Goal: Task Accomplishment & Management: Use online tool/utility

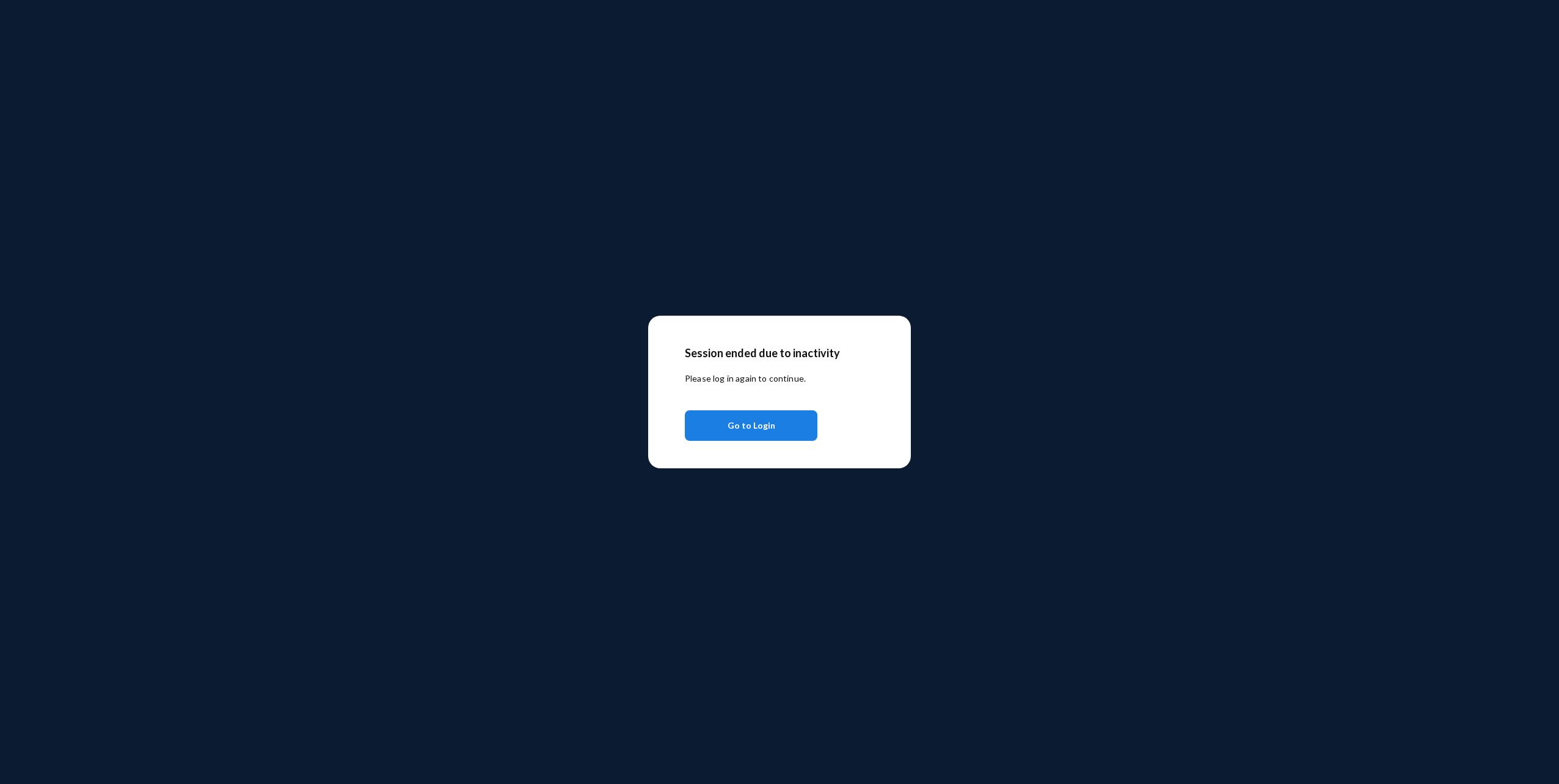
click at [737, 433] on span "Go to Login" at bounding box center [752, 426] width 48 height 22
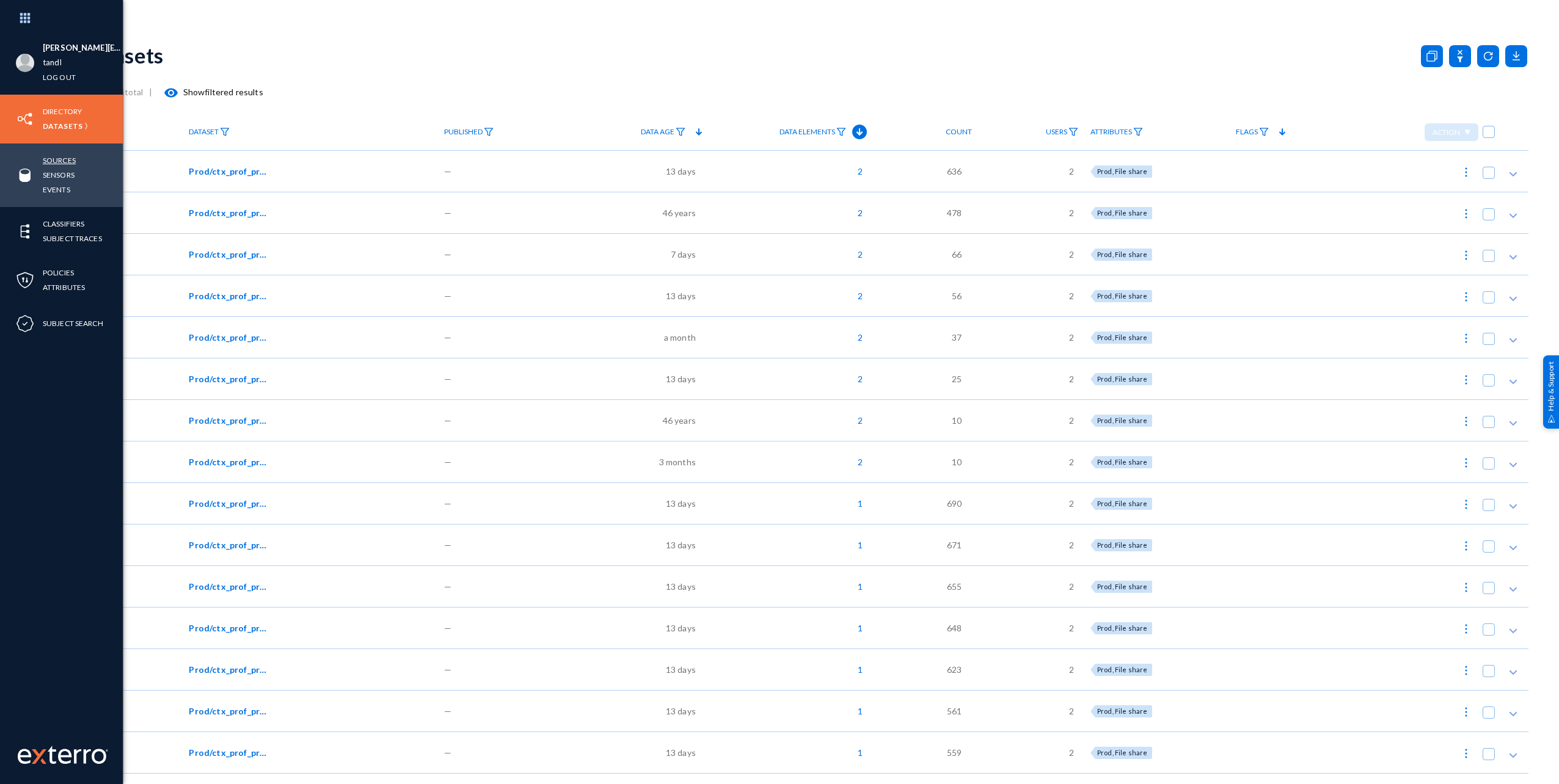
click at [60, 158] on link "Sources" at bounding box center [59, 160] width 33 height 14
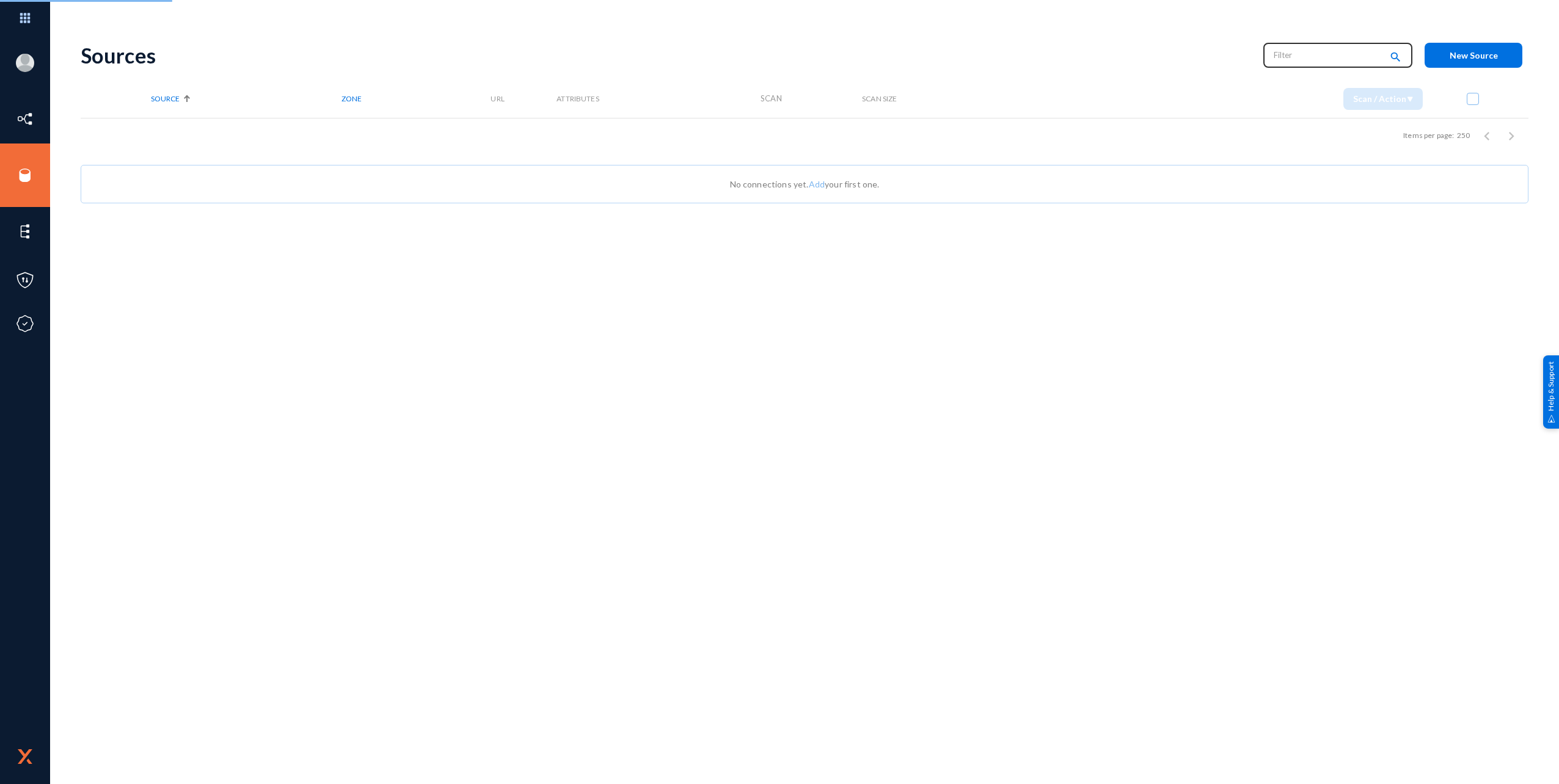
click at [1297, 60] on input "text" at bounding box center [1327, 55] width 108 height 19
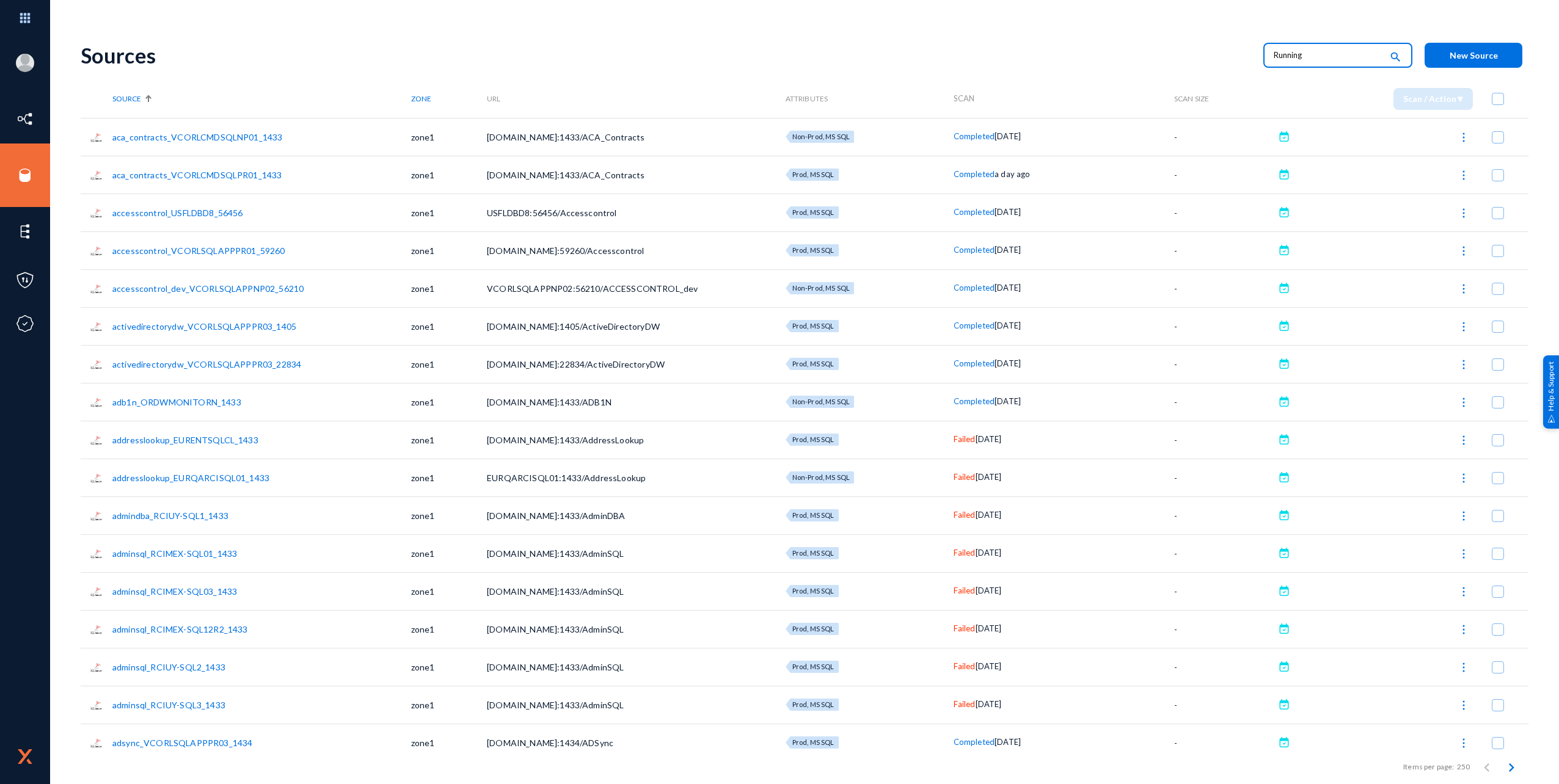
type input "Running"
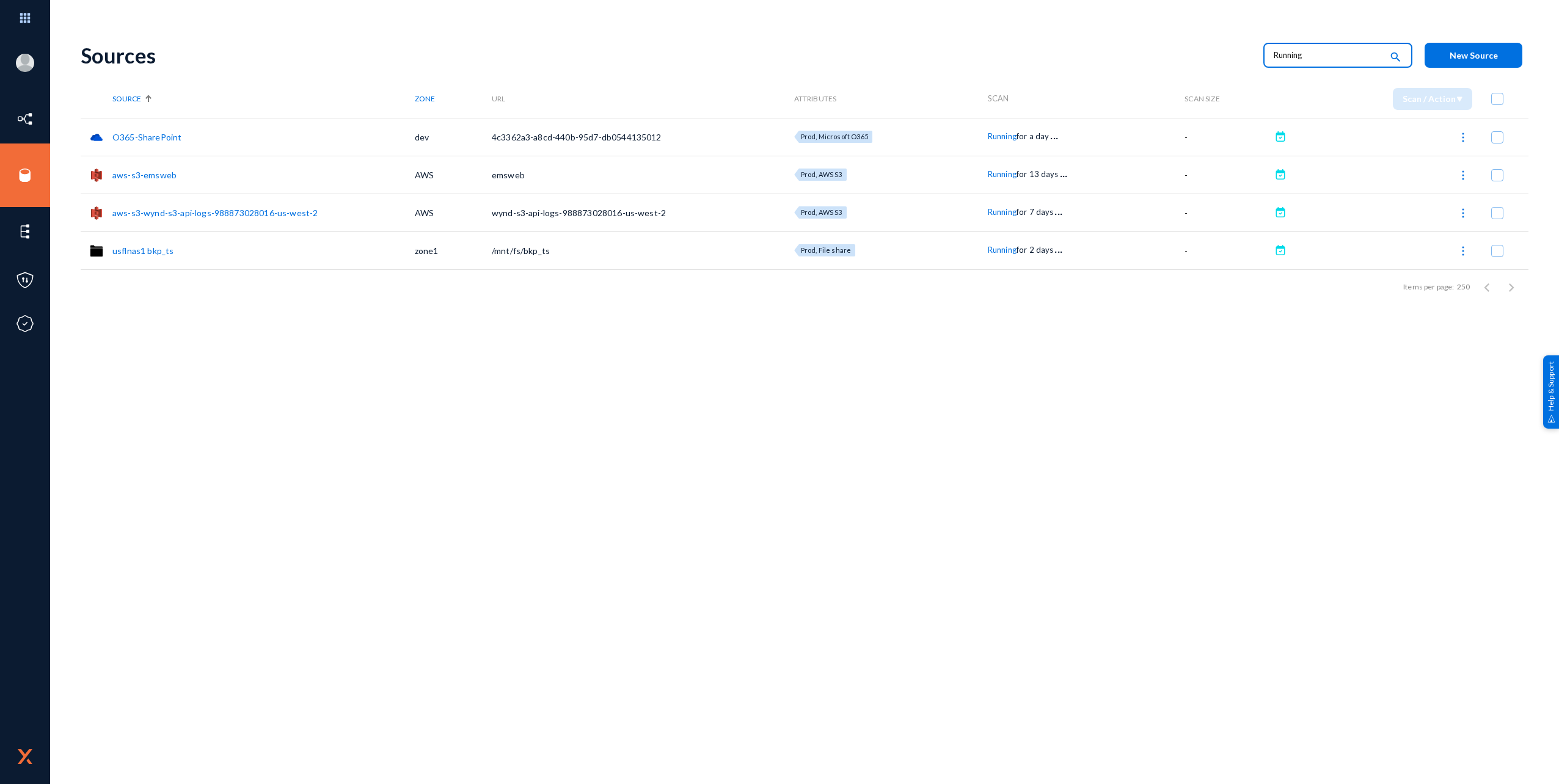
click at [256, 443] on div "Sources Running search New Source Source Zone URL Attributes Scan Scan Size Sca…" at bounding box center [804, 407] width 1447 height 754
click at [624, 453] on div "Sources Running search New Source Source Zone URL Attributes Scan Scan Size Sca…" at bounding box center [804, 407] width 1447 height 754
click at [990, 135] on span "Running" at bounding box center [1002, 136] width 29 height 10
click at [992, 411] on div at bounding box center [779, 392] width 1559 height 784
click at [999, 251] on span "Running" at bounding box center [1002, 249] width 29 height 10
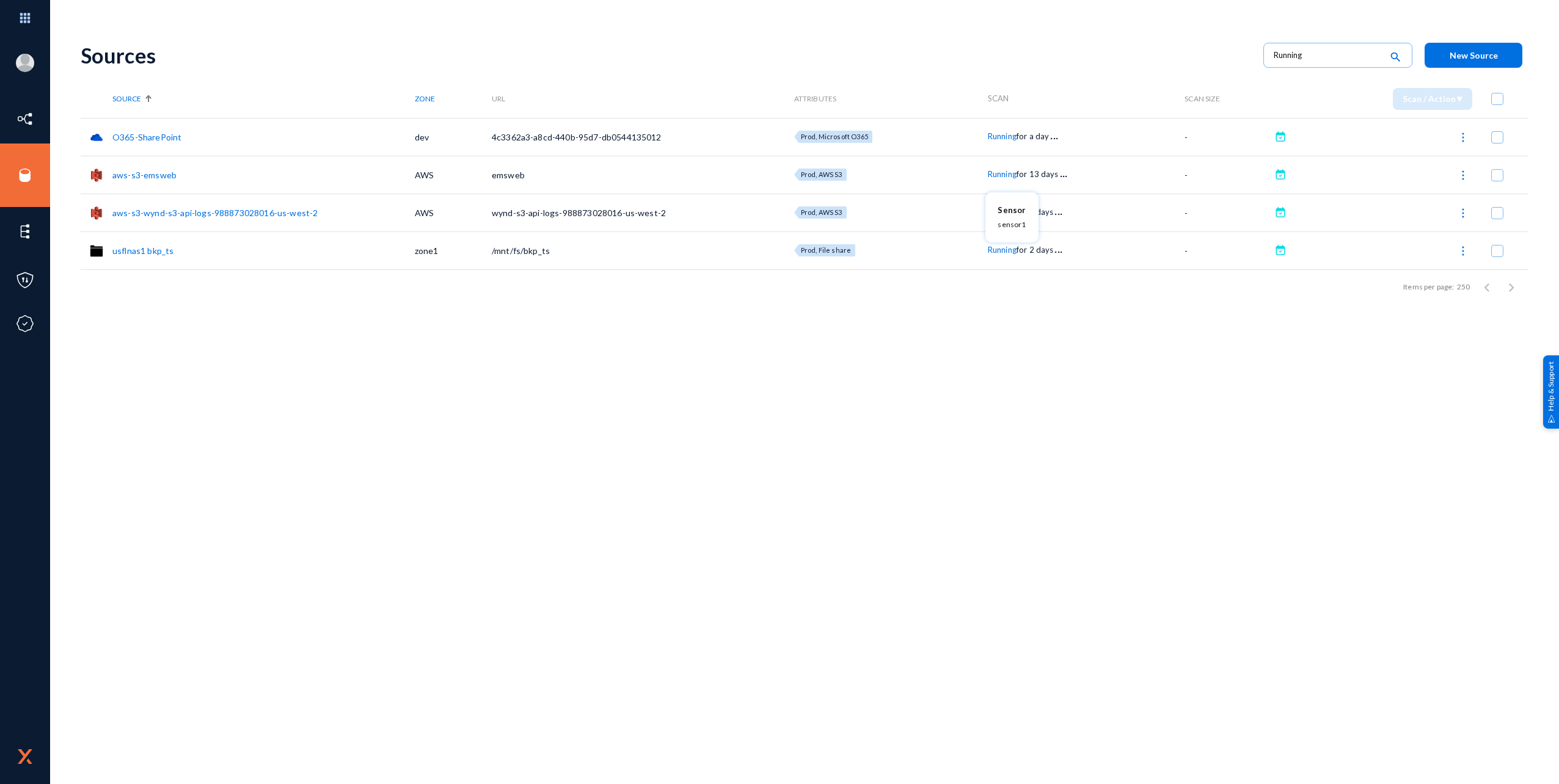
click at [892, 412] on div at bounding box center [779, 392] width 1559 height 784
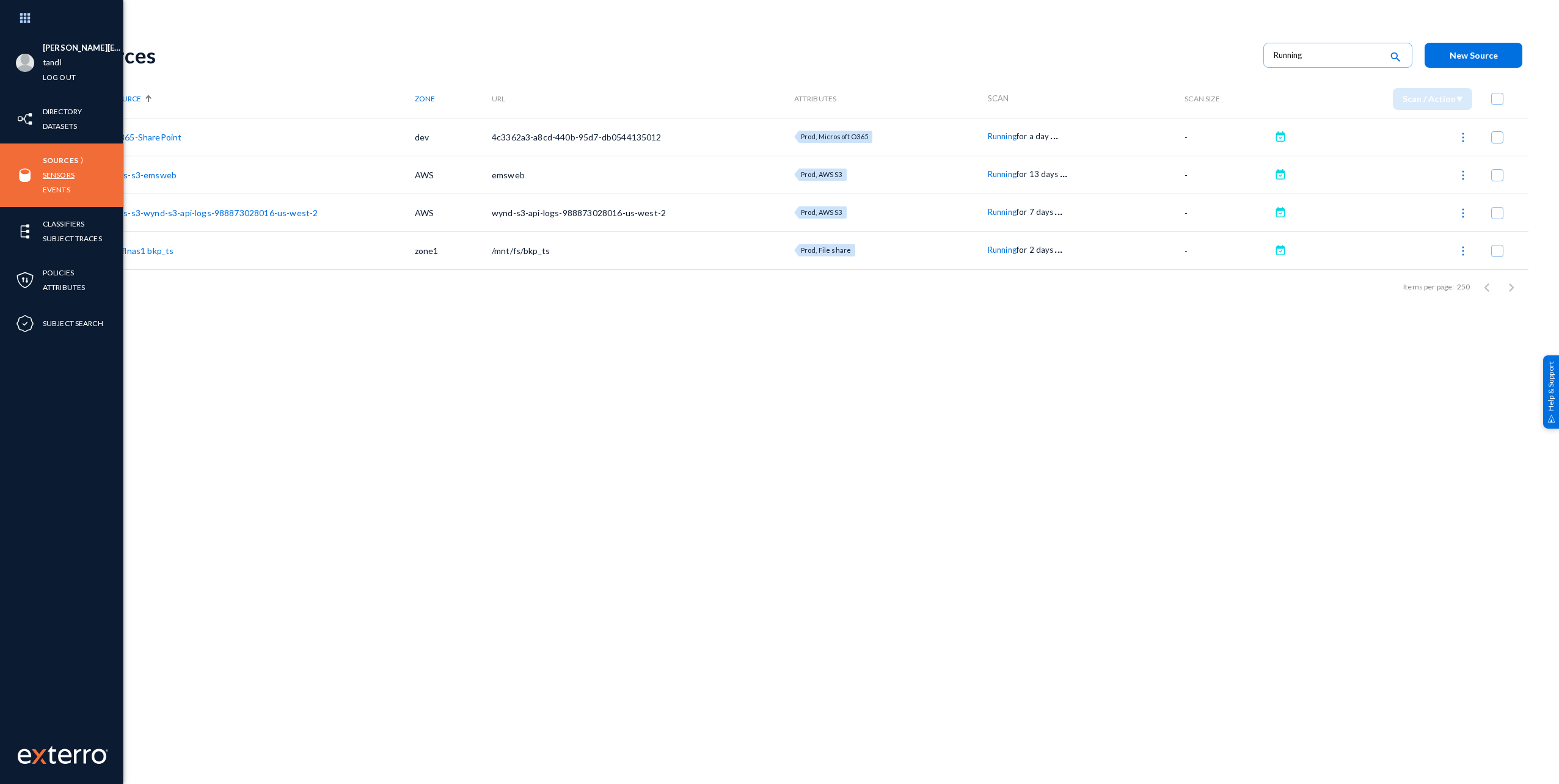
click at [59, 176] on link "Sensors" at bounding box center [59, 175] width 32 height 14
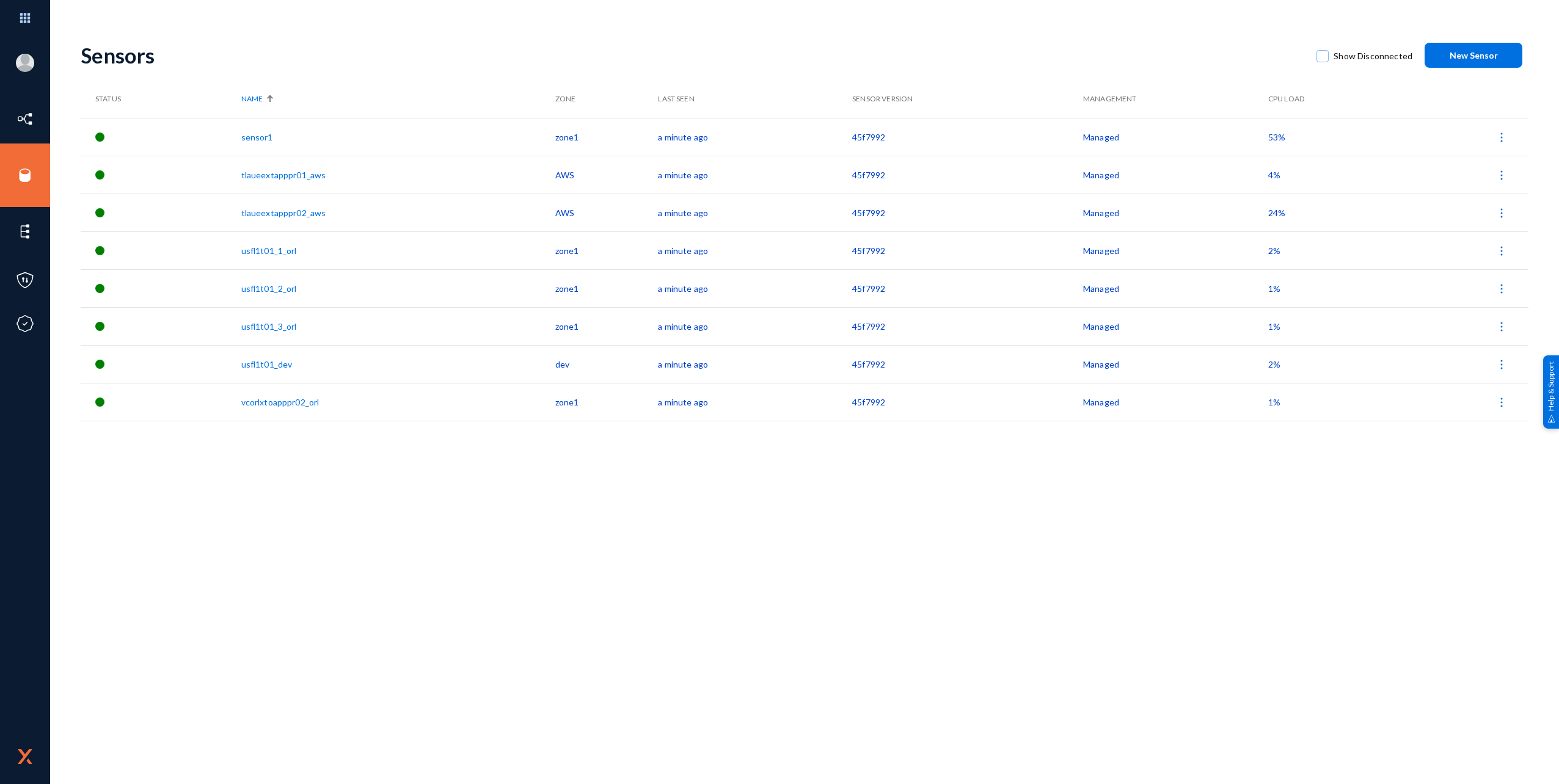
click at [534, 695] on div "Sensors Show Disconnected New Sensor Status Name Zone Last Seen Sensor Version …" at bounding box center [804, 407] width 1447 height 754
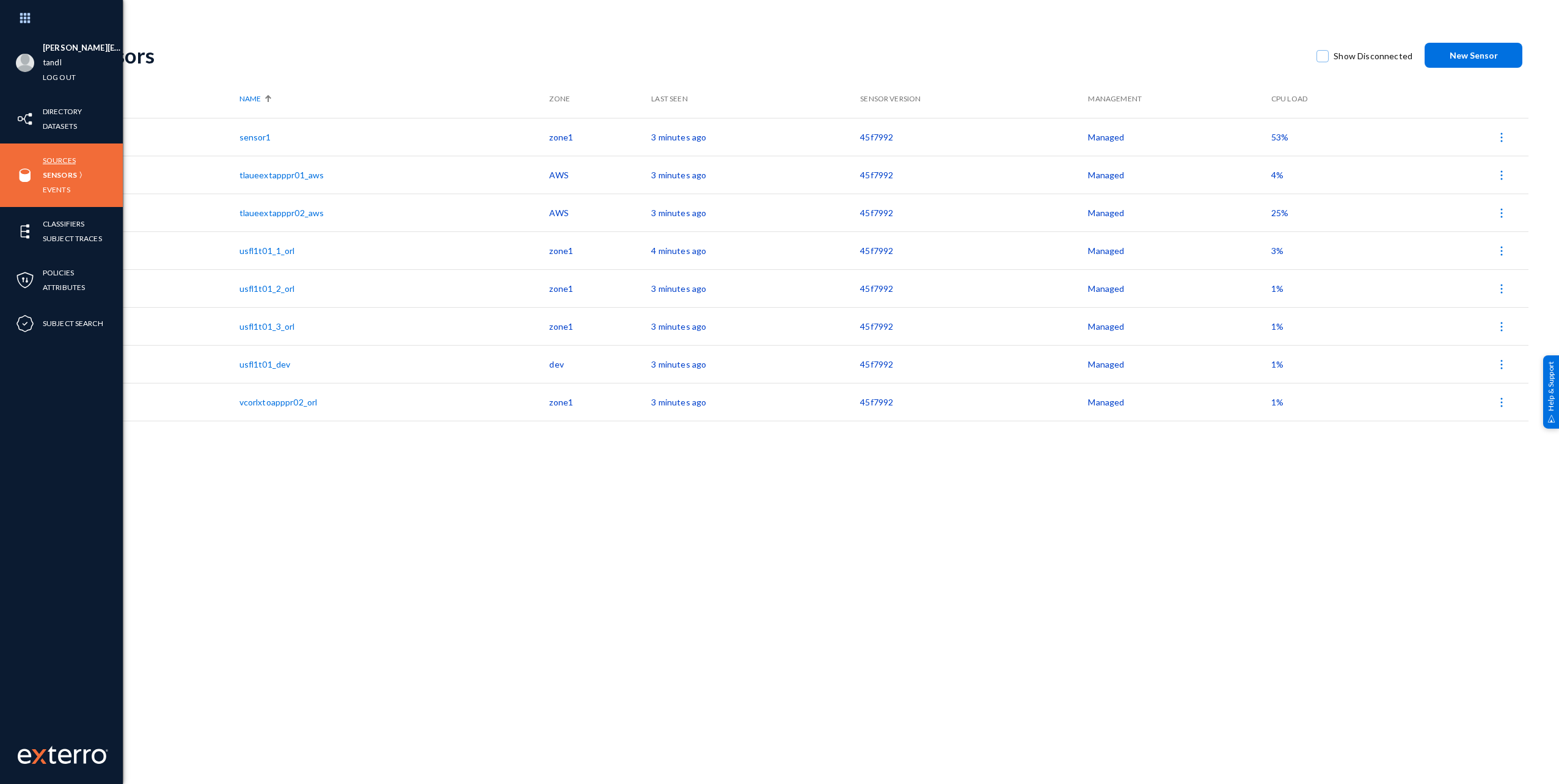
click at [65, 161] on link "Sources" at bounding box center [59, 160] width 33 height 14
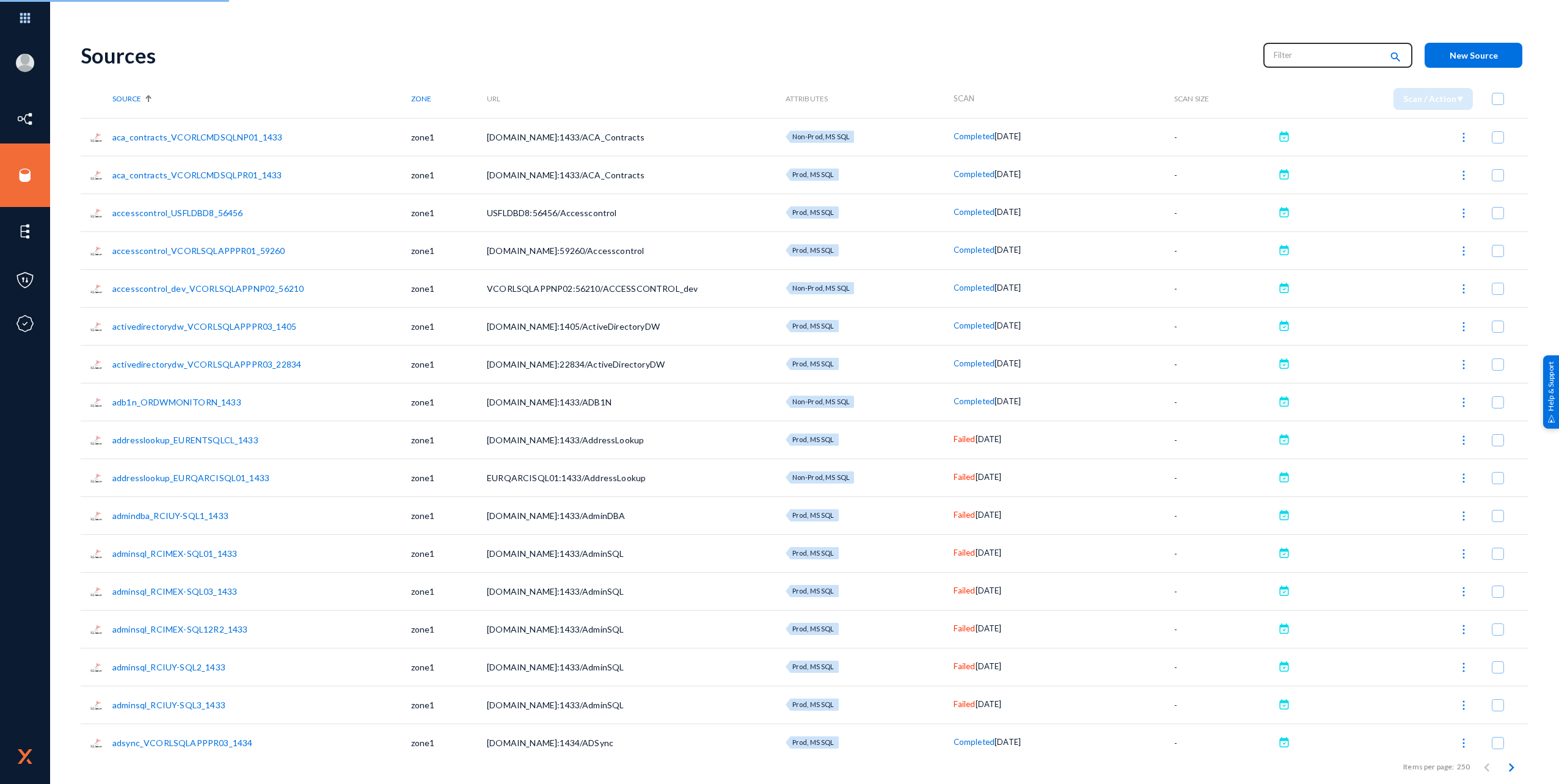
click at [1292, 48] on input "text" at bounding box center [1327, 55] width 108 height 19
type input "Running"
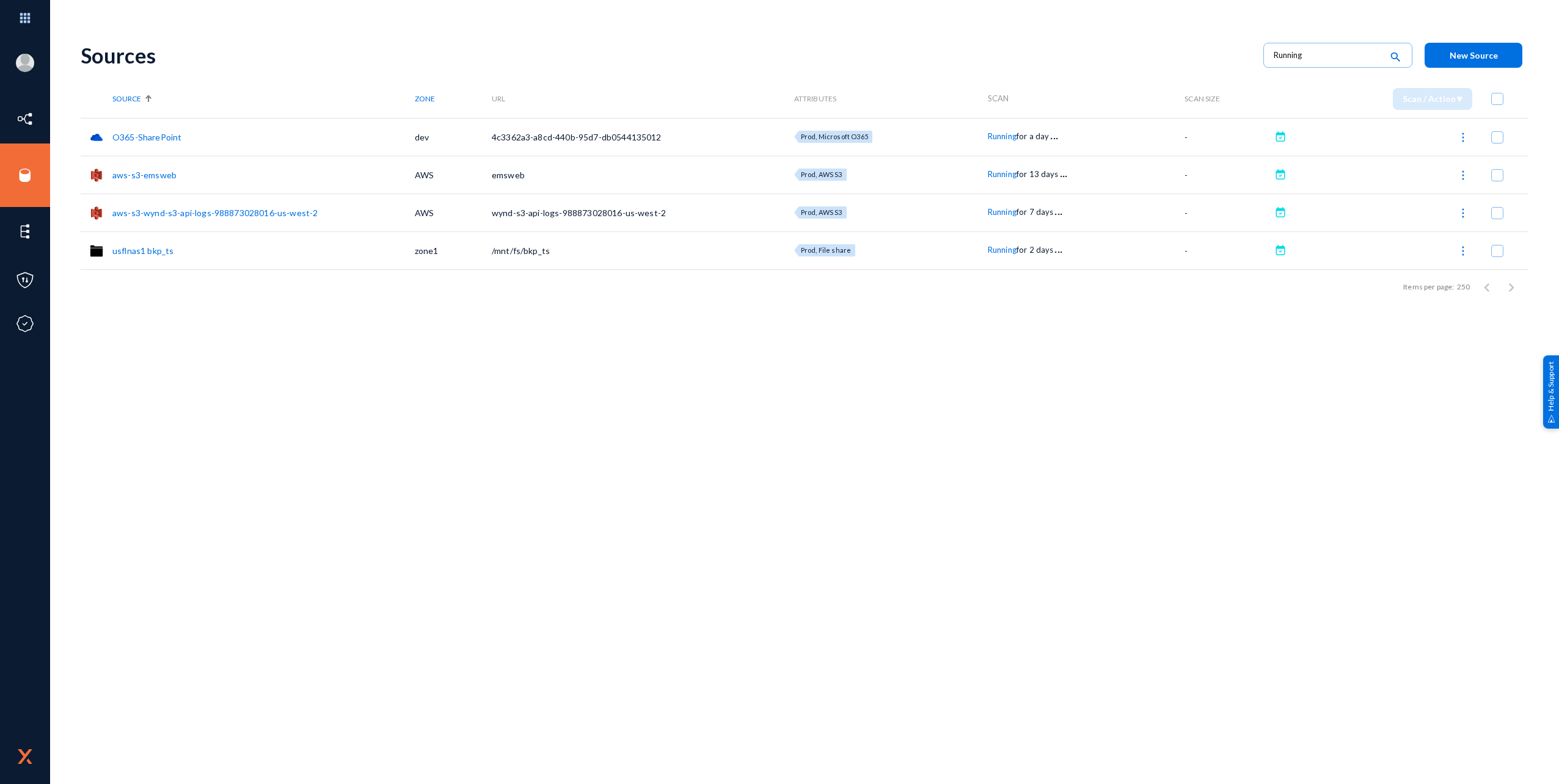
drag, startPoint x: 602, startPoint y: 385, endPoint x: 599, endPoint y: 379, distance: 6.7
click at [602, 383] on div "Sources Running search New Source Source Zone URL Attributes Scan Scan Size Sca…" at bounding box center [804, 213] width 1447 height 366
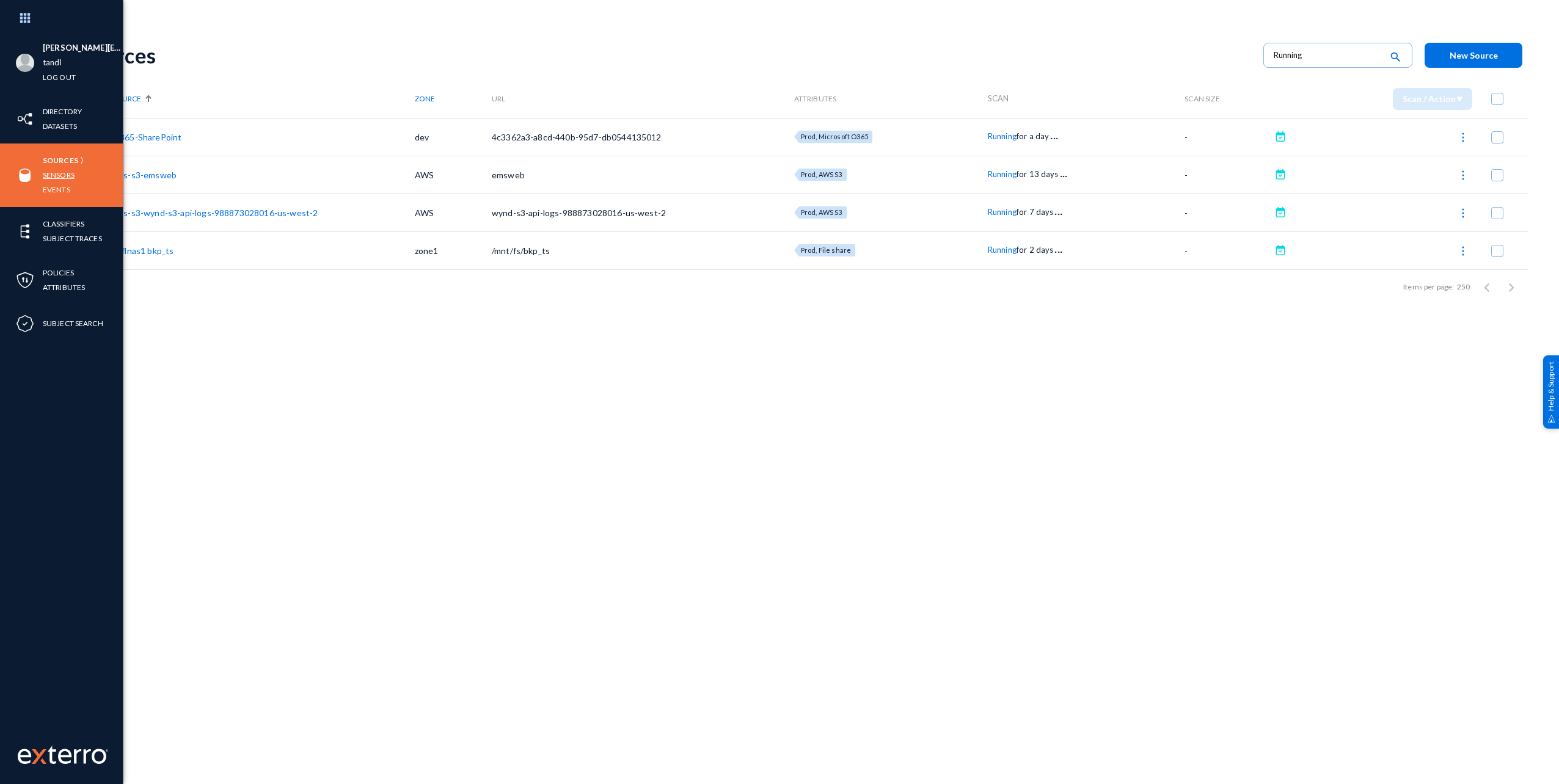
click at [67, 172] on link "Sensors" at bounding box center [59, 175] width 32 height 14
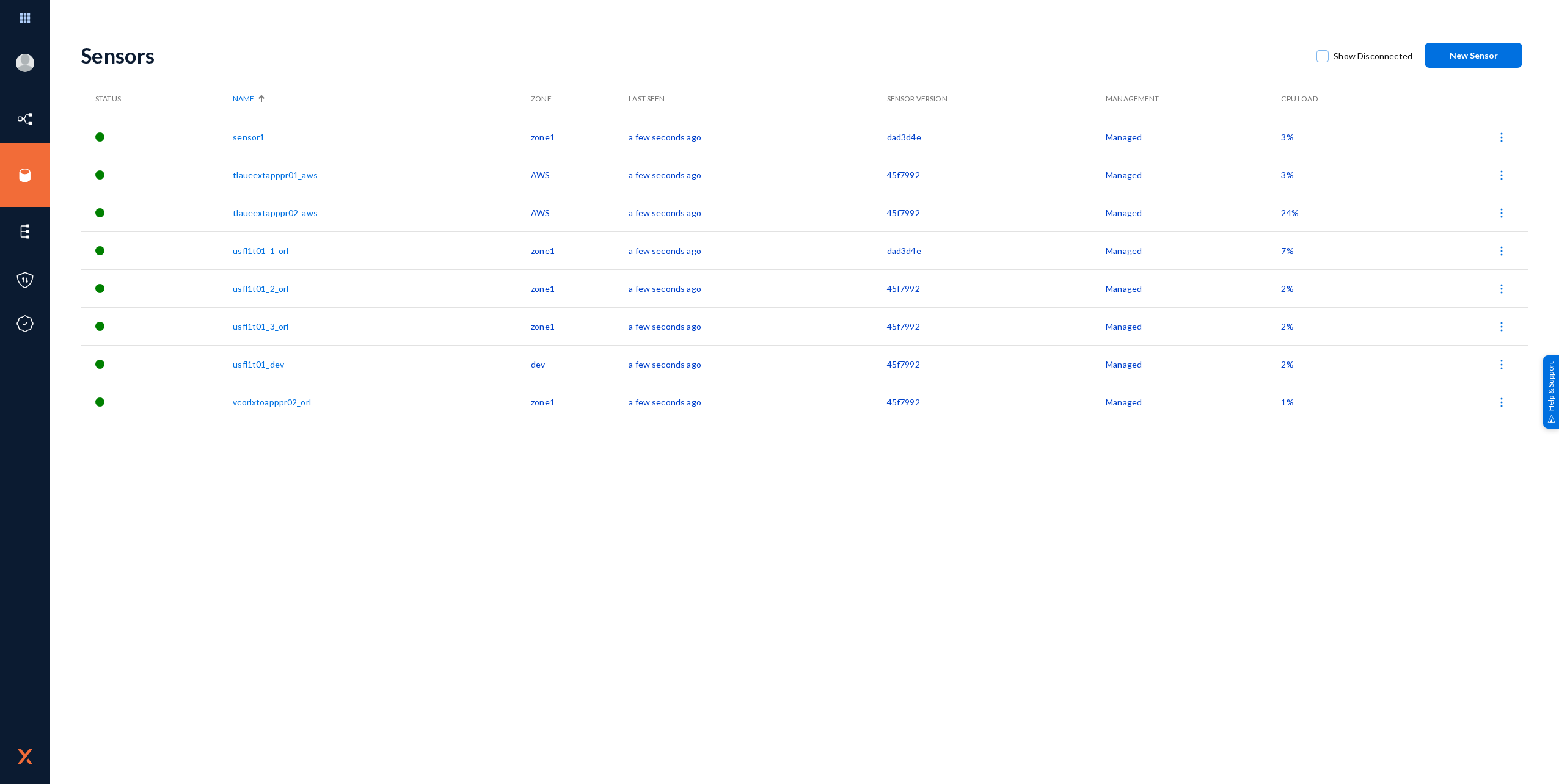
click at [363, 541] on div "Sensors Show Disconnected New Sensor Status Name Zone Last Seen Sensor Version …" at bounding box center [804, 407] width 1447 height 754
click at [824, 568] on div "Sensors Show Disconnected New Sensor Status Name Zone Last Seen Sensor Version …" at bounding box center [804, 407] width 1447 height 754
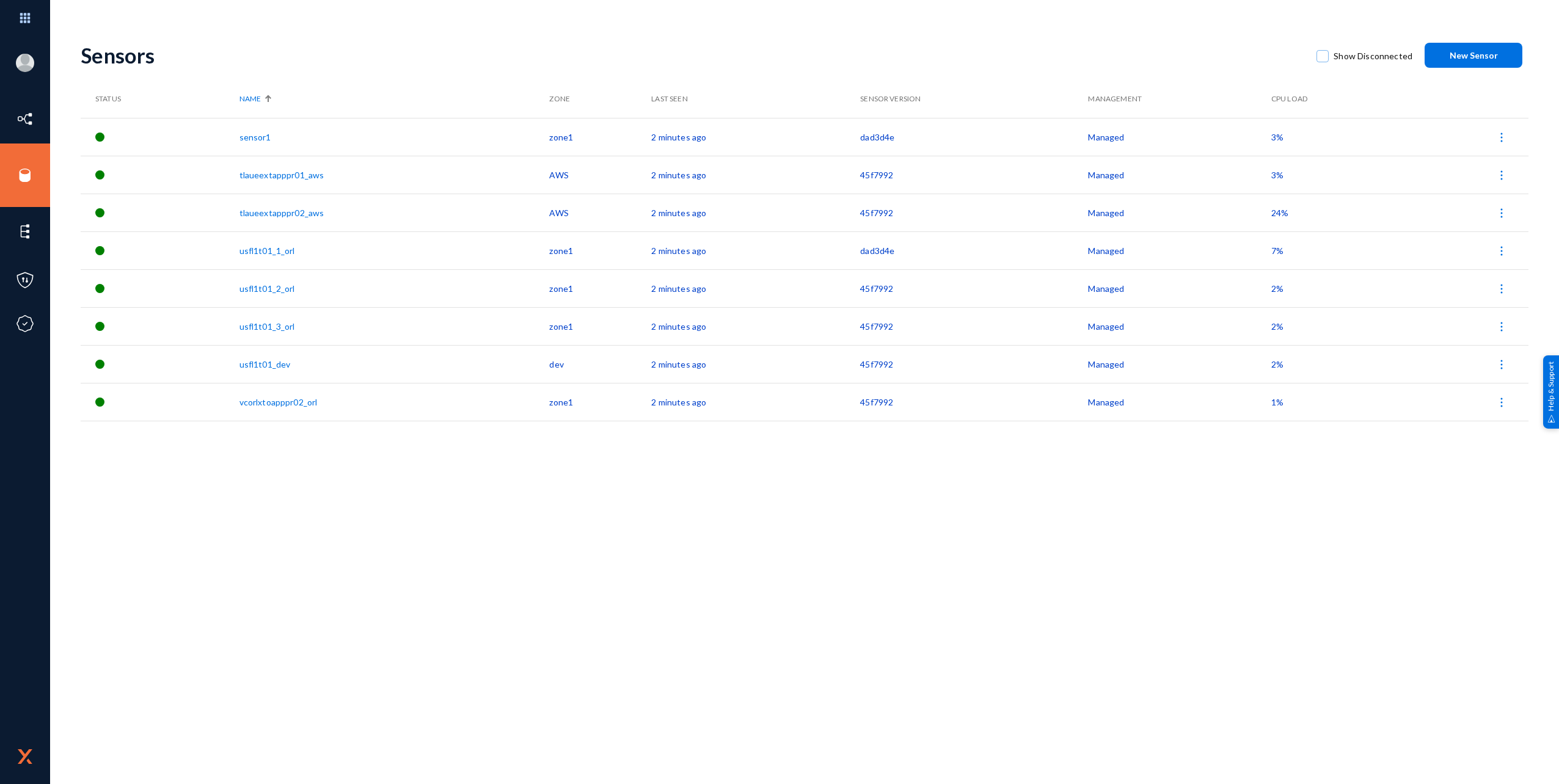
click at [863, 638] on div "Sensors Show Disconnected New Sensor Status Name Zone Last Seen Sensor Version …" at bounding box center [804, 407] width 1447 height 754
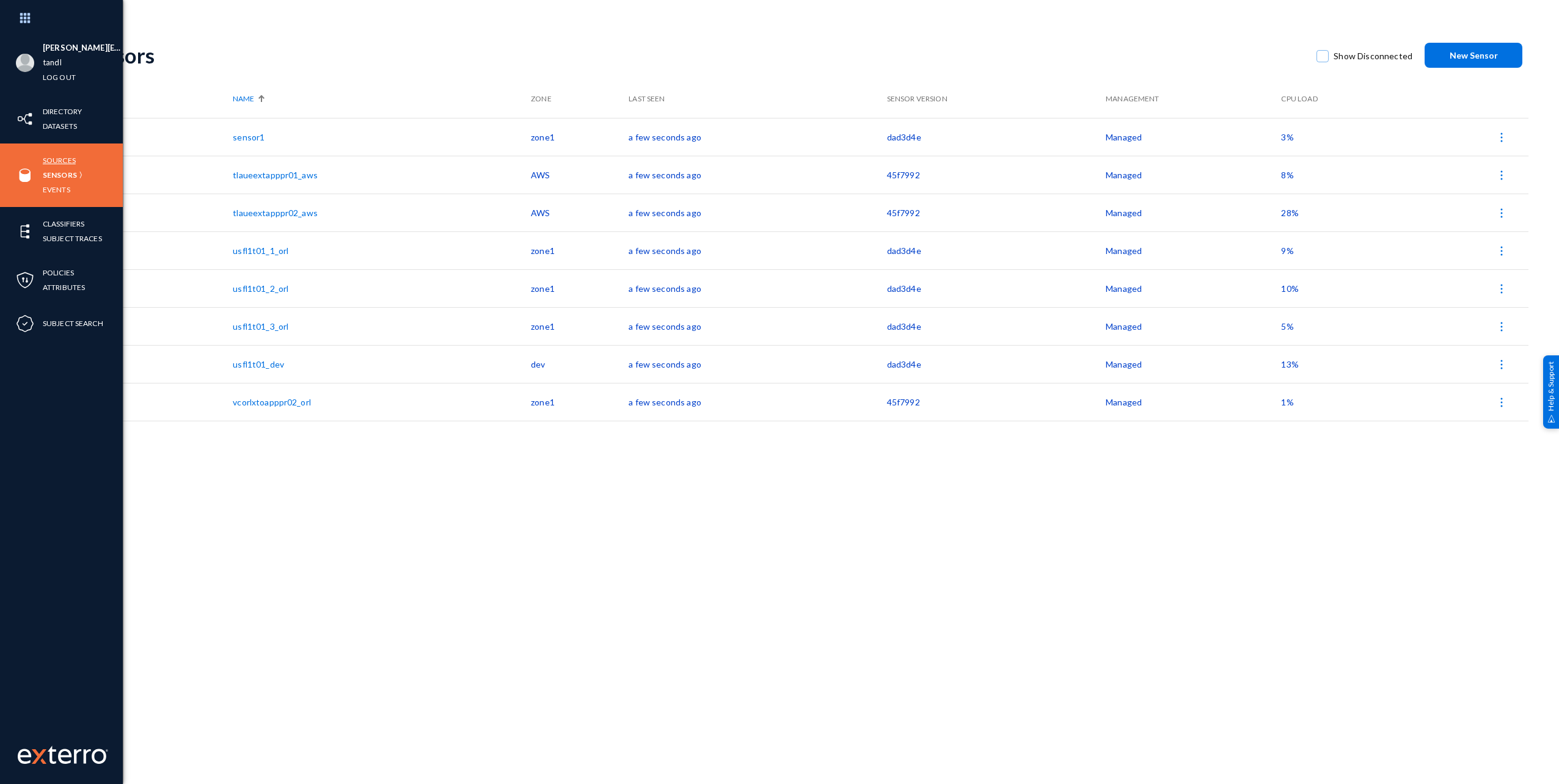
click at [56, 156] on link "Sources" at bounding box center [59, 160] width 33 height 14
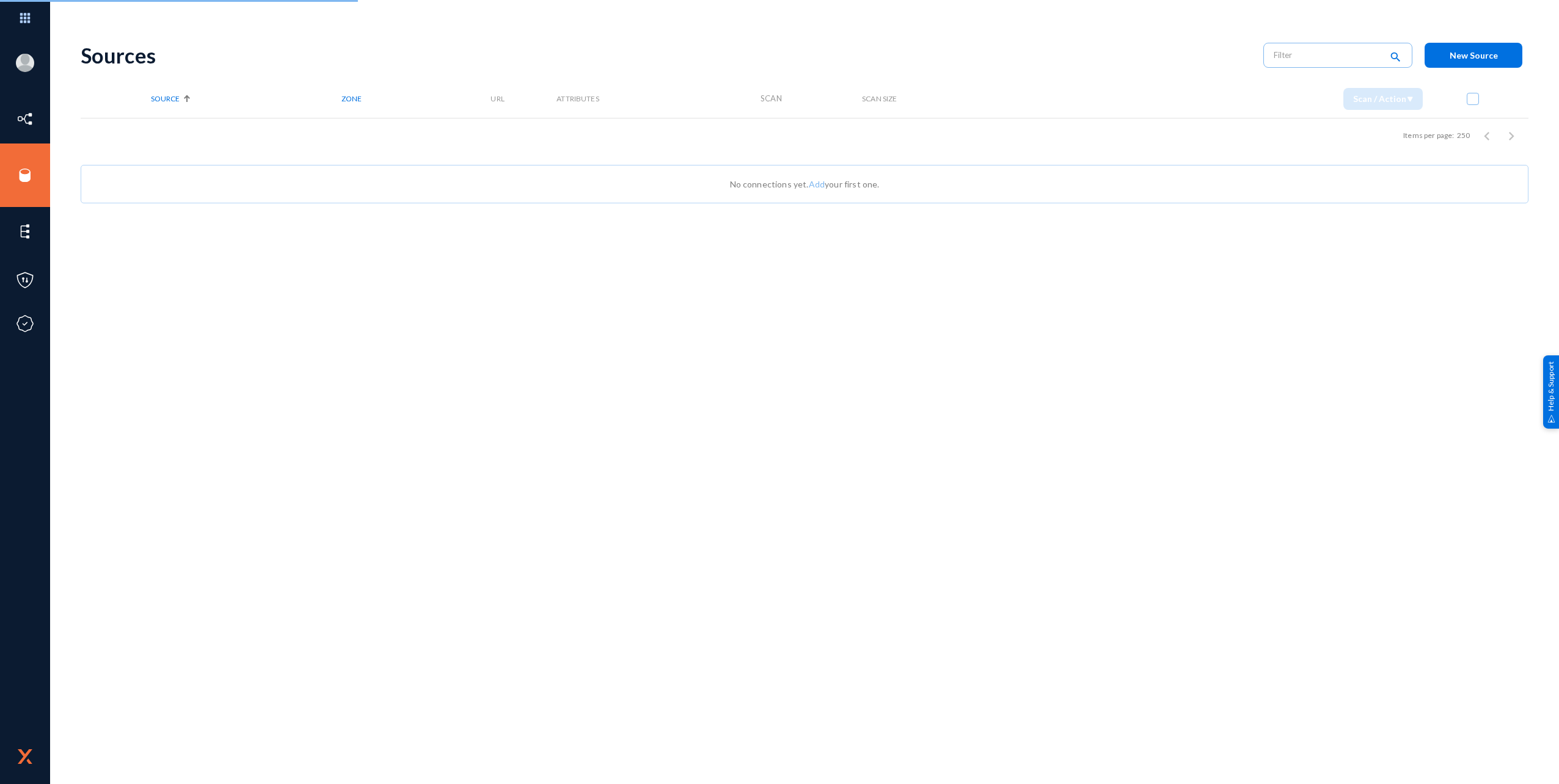
click at [1303, 60] on input "text" at bounding box center [1327, 55] width 108 height 19
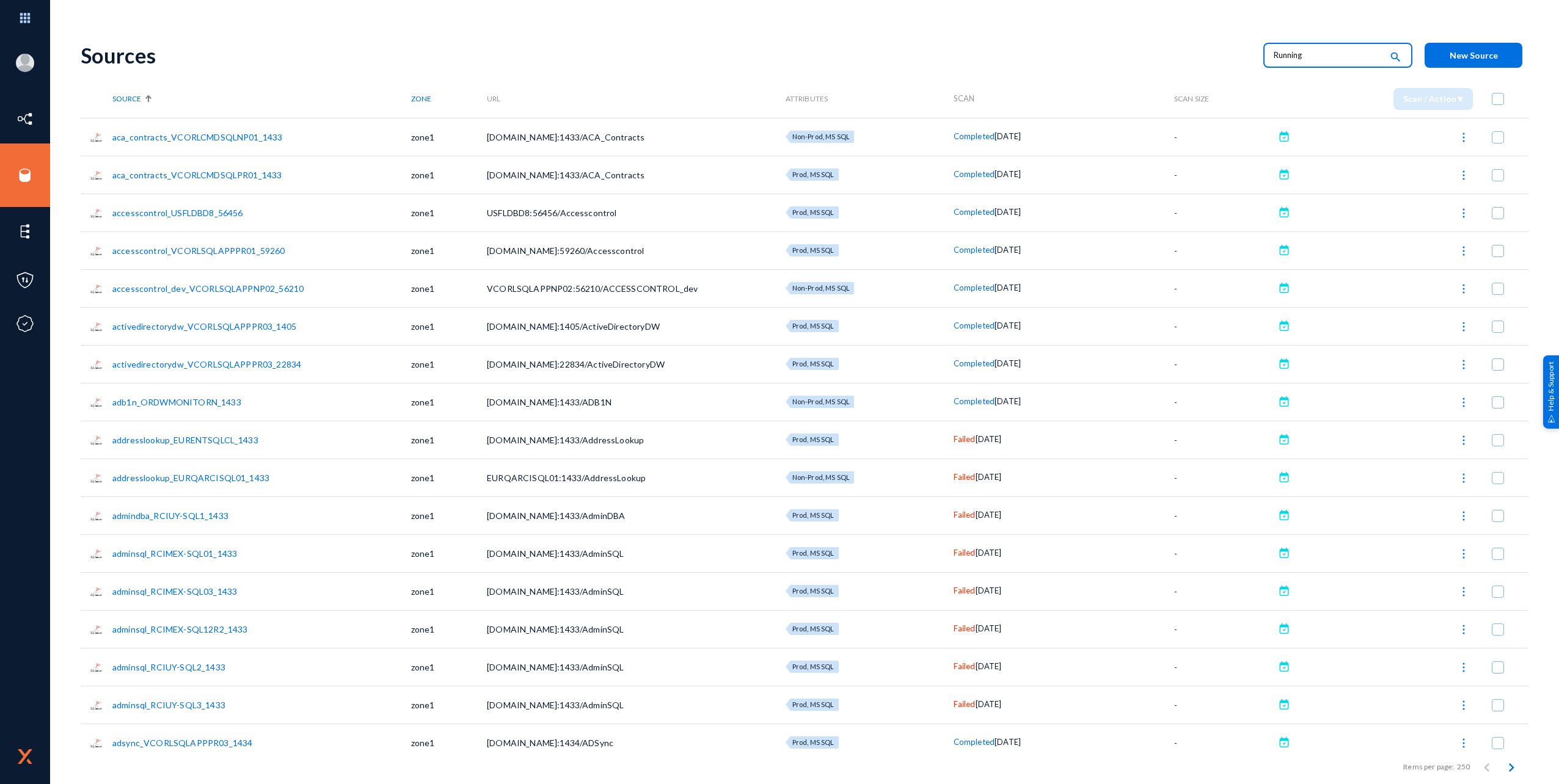
type input "Running"
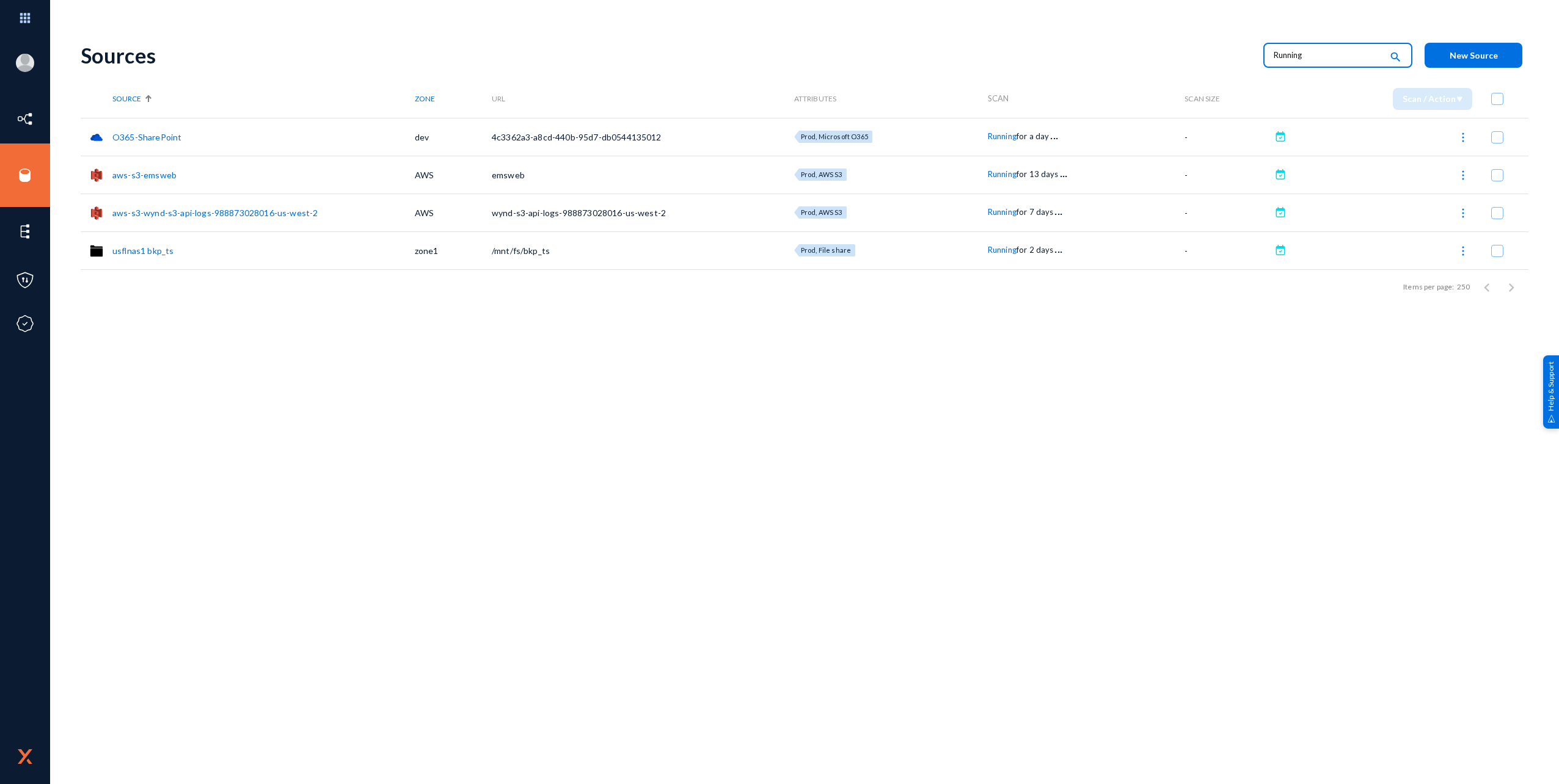
click at [1280, 55] on input "Running" at bounding box center [1327, 55] width 108 height 19
click at [1281, 56] on input "Running" at bounding box center [1327, 55] width 108 height 19
type input "zone1"
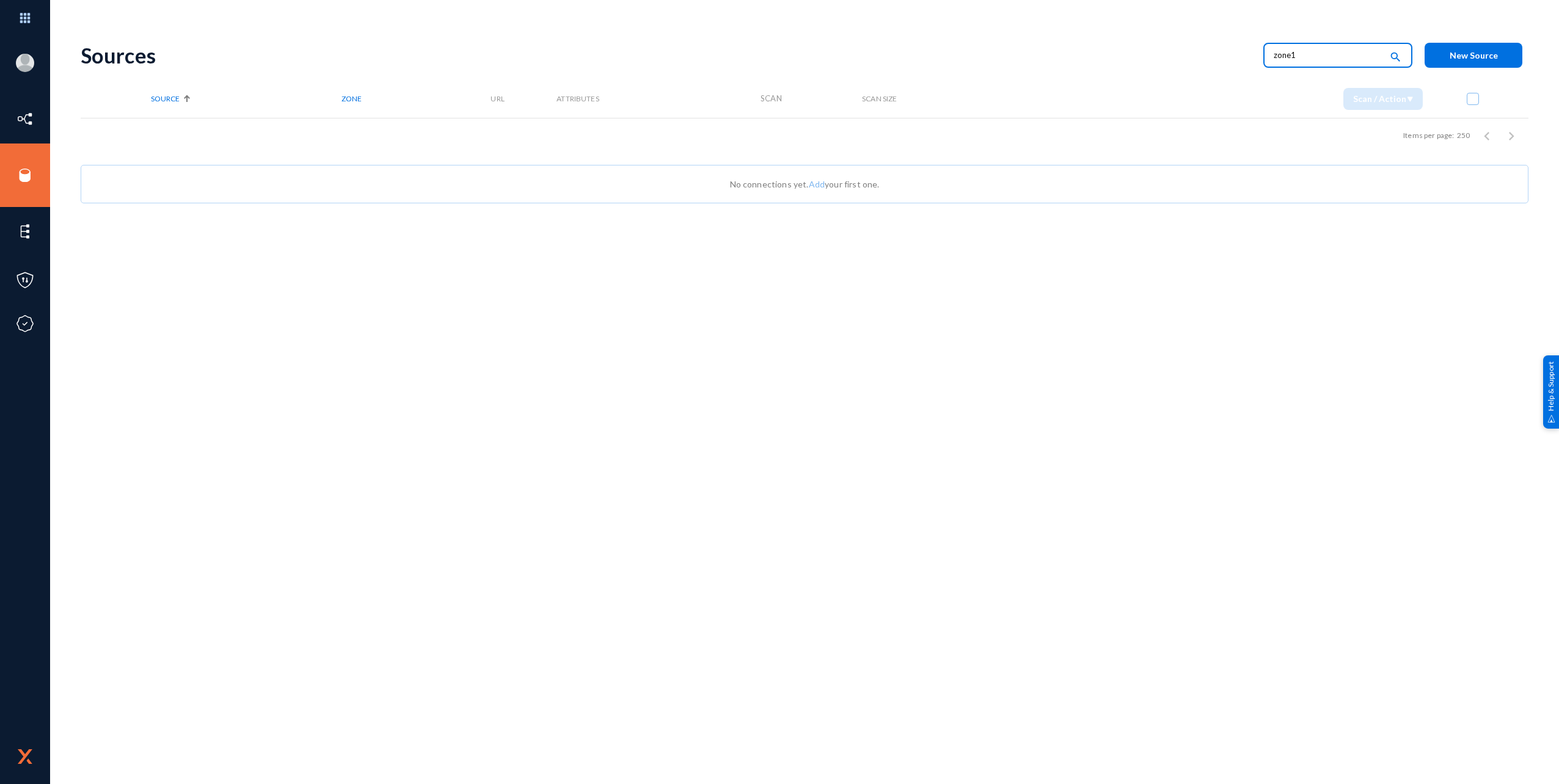
click at [1299, 61] on input "zone1" at bounding box center [1327, 55] width 108 height 19
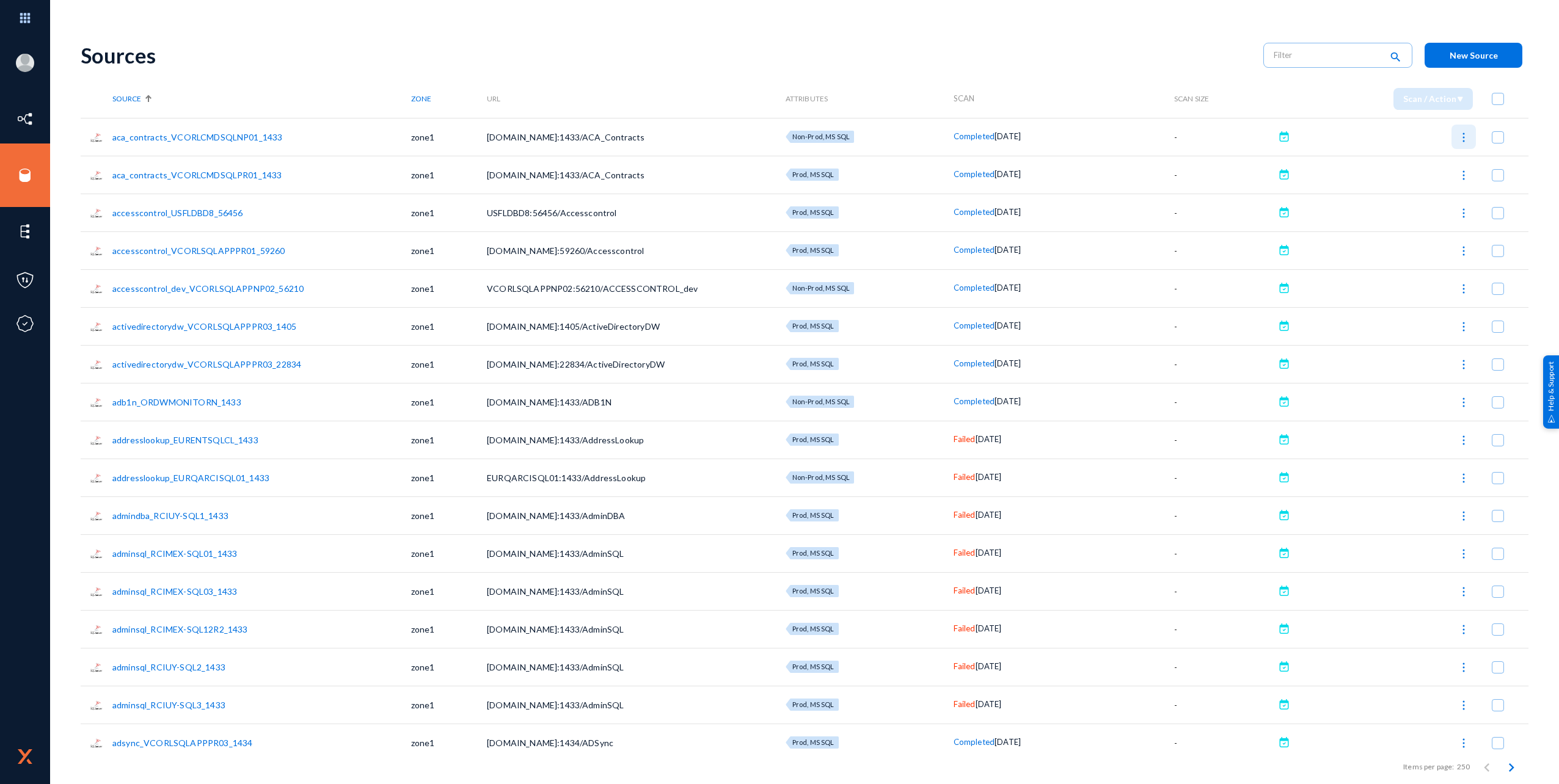
click at [1464, 137] on img at bounding box center [1463, 137] width 12 height 12
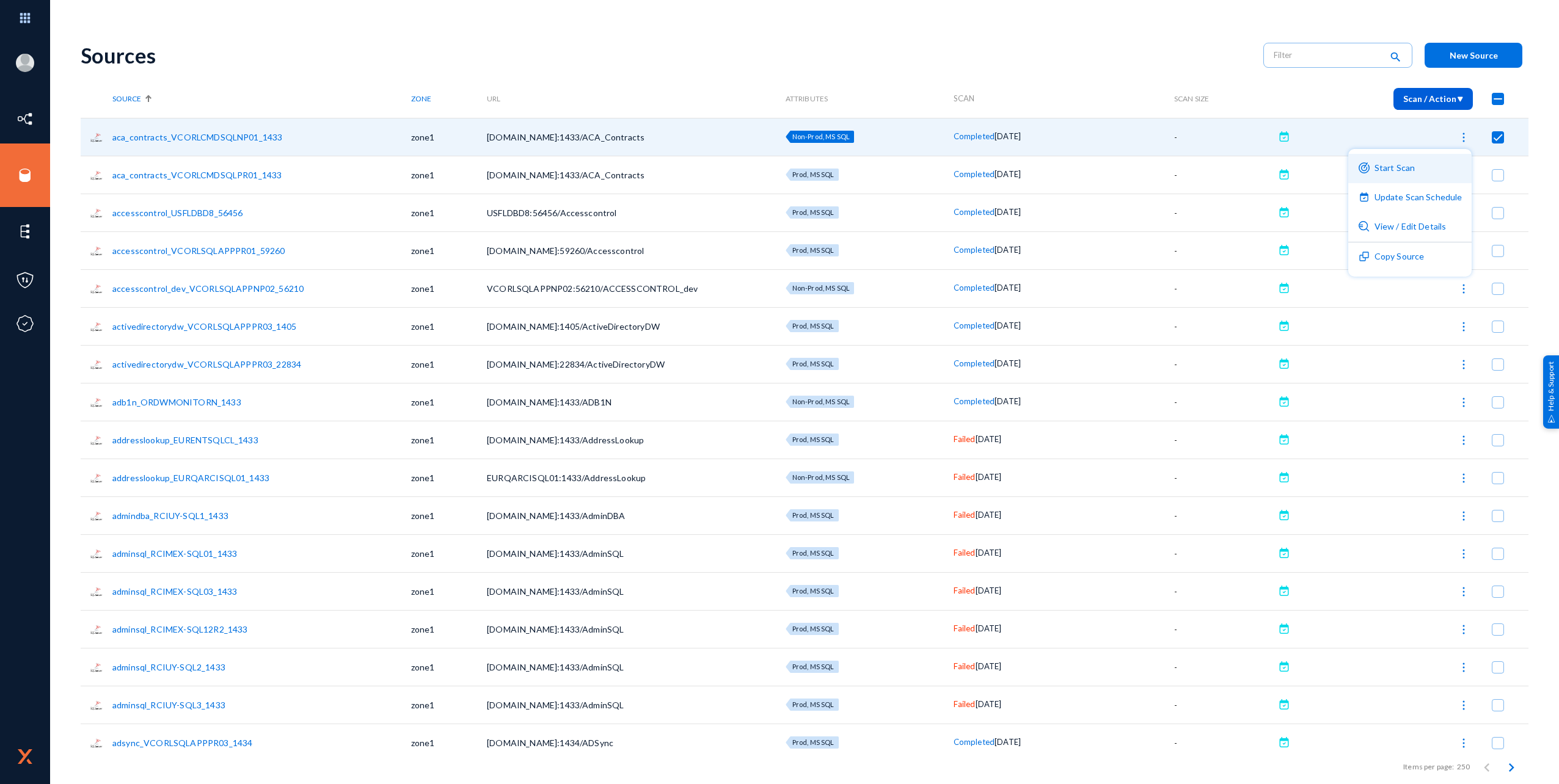
click at [1419, 175] on button "Start Scan" at bounding box center [1410, 168] width 124 height 29
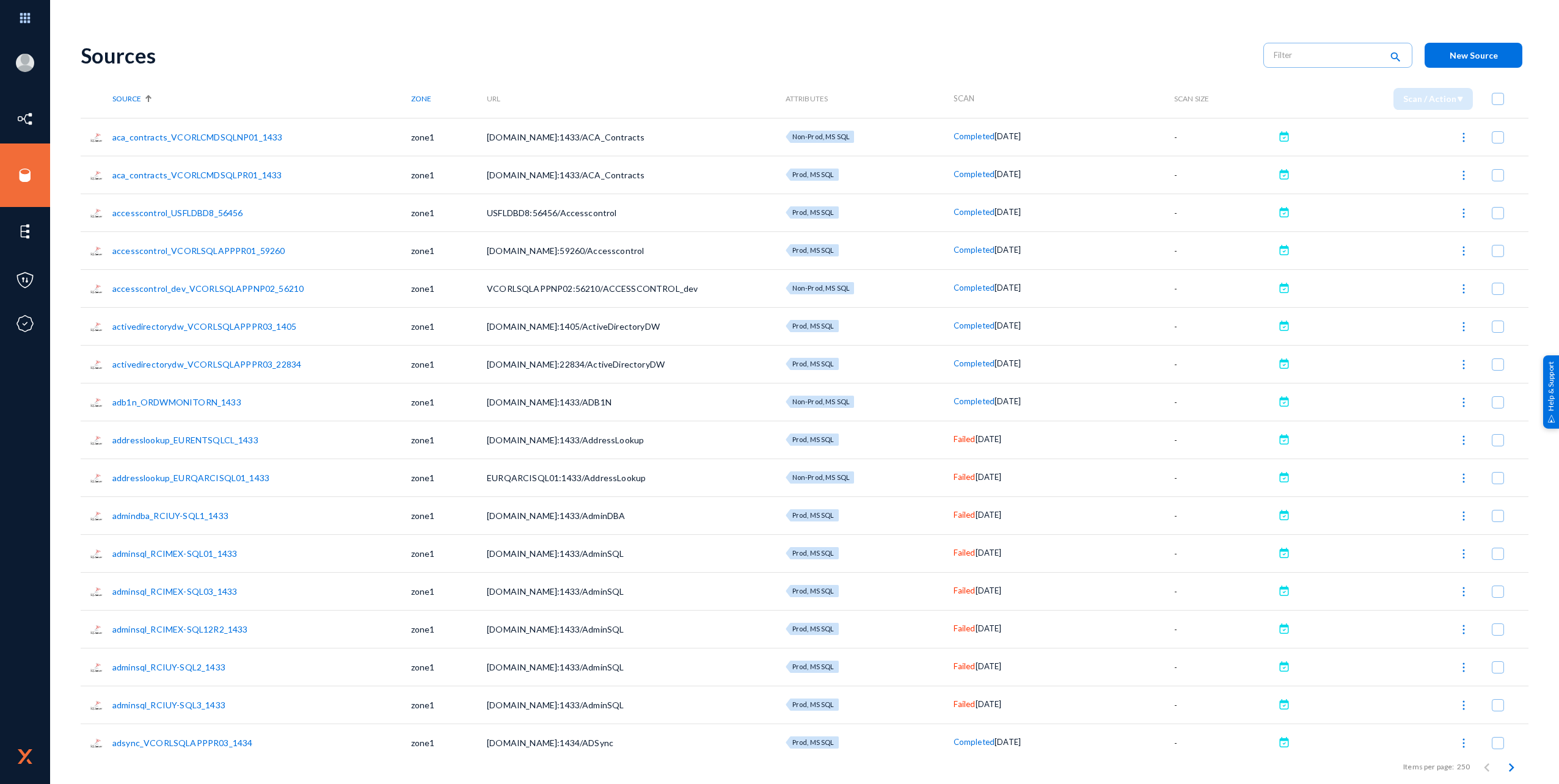
click at [966, 136] on span "Completed" at bounding box center [974, 136] width 41 height 10
click at [1082, 87] on div at bounding box center [779, 392] width 1559 height 784
click at [1462, 139] on img at bounding box center [1463, 137] width 12 height 12
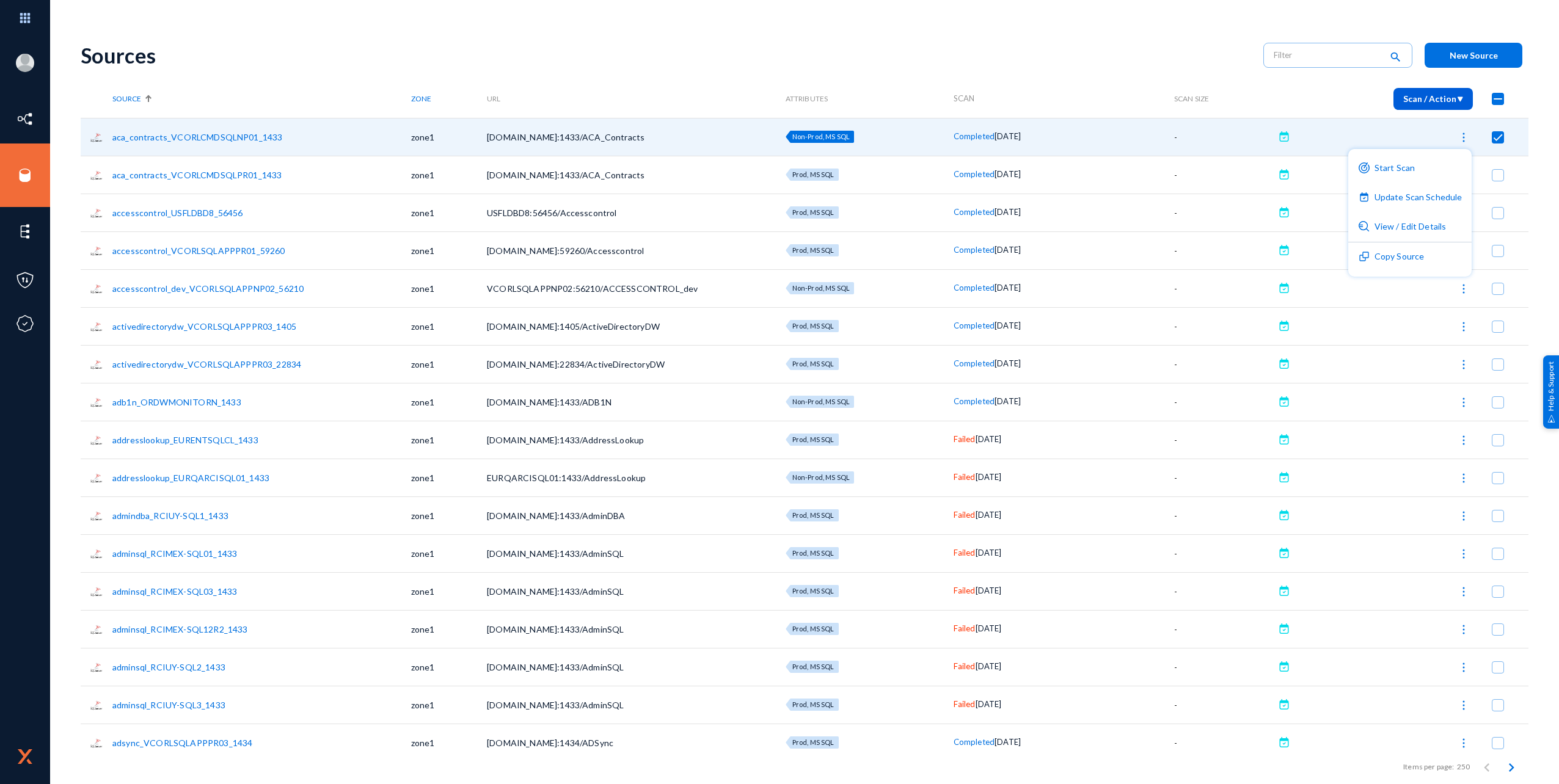
click at [1118, 49] on div at bounding box center [779, 392] width 1559 height 784
checkbox input "false"
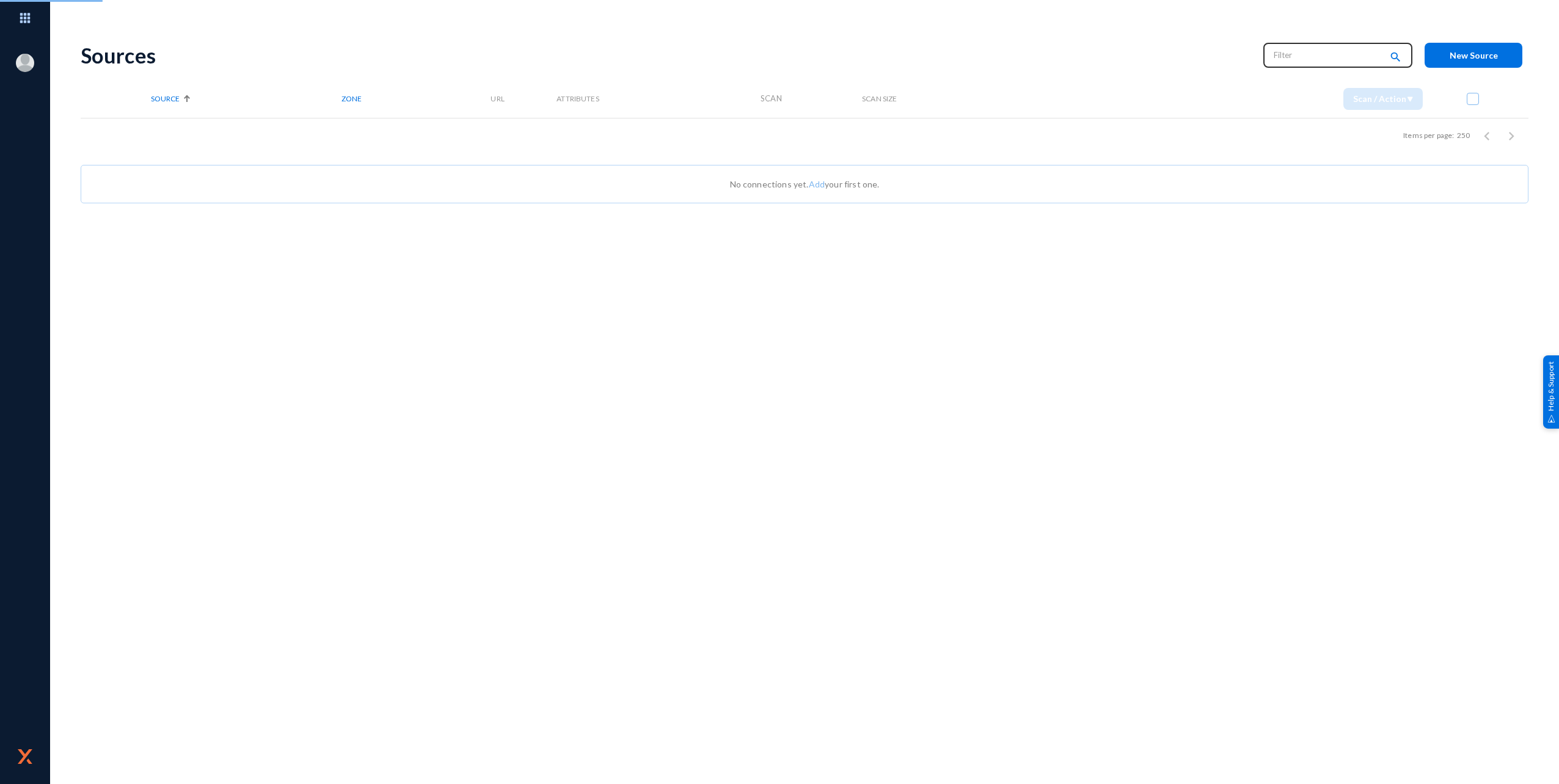
click at [1297, 59] on input "text" at bounding box center [1327, 55] width 108 height 19
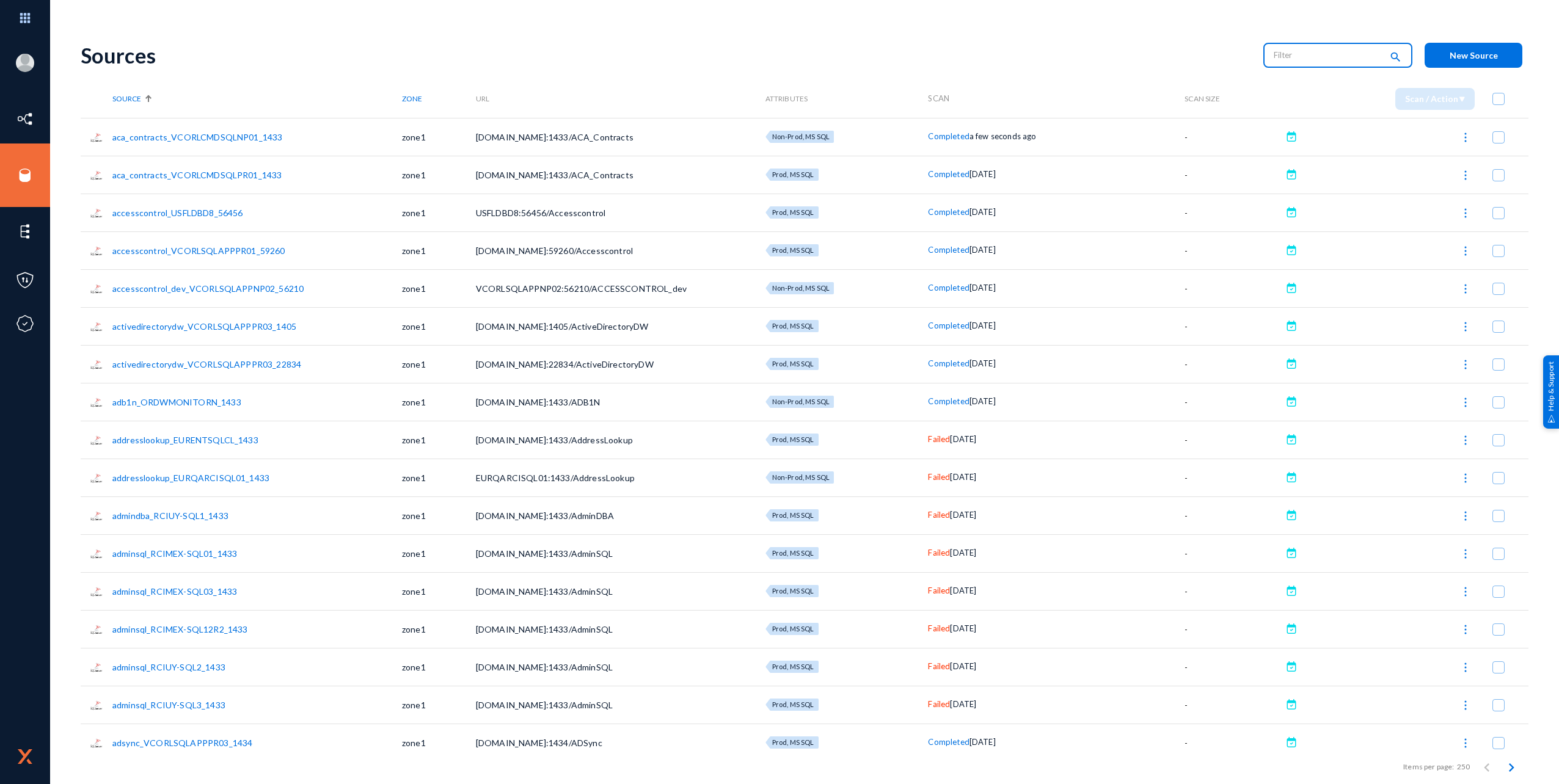
click at [1285, 55] on input "text" at bounding box center [1327, 55] width 108 height 19
click at [961, 138] on span "Completed" at bounding box center [948, 136] width 41 height 10
click at [34, 175] on div at bounding box center [779, 392] width 1559 height 784
click at [1291, 61] on input "text" at bounding box center [1327, 55] width 108 height 19
click at [1494, 176] on span at bounding box center [1498, 175] width 12 height 12
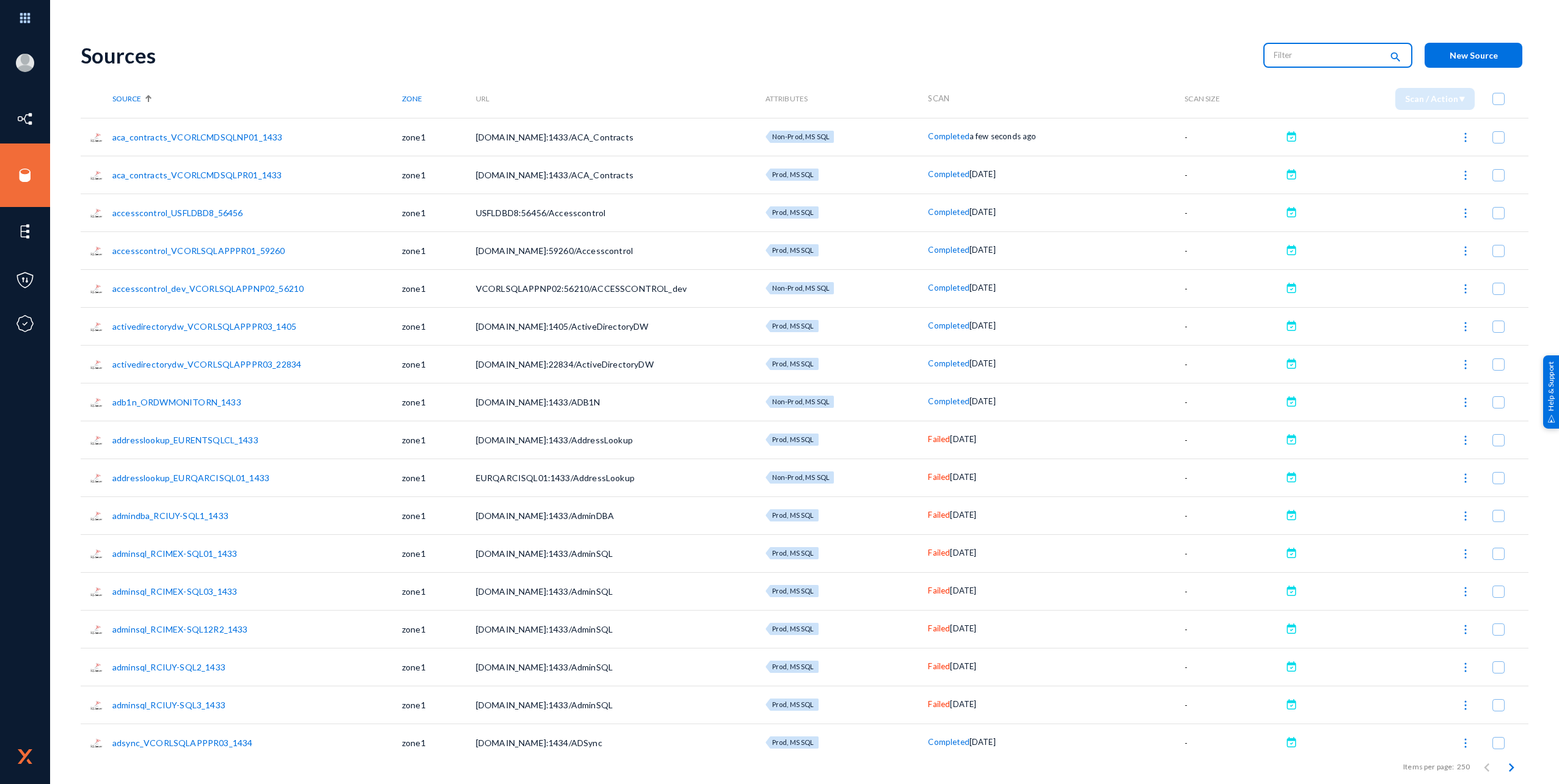
click at [1498, 181] on input "checkbox" at bounding box center [1499, 181] width 1 height 1
checkbox input "true"
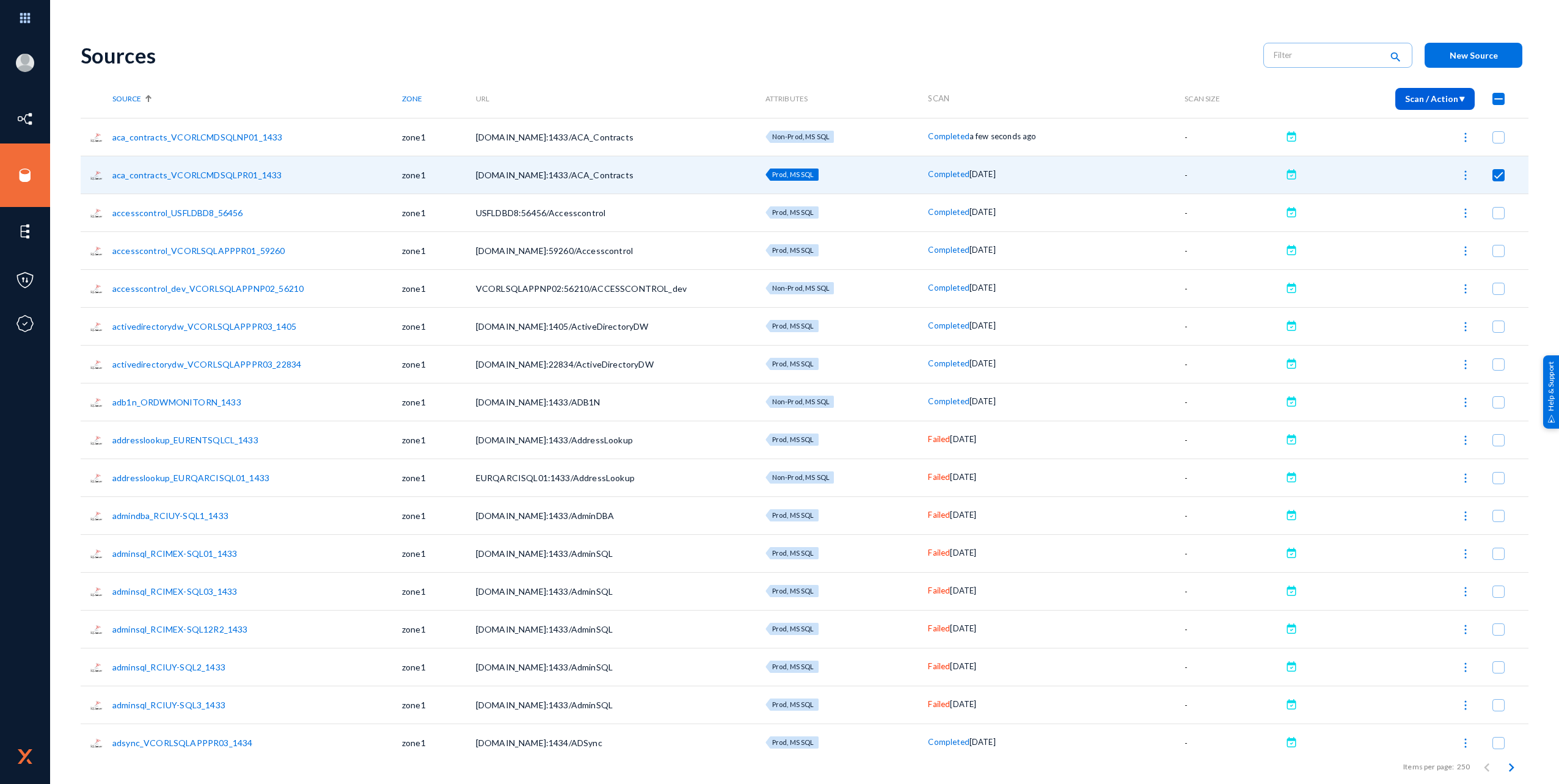
click at [1495, 213] on span at bounding box center [1498, 213] width 12 height 12
click at [1498, 218] on input "checkbox" at bounding box center [1499, 219] width 1 height 1
checkbox input "true"
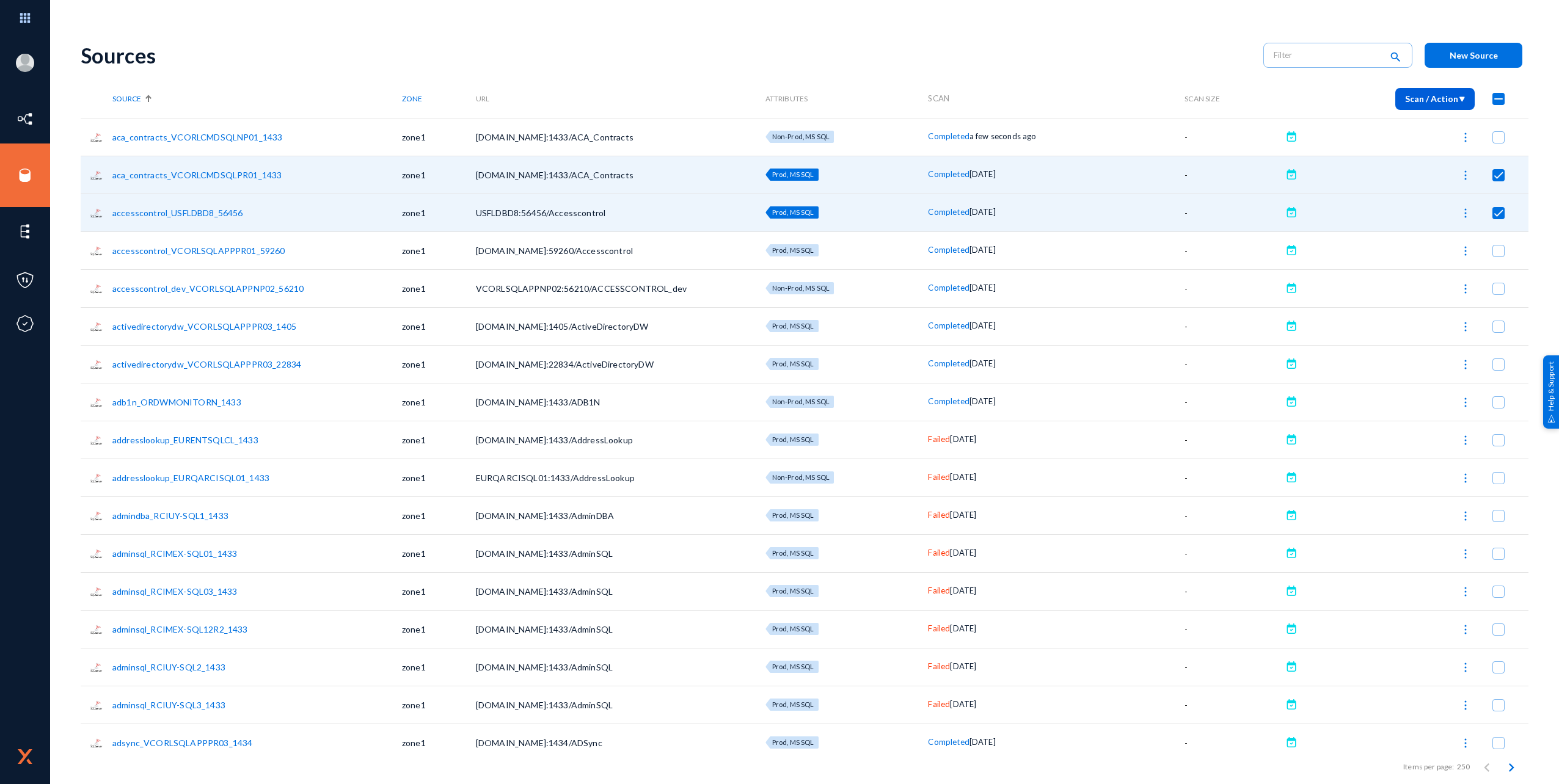
click at [1494, 256] on span at bounding box center [1498, 250] width 12 height 12
click at [1498, 256] on input "checkbox" at bounding box center [1499, 257] width 1 height 1
checkbox input "true"
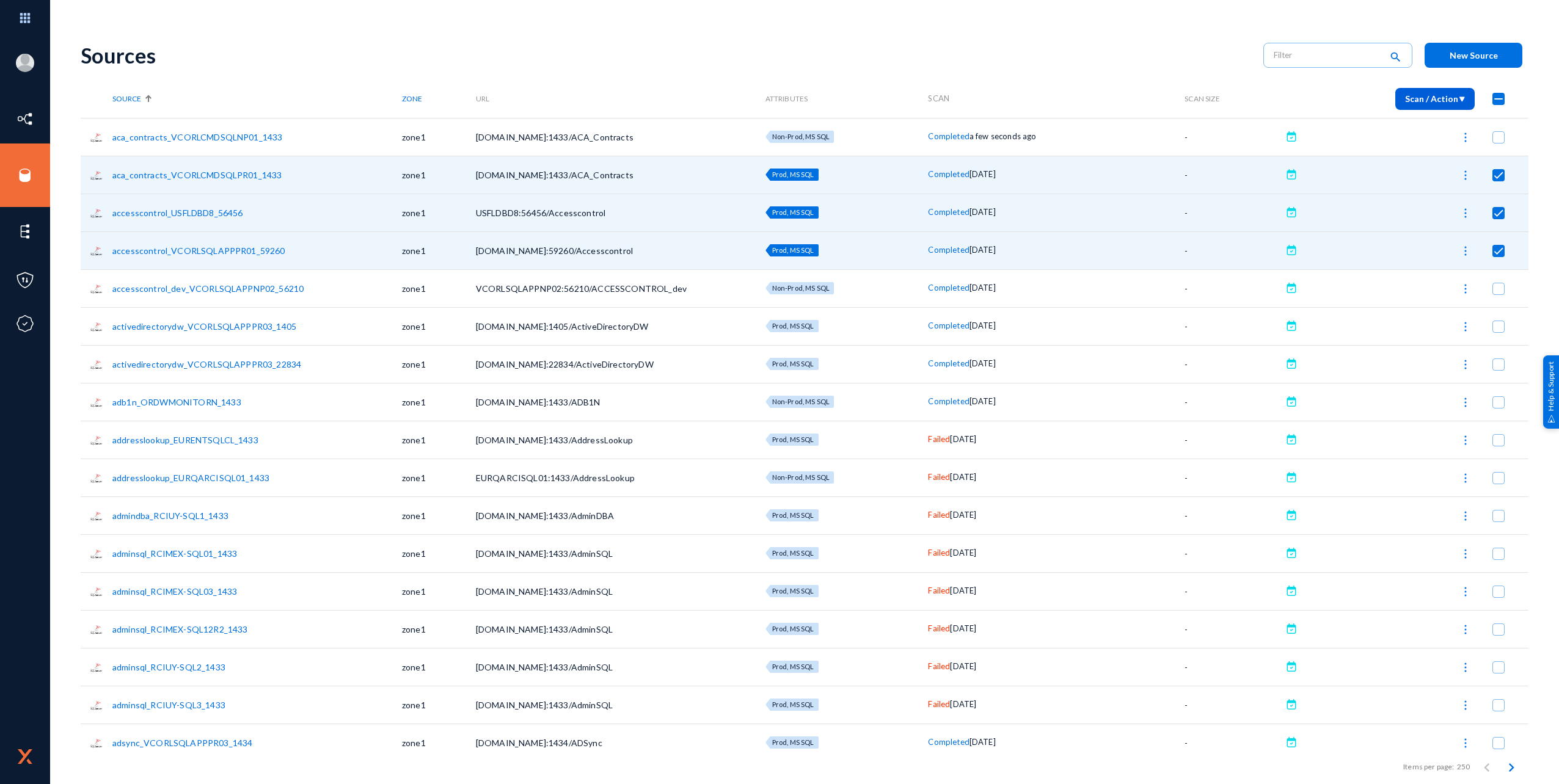
click at [1496, 289] on span at bounding box center [1498, 288] width 12 height 12
click at [1498, 294] on input "checkbox" at bounding box center [1499, 295] width 1 height 1
checkbox input "true"
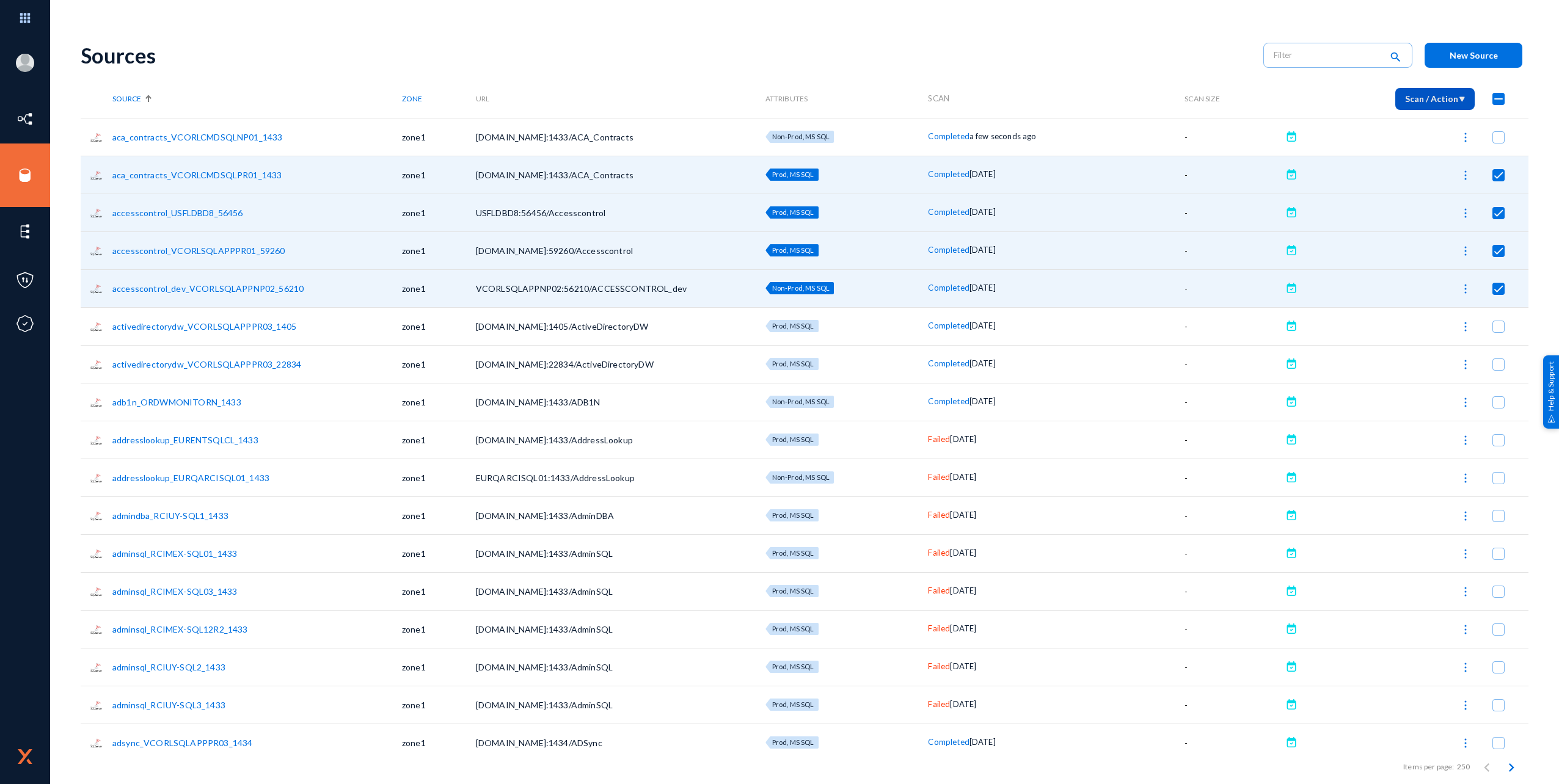
click at [1442, 97] on span "Scan / Action" at bounding box center [1435, 99] width 60 height 10
click at [1421, 131] on button "Scan Selected 4" at bounding box center [1398, 132] width 145 height 29
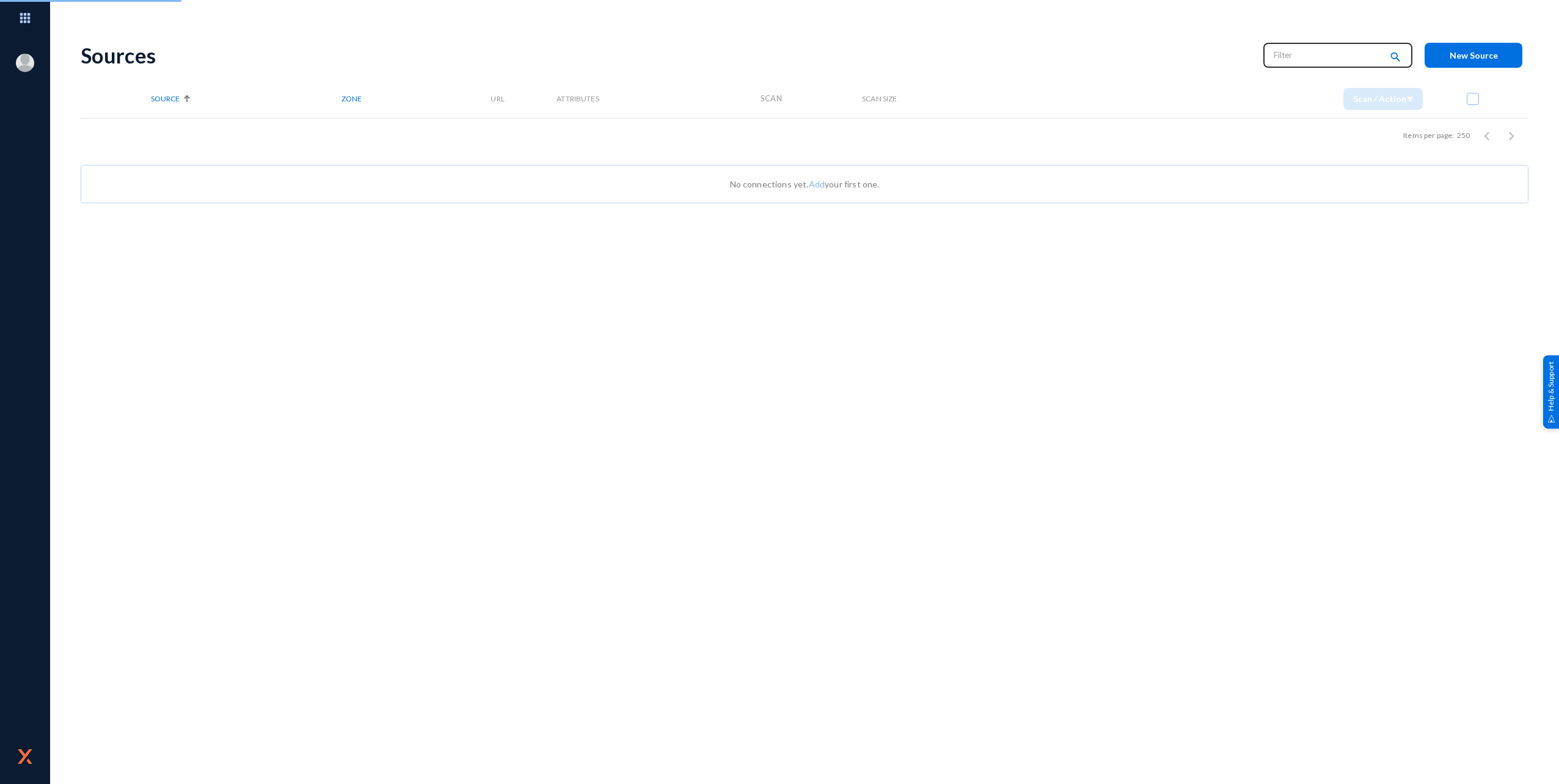
click at [1311, 56] on input "text" at bounding box center [1327, 55] width 108 height 19
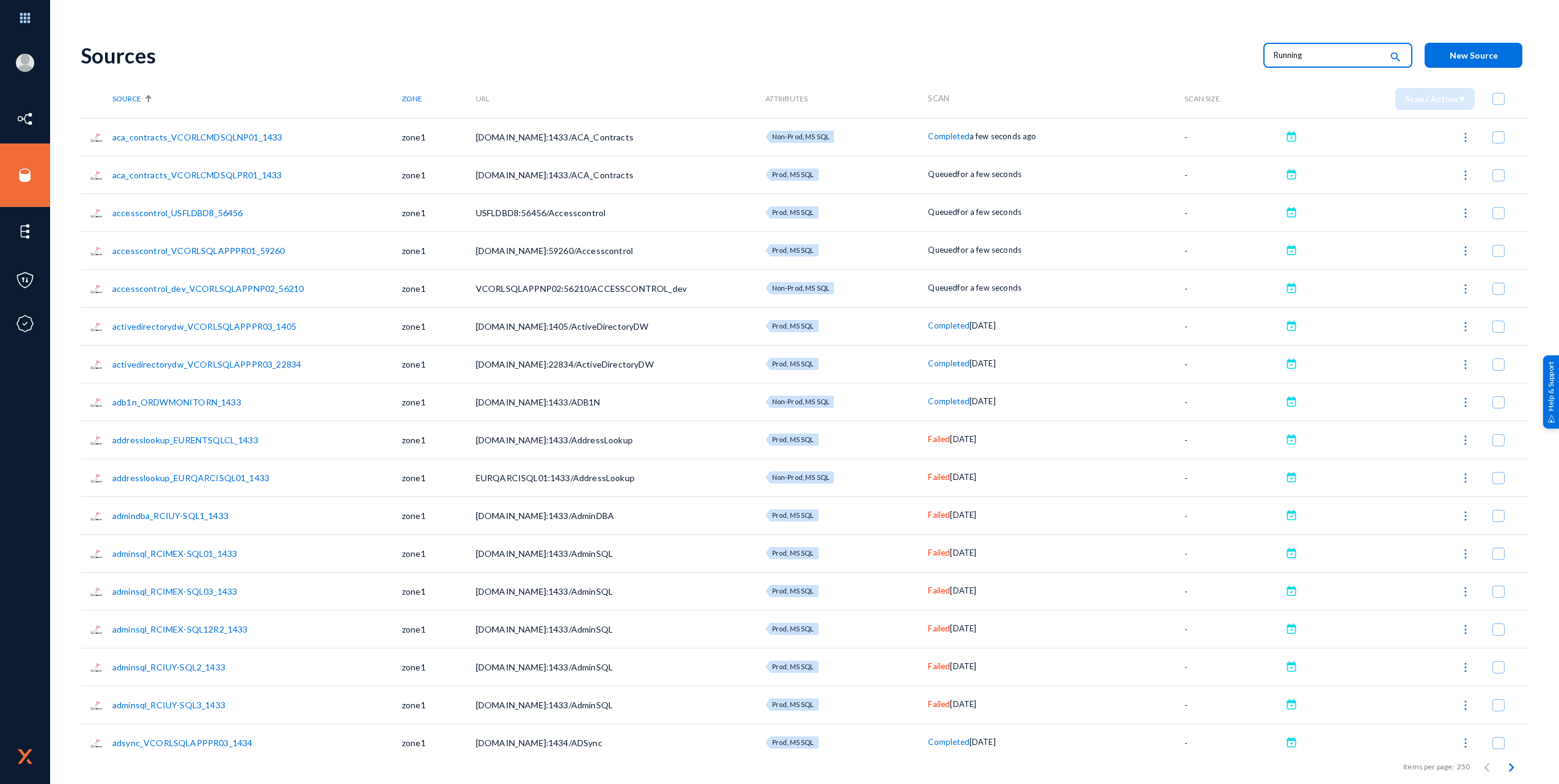
type input "Running"
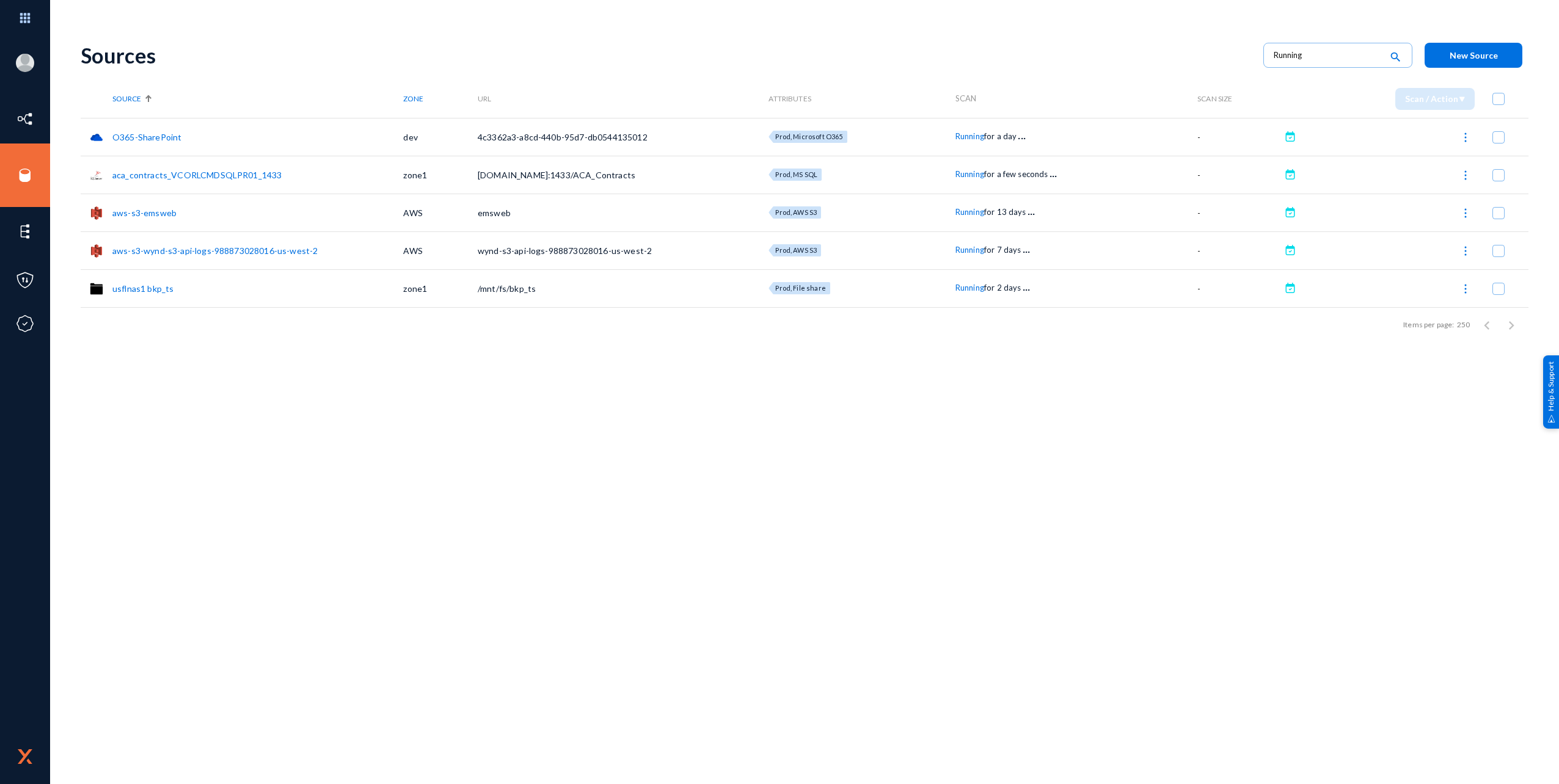
click at [965, 173] on span "Running" at bounding box center [969, 174] width 29 height 10
click at [929, 414] on div at bounding box center [779, 392] width 1559 height 784
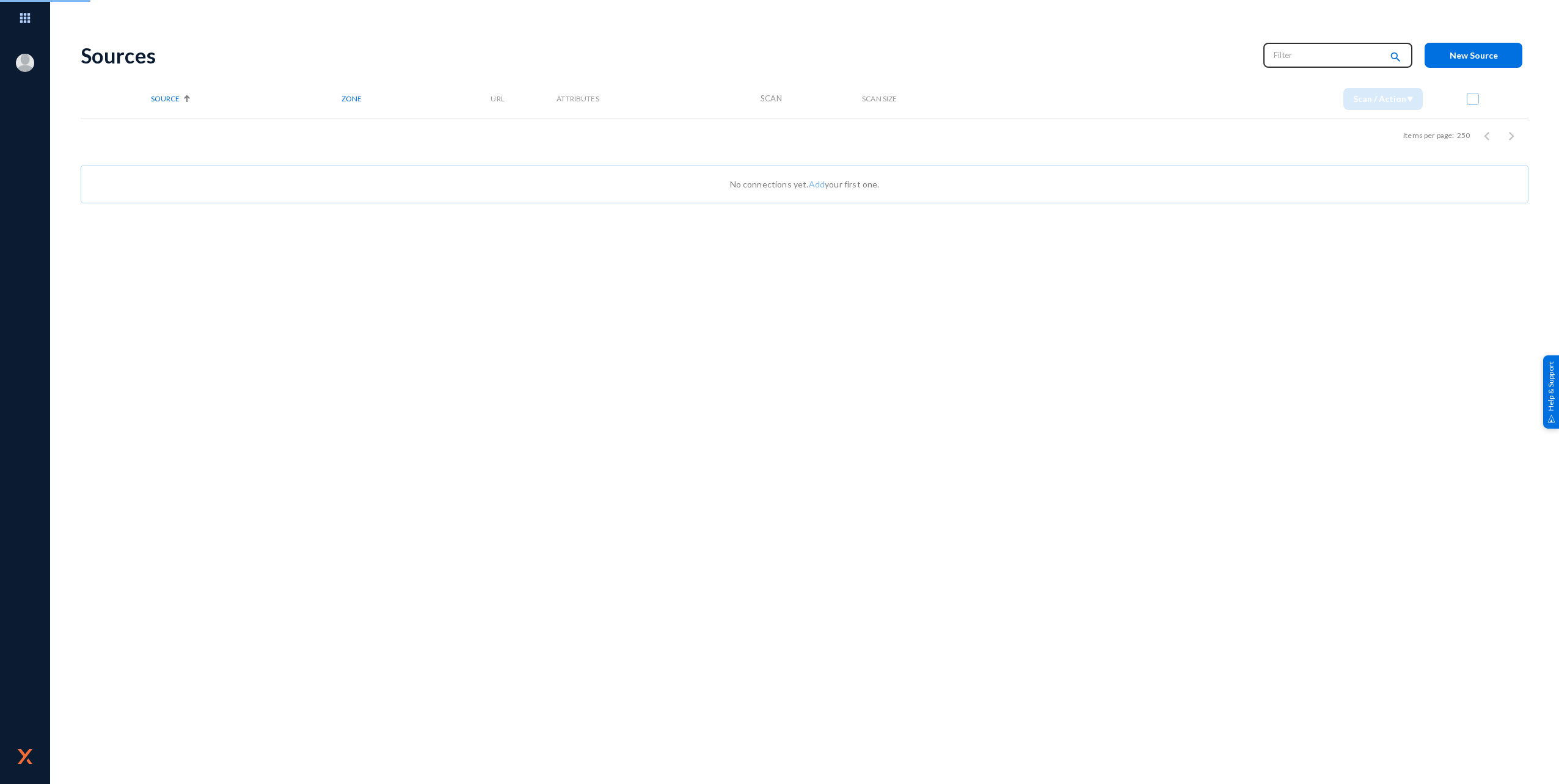
click at [1299, 54] on input "text" at bounding box center [1327, 55] width 108 height 19
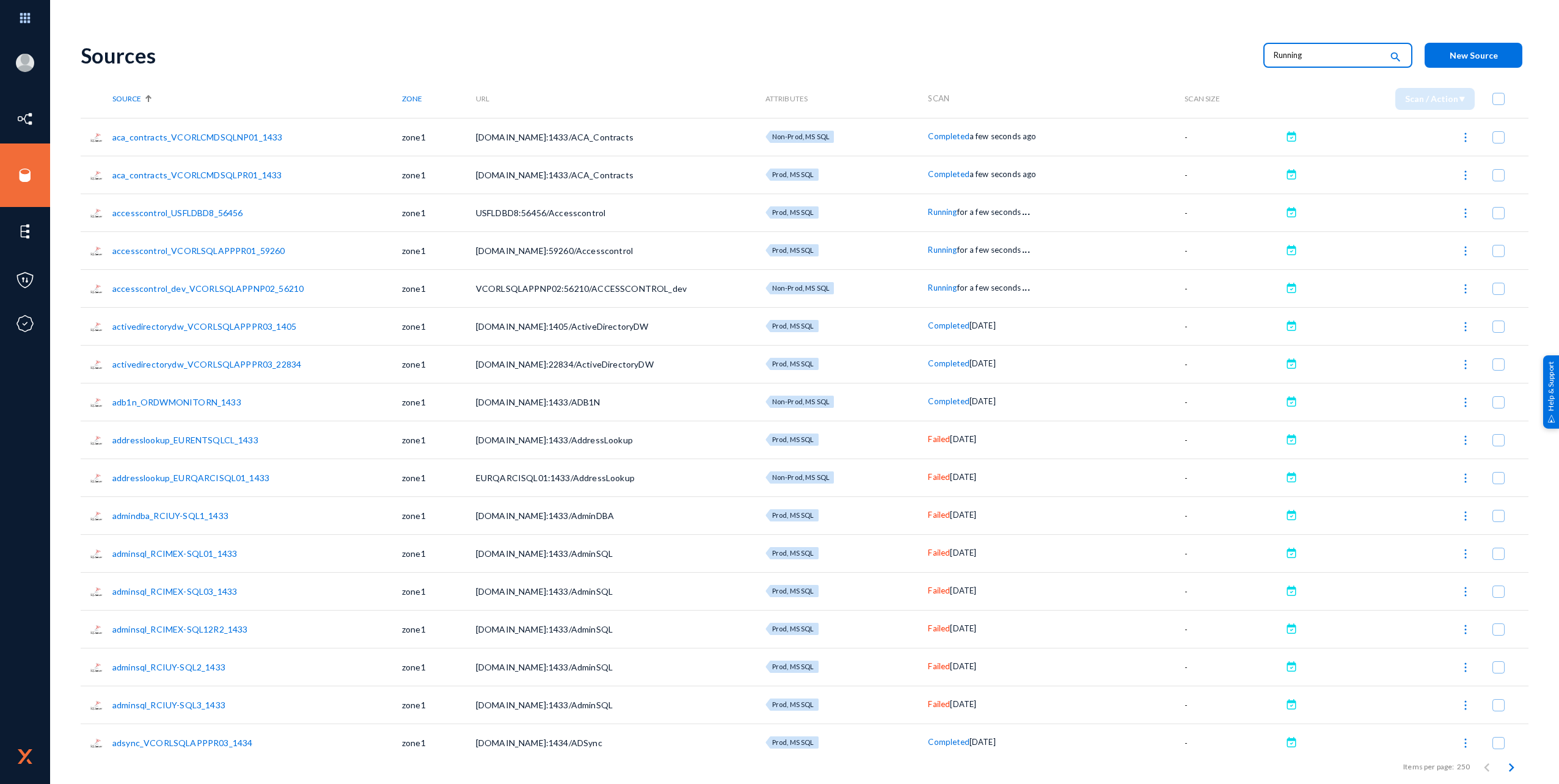
type input "Running"
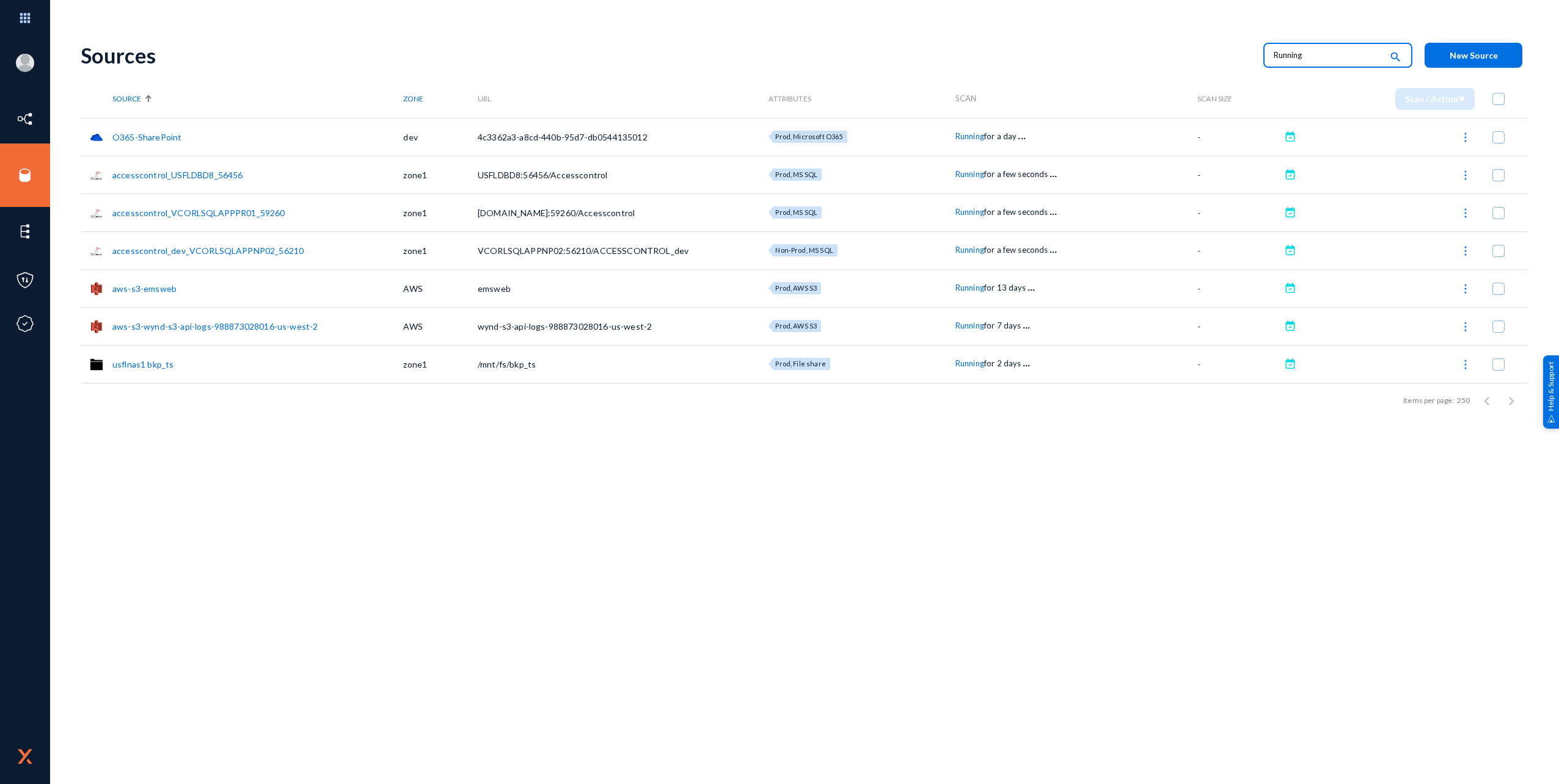
click at [968, 176] on span "Running" at bounding box center [969, 174] width 29 height 10
click at [964, 213] on div at bounding box center [779, 392] width 1559 height 784
click at [965, 213] on span "Running" at bounding box center [969, 212] width 29 height 10
click at [959, 248] on div at bounding box center [779, 392] width 1559 height 784
click at [959, 253] on span "Running" at bounding box center [969, 249] width 29 height 10
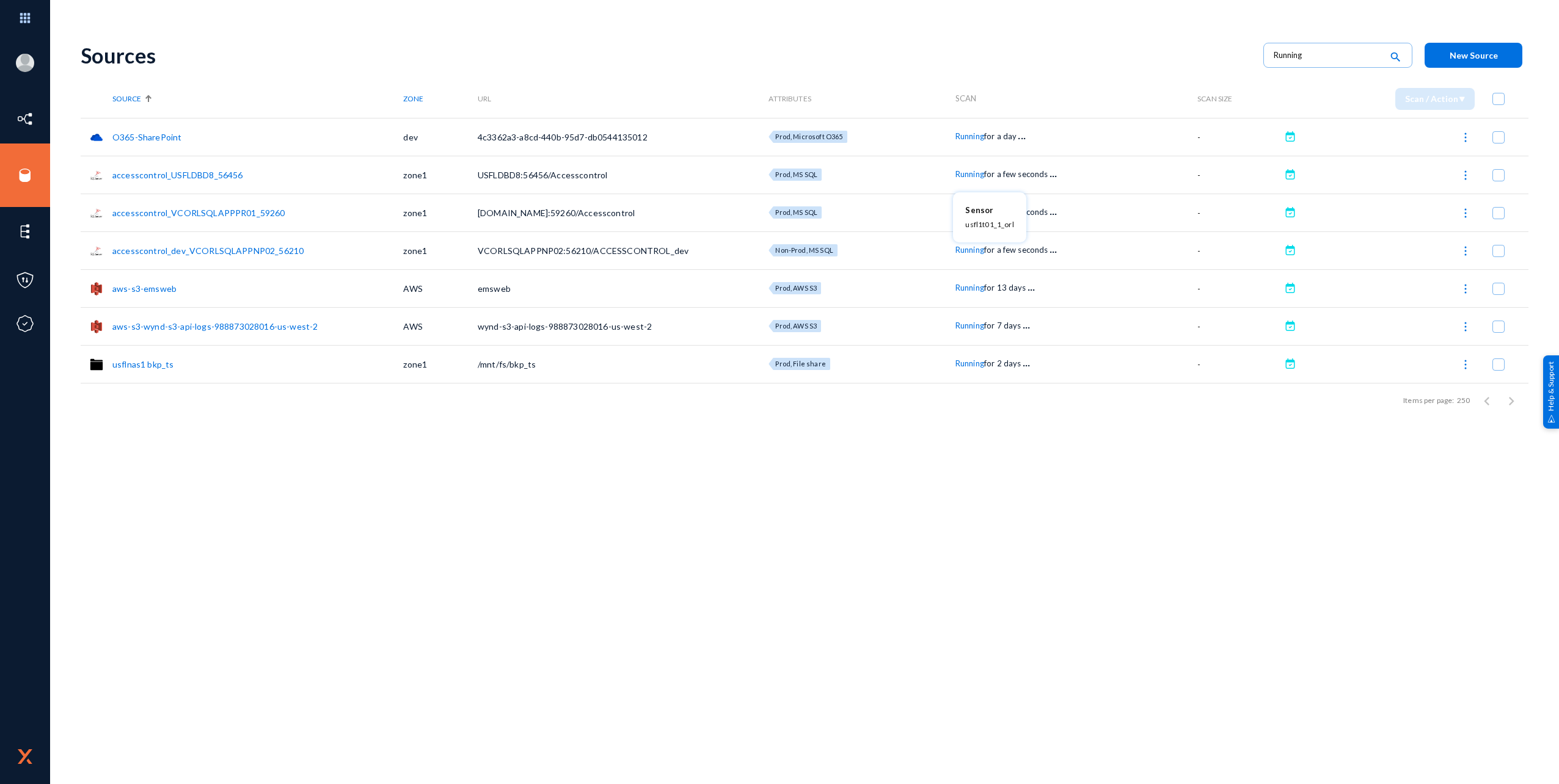
click at [960, 433] on div at bounding box center [779, 392] width 1559 height 784
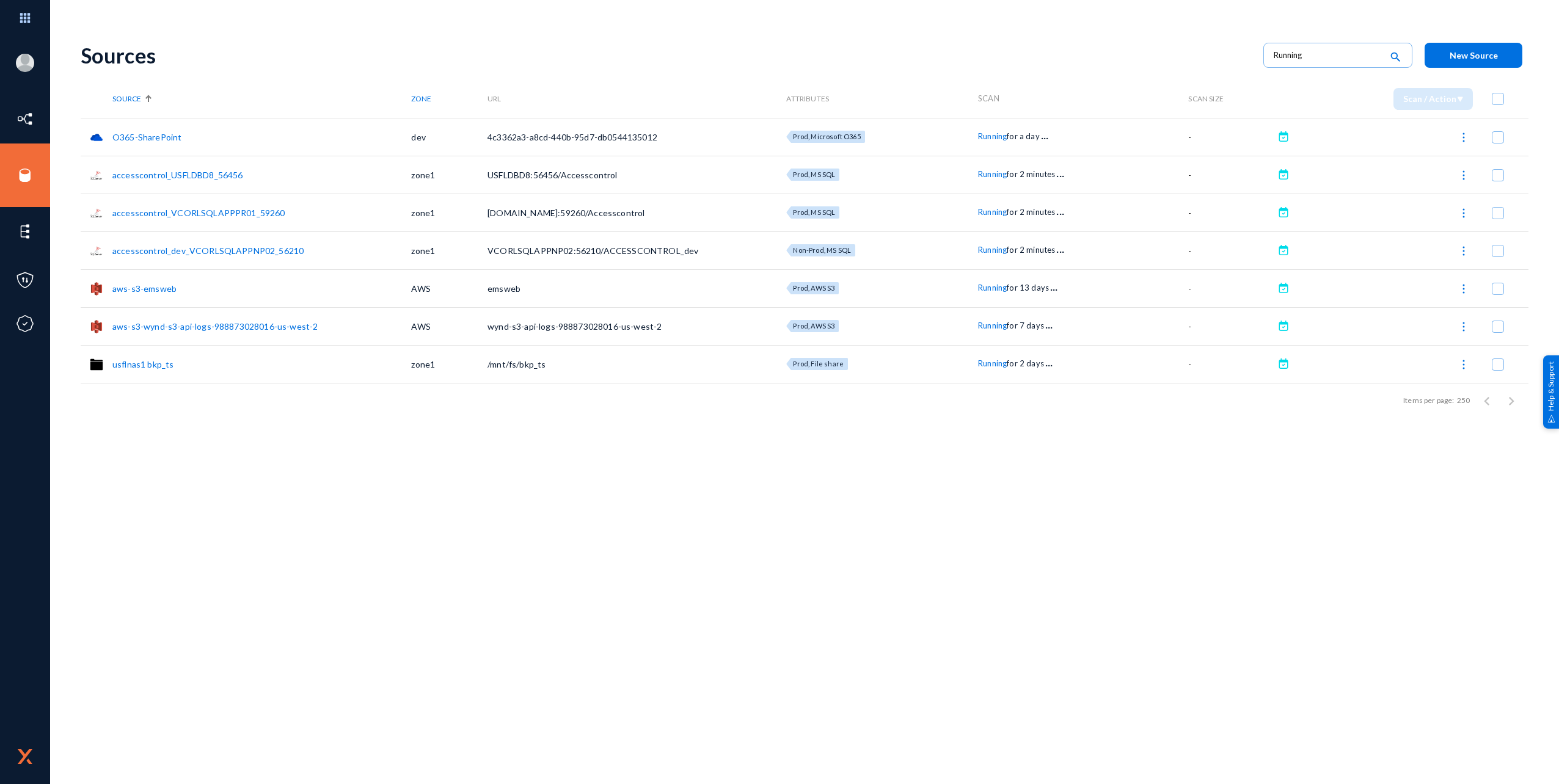
click at [902, 525] on div "Sources Running search New Source Source Zone URL Attributes Scan Scan Size Sca…" at bounding box center [804, 407] width 1447 height 754
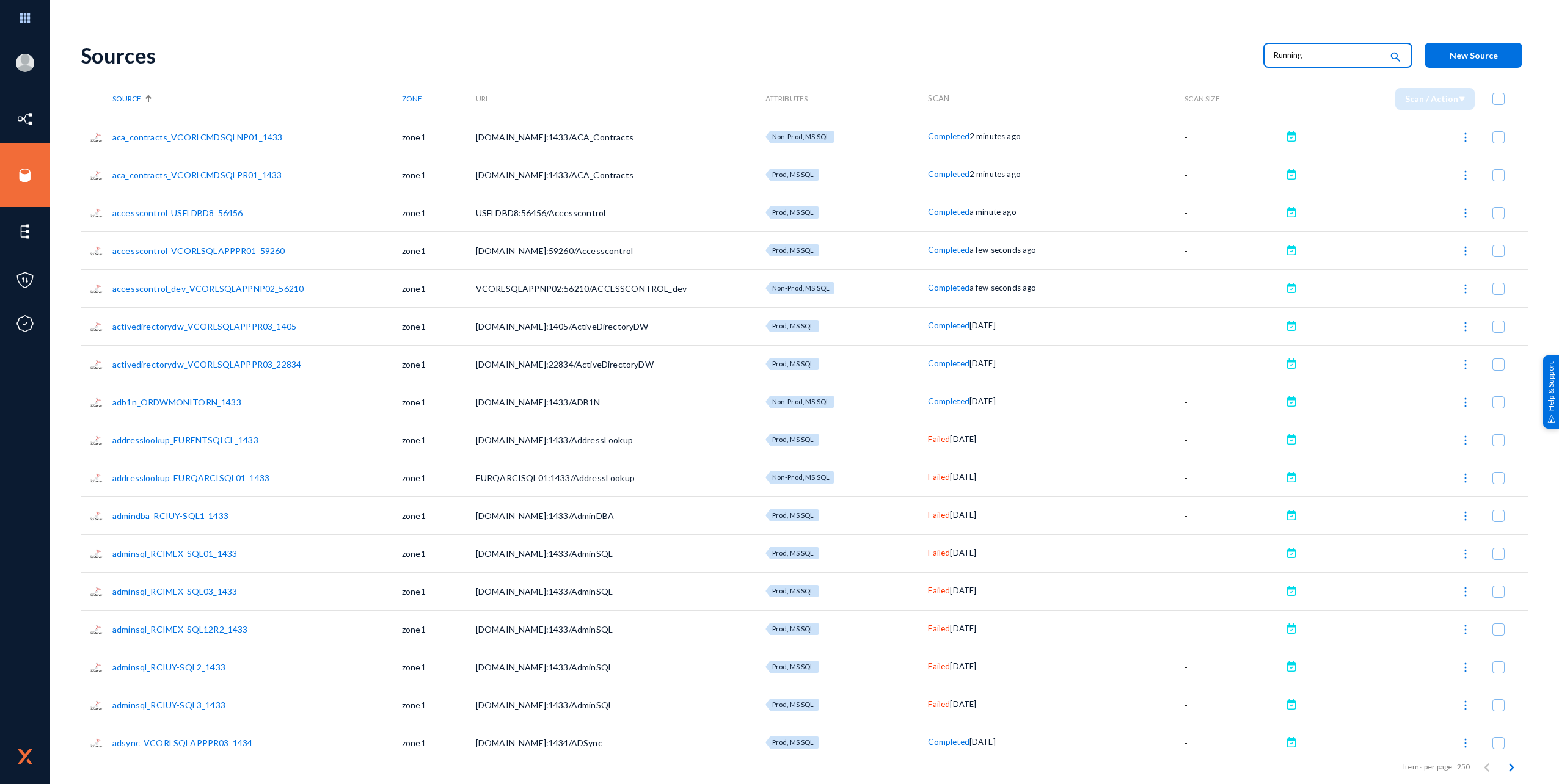
type input "Running"
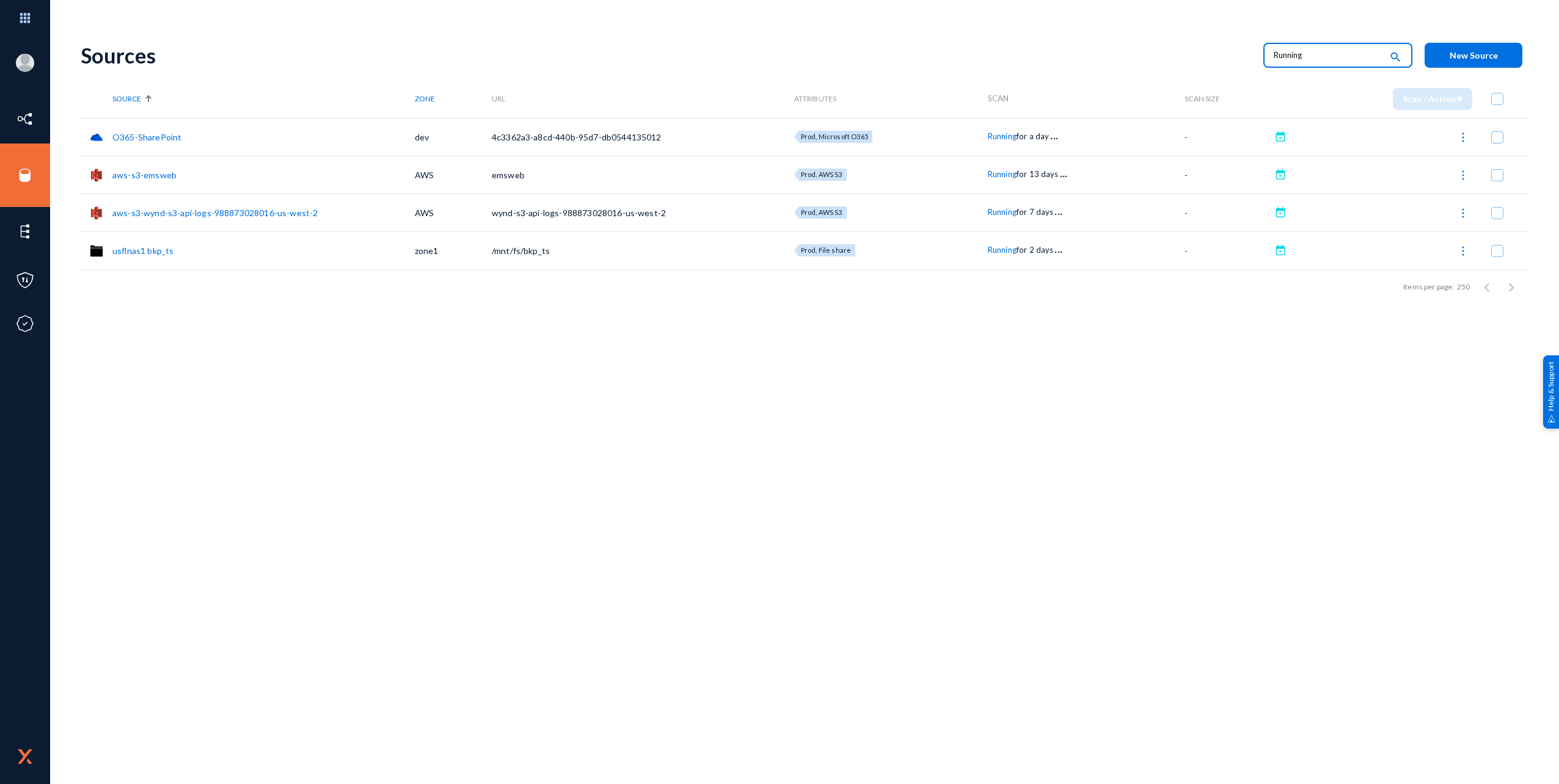
click at [1292, 48] on input "Running" at bounding box center [1327, 55] width 108 height 19
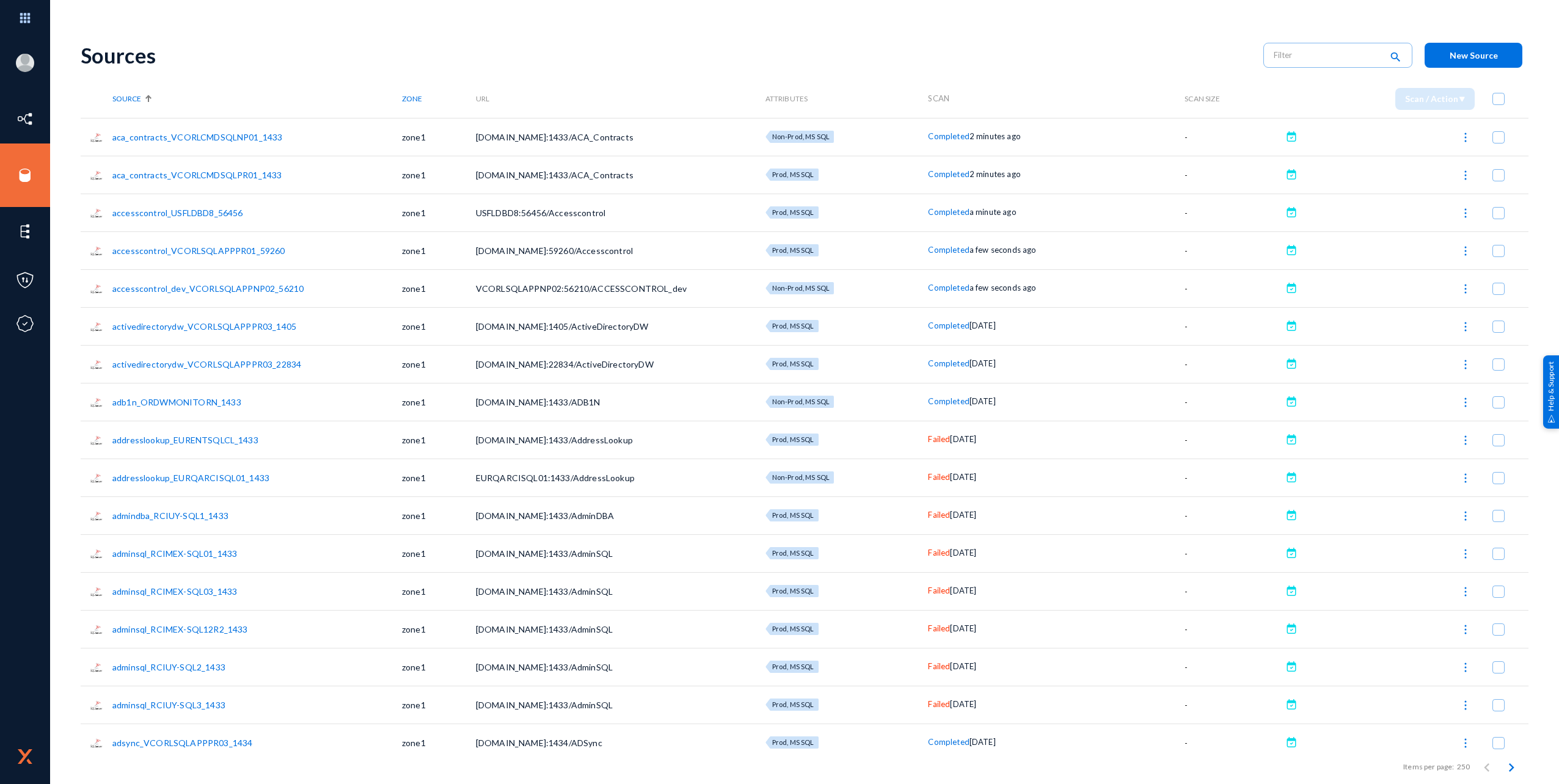
click at [947, 69] on div "Sources search New Source" at bounding box center [804, 55] width 1447 height 50
click at [793, 55] on div "Sources" at bounding box center [665, 56] width 1170 height 25
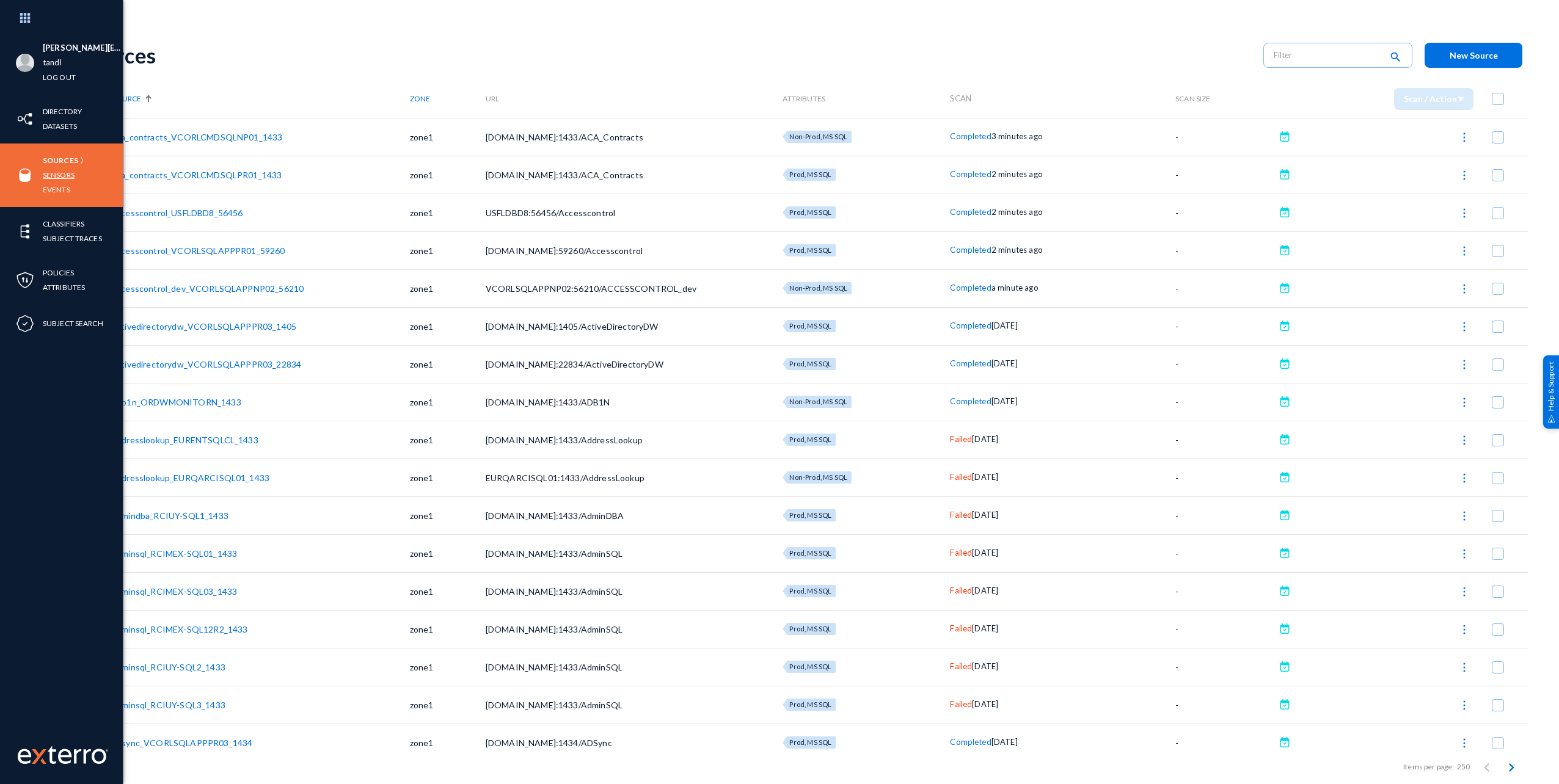
click at [52, 171] on link "Sensors" at bounding box center [59, 175] width 32 height 14
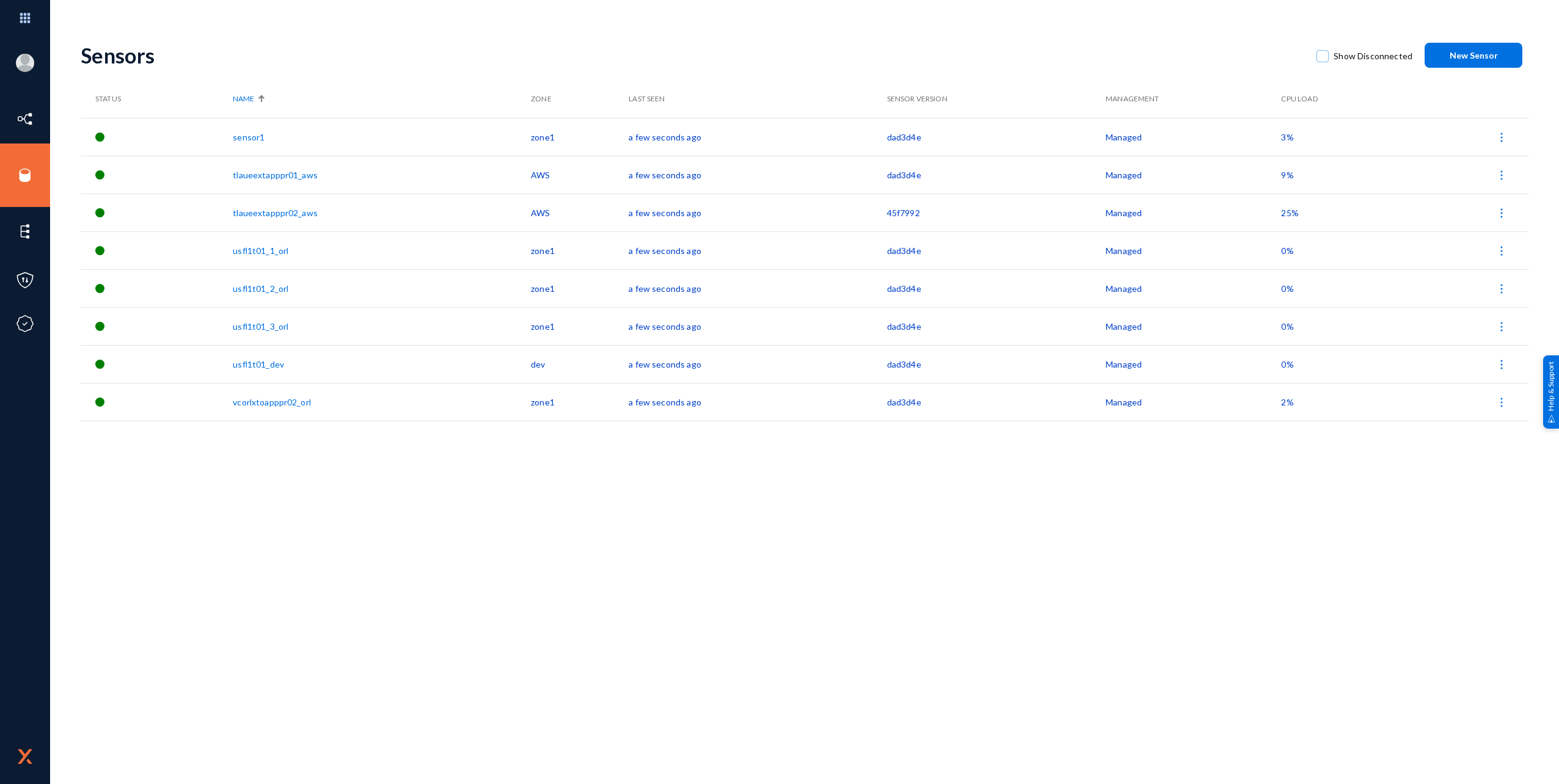
click at [628, 663] on div "Sensors Show Disconnected New Sensor Status Name Zone Last Seen Sensor Version …" at bounding box center [804, 407] width 1447 height 754
click at [831, 568] on div "Sensors Show Disconnected New Sensor Status Name Zone Last Seen Sensor Version …" at bounding box center [804, 407] width 1447 height 754
click at [827, 584] on div "Sensors Show Disconnected New Sensor Status Name Zone Last Seen Sensor Version …" at bounding box center [804, 407] width 1447 height 754
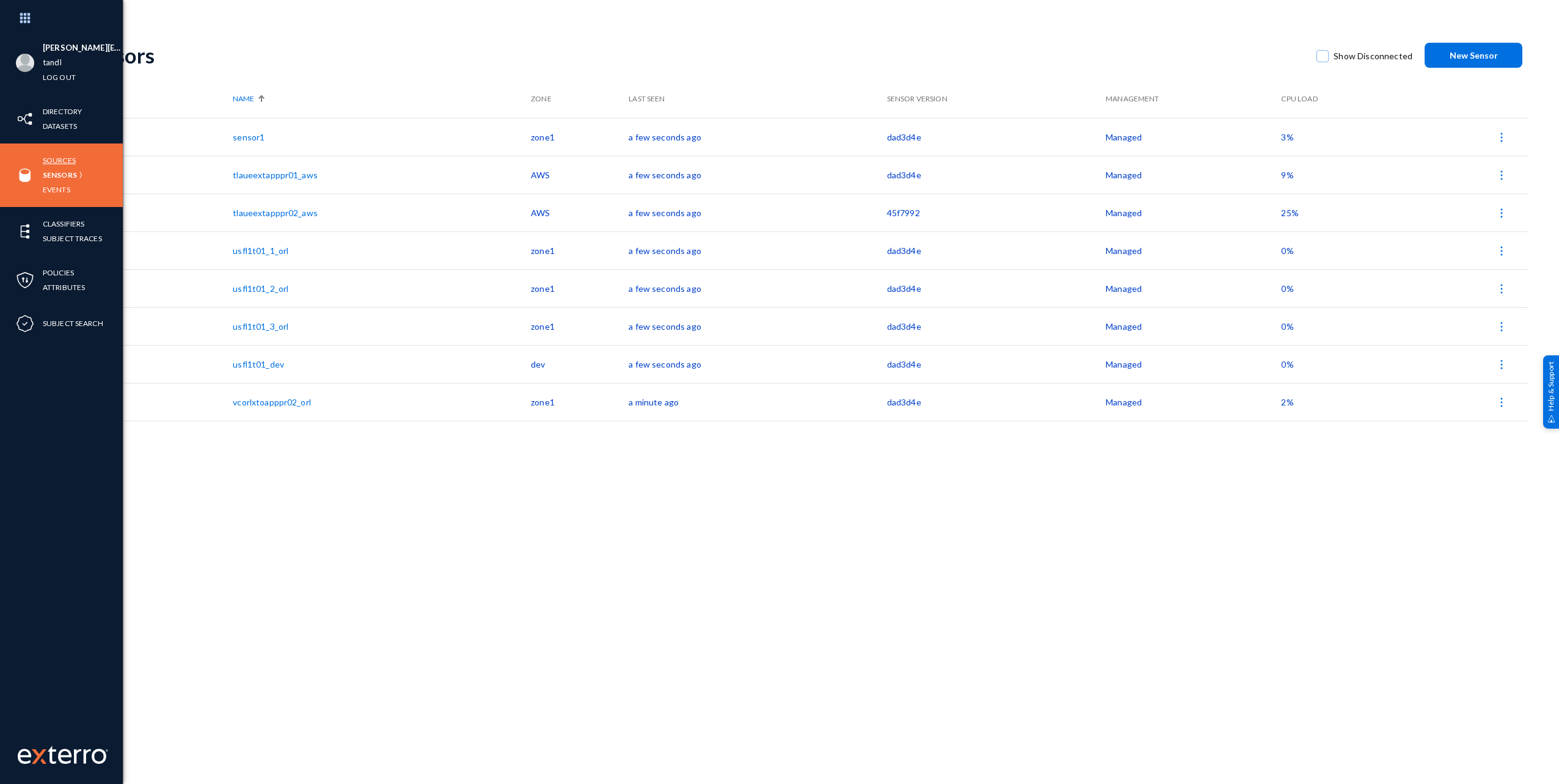
click at [60, 161] on link "Sources" at bounding box center [59, 160] width 33 height 14
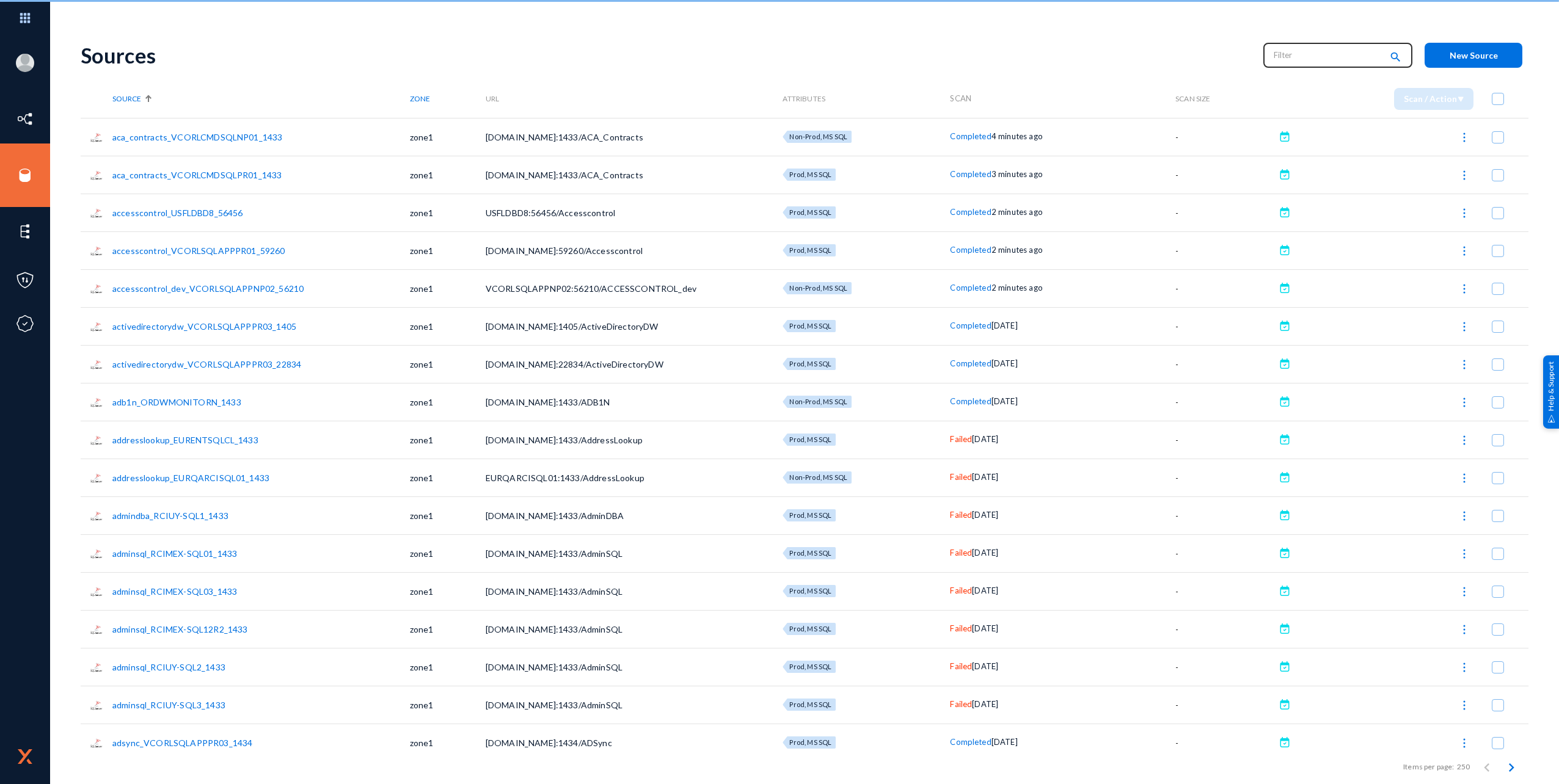
click at [1303, 53] on input "text" at bounding box center [1327, 55] width 108 height 19
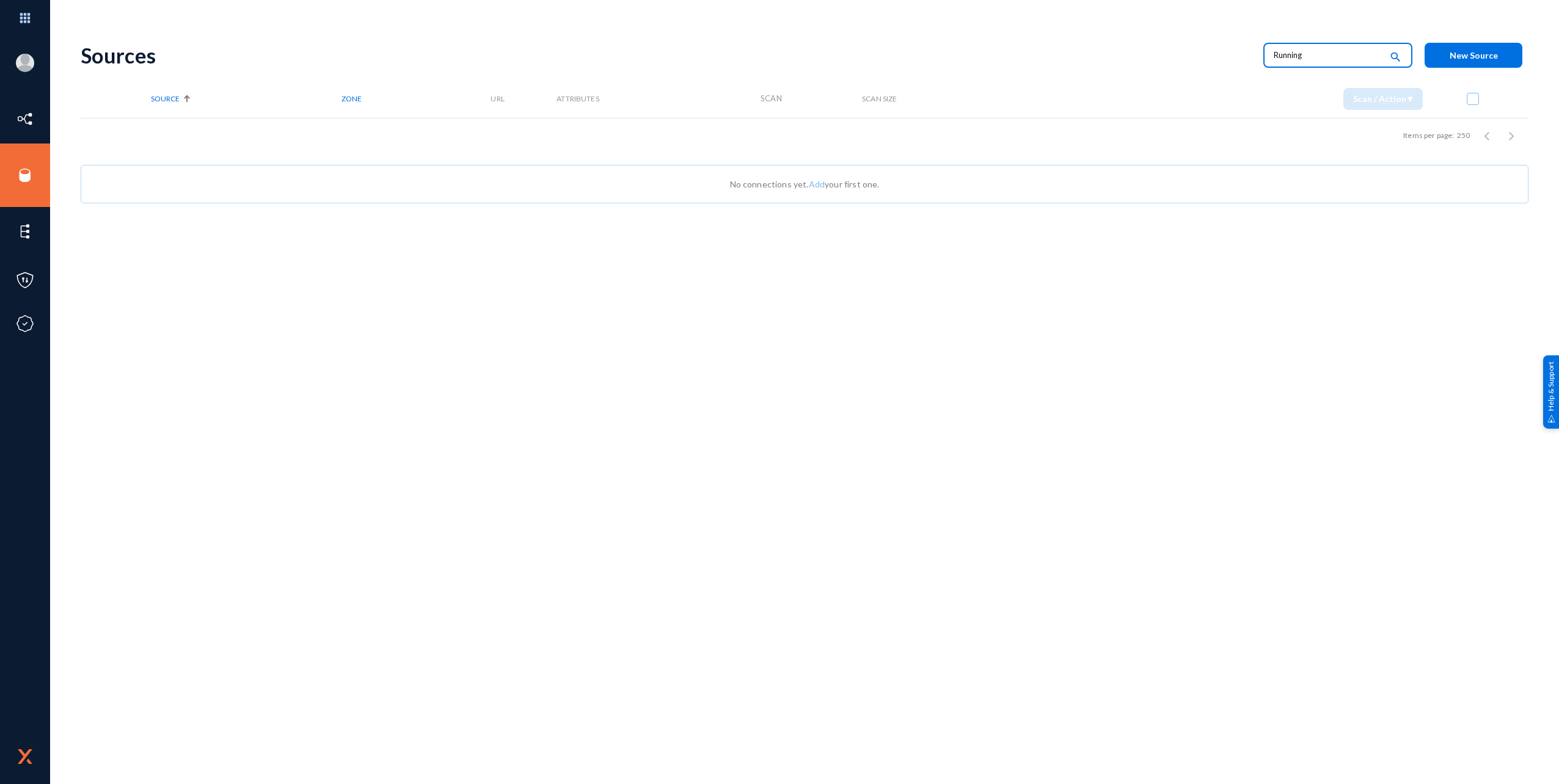
type input "Running"
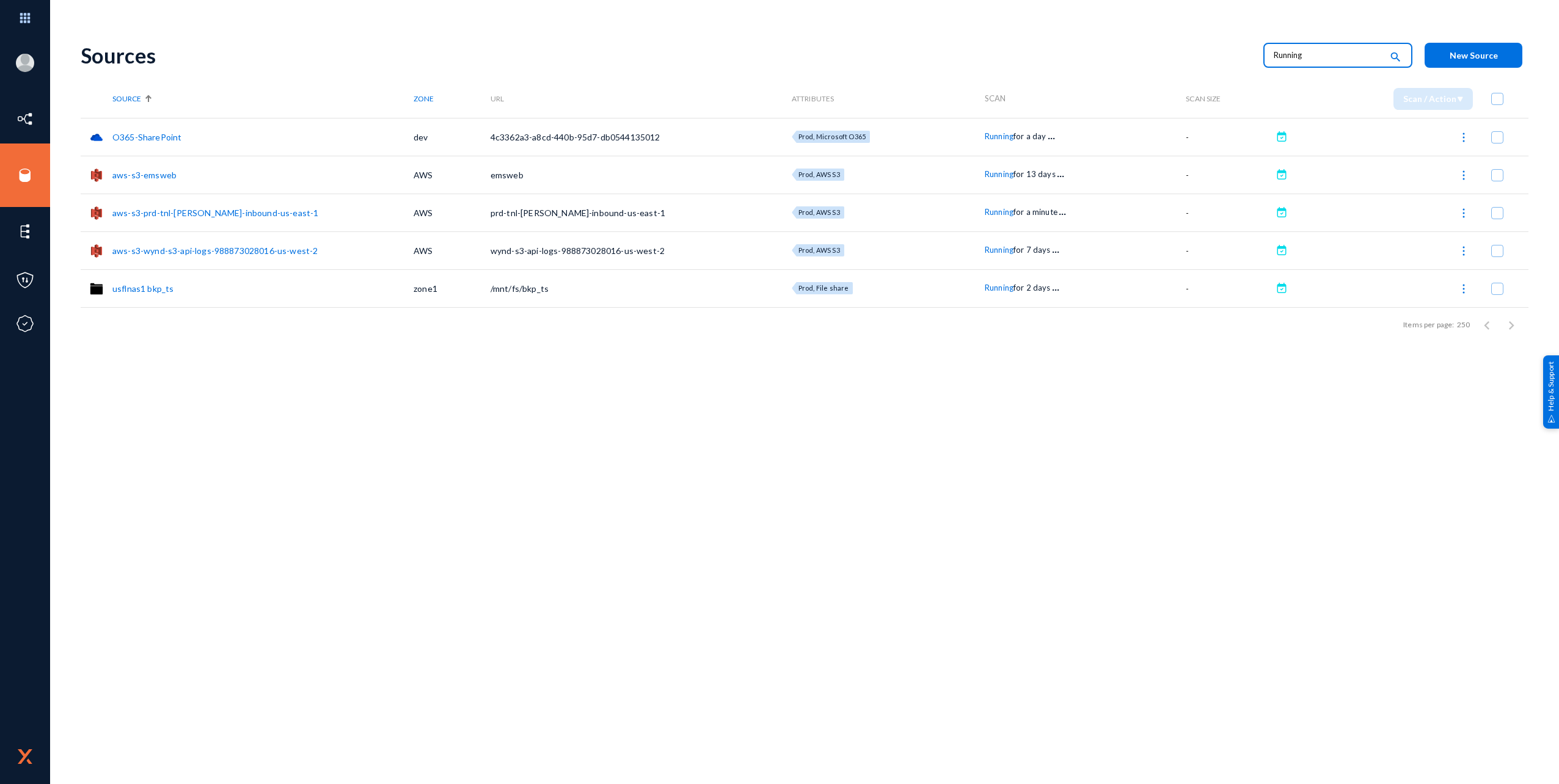
click at [996, 215] on span "Running" at bounding box center [998, 212] width 29 height 10
click at [1004, 414] on div at bounding box center [779, 392] width 1559 height 784
click at [1001, 176] on span "Running" at bounding box center [998, 174] width 29 height 10
click at [1004, 398] on div at bounding box center [779, 392] width 1559 height 784
click at [938, 393] on div "Sources Running search New Source Source Zone URL Attributes Scan Scan Size Sca…" at bounding box center [804, 213] width 1447 height 366
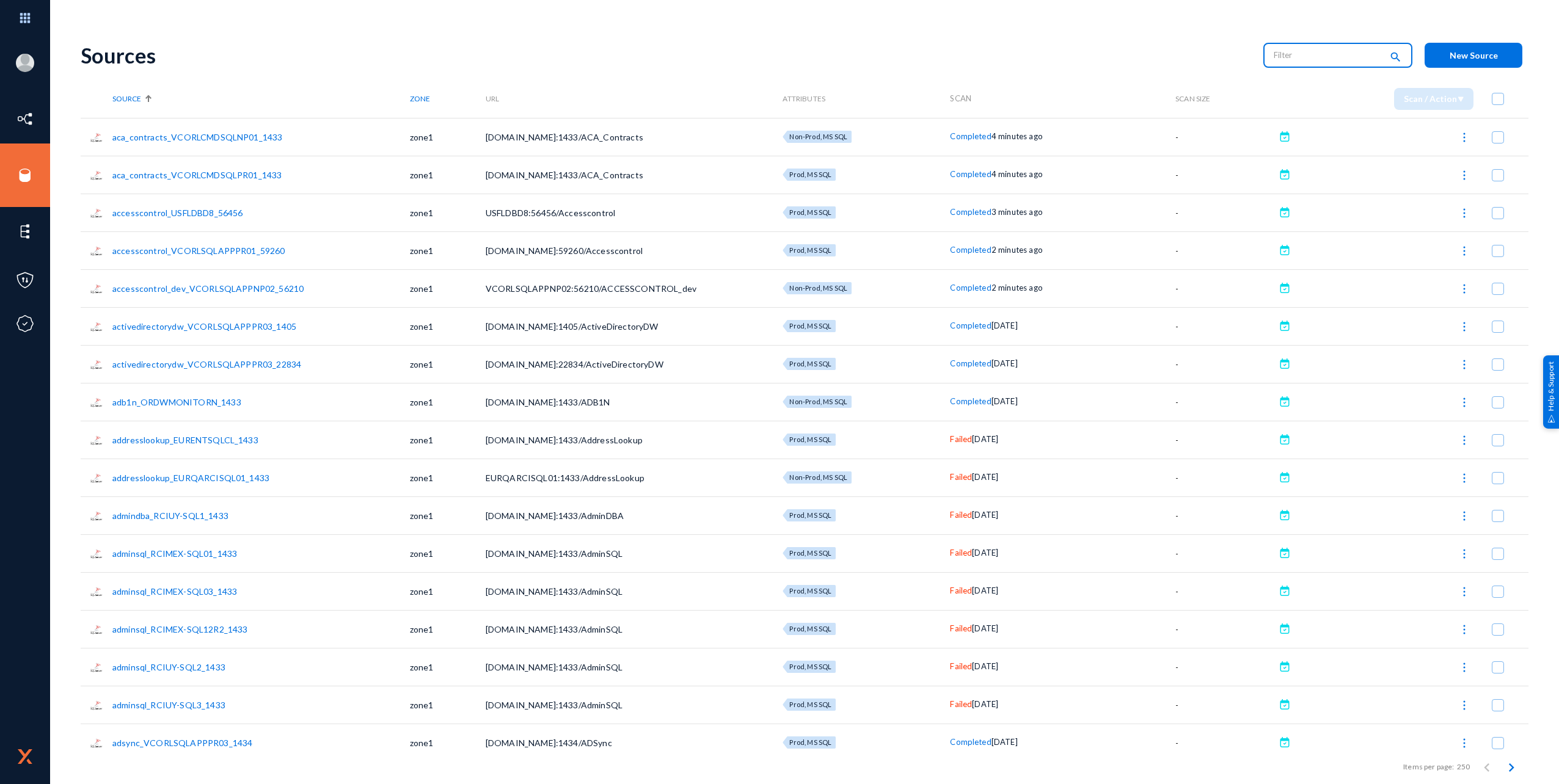
click at [1278, 53] on input "text" at bounding box center [1327, 55] width 108 height 19
type input "Running"
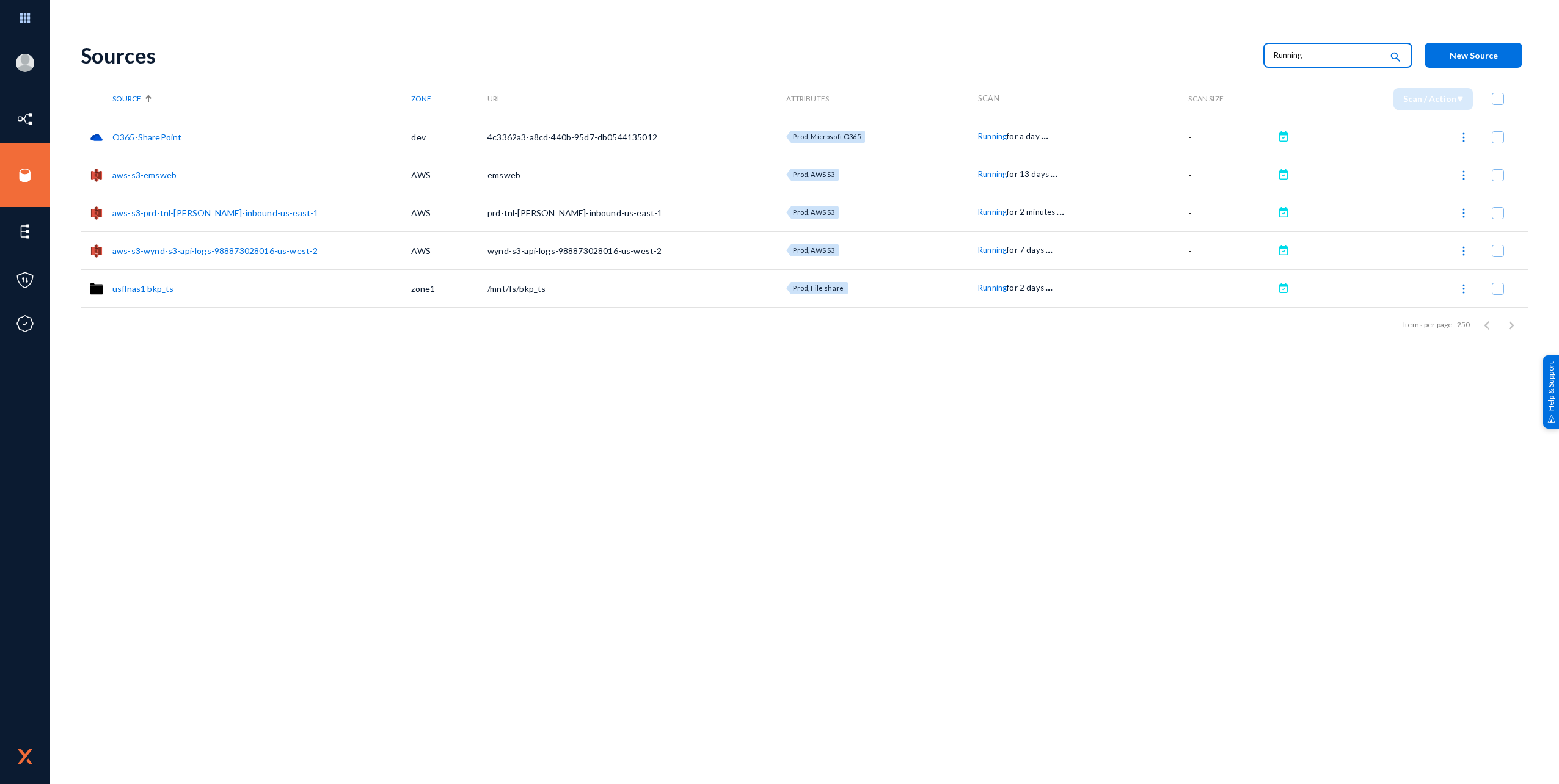
click at [995, 214] on span "Running" at bounding box center [992, 212] width 29 height 10
click at [1008, 411] on div at bounding box center [779, 392] width 1559 height 784
click at [988, 178] on span "Running" at bounding box center [992, 174] width 29 height 10
click at [1027, 433] on div at bounding box center [779, 392] width 1559 height 784
click at [1155, 508] on div "Sources Running search New Source Source Zone URL Attributes Scan Scan Size Sca…" at bounding box center [804, 407] width 1447 height 754
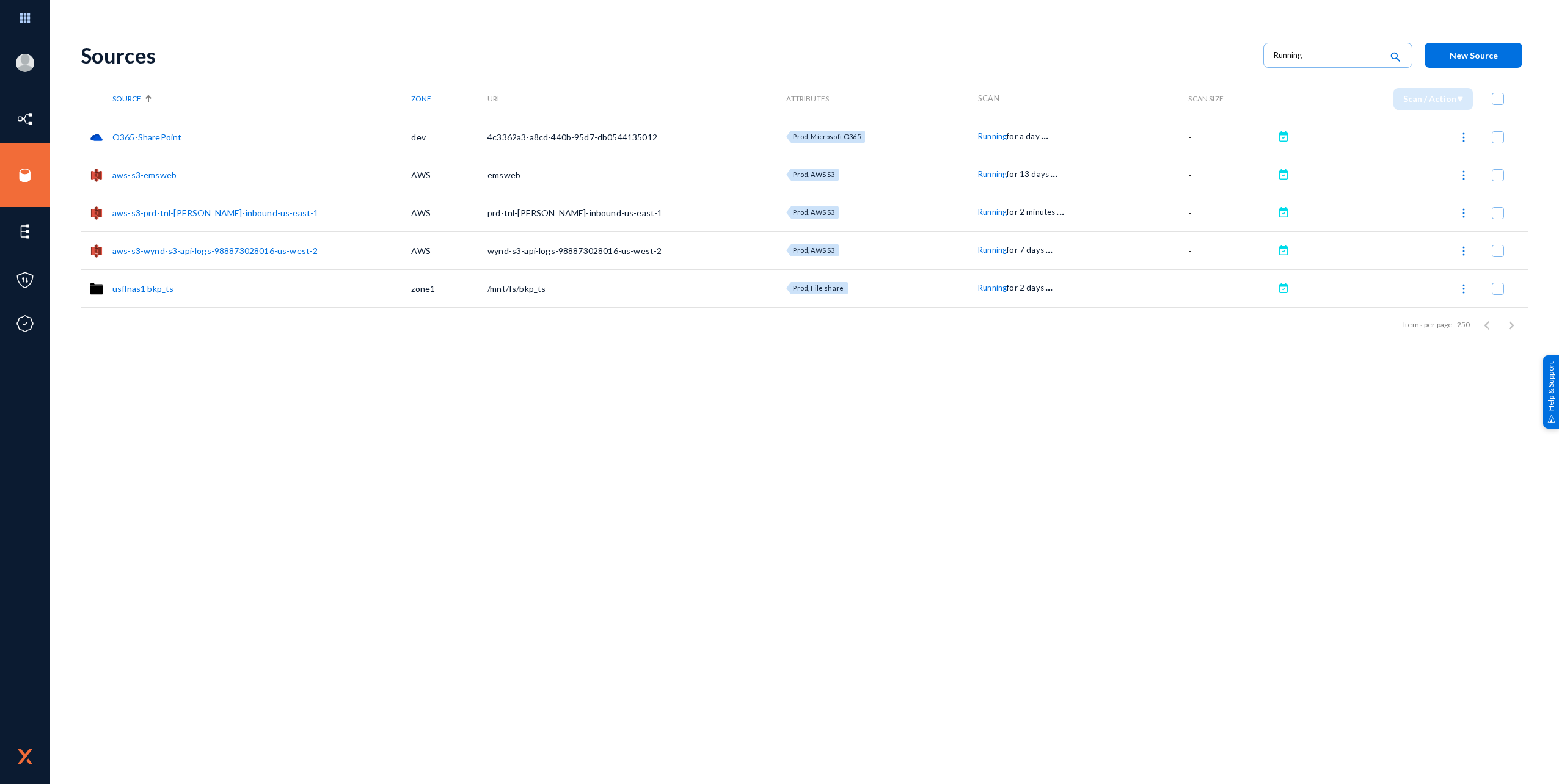
click at [979, 214] on span "Running" at bounding box center [992, 212] width 29 height 10
click at [33, 172] on div at bounding box center [779, 392] width 1559 height 784
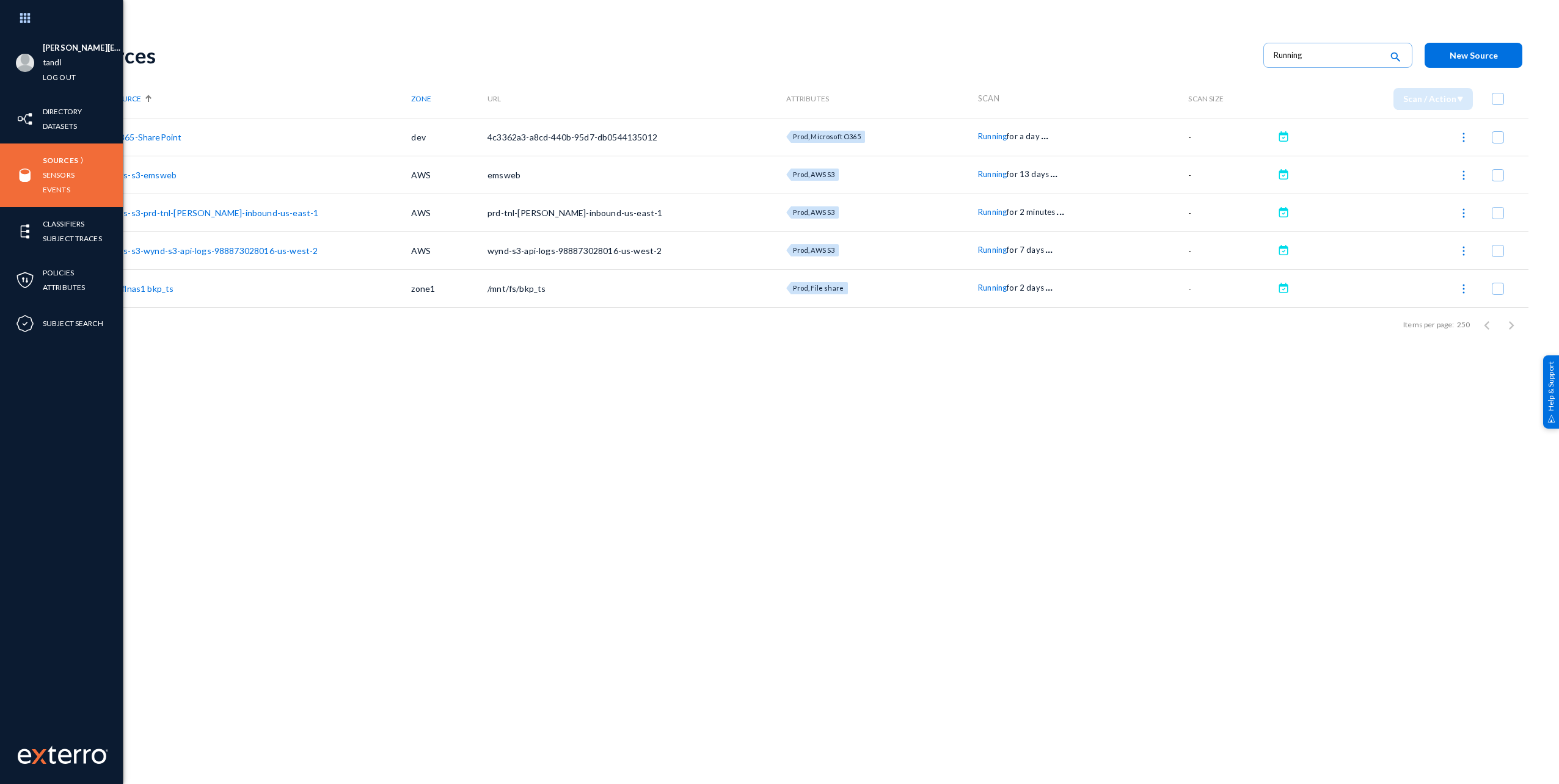
drag, startPoint x: 62, startPoint y: 172, endPoint x: 97, endPoint y: 192, distance: 40.3
click at [62, 172] on link "Sensors" at bounding box center [59, 175] width 32 height 14
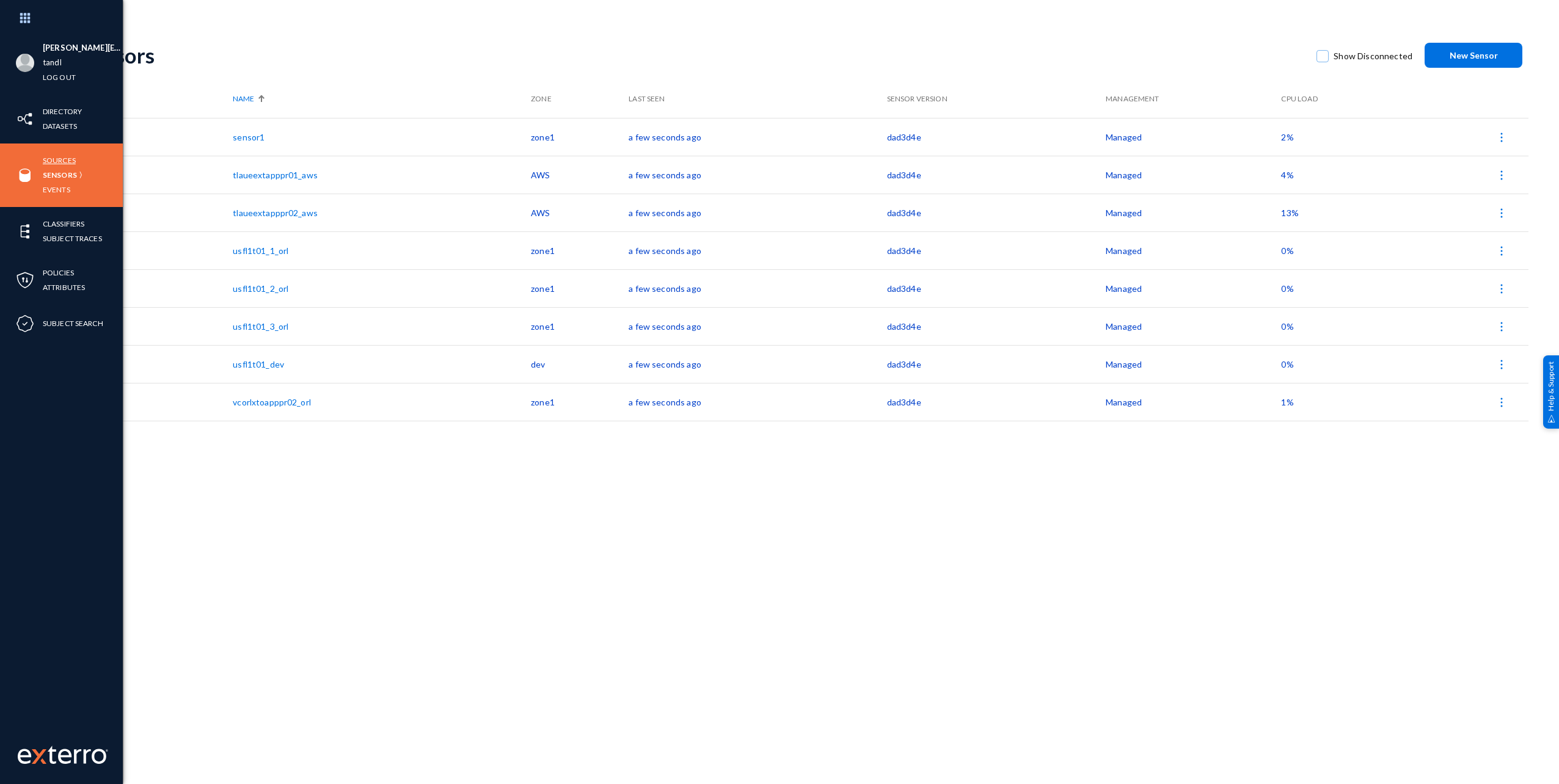
click at [50, 157] on link "Sources" at bounding box center [59, 160] width 33 height 14
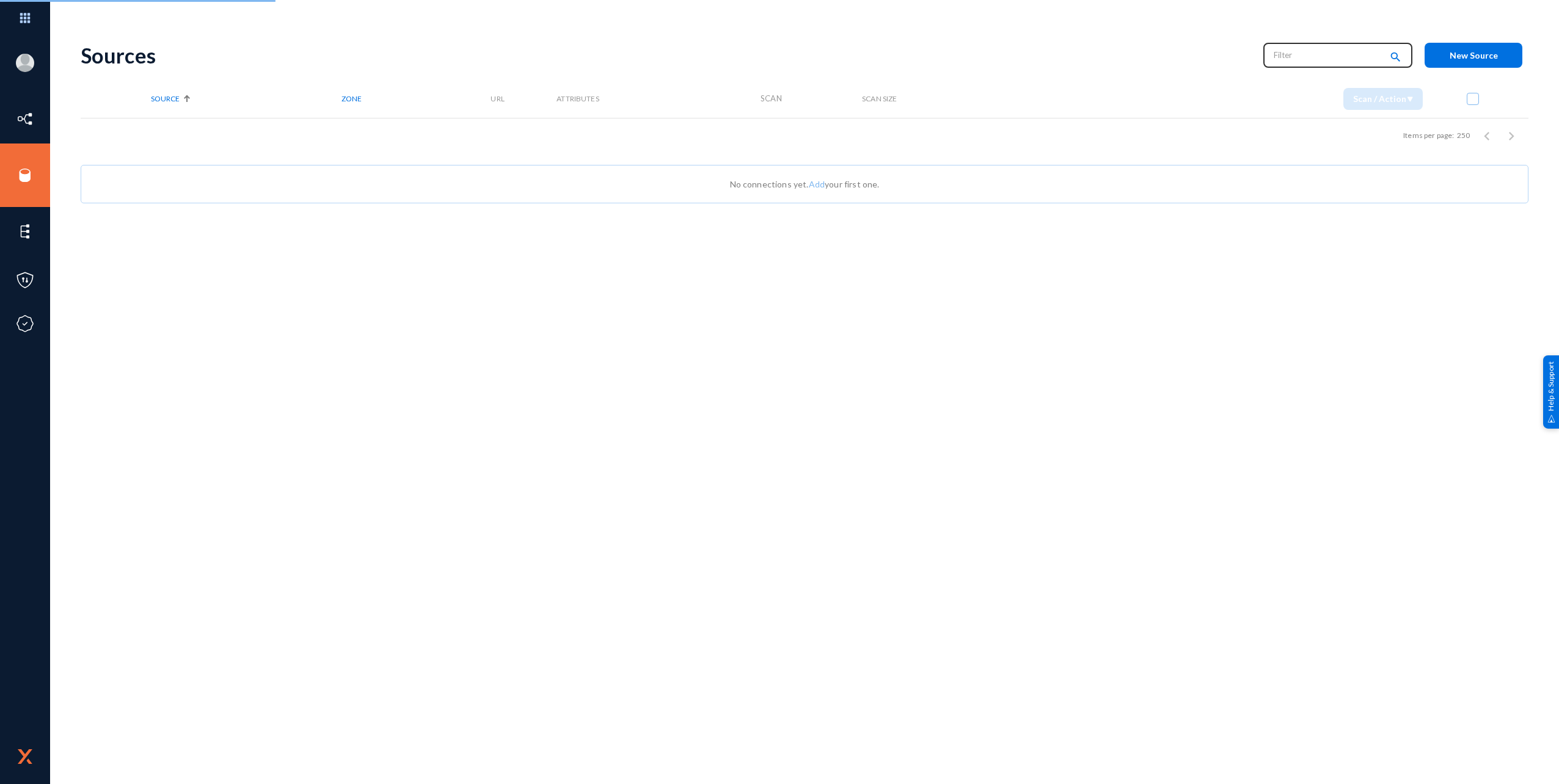
click at [1295, 56] on input "text" at bounding box center [1327, 55] width 108 height 19
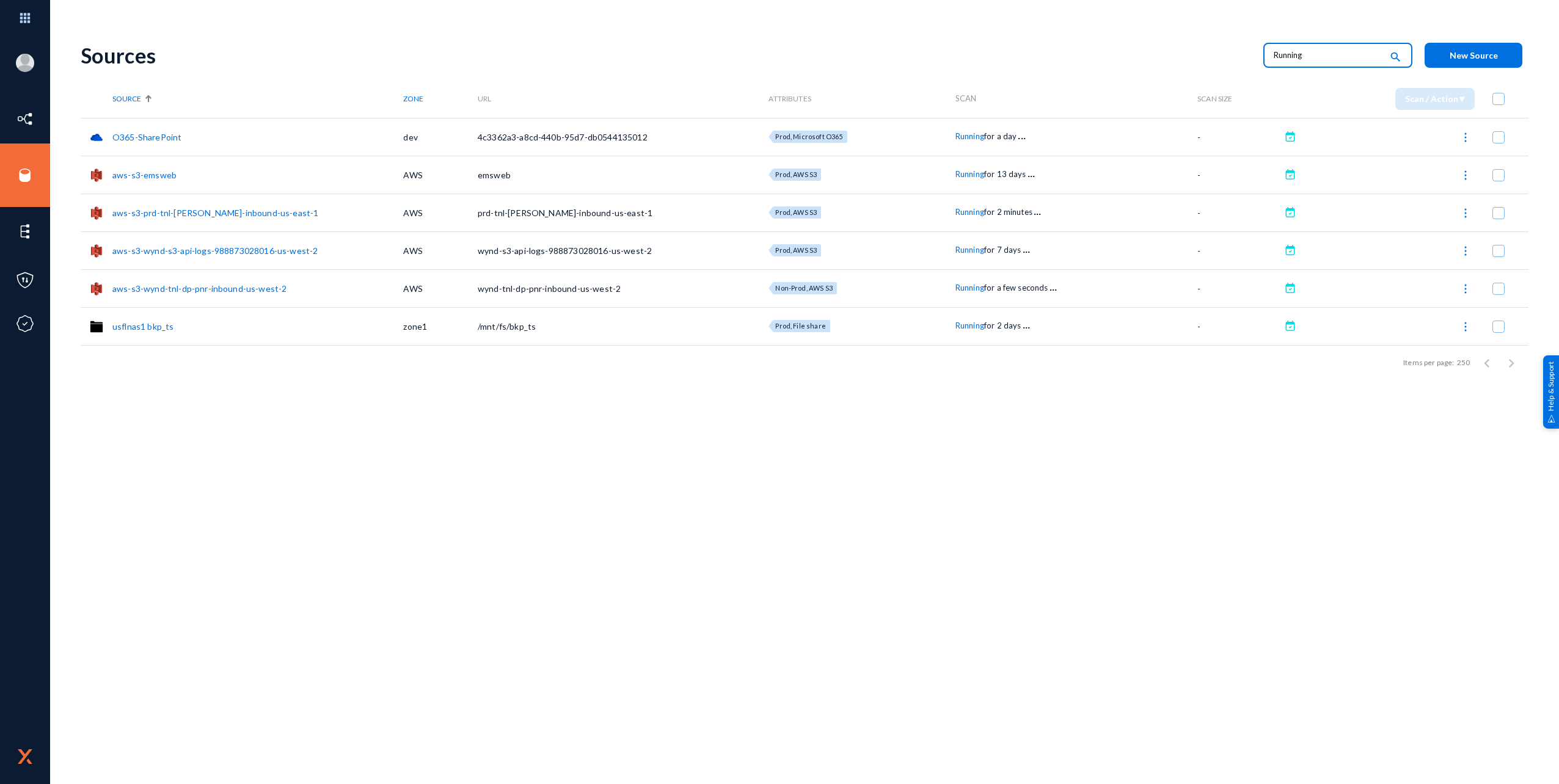
click at [960, 289] on span "Running" at bounding box center [969, 287] width 29 height 10
click at [986, 467] on div at bounding box center [779, 392] width 1559 height 784
click at [961, 252] on span "Running" at bounding box center [969, 249] width 29 height 10
click at [985, 452] on div at bounding box center [779, 392] width 1559 height 784
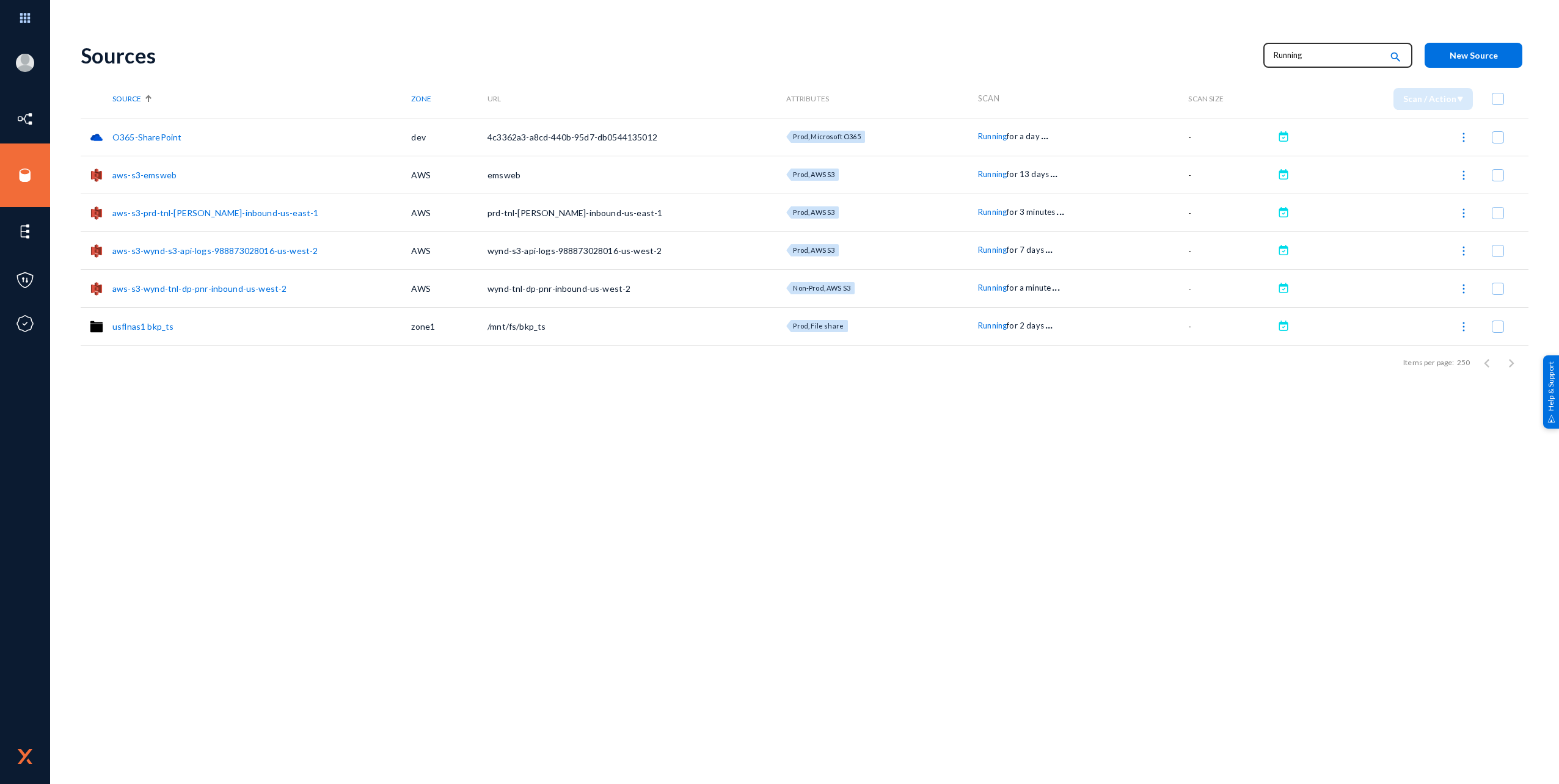
click at [1326, 54] on input "Running" at bounding box center [1327, 55] width 108 height 19
type input "Completed"
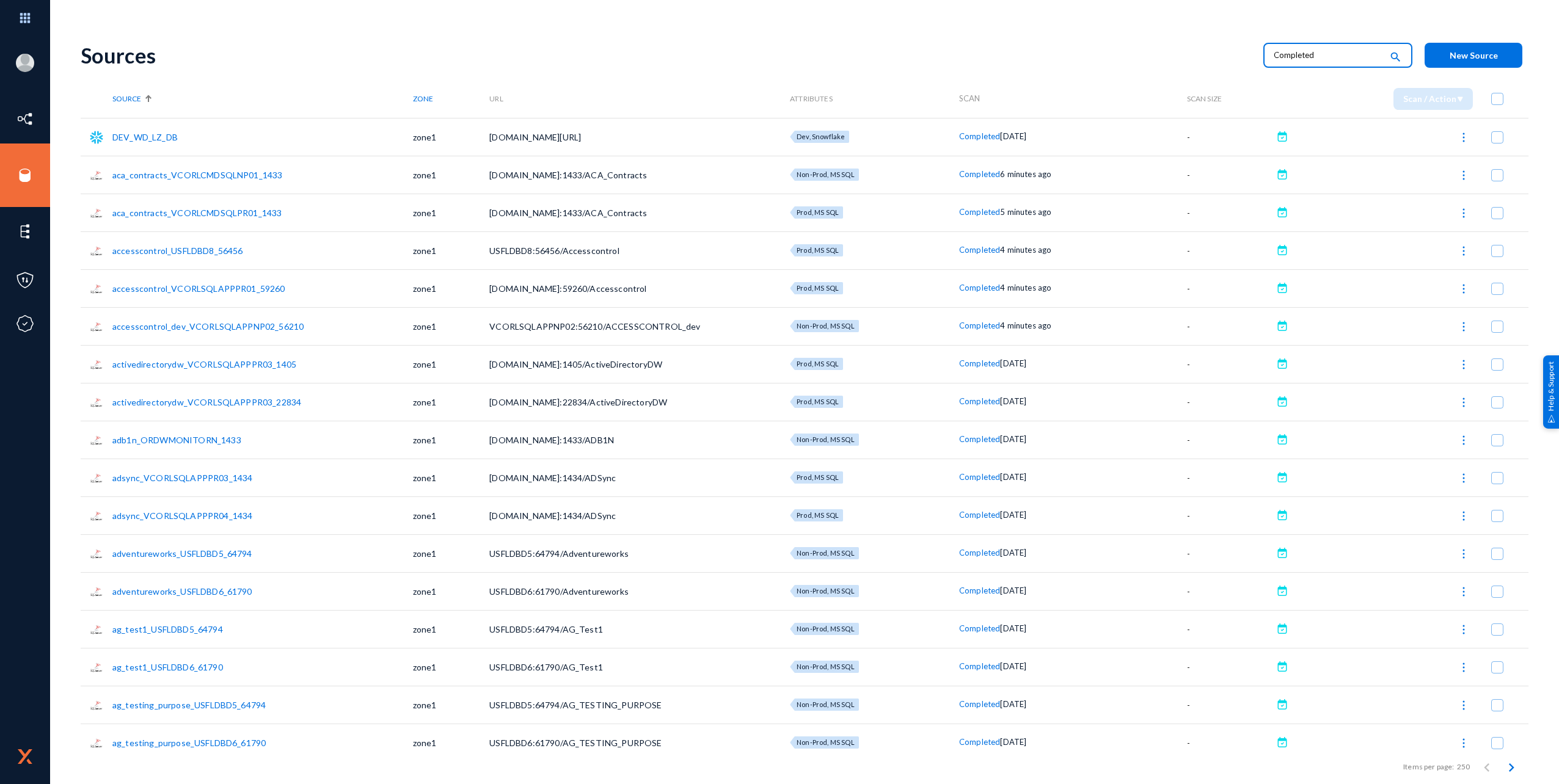
click at [1498, 96] on th at bounding box center [1502, 99] width 53 height 38
click at [1494, 97] on span at bounding box center [1497, 99] width 12 height 12
click at [1497, 104] on input "checkbox" at bounding box center [1497, 105] width 1 height 1
checkbox input "true"
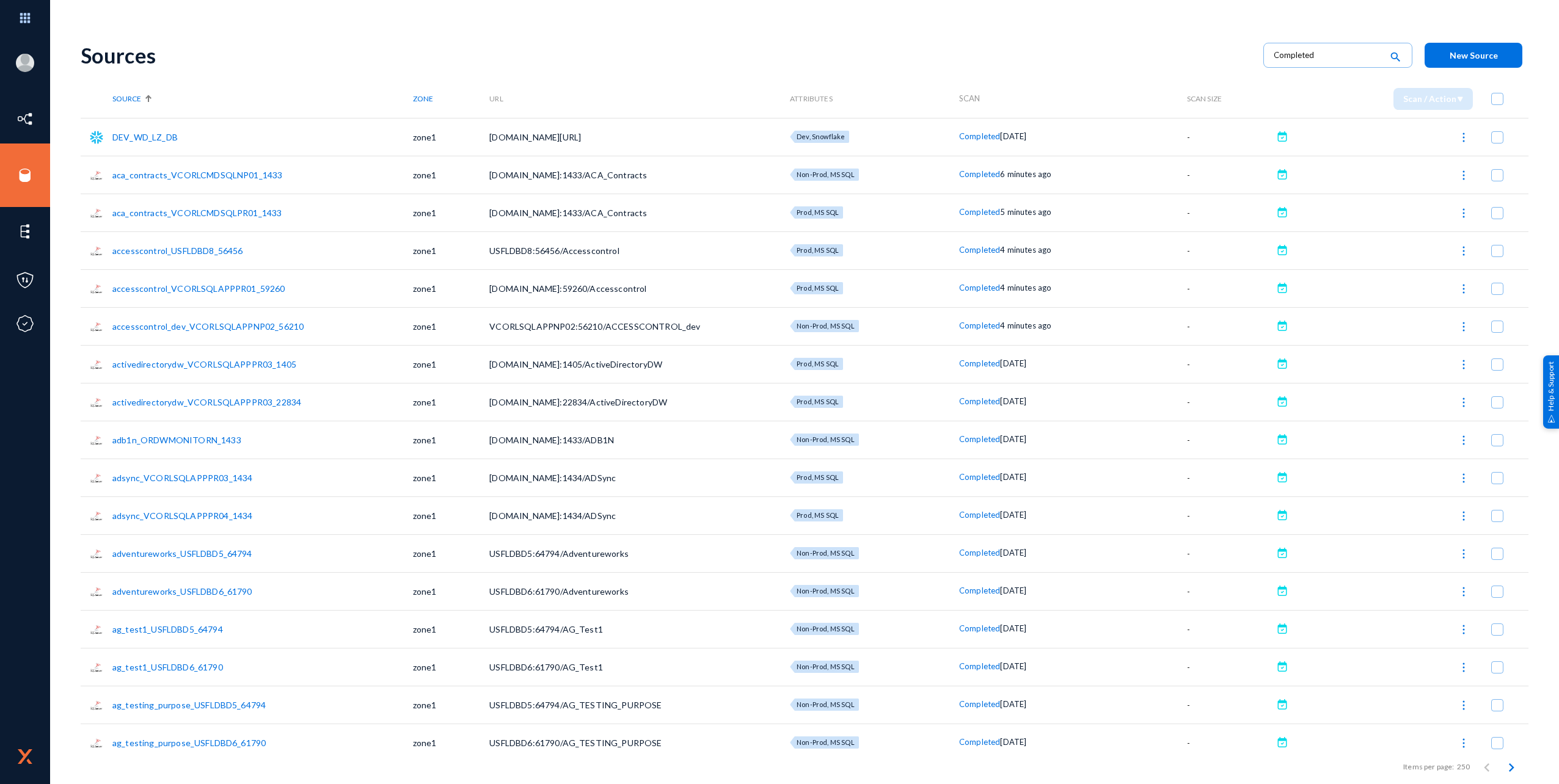
checkbox input "true"
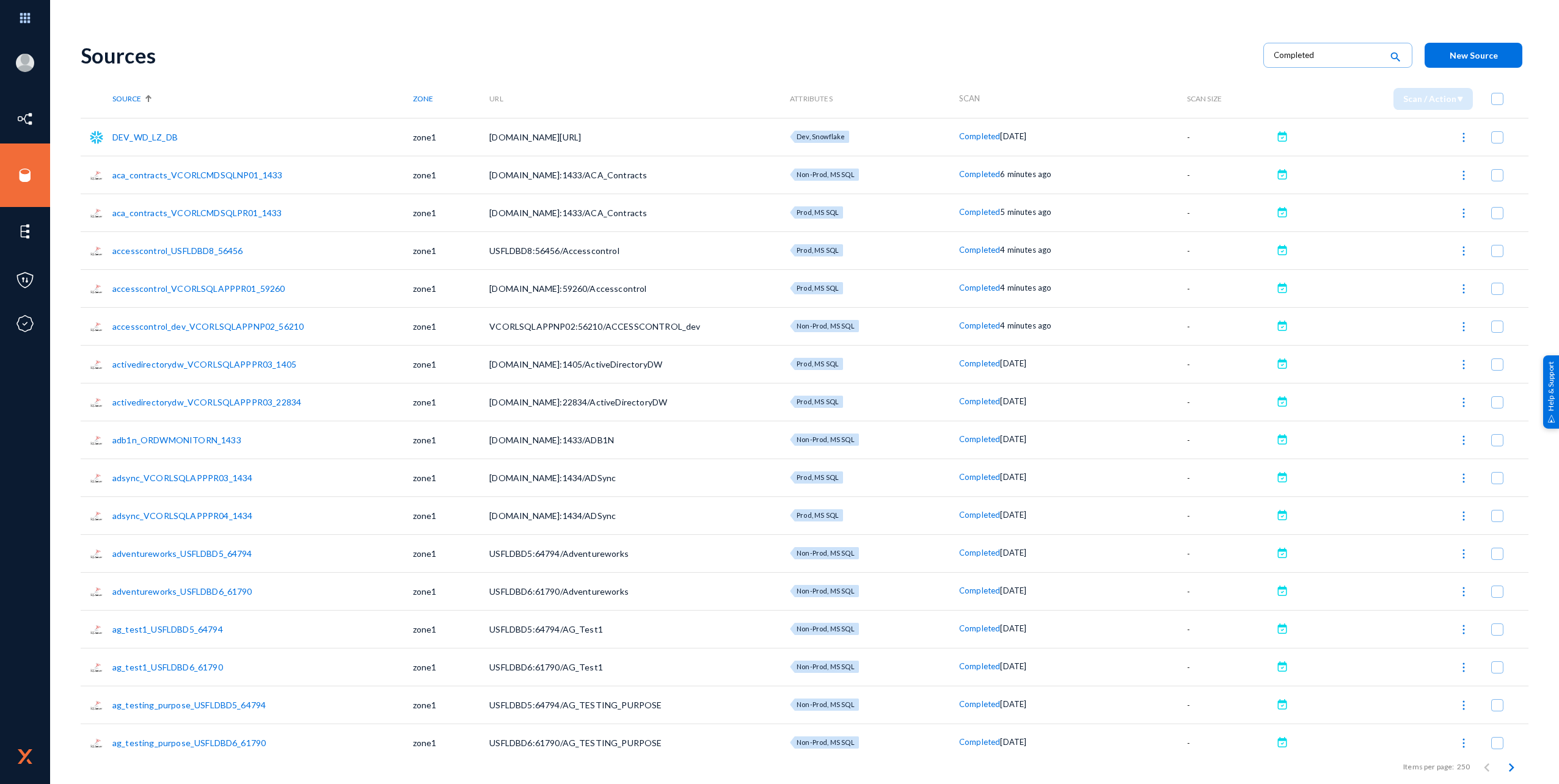
checkbox input "true"
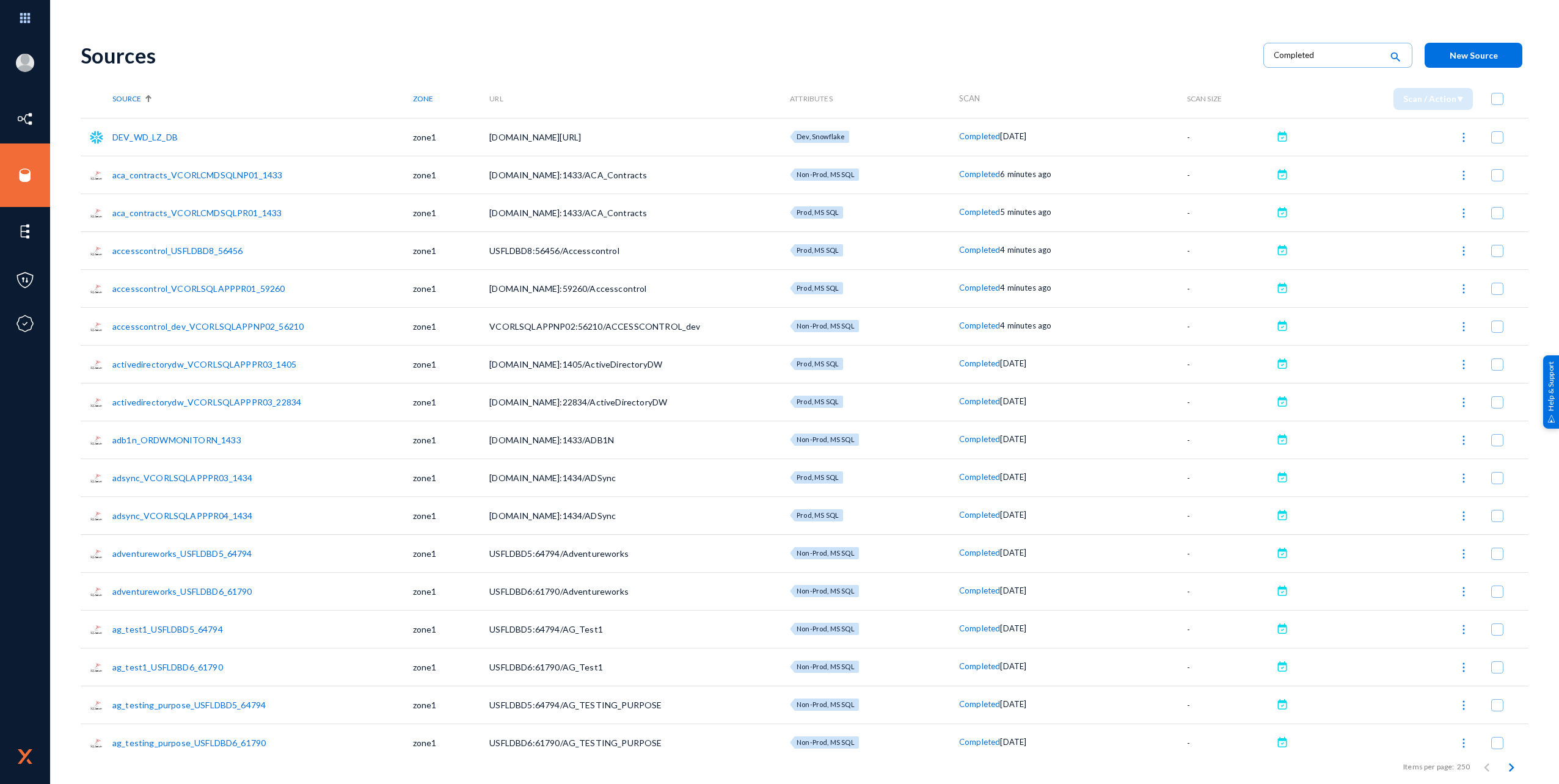
checkbox input "true"
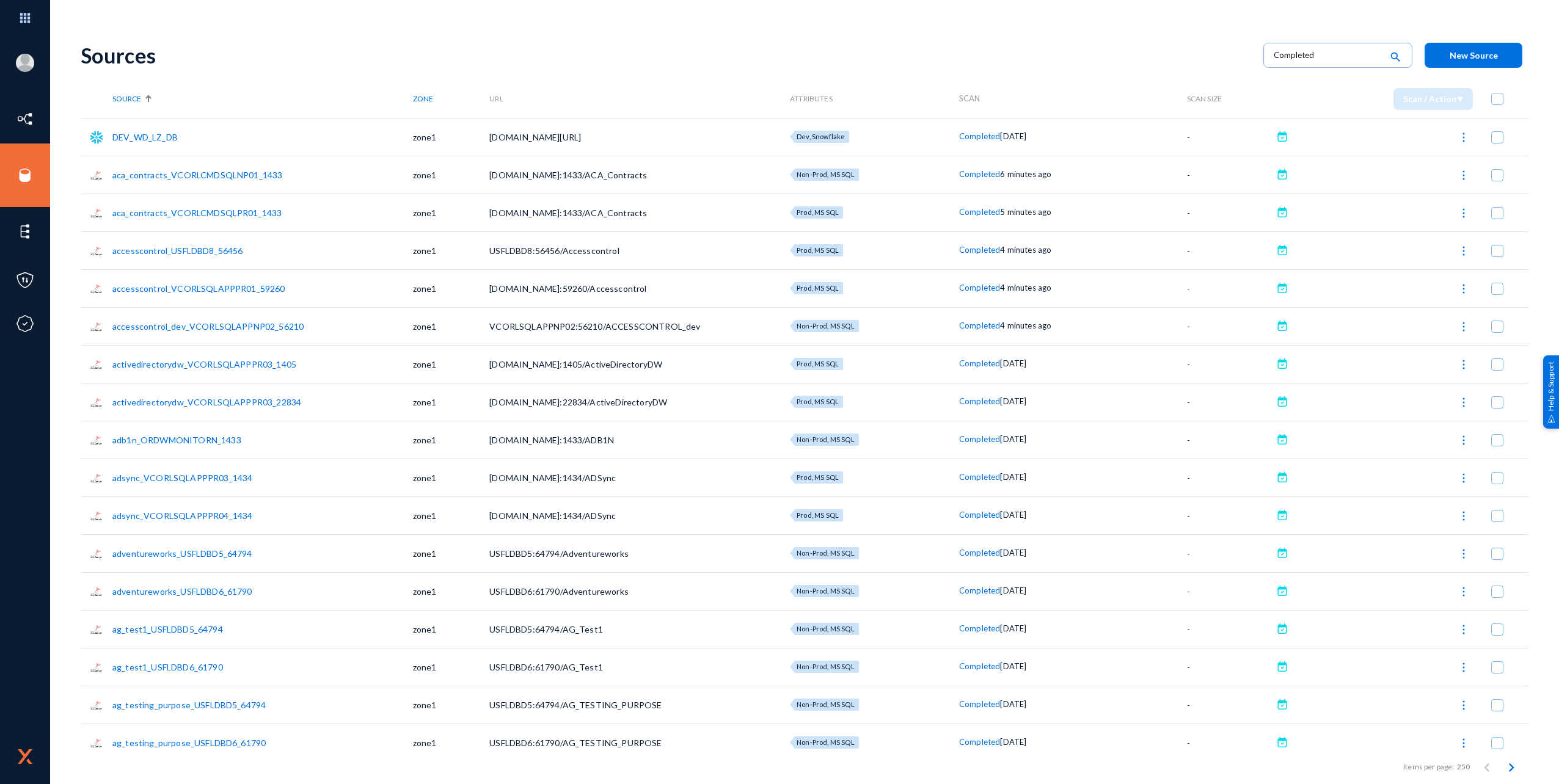
checkbox input "true"
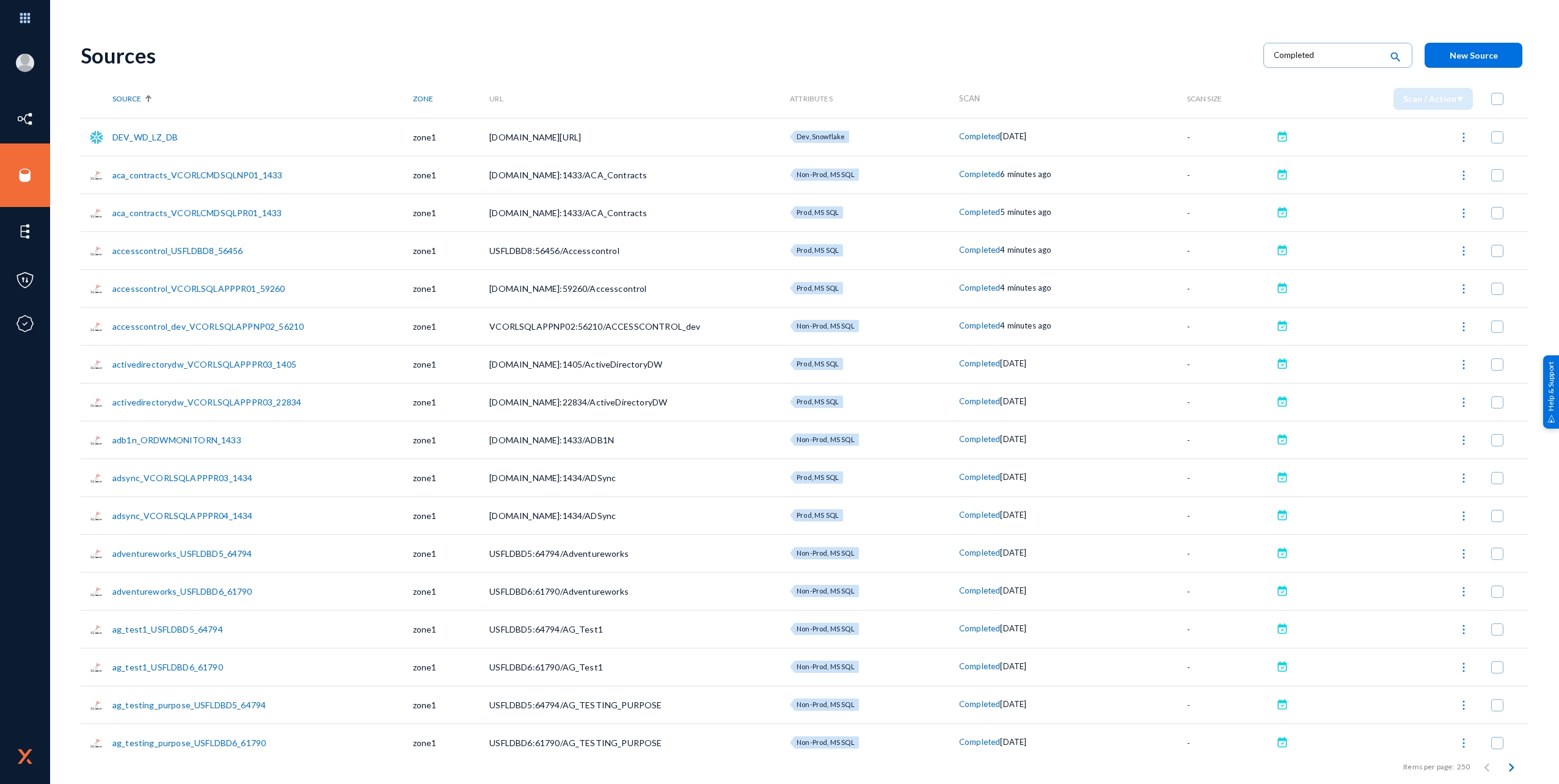
checkbox input "true"
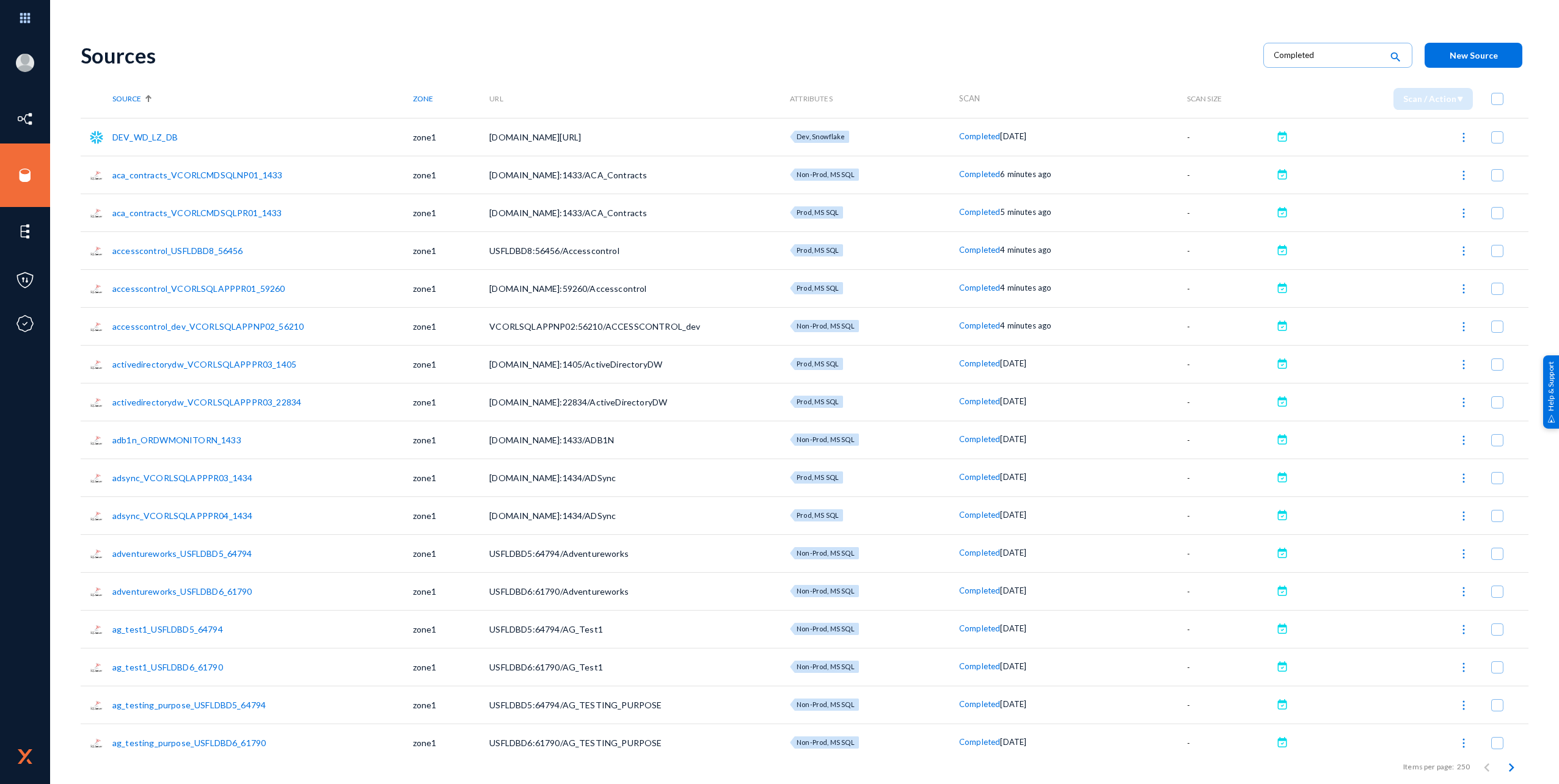
checkbox input "true"
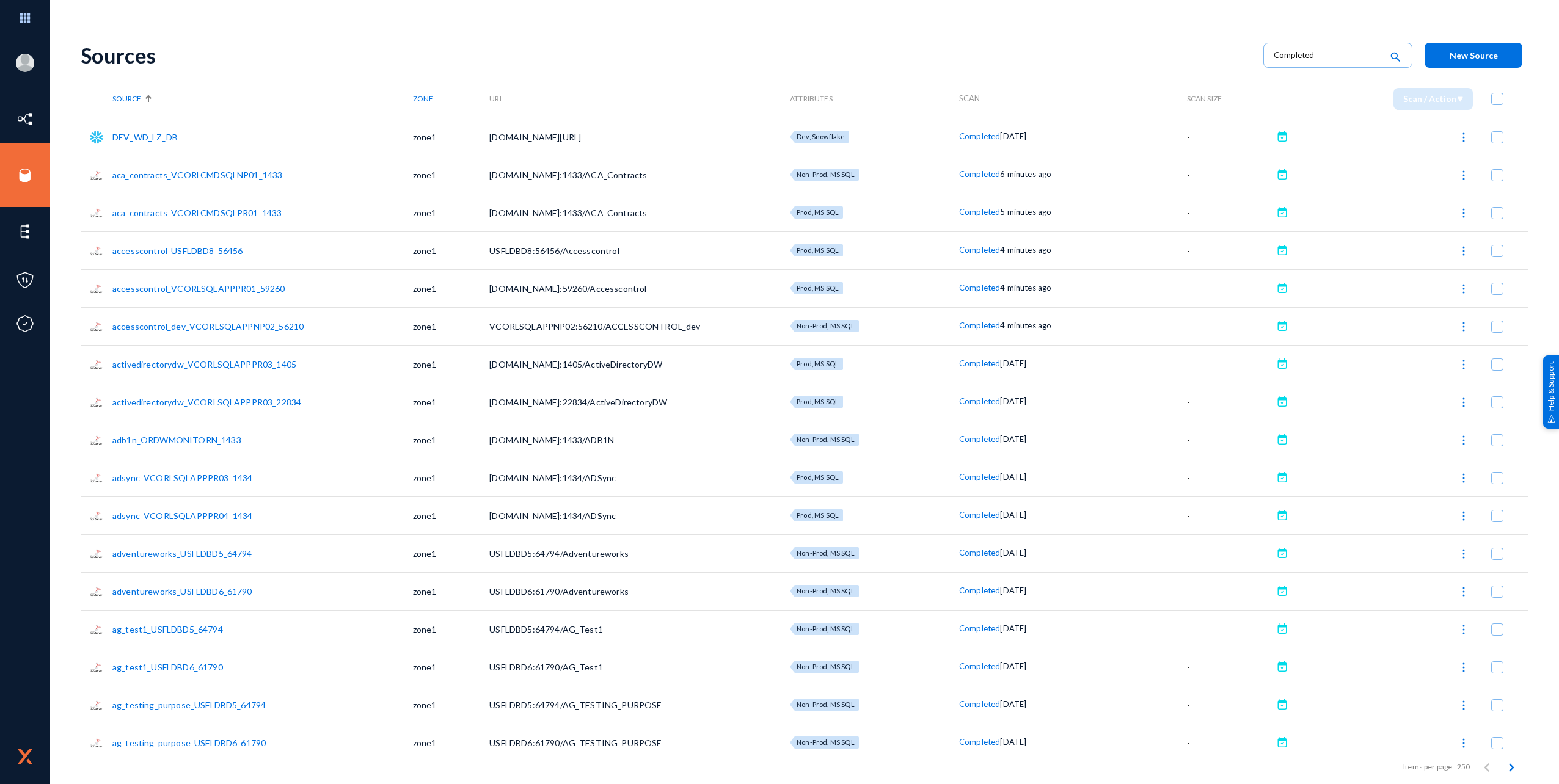
checkbox input "true"
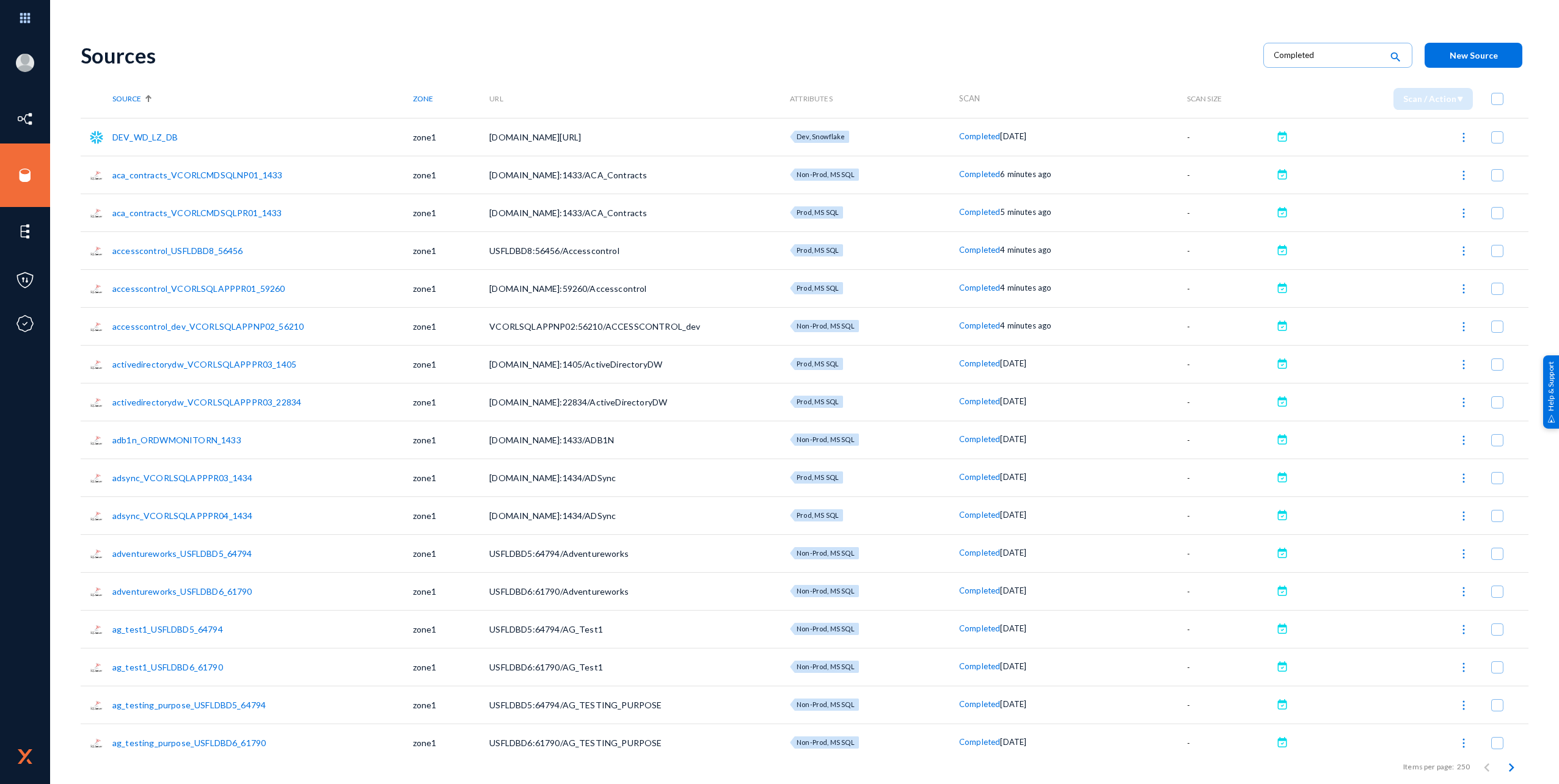
checkbox input "true"
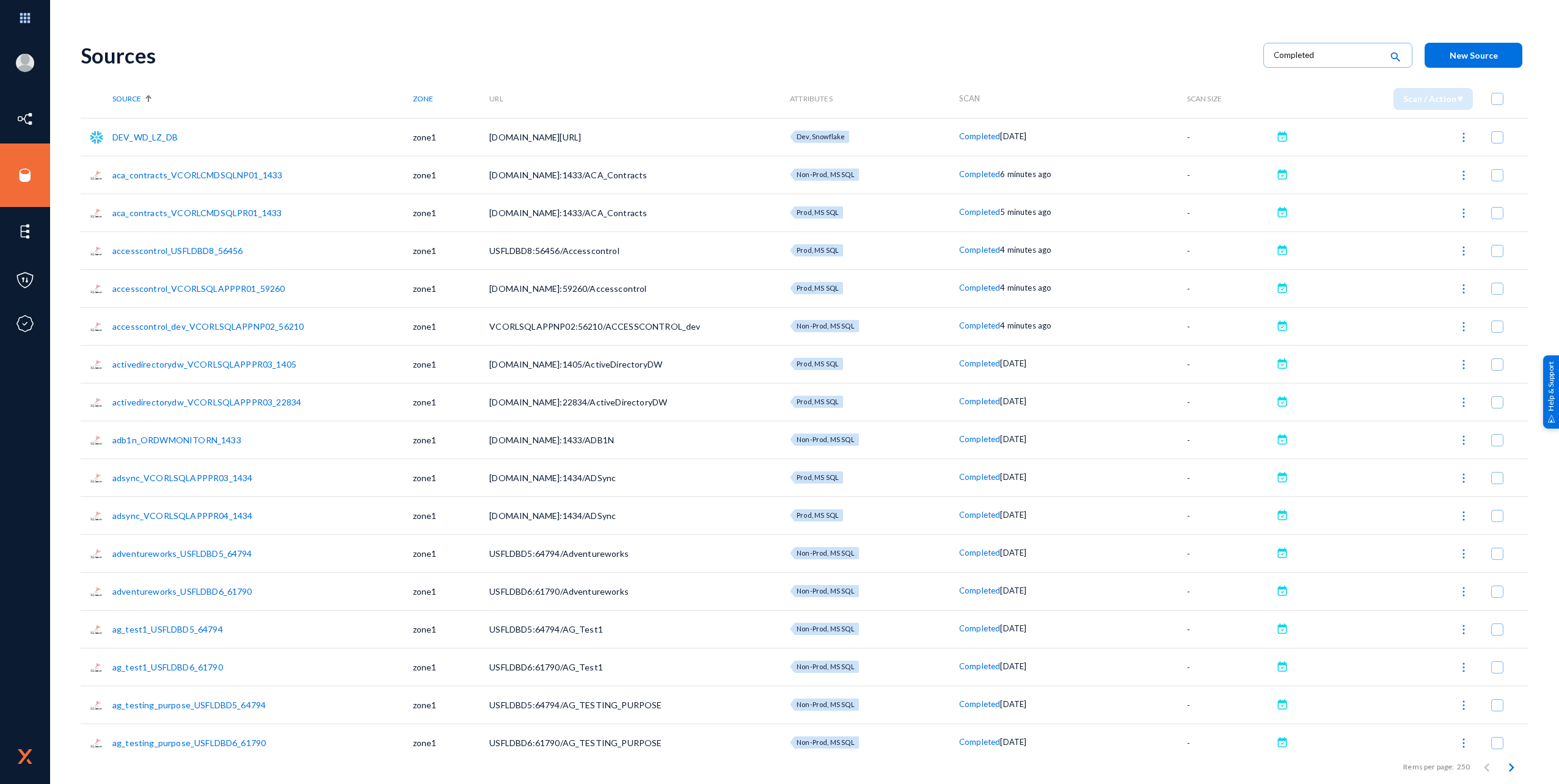
checkbox input "true"
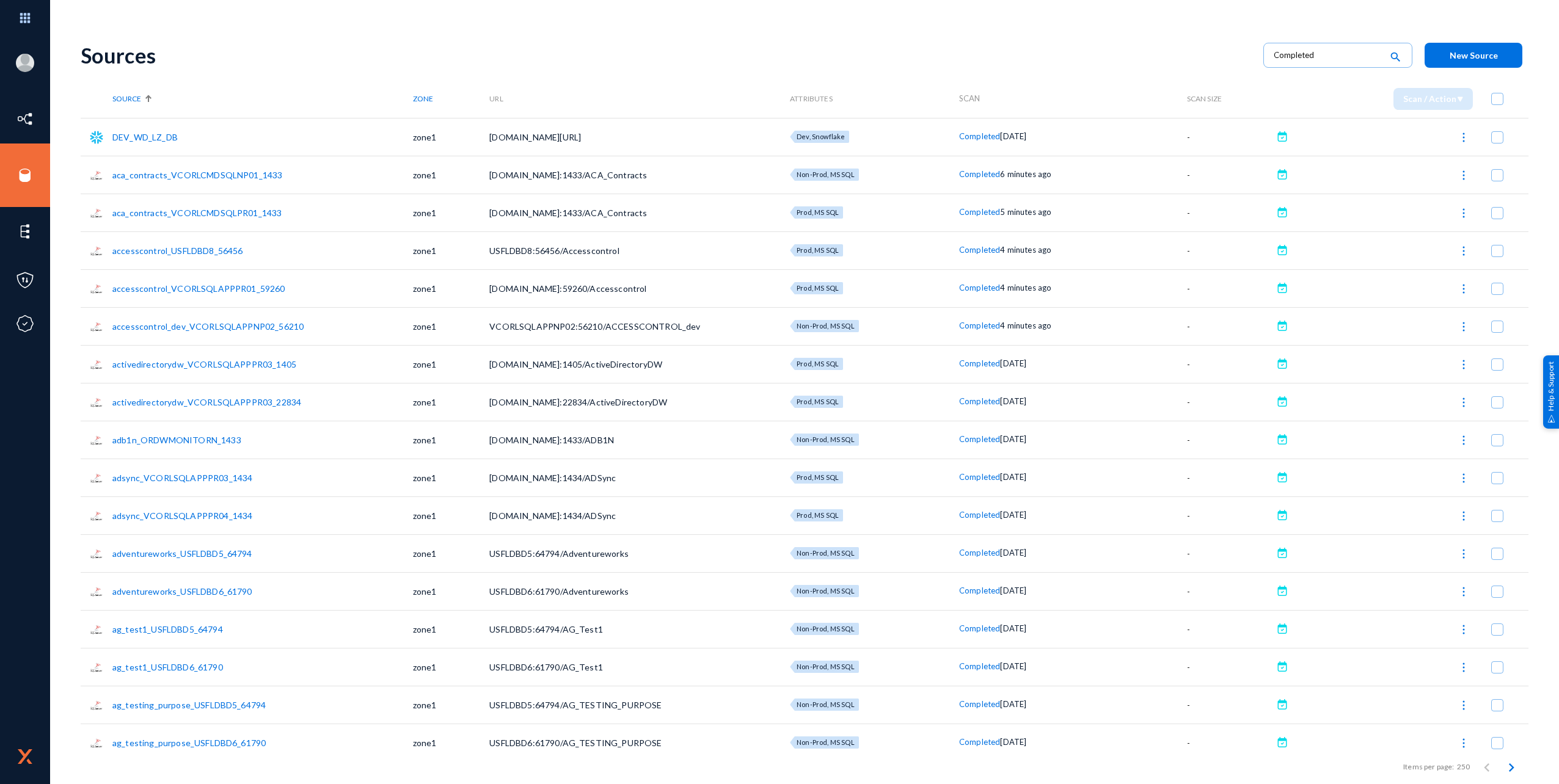
checkbox input "true"
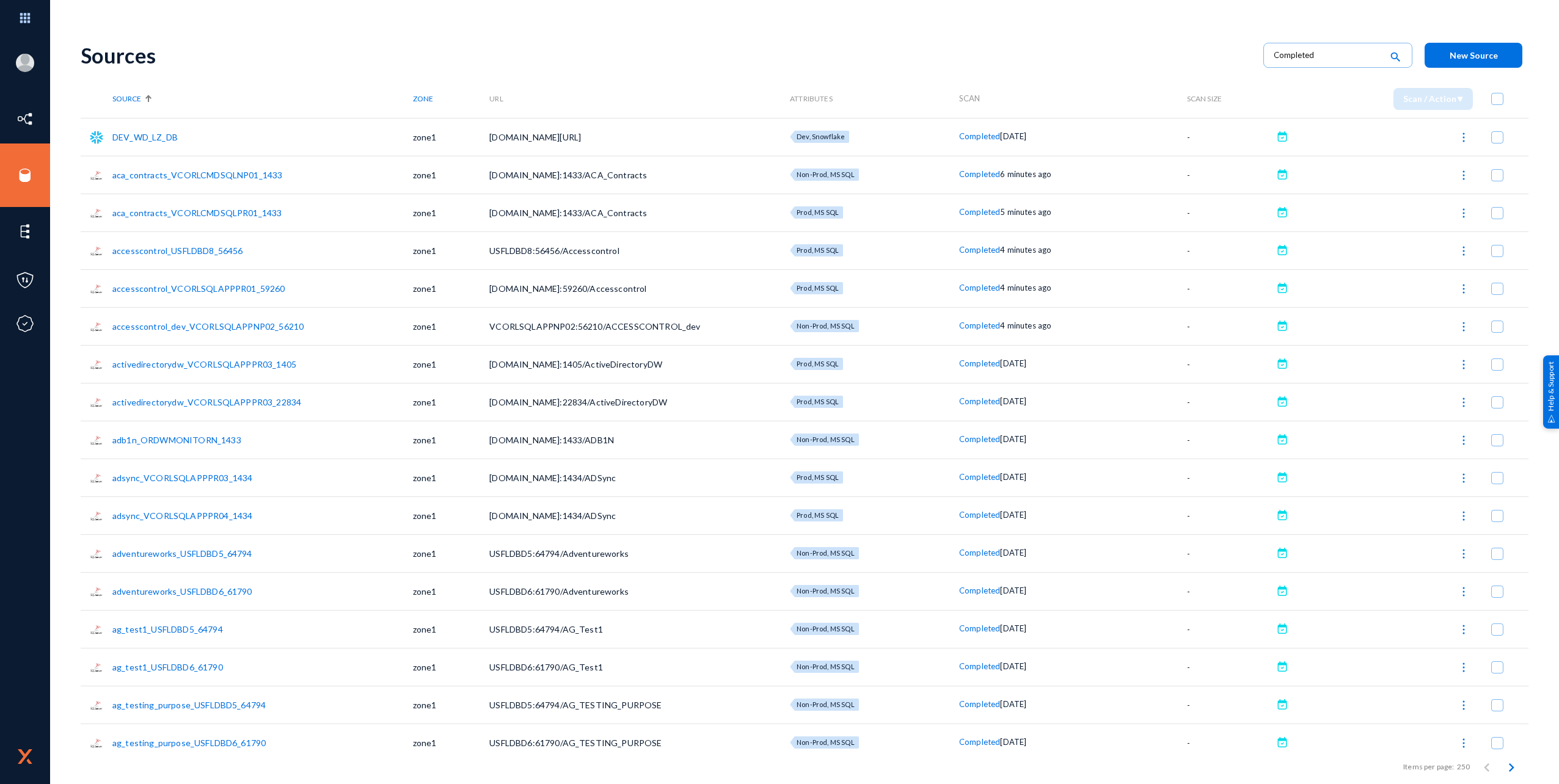
checkbox input "true"
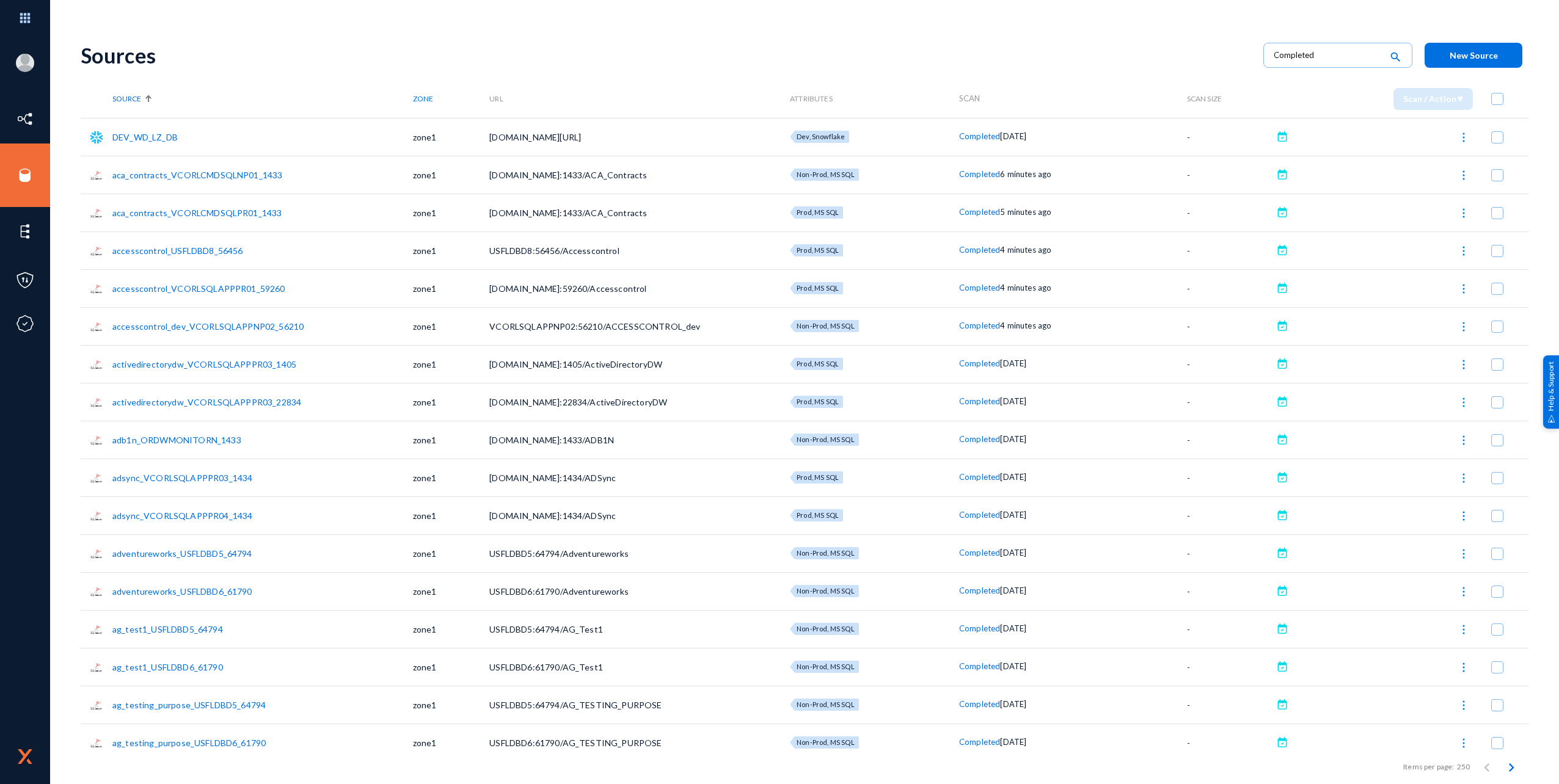
checkbox input "true"
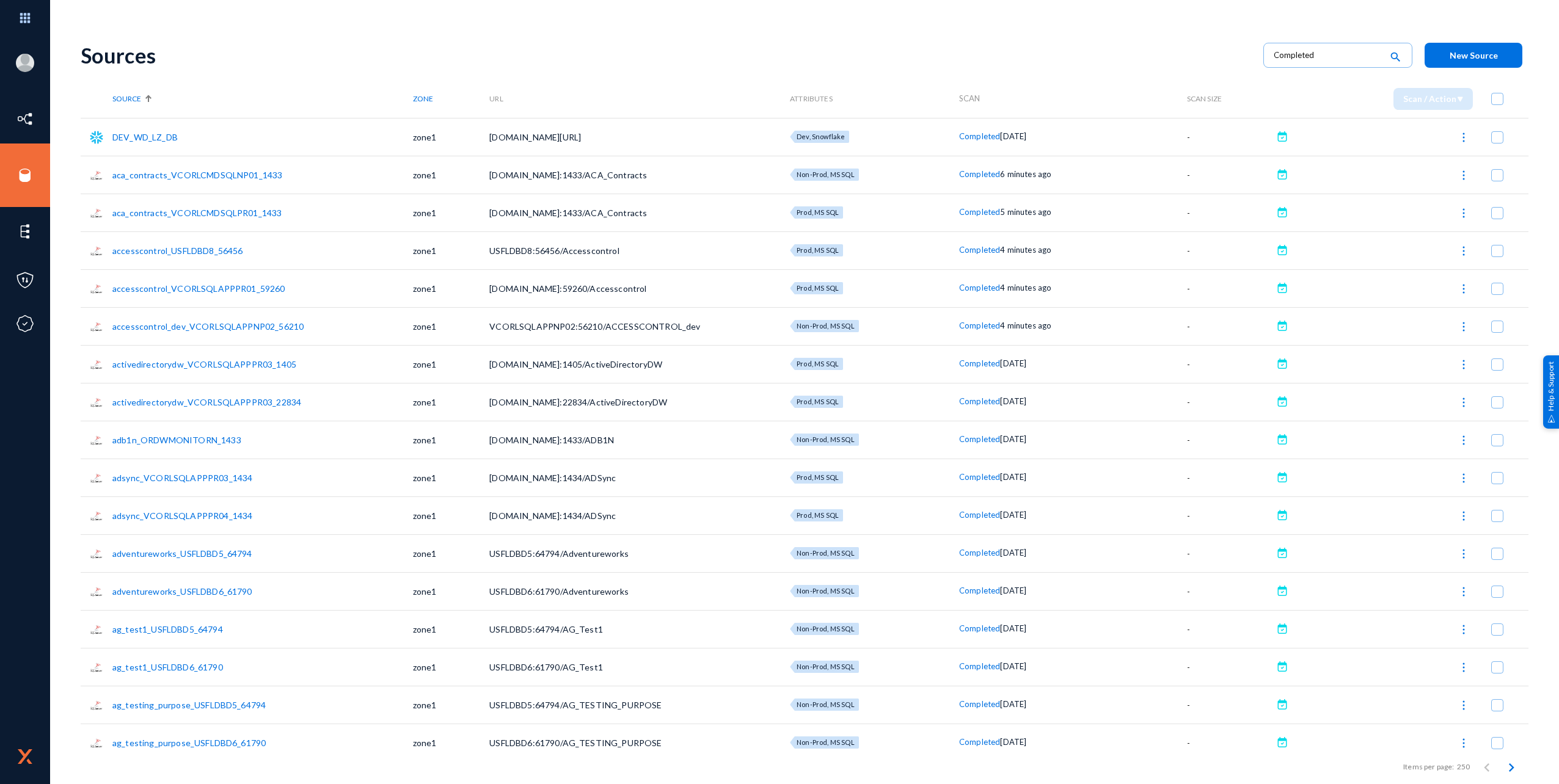
checkbox input "true"
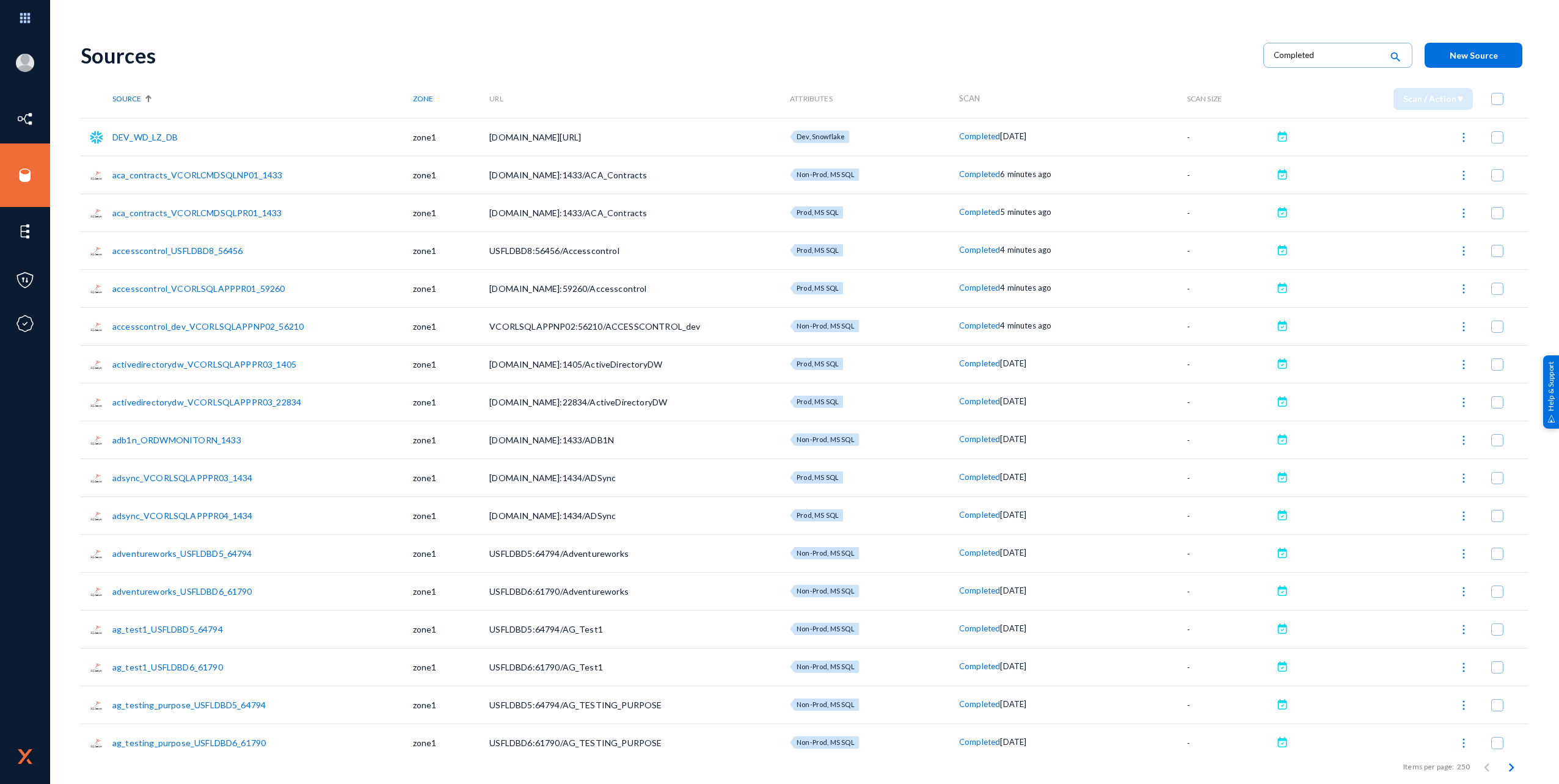
checkbox input "true"
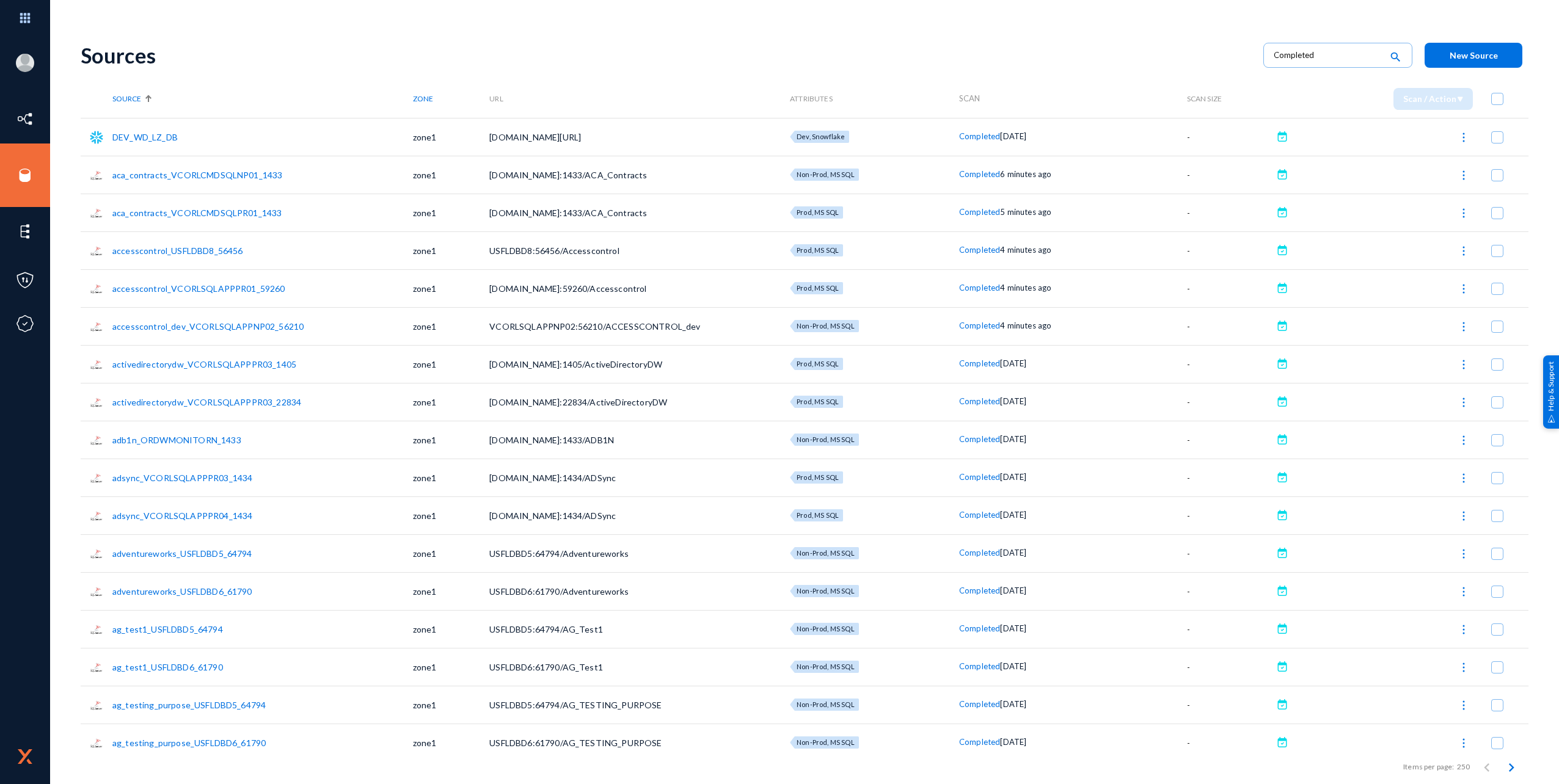
checkbox input "true"
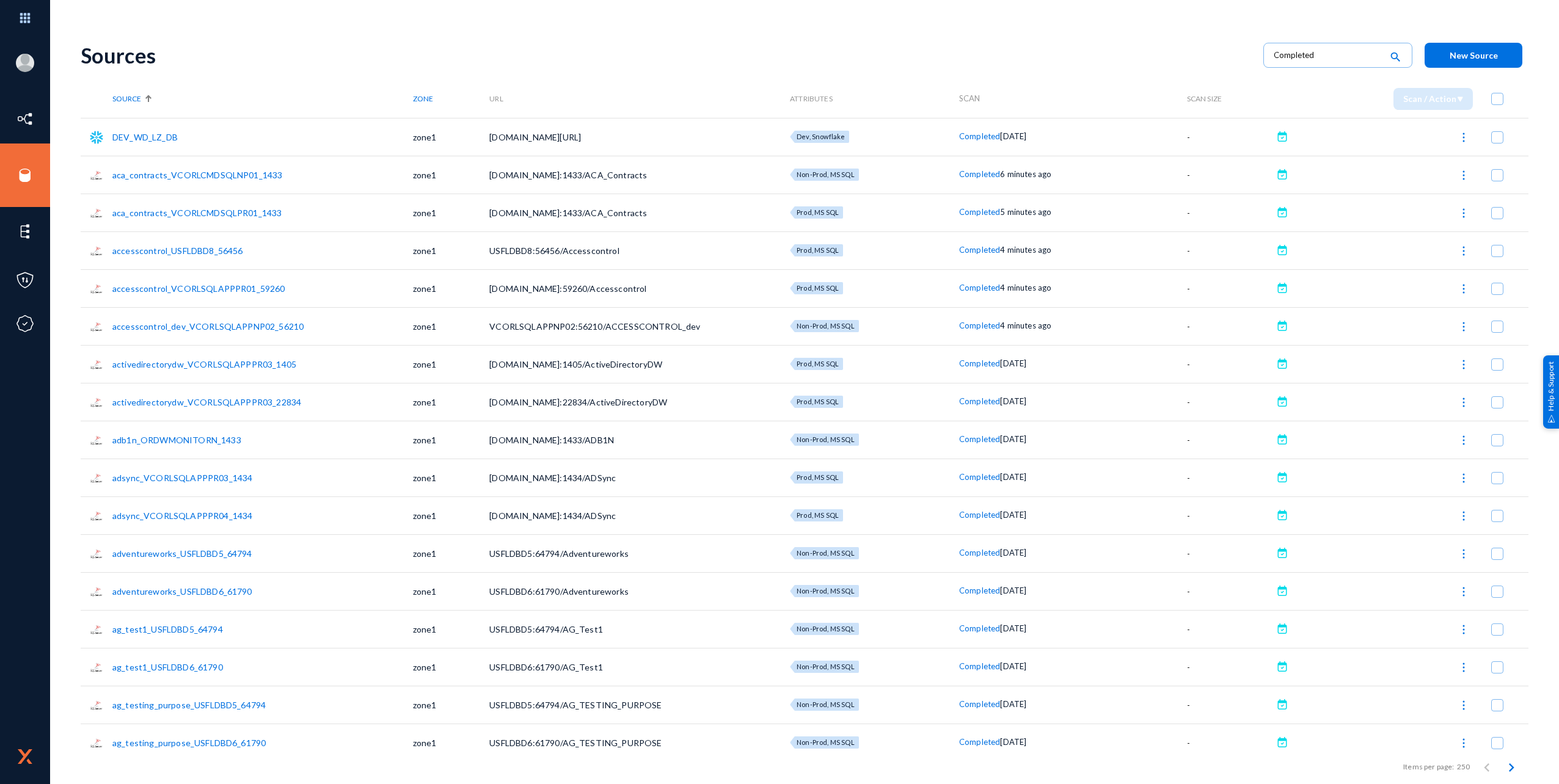
checkbox input "true"
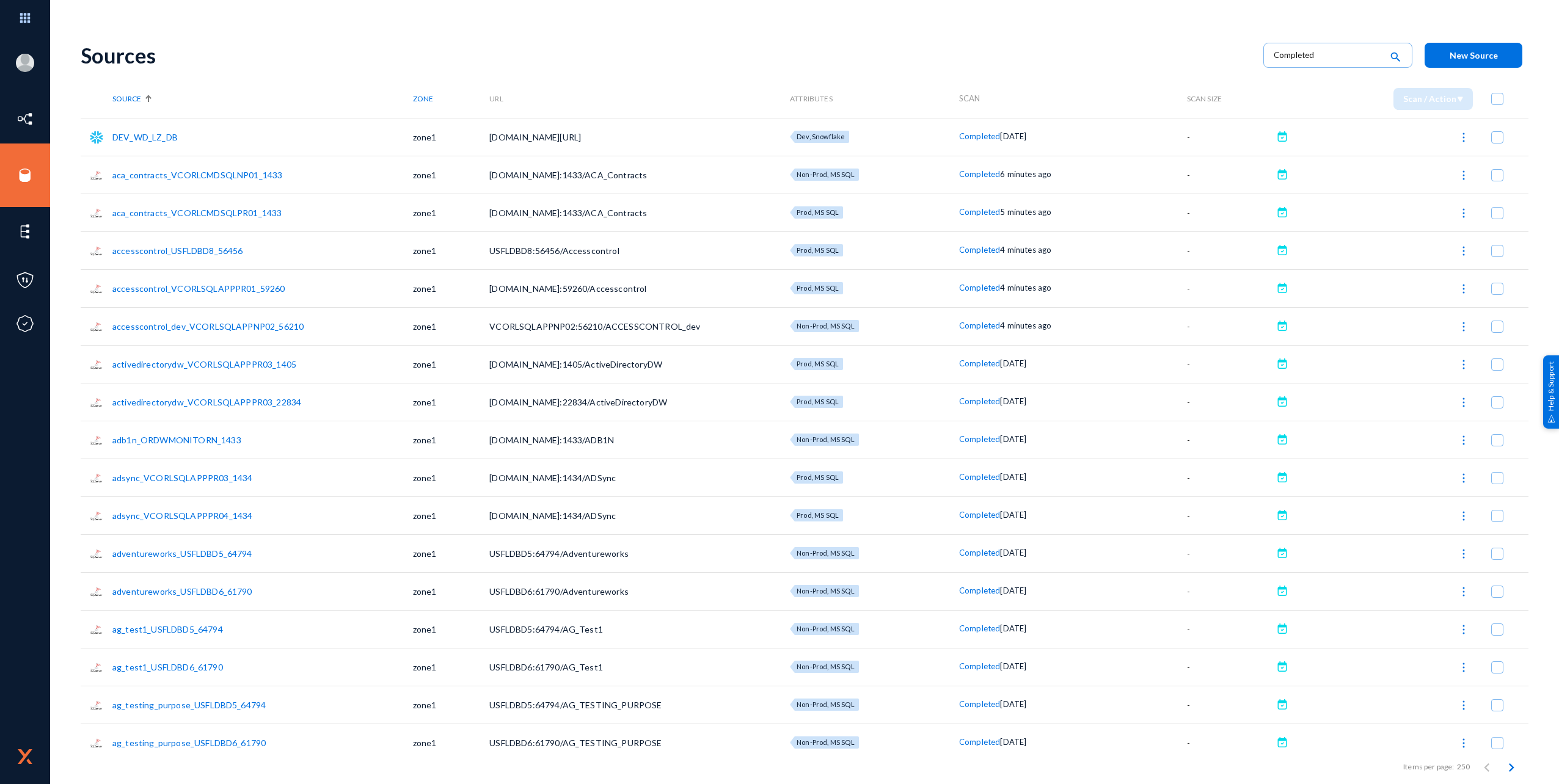
checkbox input "true"
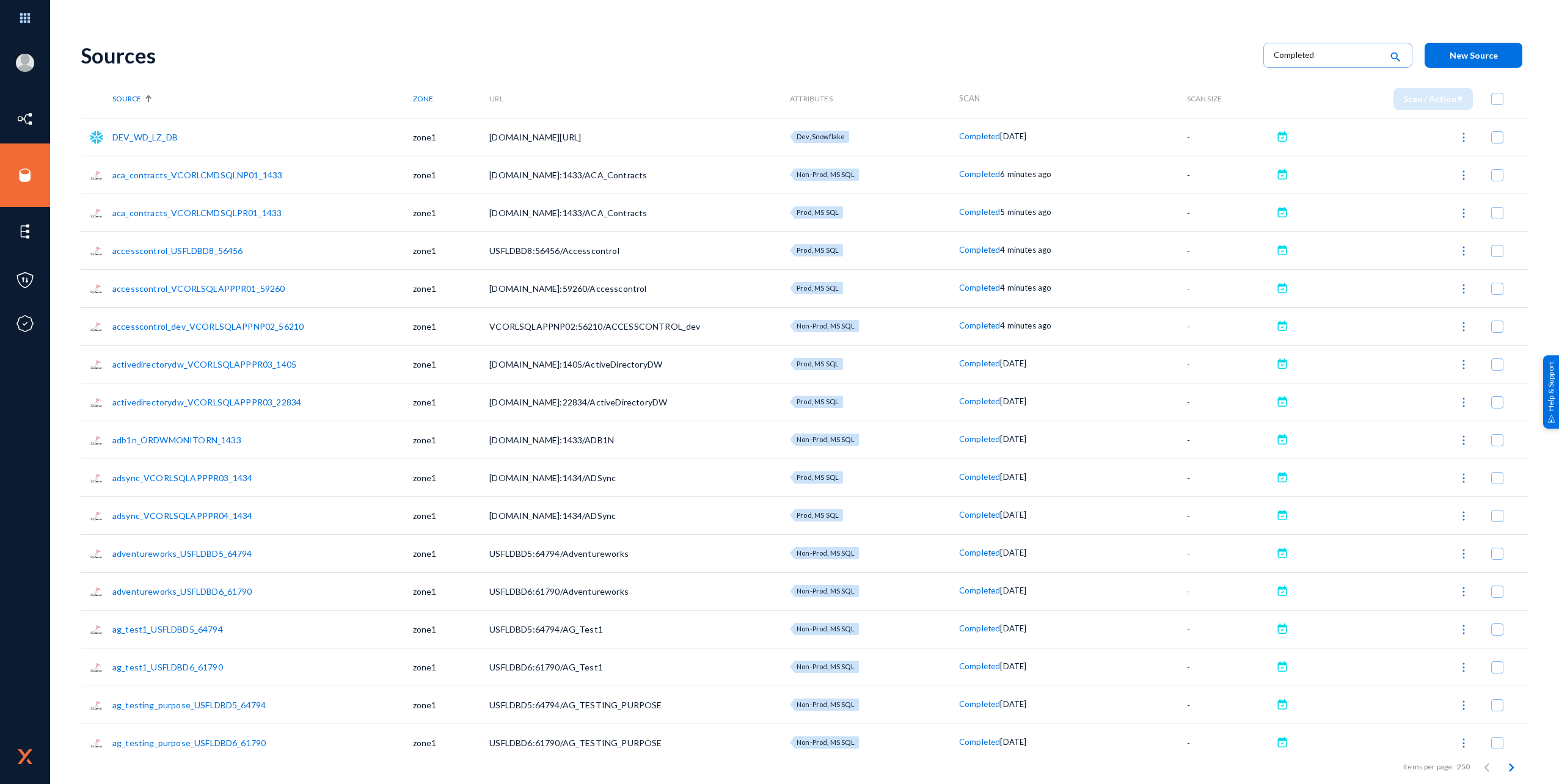
checkbox input "true"
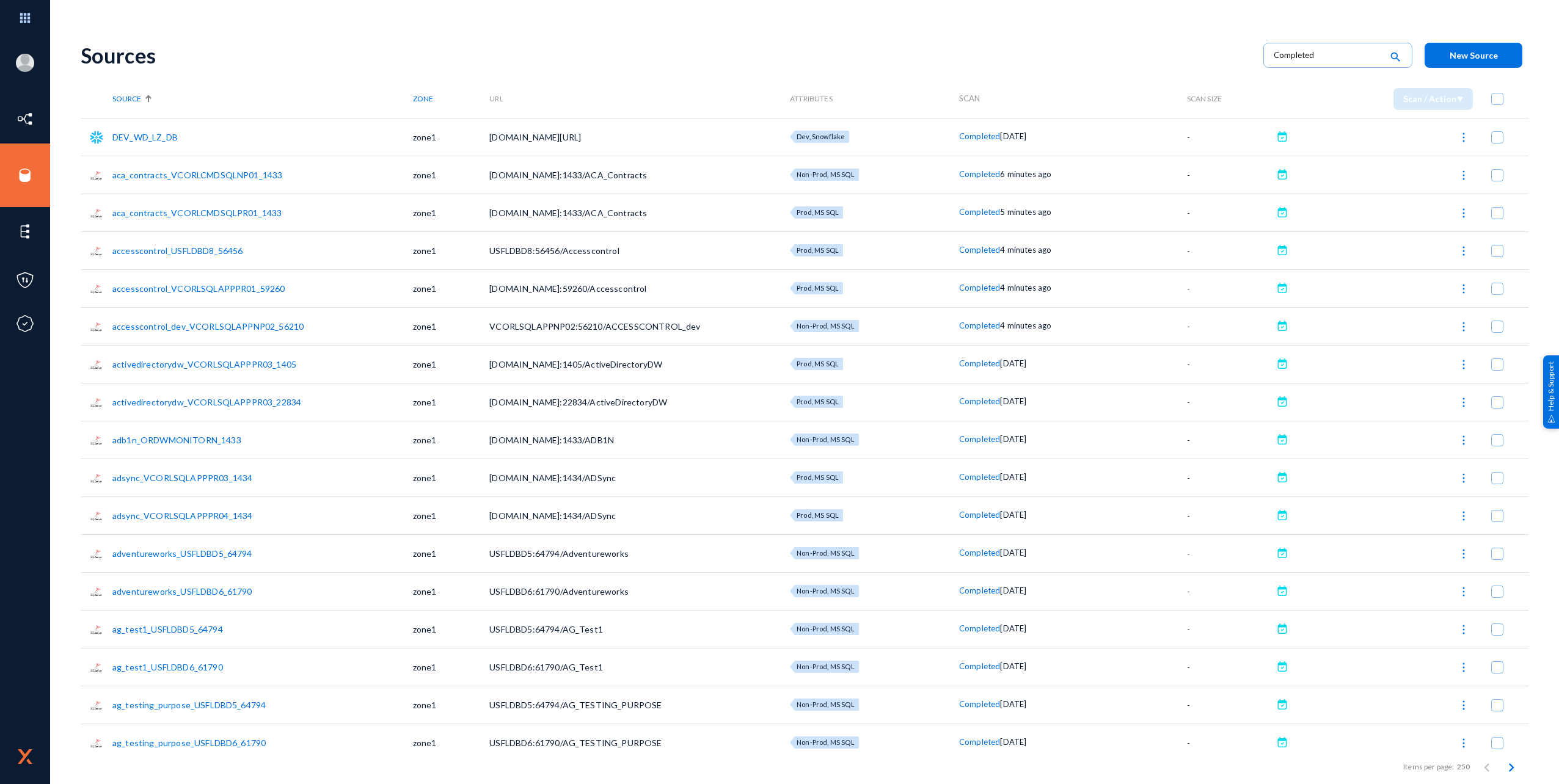
checkbox input "true"
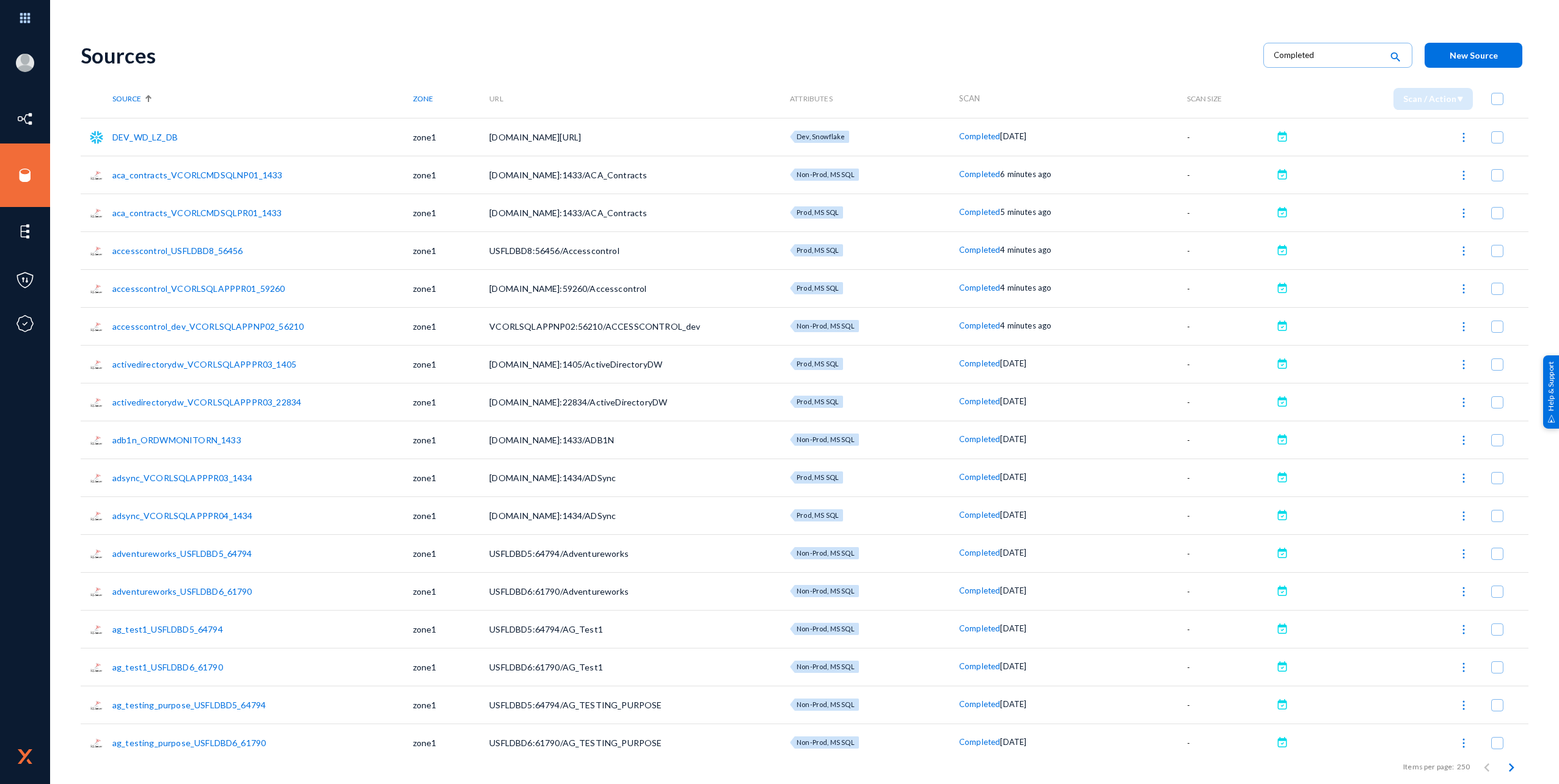
checkbox input "true"
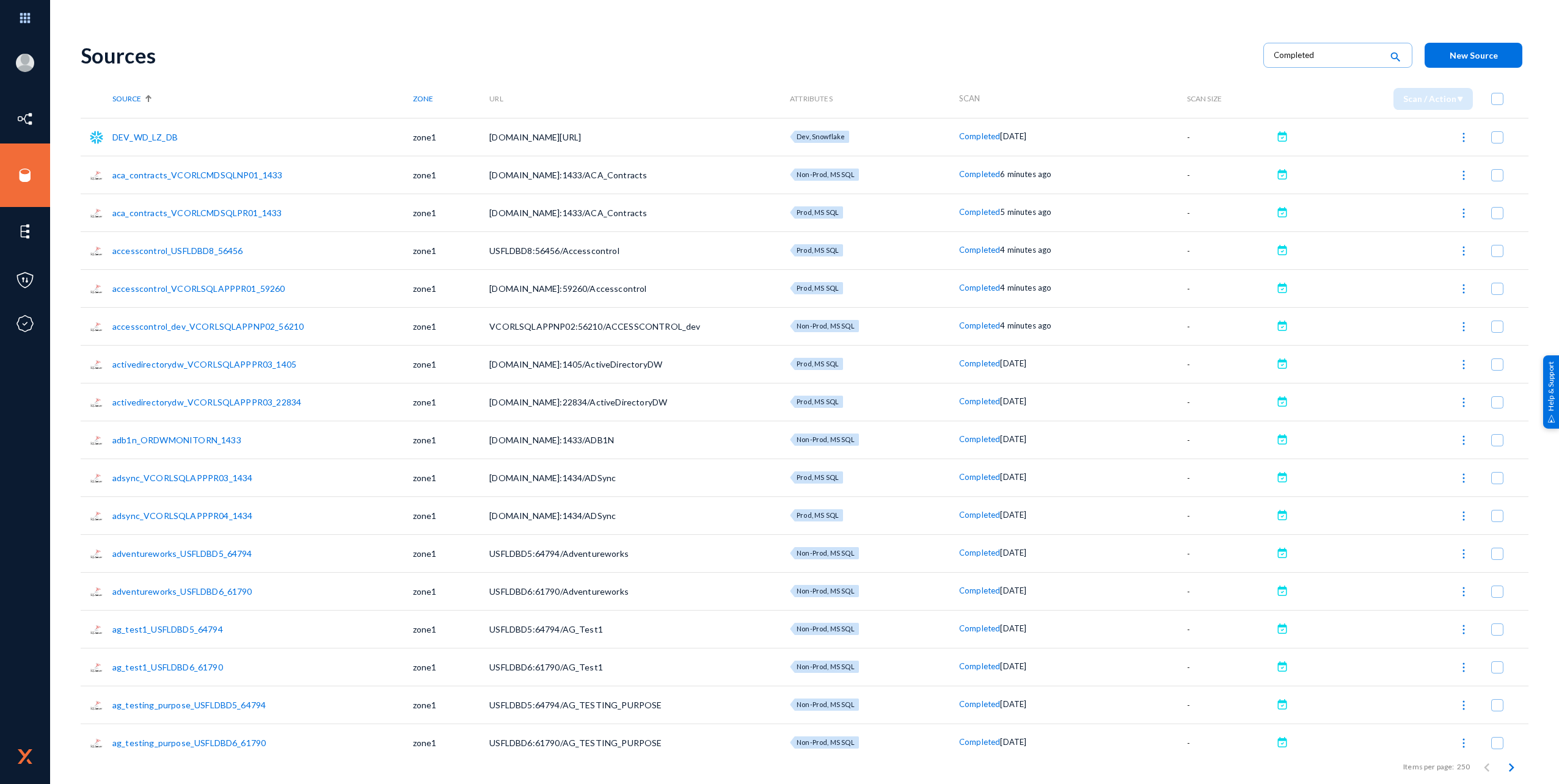
checkbox input "true"
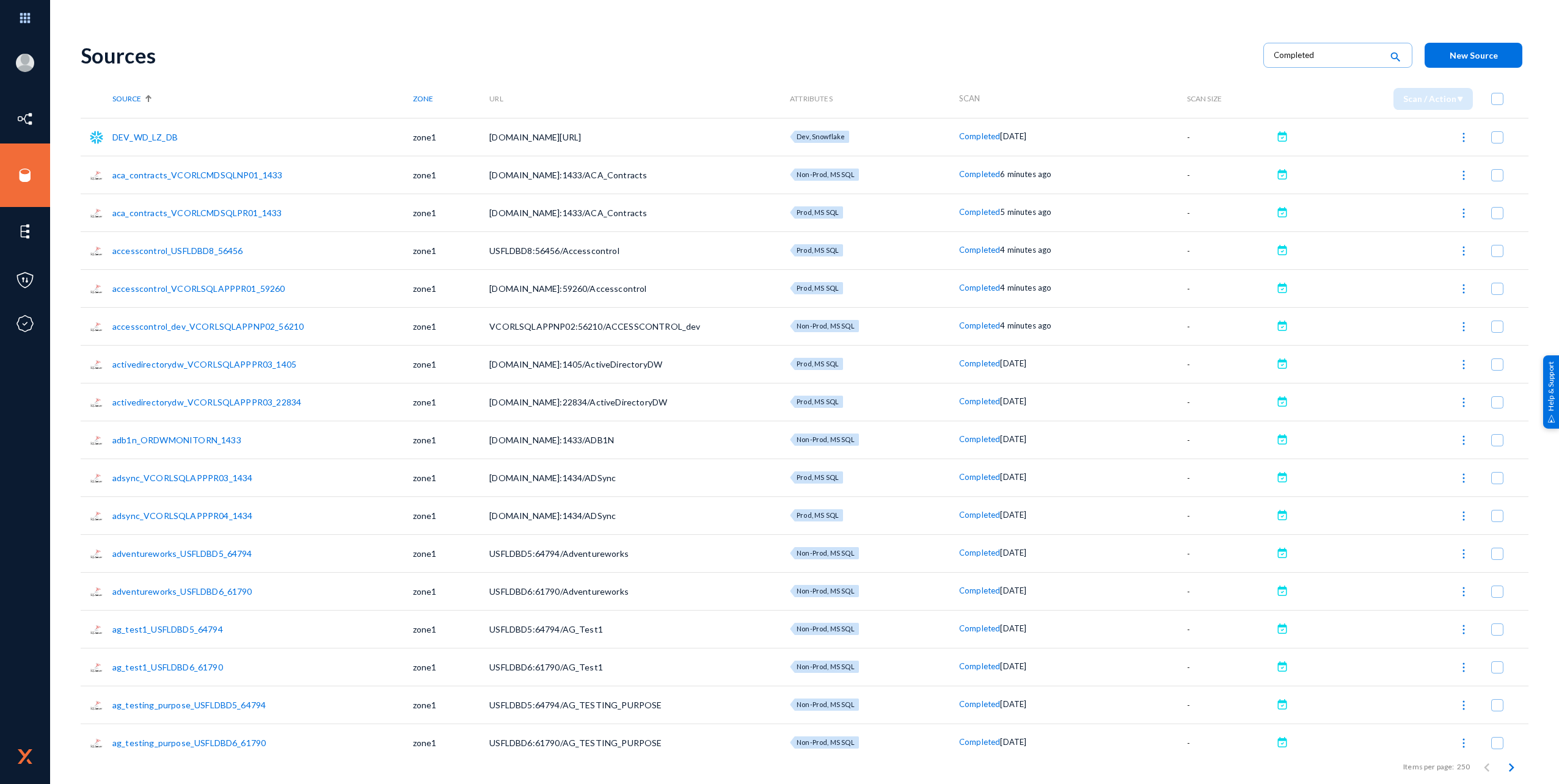
checkbox input "true"
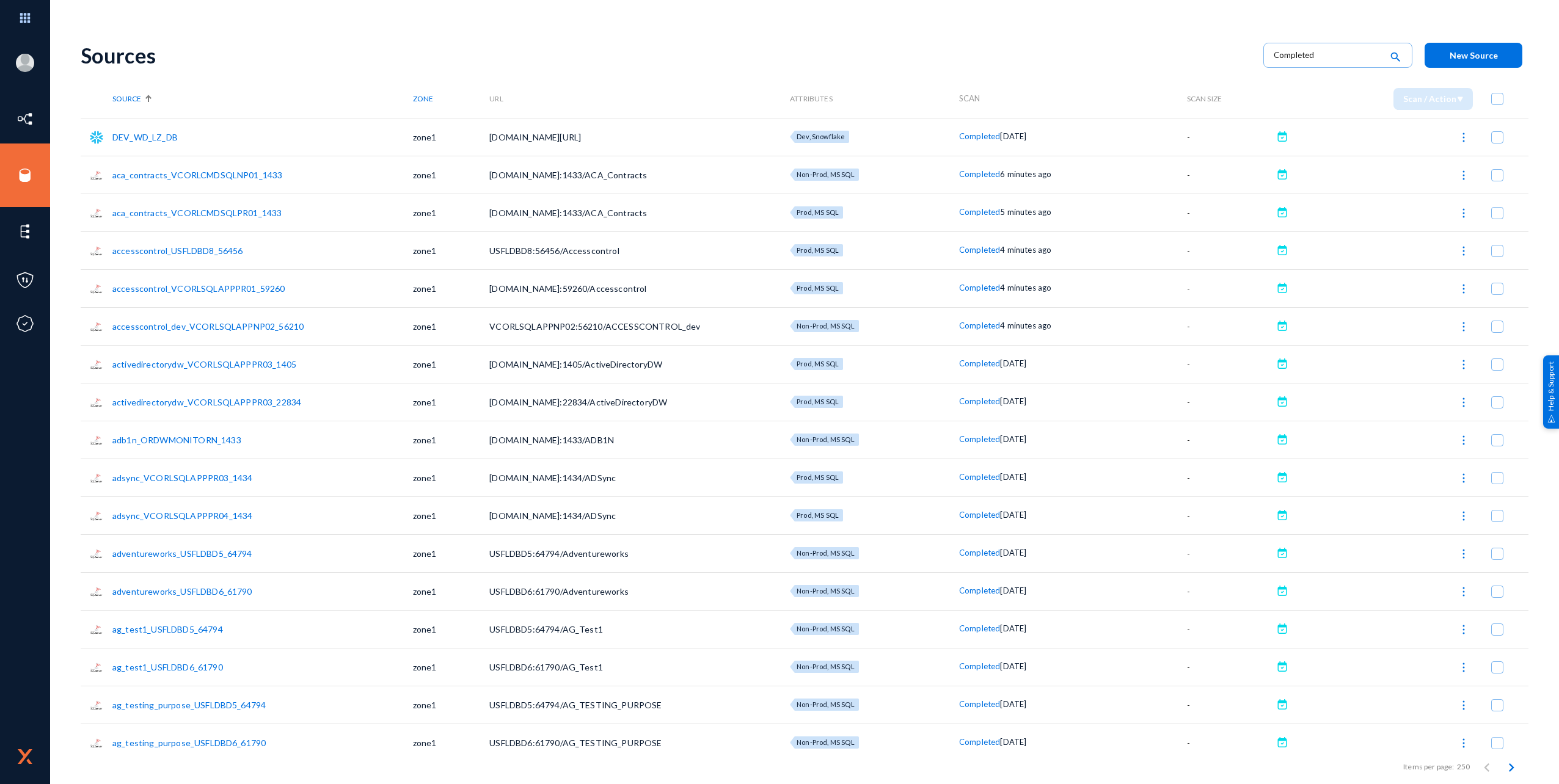
checkbox input "true"
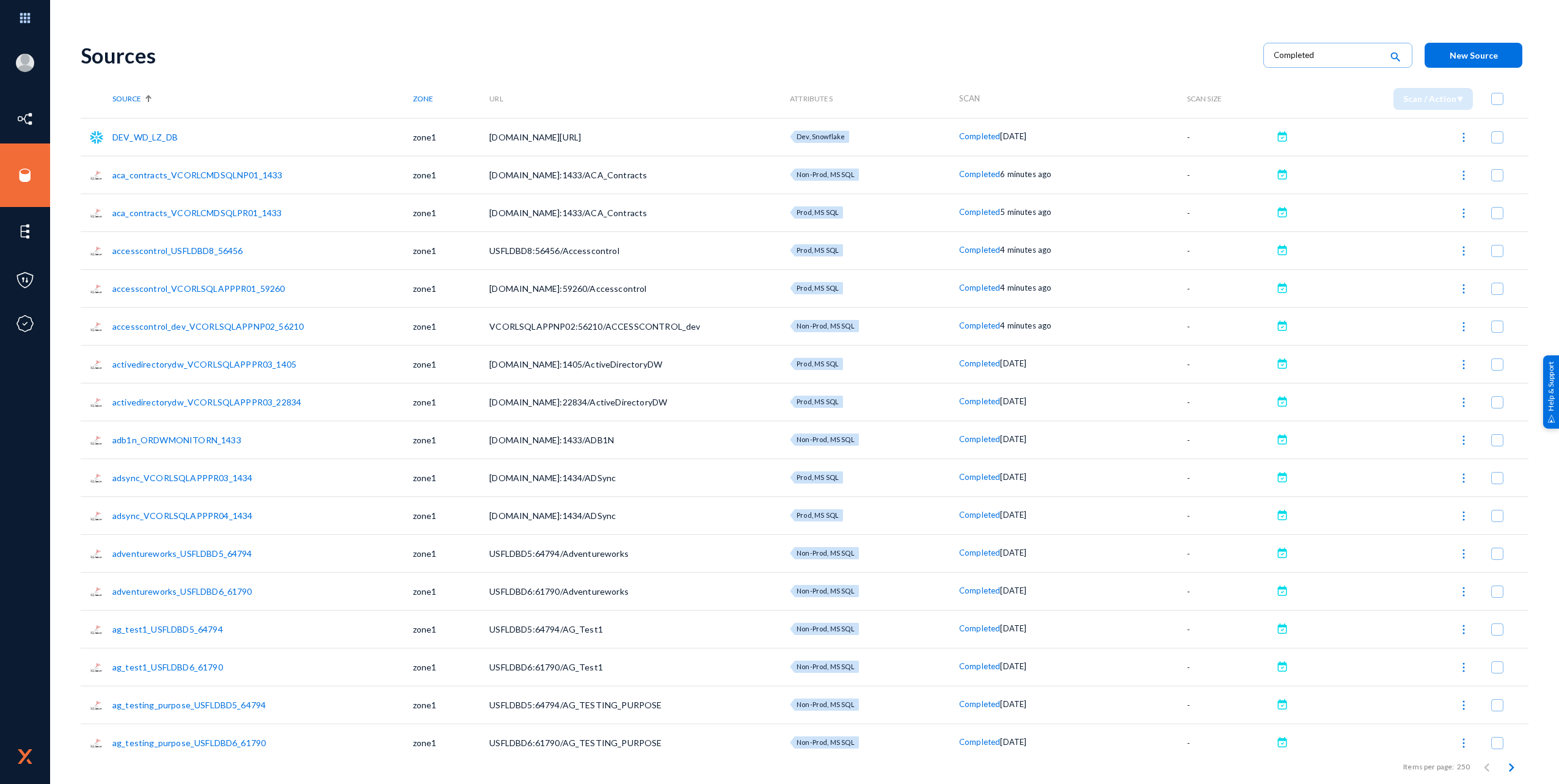
checkbox input "true"
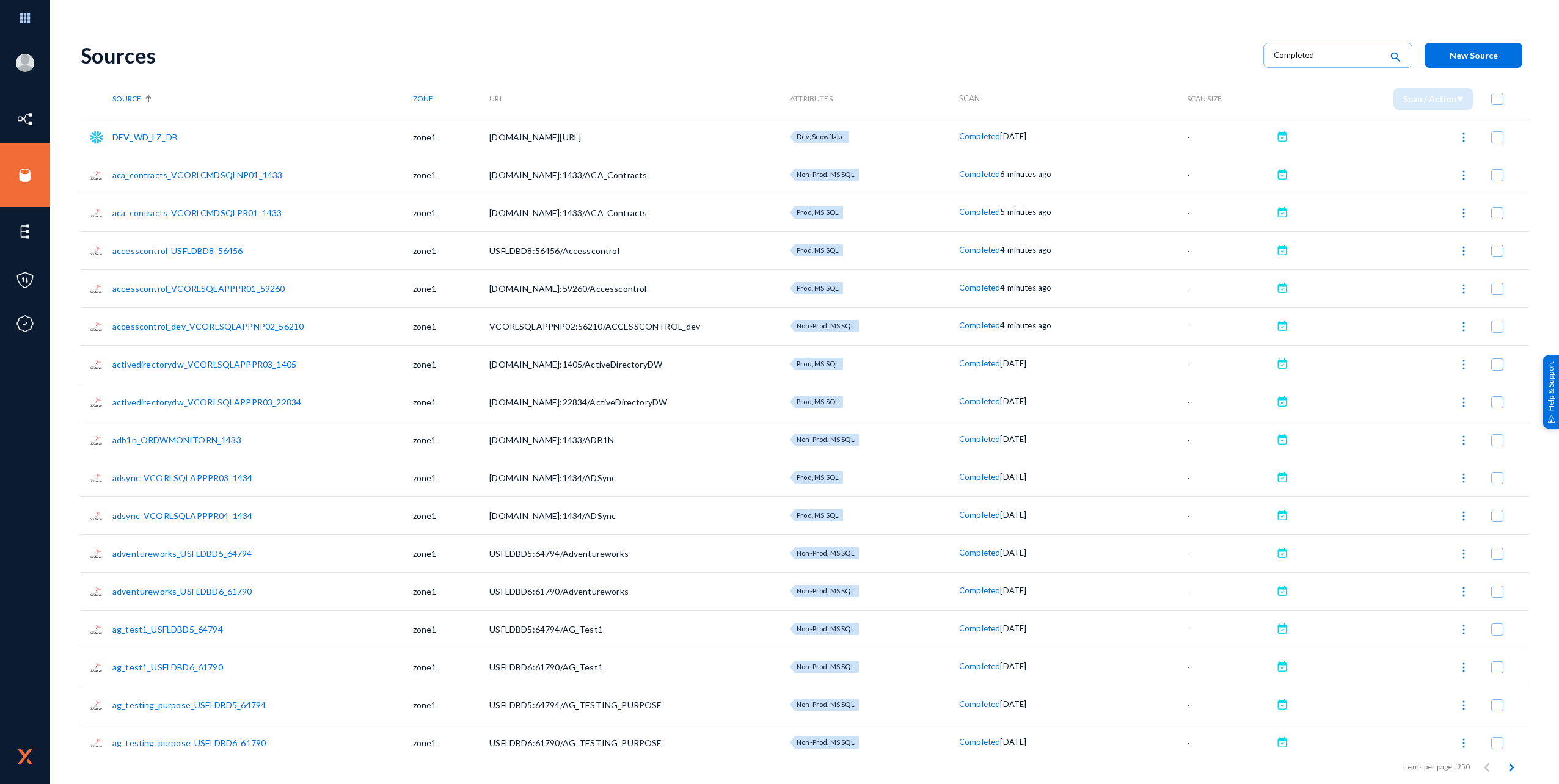
checkbox input "true"
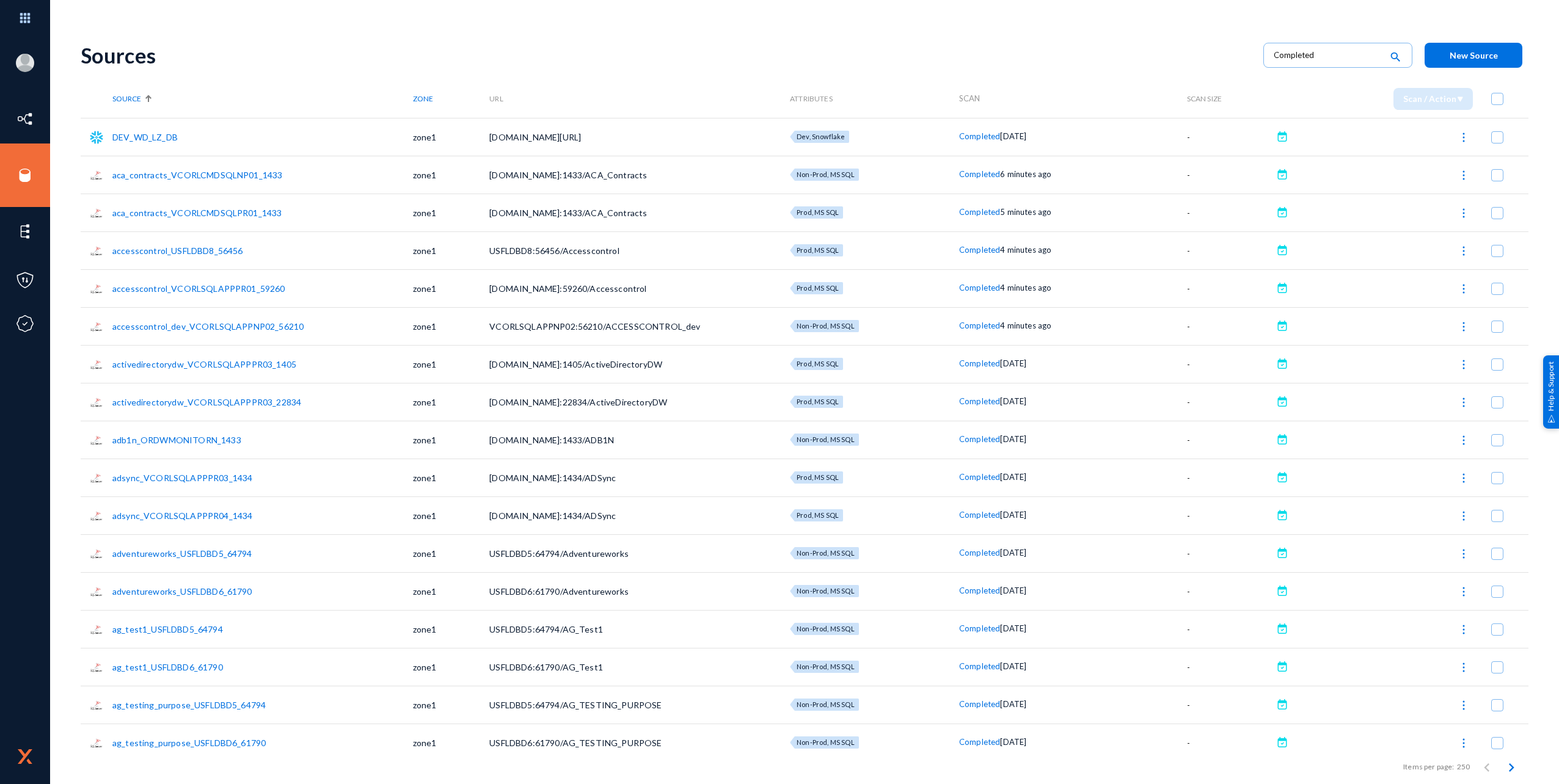
checkbox input "true"
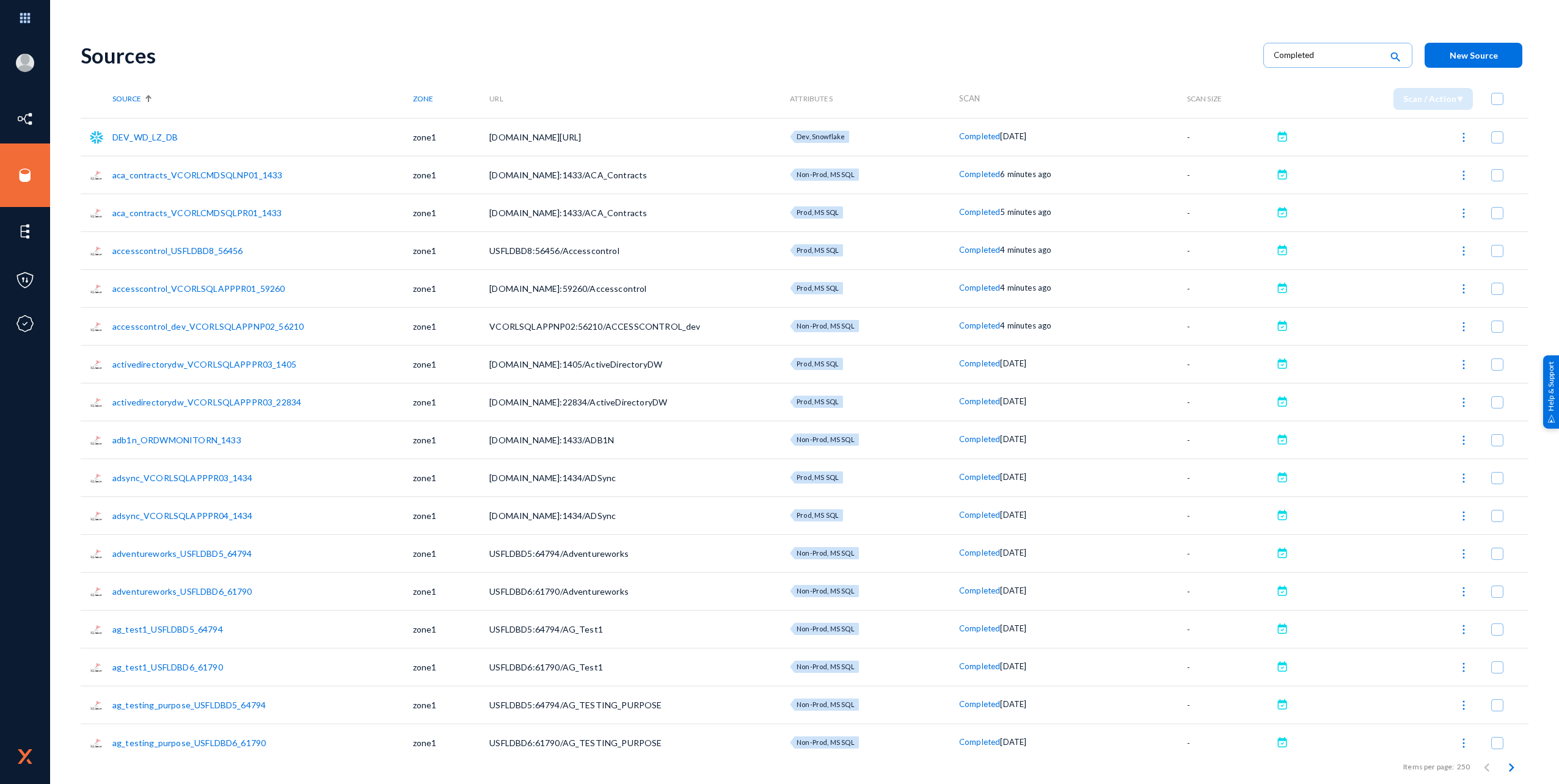
checkbox input "true"
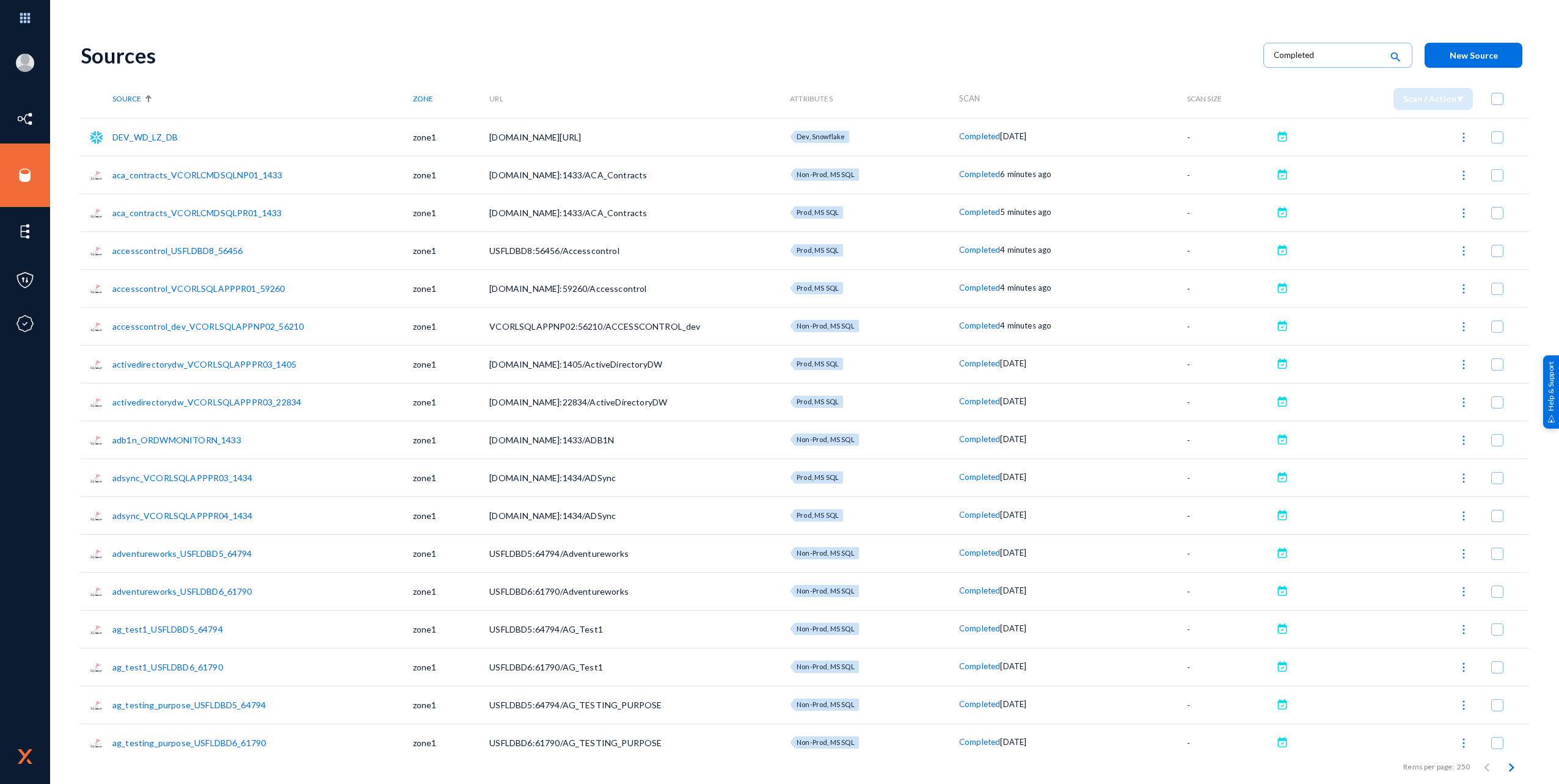
checkbox input "true"
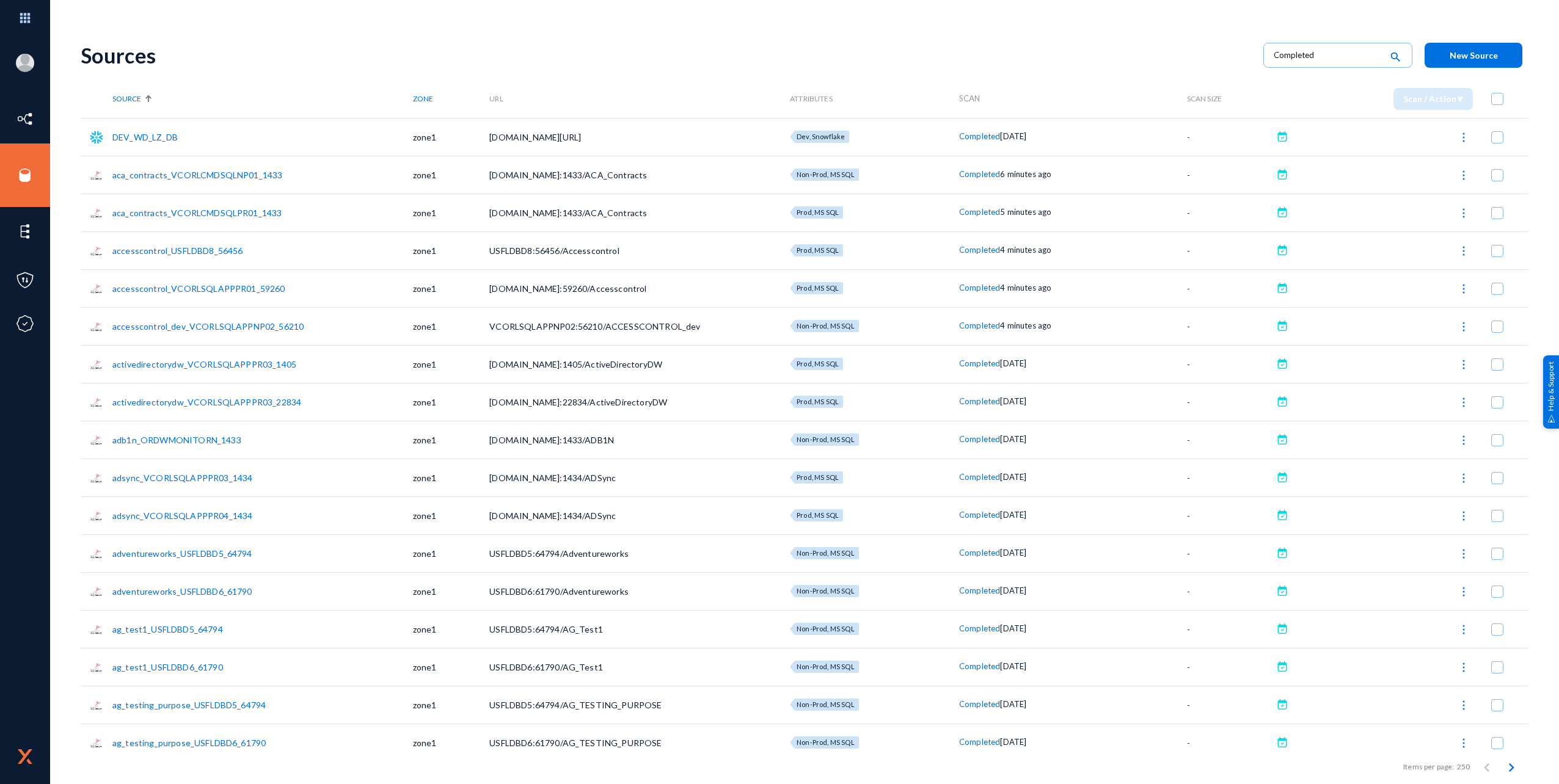
checkbox input "true"
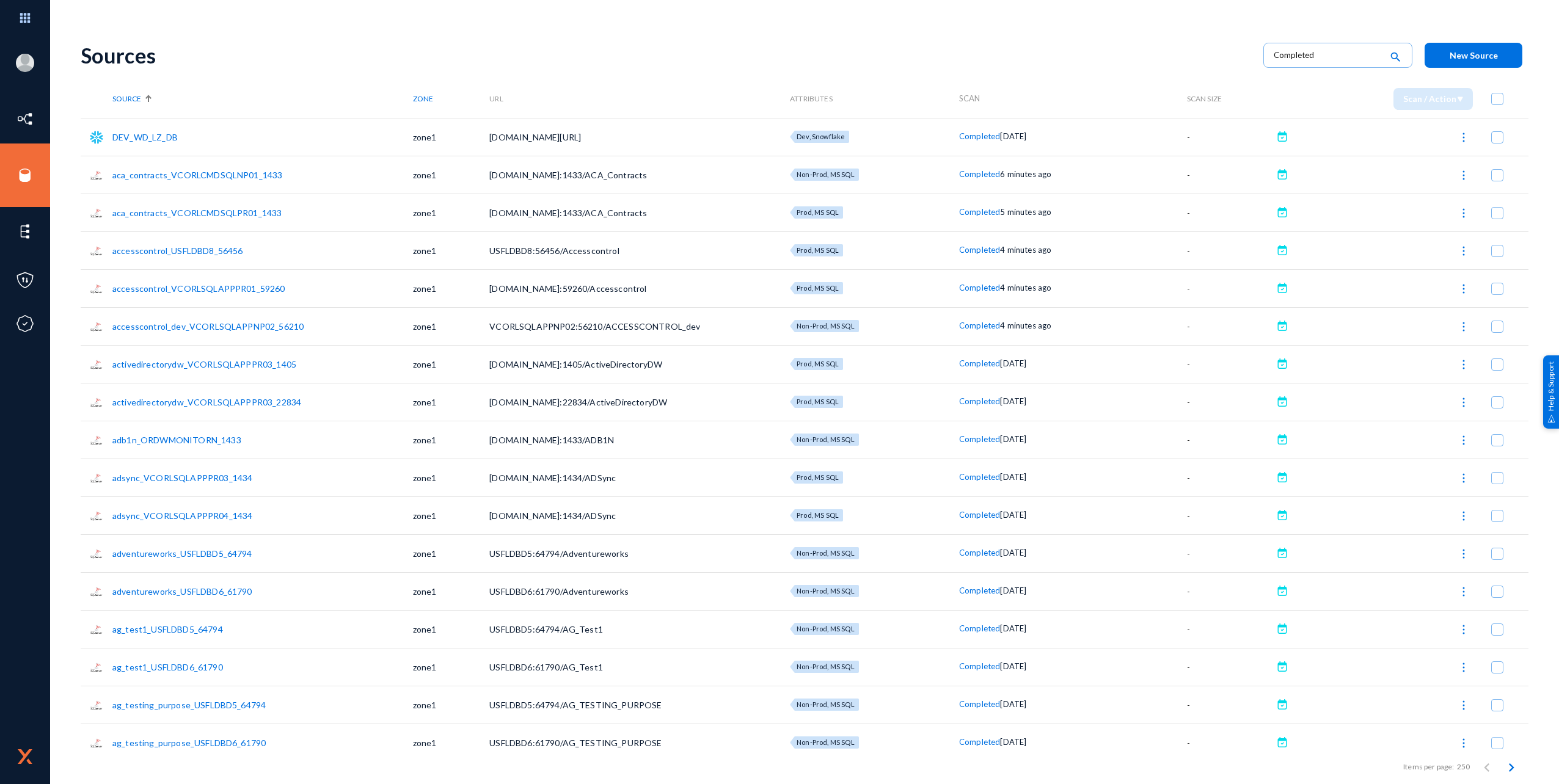
checkbox input "true"
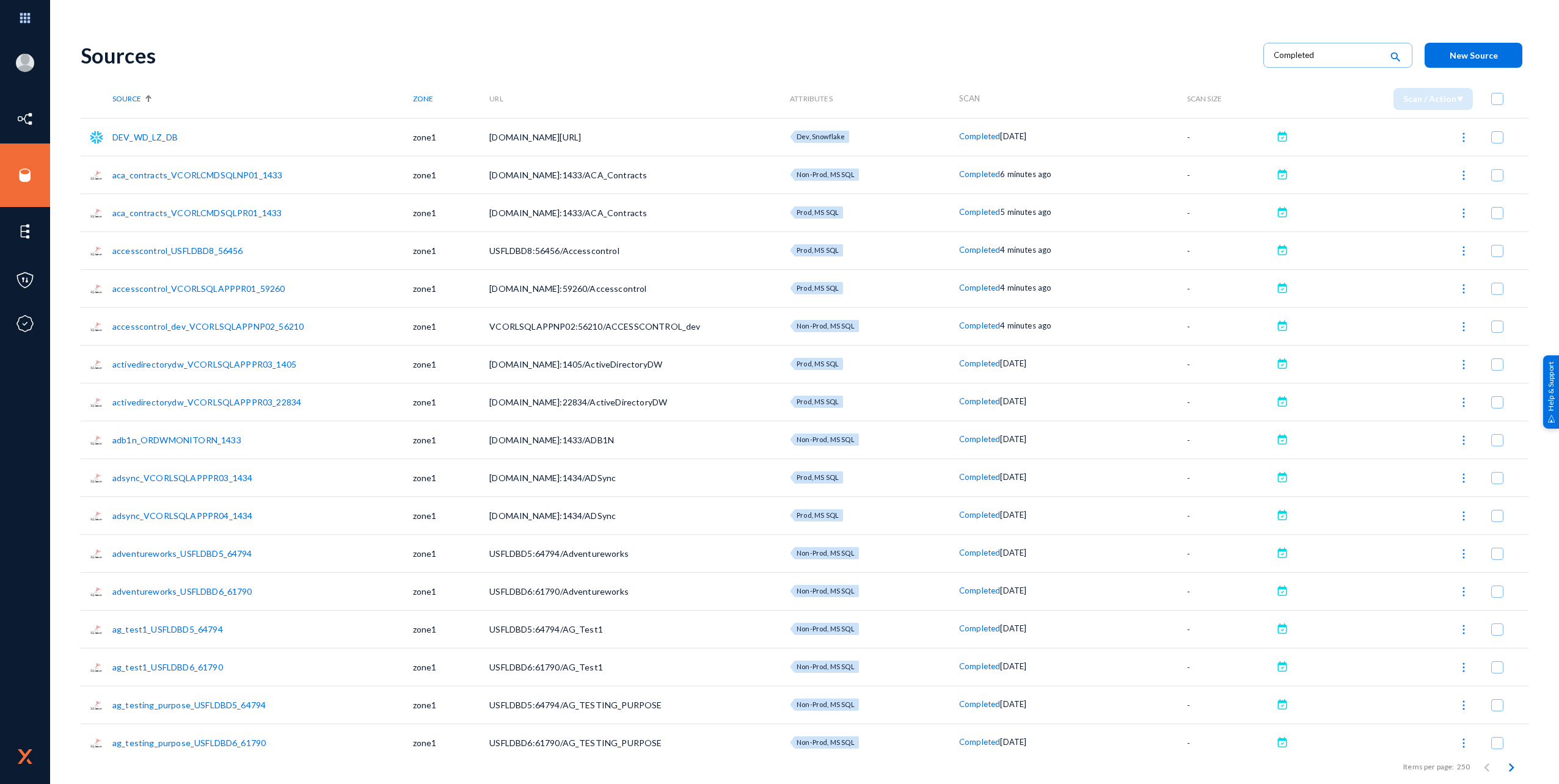
checkbox input "true"
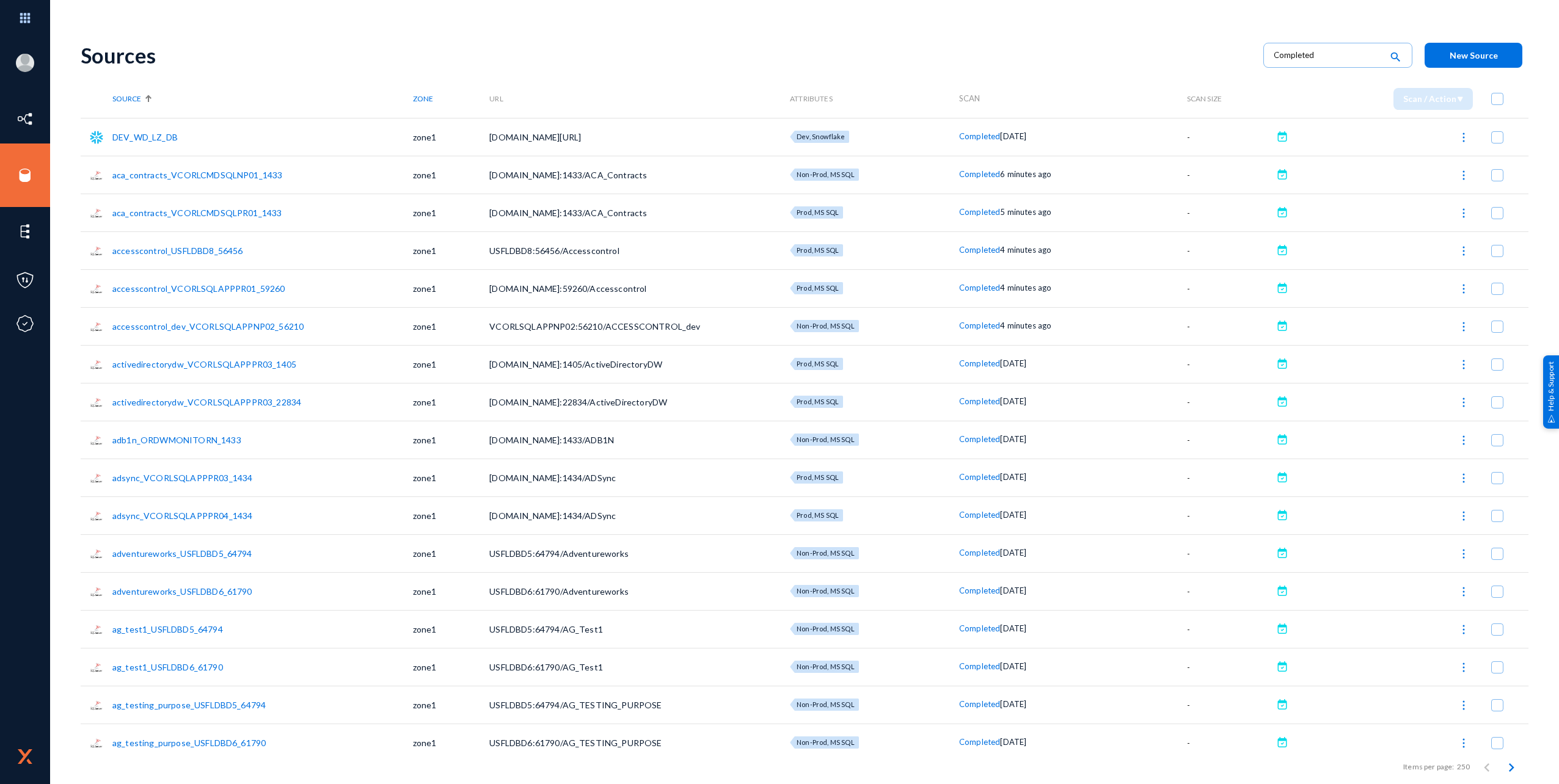
checkbox input "true"
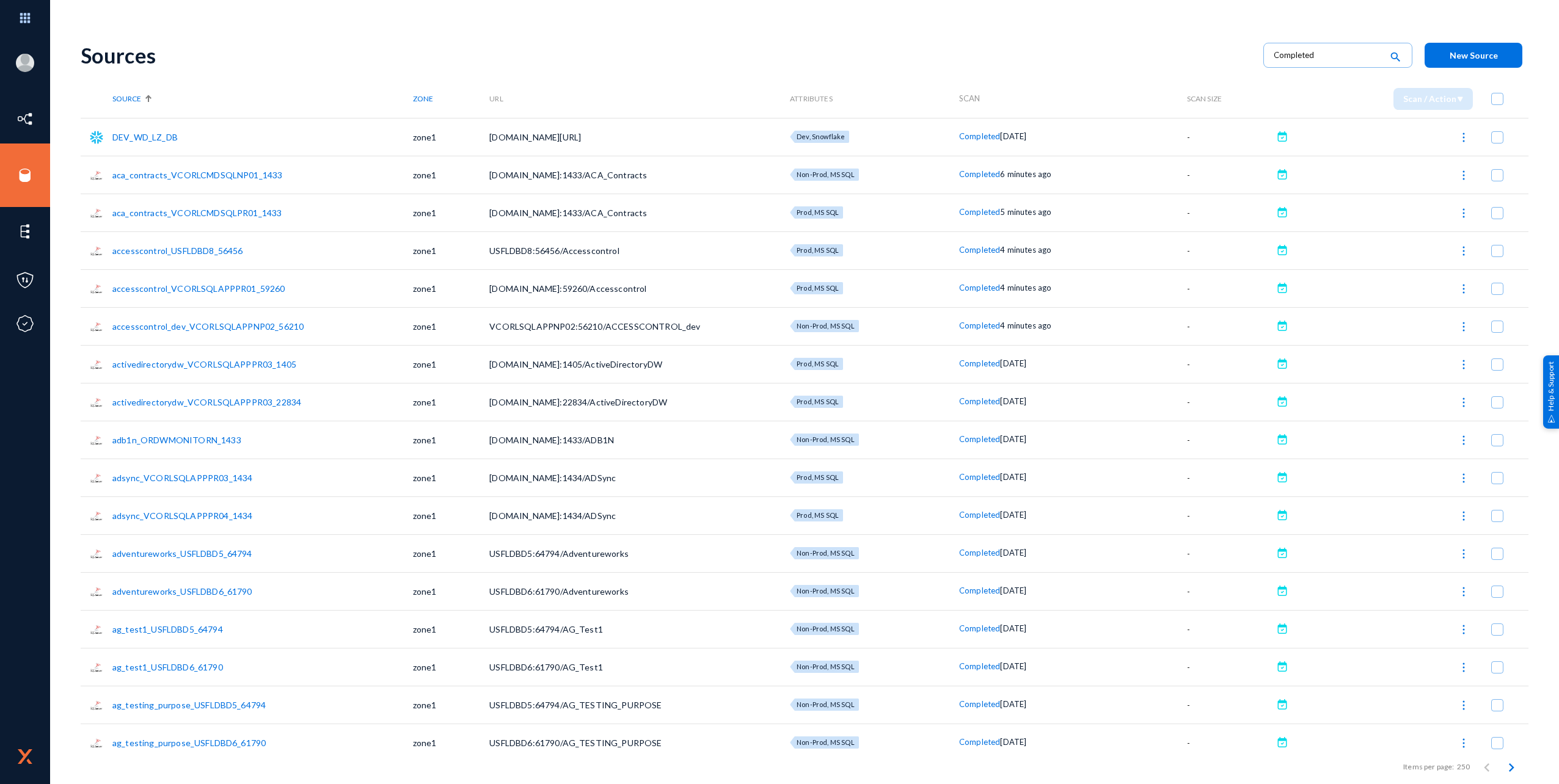
checkbox input "true"
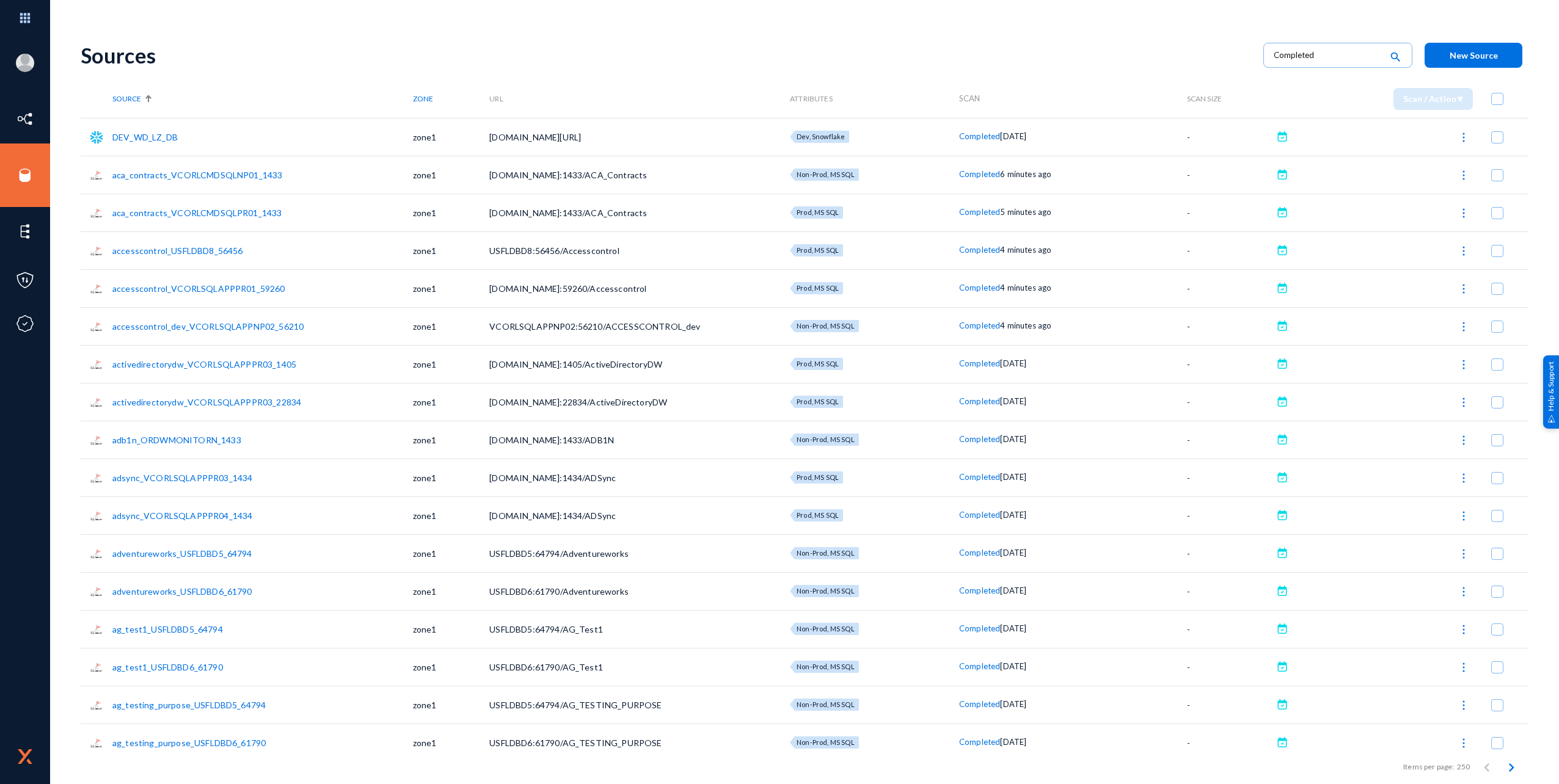
checkbox input "true"
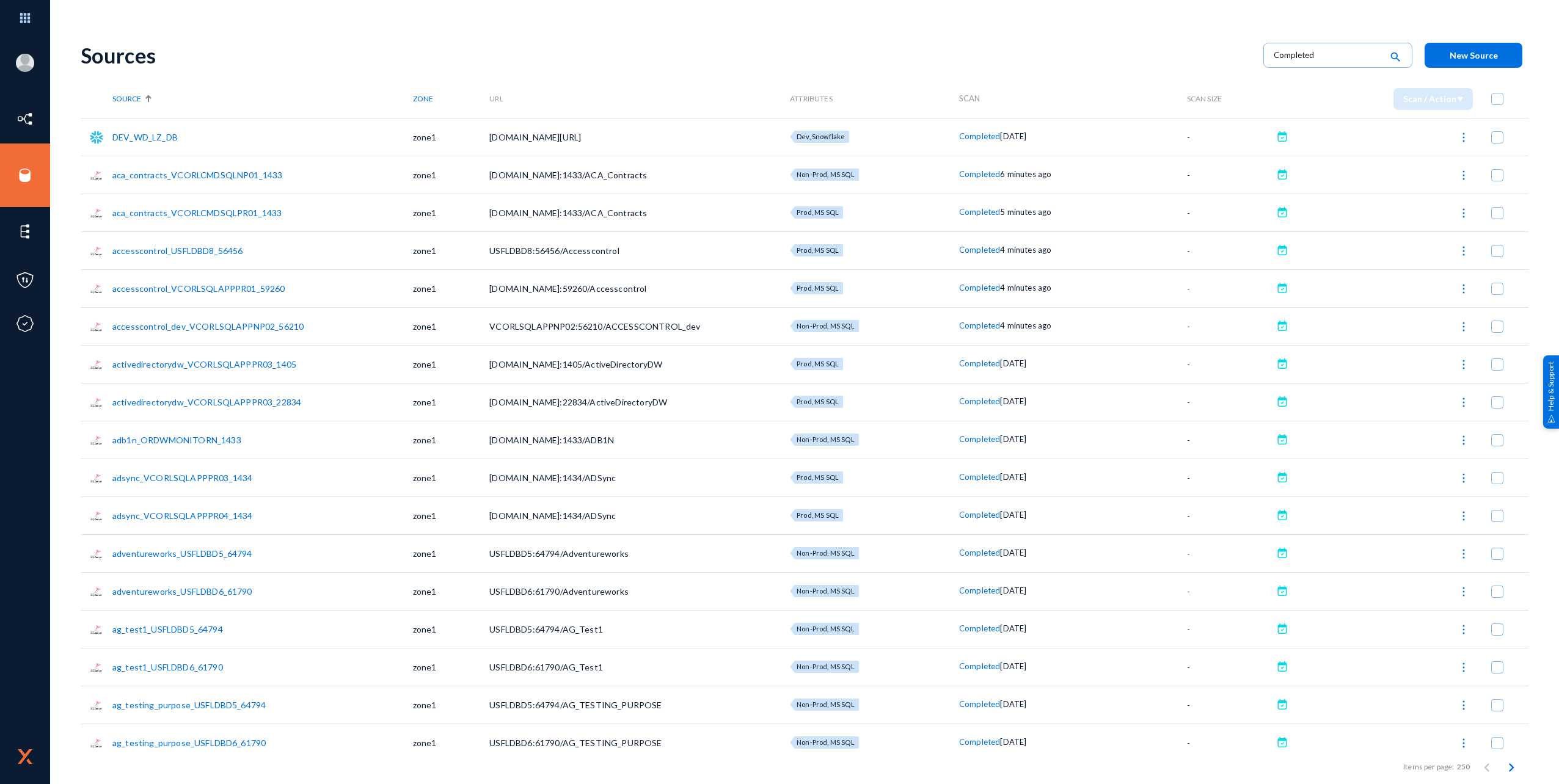
checkbox input "true"
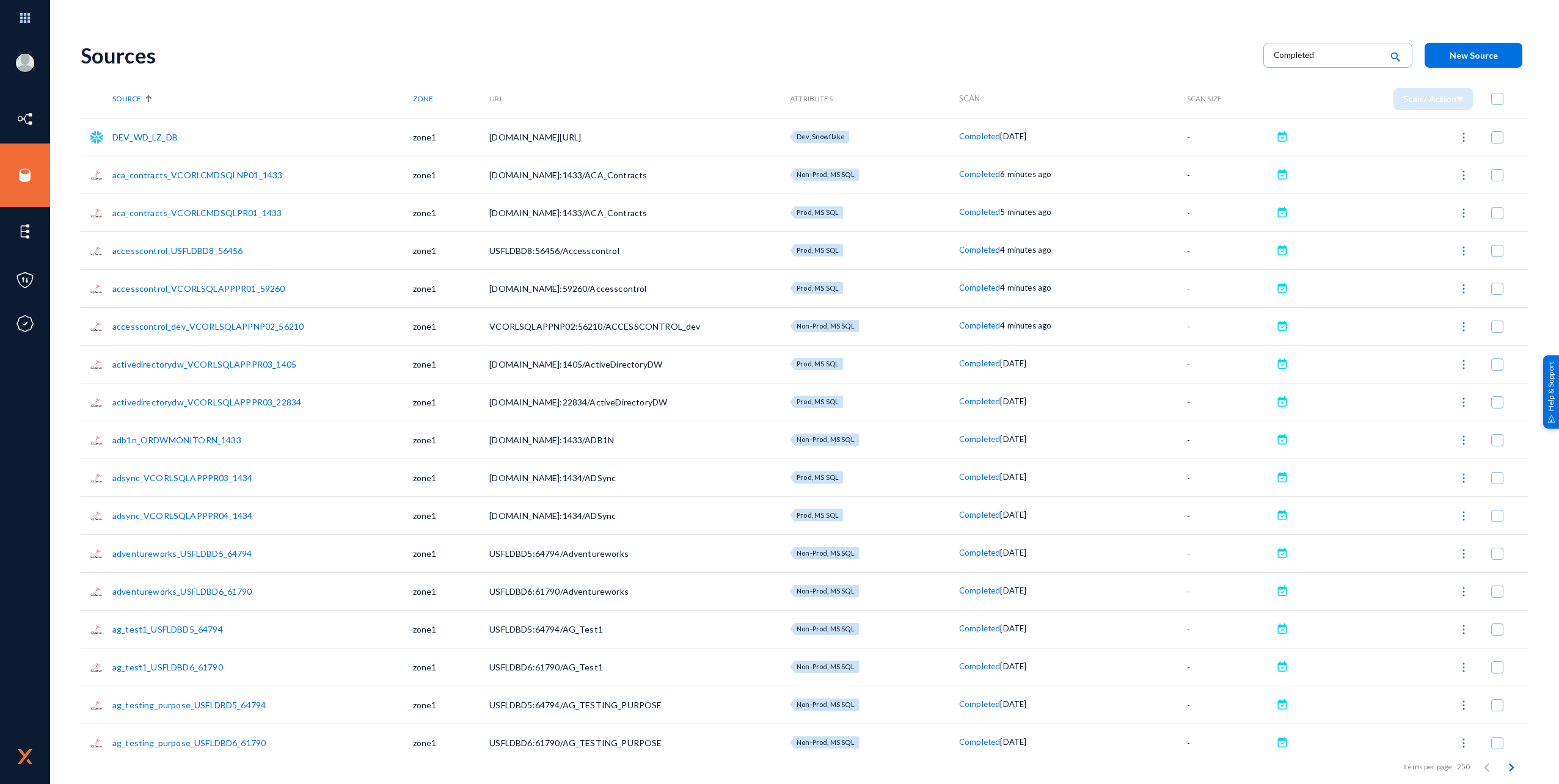
checkbox input "true"
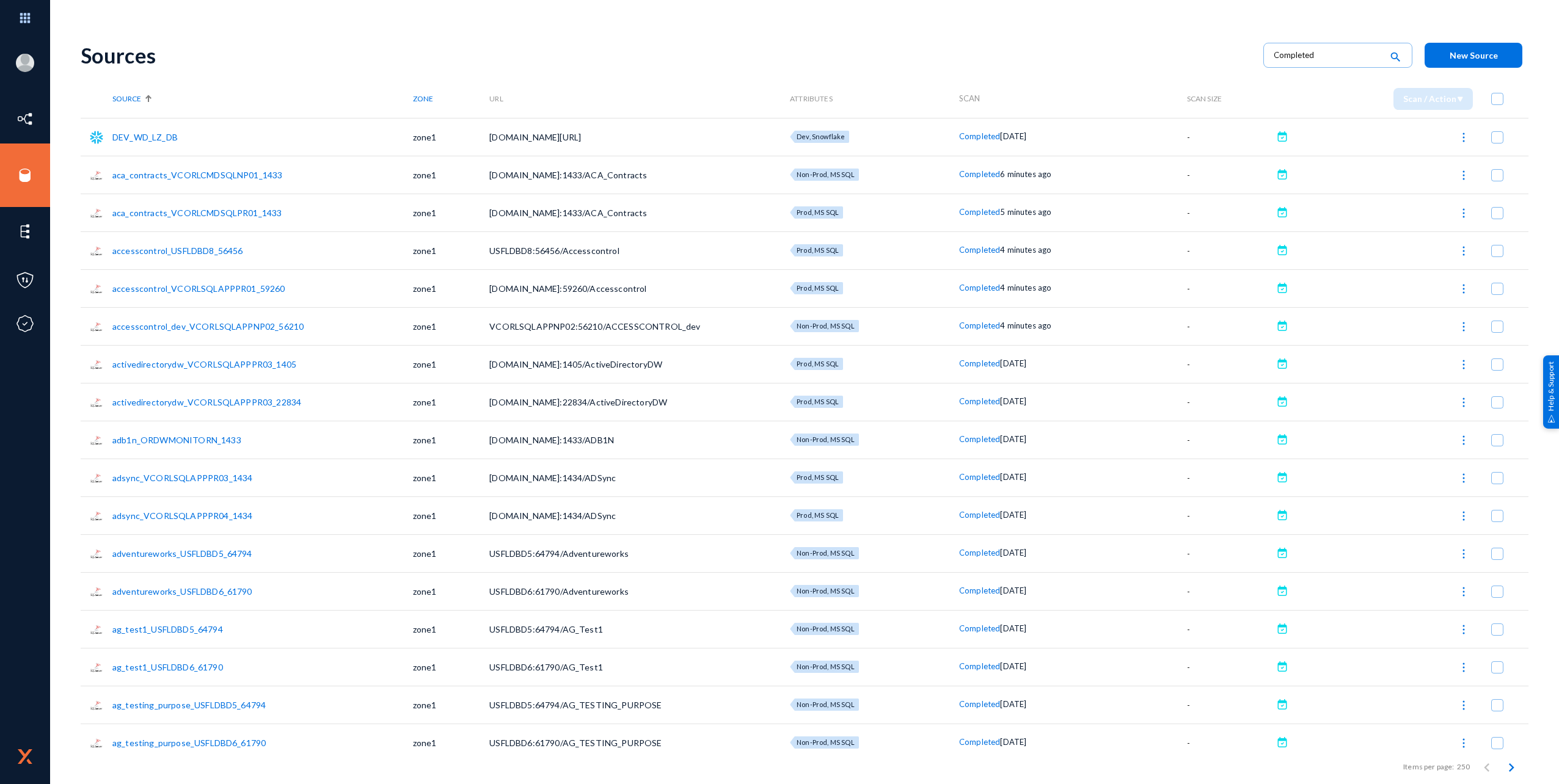
checkbox input "true"
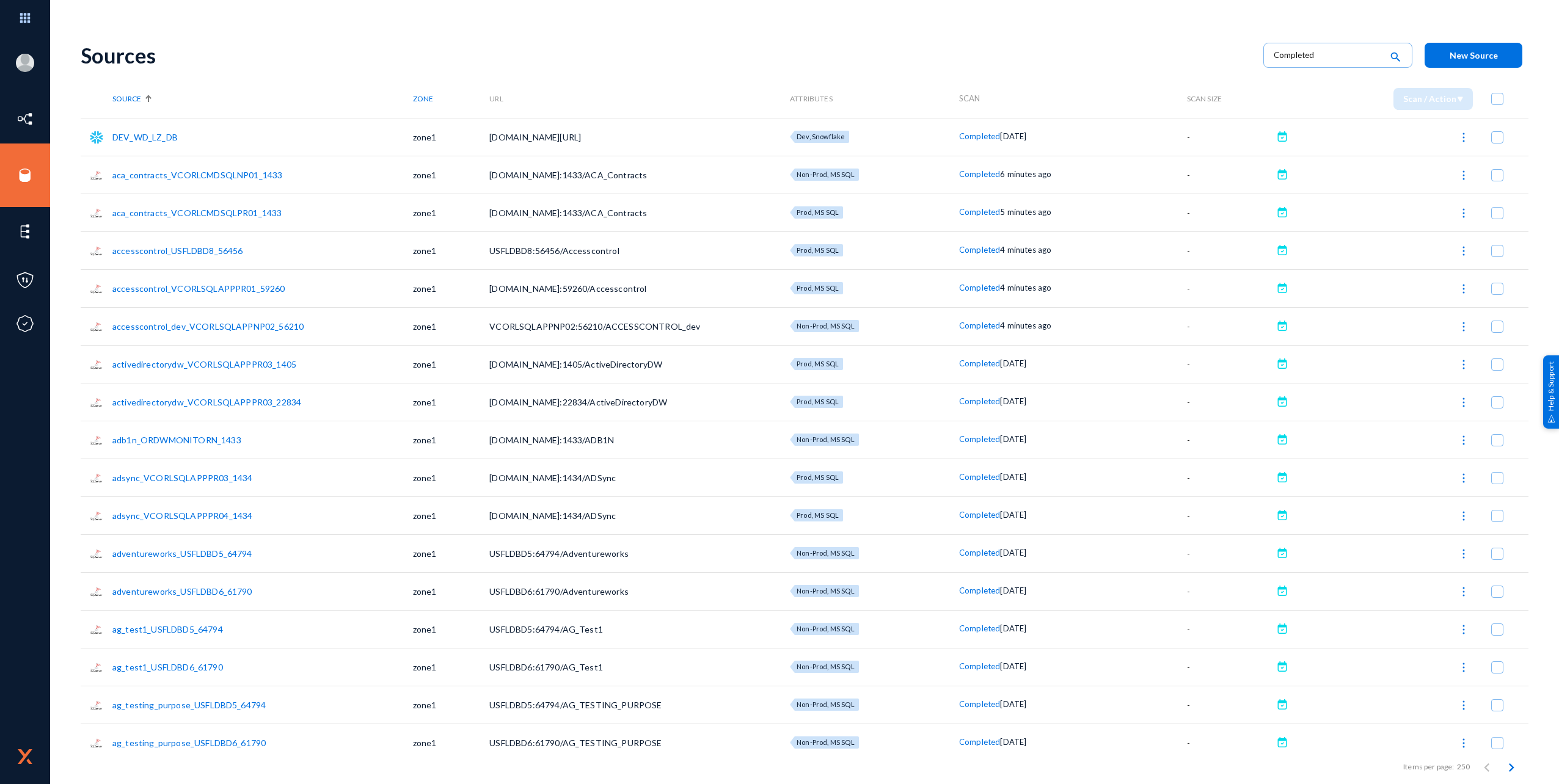
checkbox input "true"
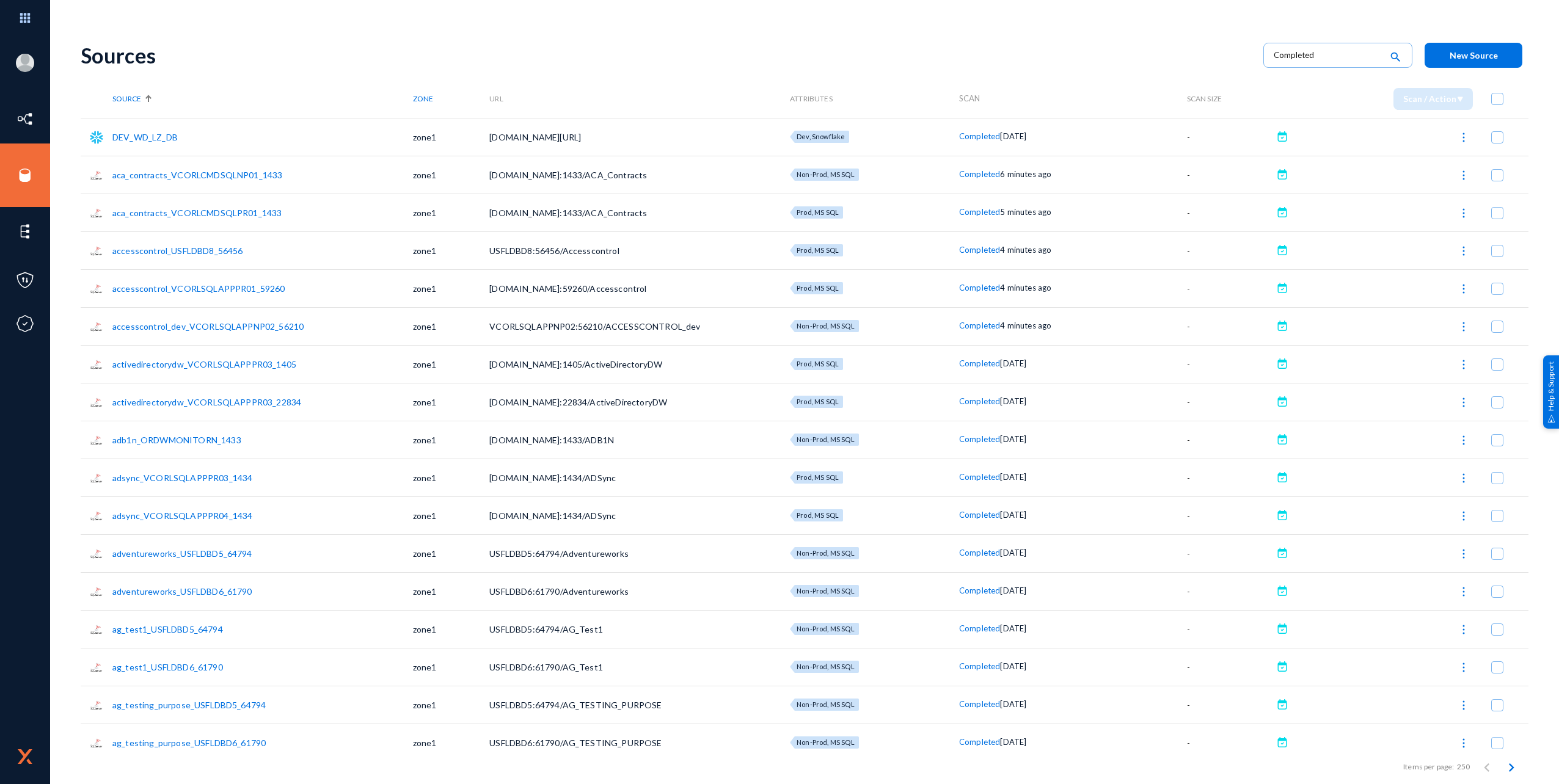
checkbox input "true"
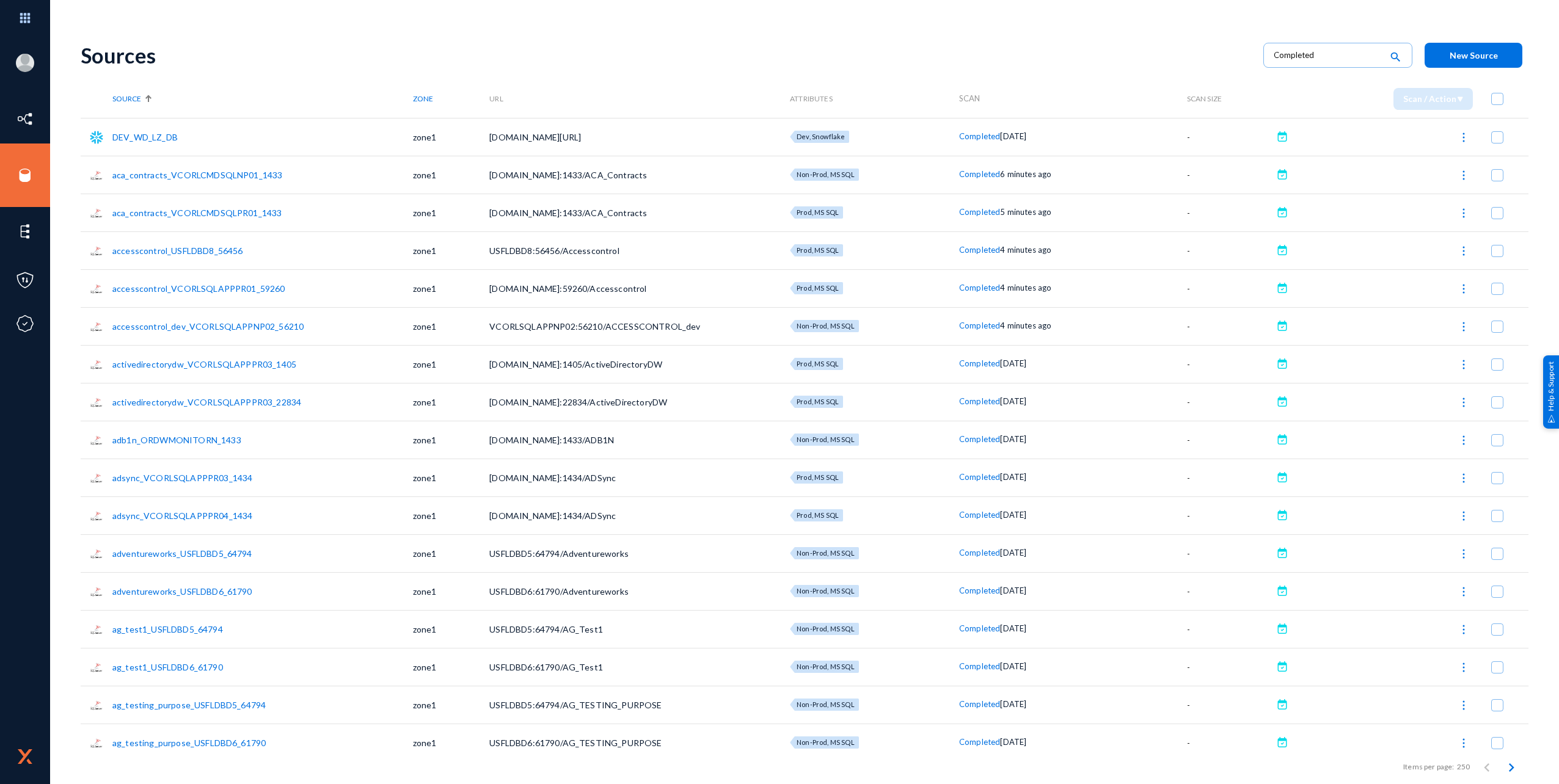
checkbox input "true"
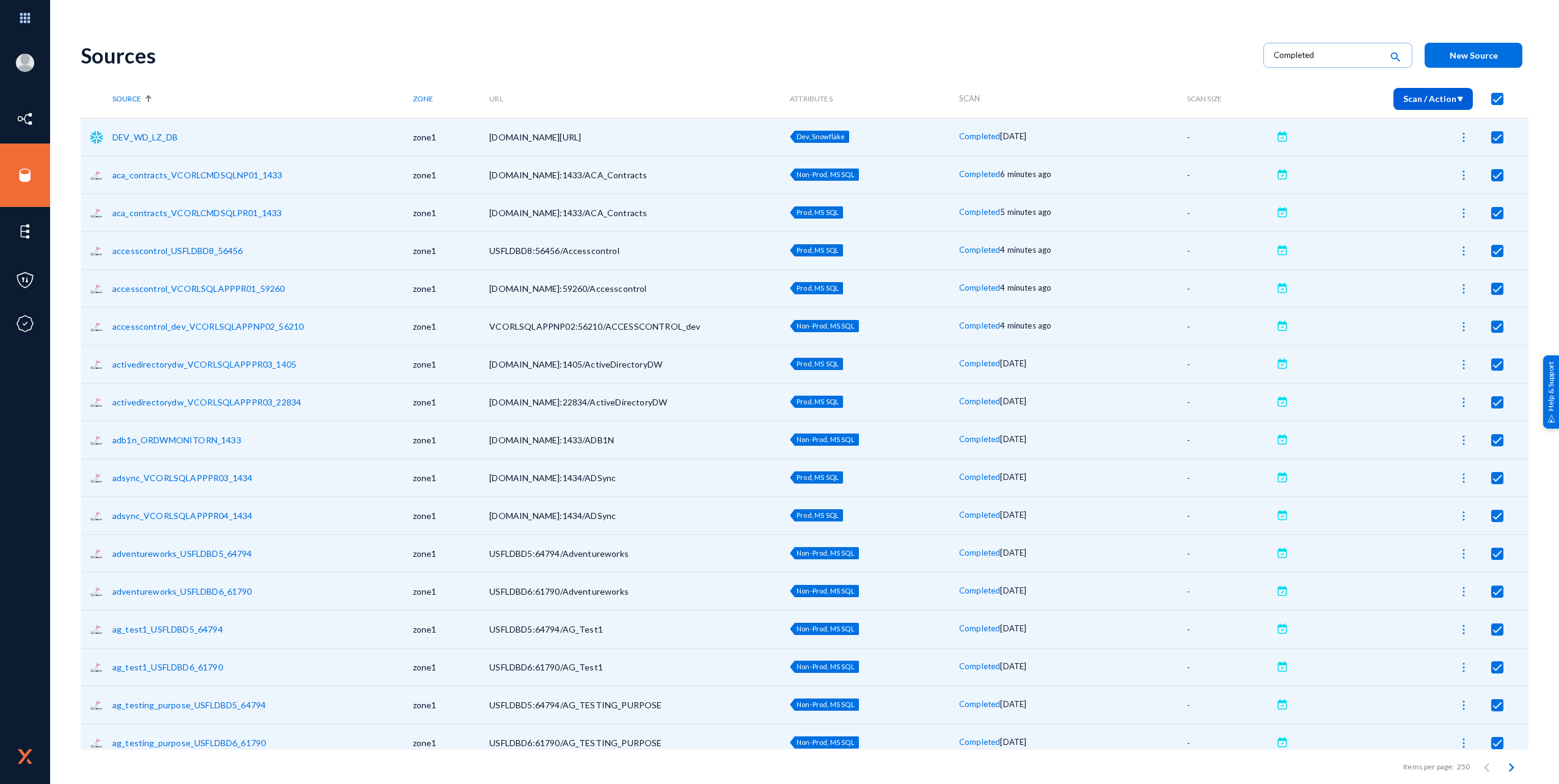
click at [1450, 99] on span "Scan / Action" at bounding box center [1433, 99] width 60 height 10
click at [1233, 84] on div at bounding box center [779, 392] width 1559 height 784
click at [1510, 771] on icon "Next page" at bounding box center [1511, 767] width 17 height 17
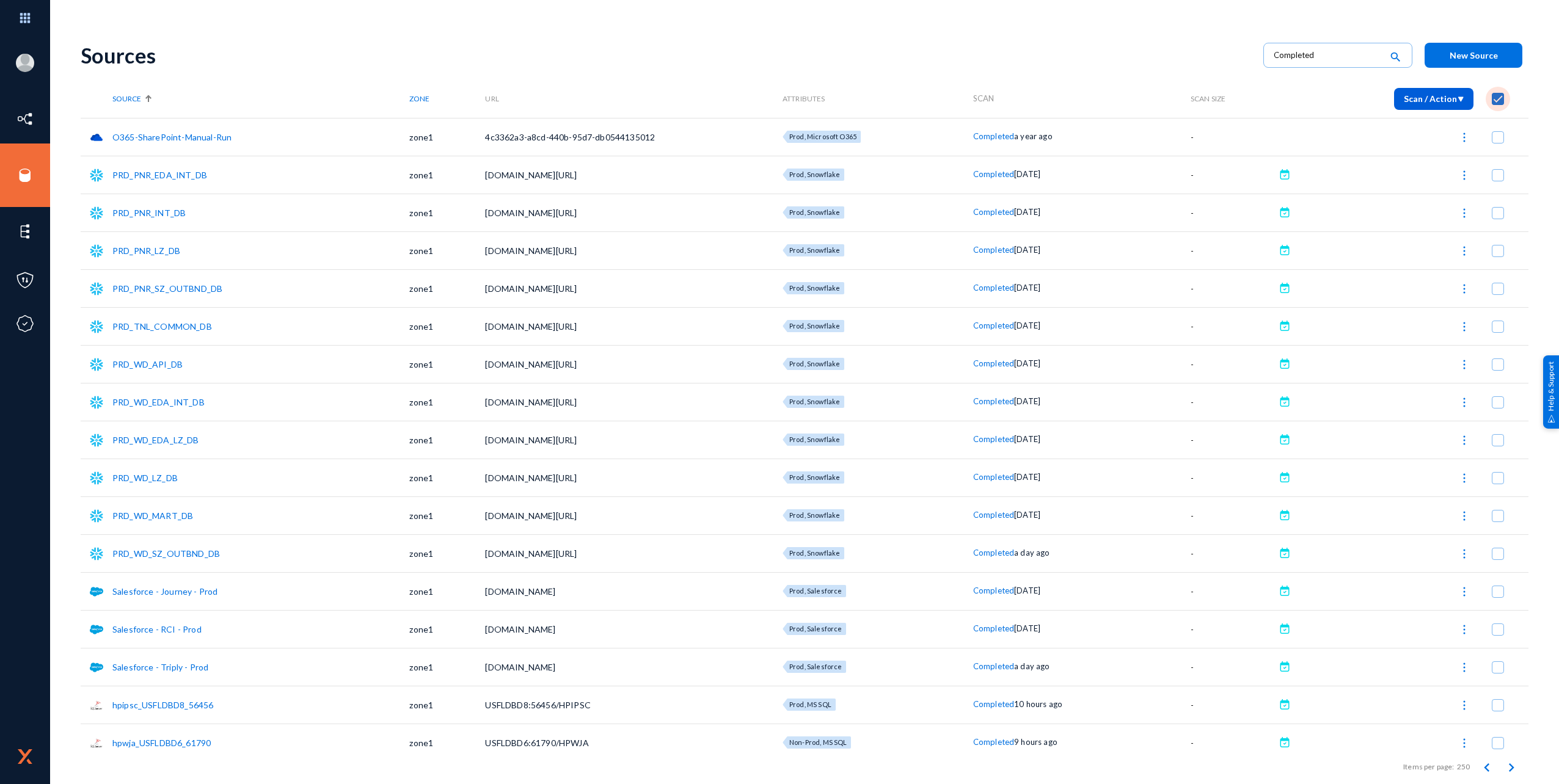
click at [1494, 95] on span at bounding box center [1497, 99] width 12 height 12
click at [1497, 104] on input "checkbox" at bounding box center [1498, 105] width 1 height 1
click at [1494, 95] on span at bounding box center [1497, 99] width 12 height 12
click at [1497, 104] on input "checkbox" at bounding box center [1498, 105] width 1 height 1
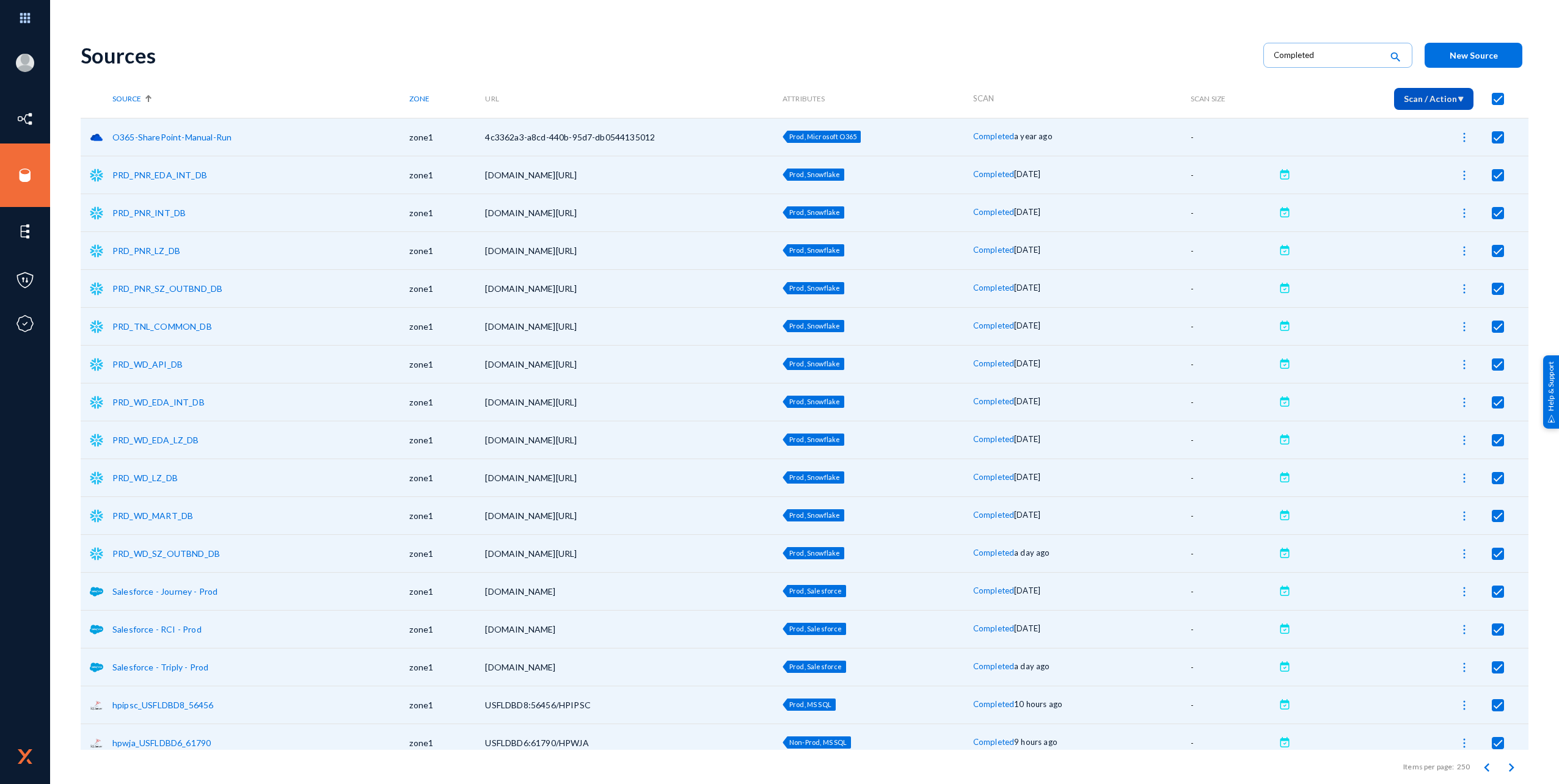
click at [1436, 100] on span "Scan / Action" at bounding box center [1433, 99] width 60 height 10
click at [1504, 763] on div at bounding box center [779, 392] width 1559 height 784
click at [1505, 772] on icon "Next page" at bounding box center [1511, 767] width 17 height 17
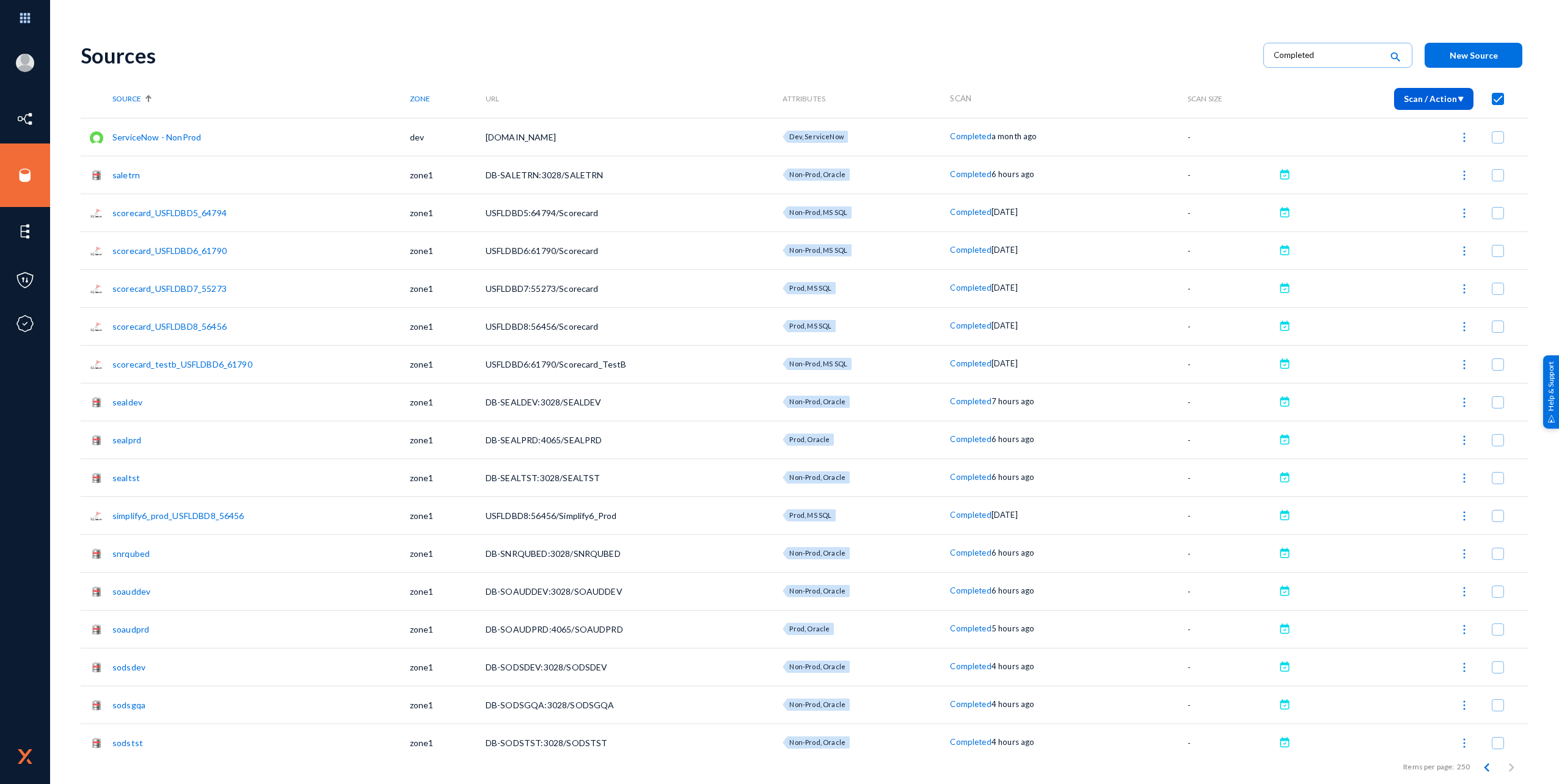
click at [1491, 97] on span at bounding box center [1497, 99] width 12 height 12
click at [1497, 104] on input "checkbox" at bounding box center [1498, 105] width 1 height 1
click at [1491, 97] on span at bounding box center [1497, 99] width 12 height 12
click at [1497, 104] on input "checkbox" at bounding box center [1498, 105] width 1 height 1
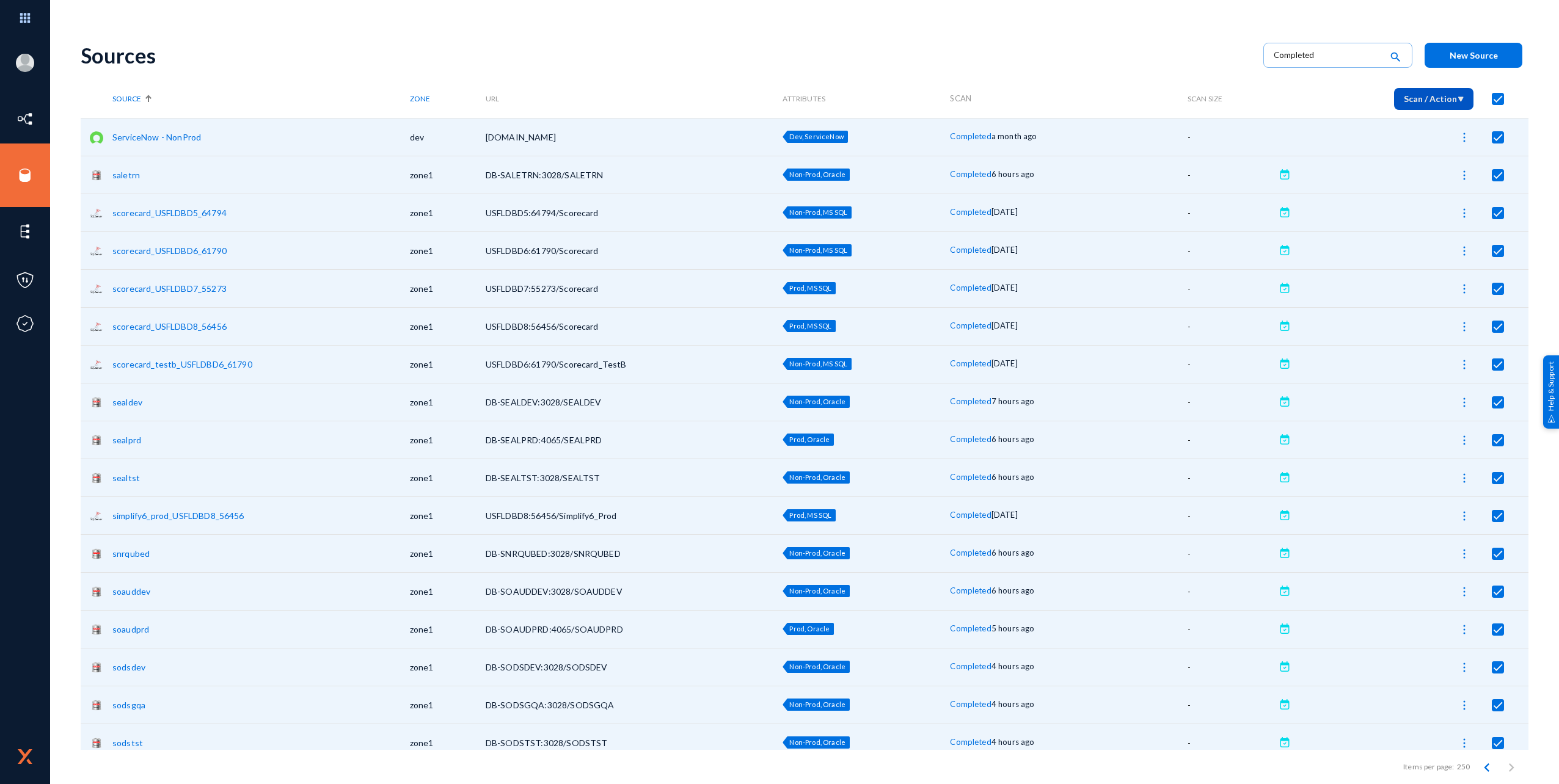
click at [1438, 94] on span "Scan / Action" at bounding box center [1433, 99] width 60 height 10
click at [1254, 100] on div at bounding box center [779, 392] width 1559 height 784
click at [1292, 50] on input "Completed" at bounding box center [1327, 55] width 108 height 19
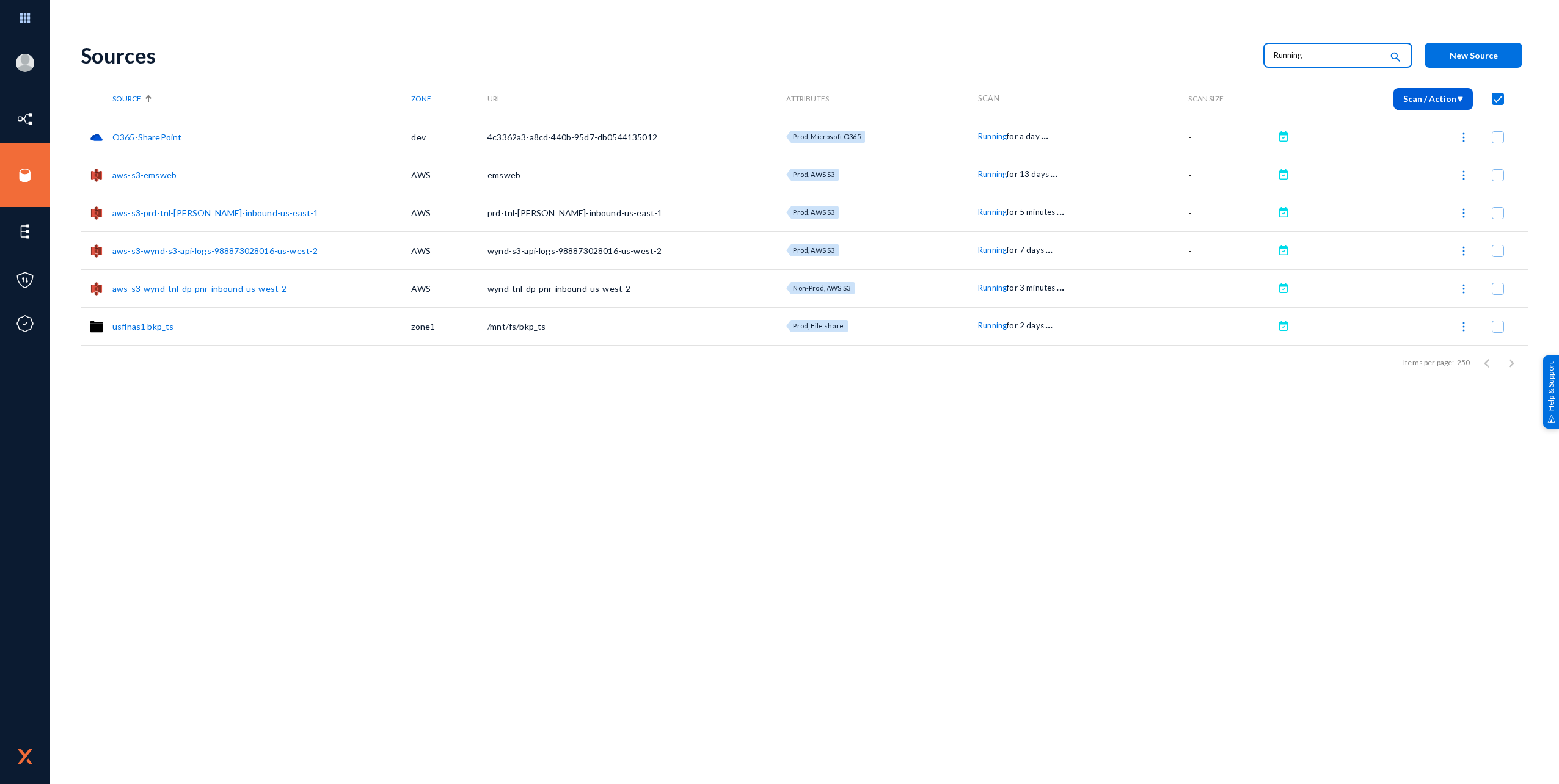
click at [166, 476] on div "Sources Running search New Source Source Zone URL Attributes Scan Scan Size Sca…" at bounding box center [804, 407] width 1447 height 754
click at [1391, 50] on mat-icon "search" at bounding box center [1395, 58] width 15 height 16
click at [944, 580] on div "Sources Running search New Source Source Zone URL Attributes Scan Scan Size Sca…" at bounding box center [804, 407] width 1447 height 754
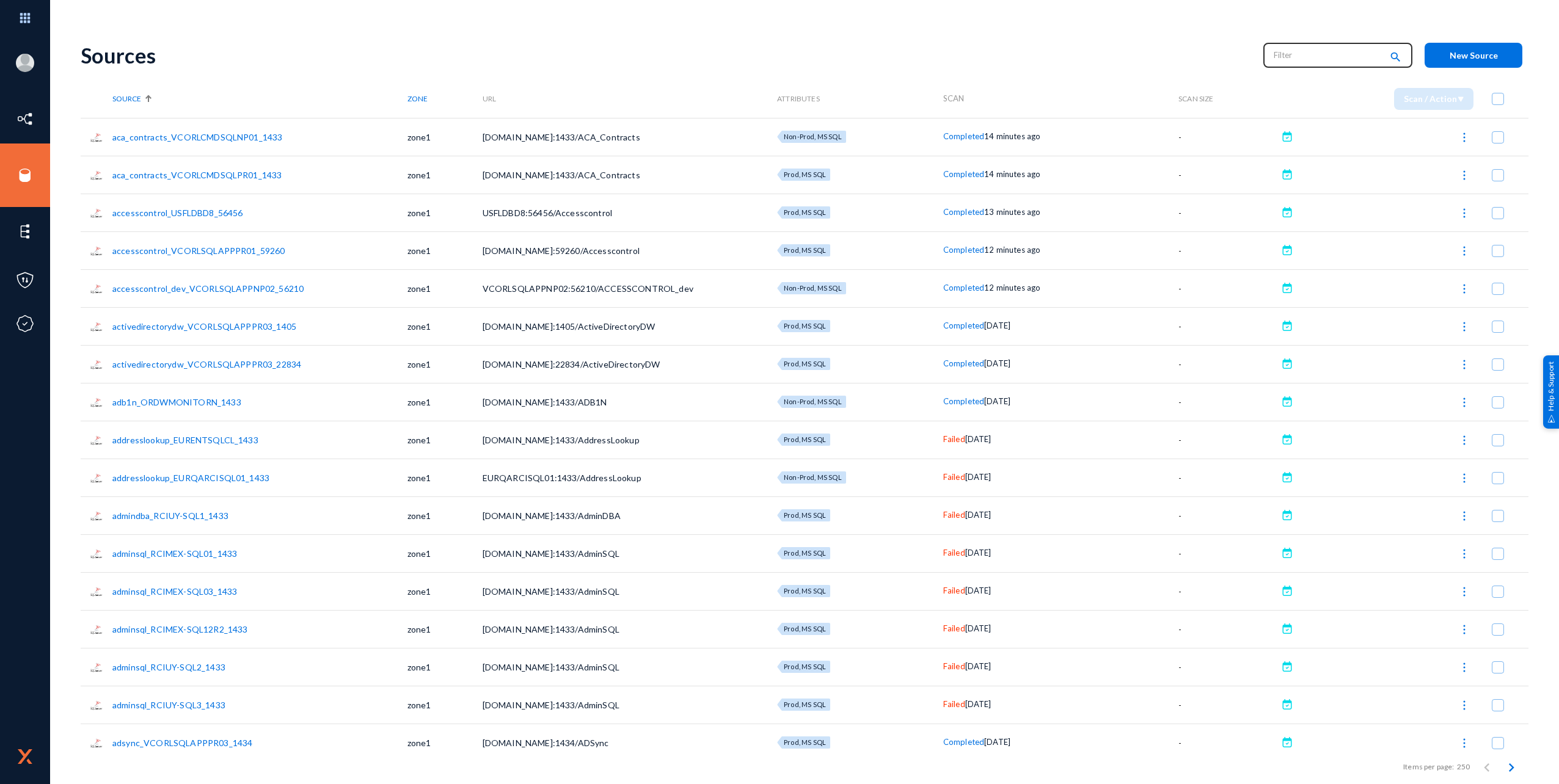
click at [1298, 65] on div "search" at bounding box center [1337, 54] width 149 height 27
type input "Running"
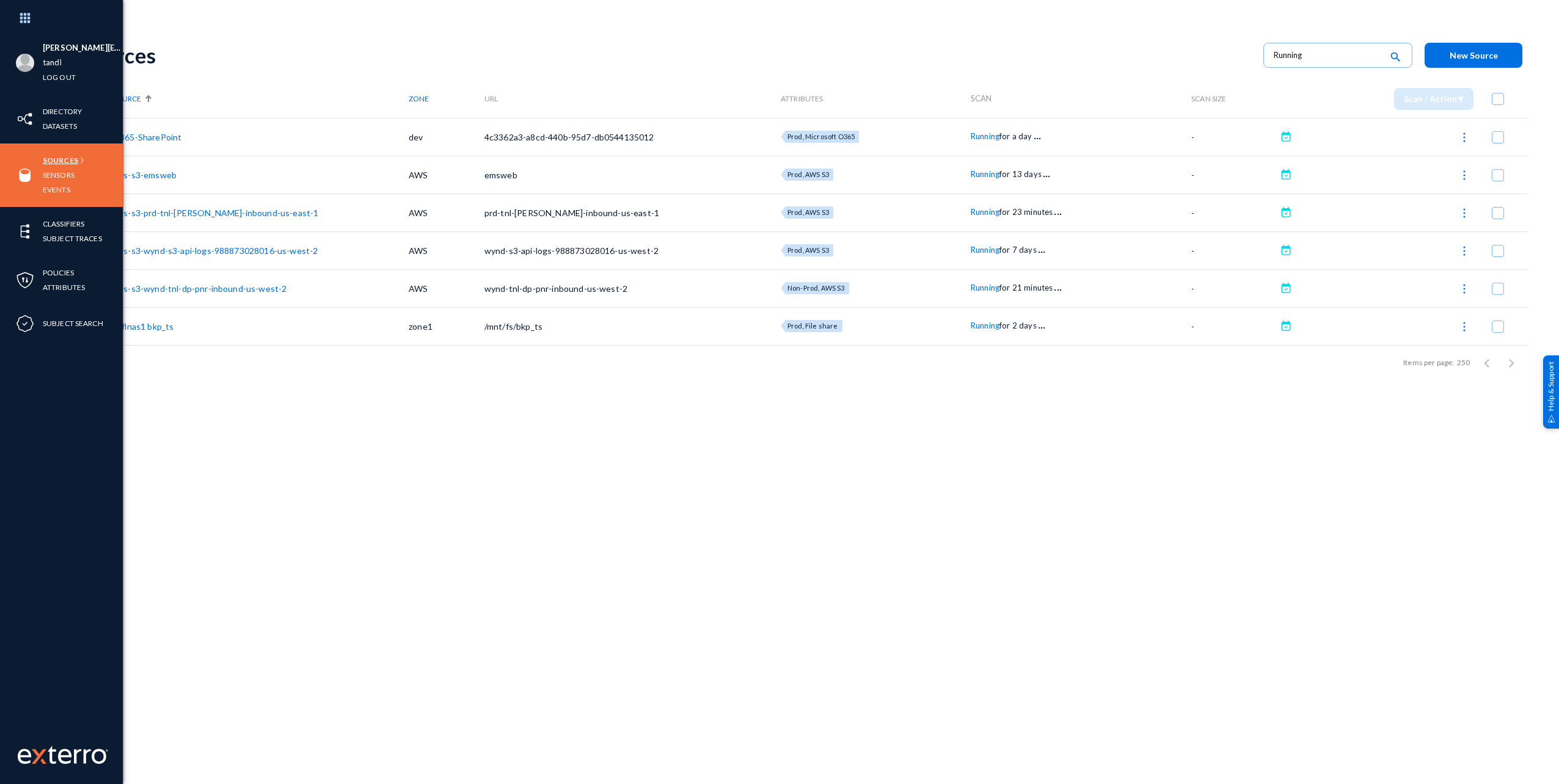
click at [55, 156] on link "Sources" at bounding box center [61, 160] width 36 height 14
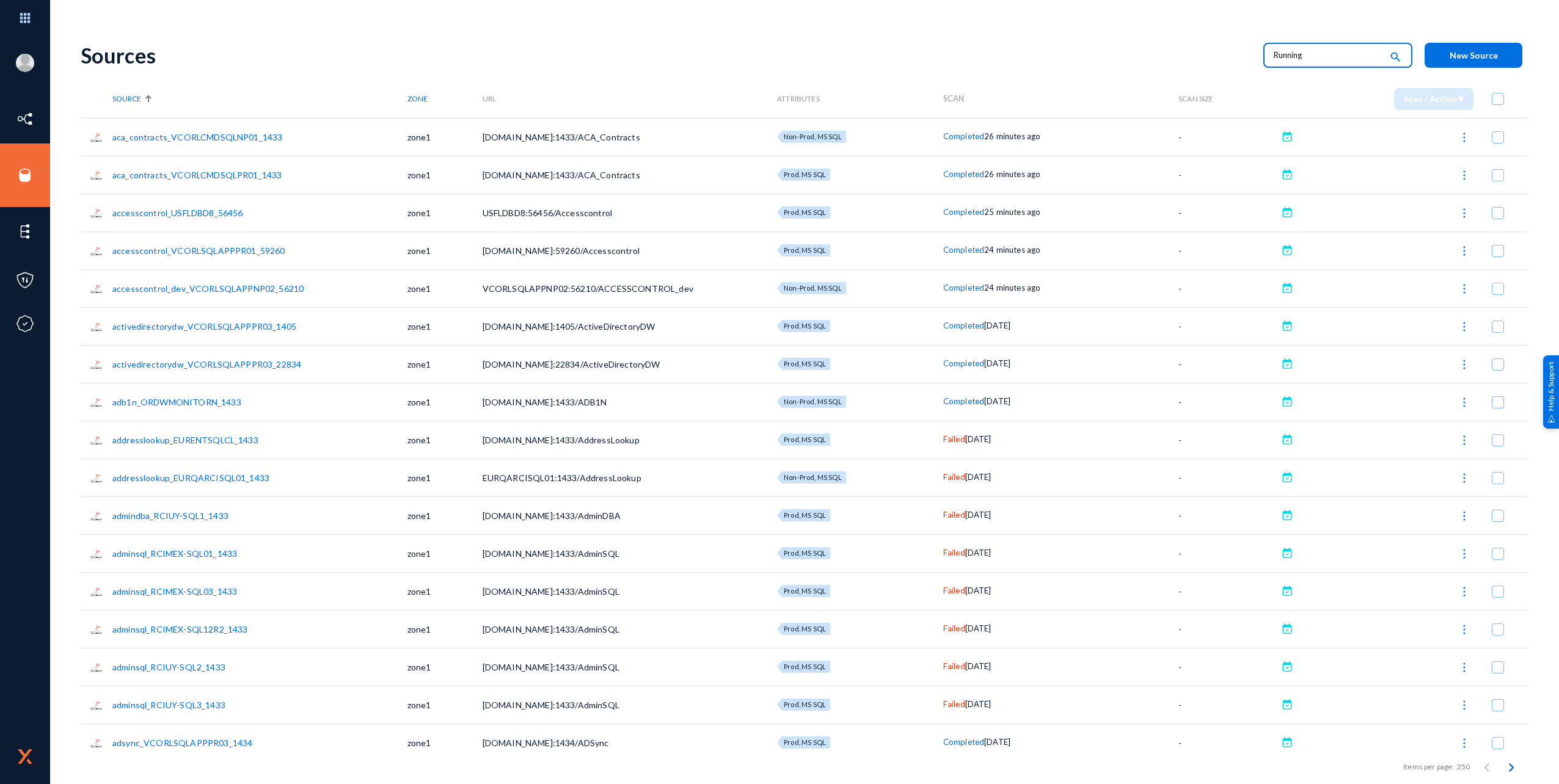
type input "Running"
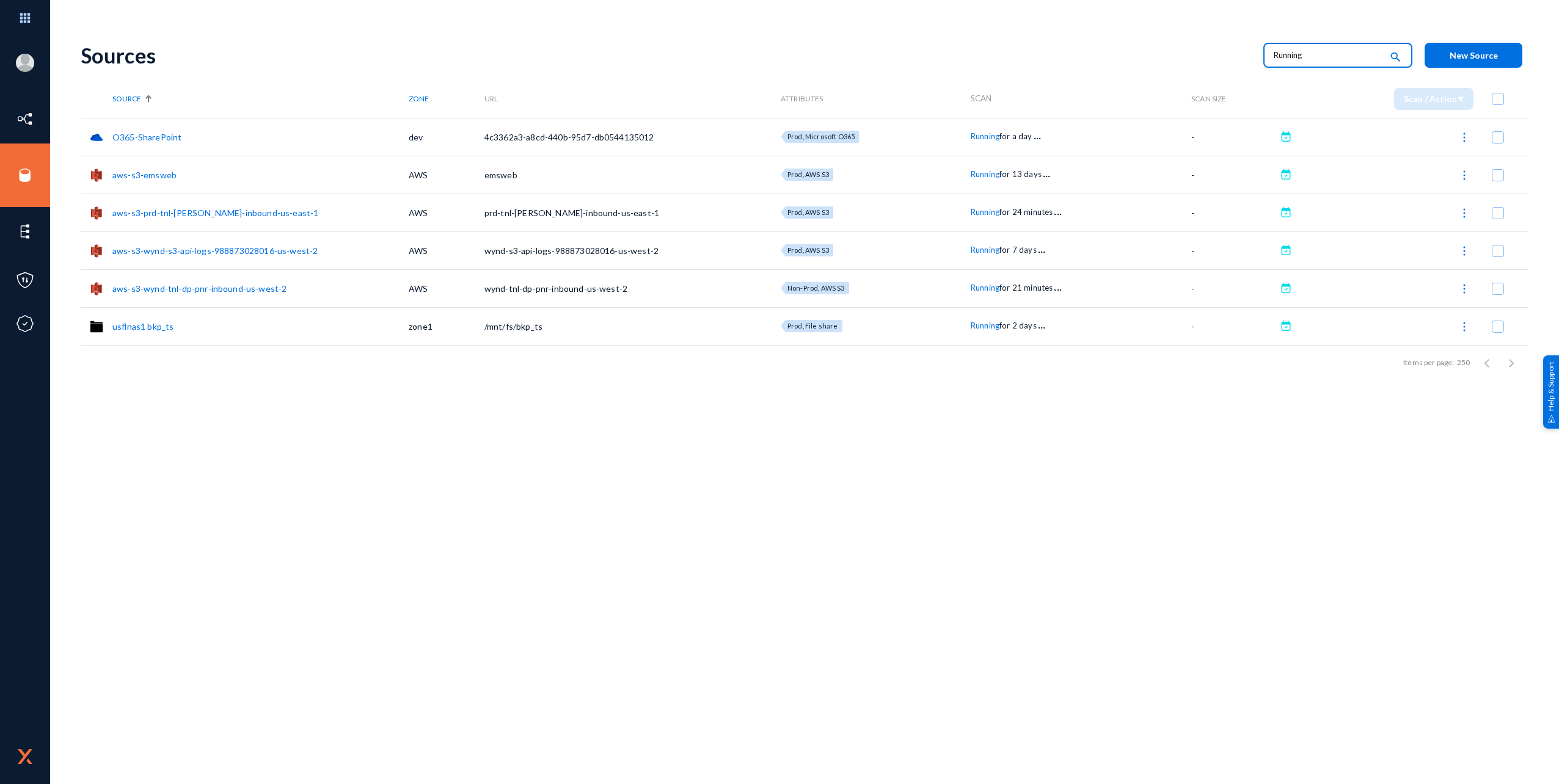
click at [1468, 135] on img at bounding box center [1464, 137] width 12 height 12
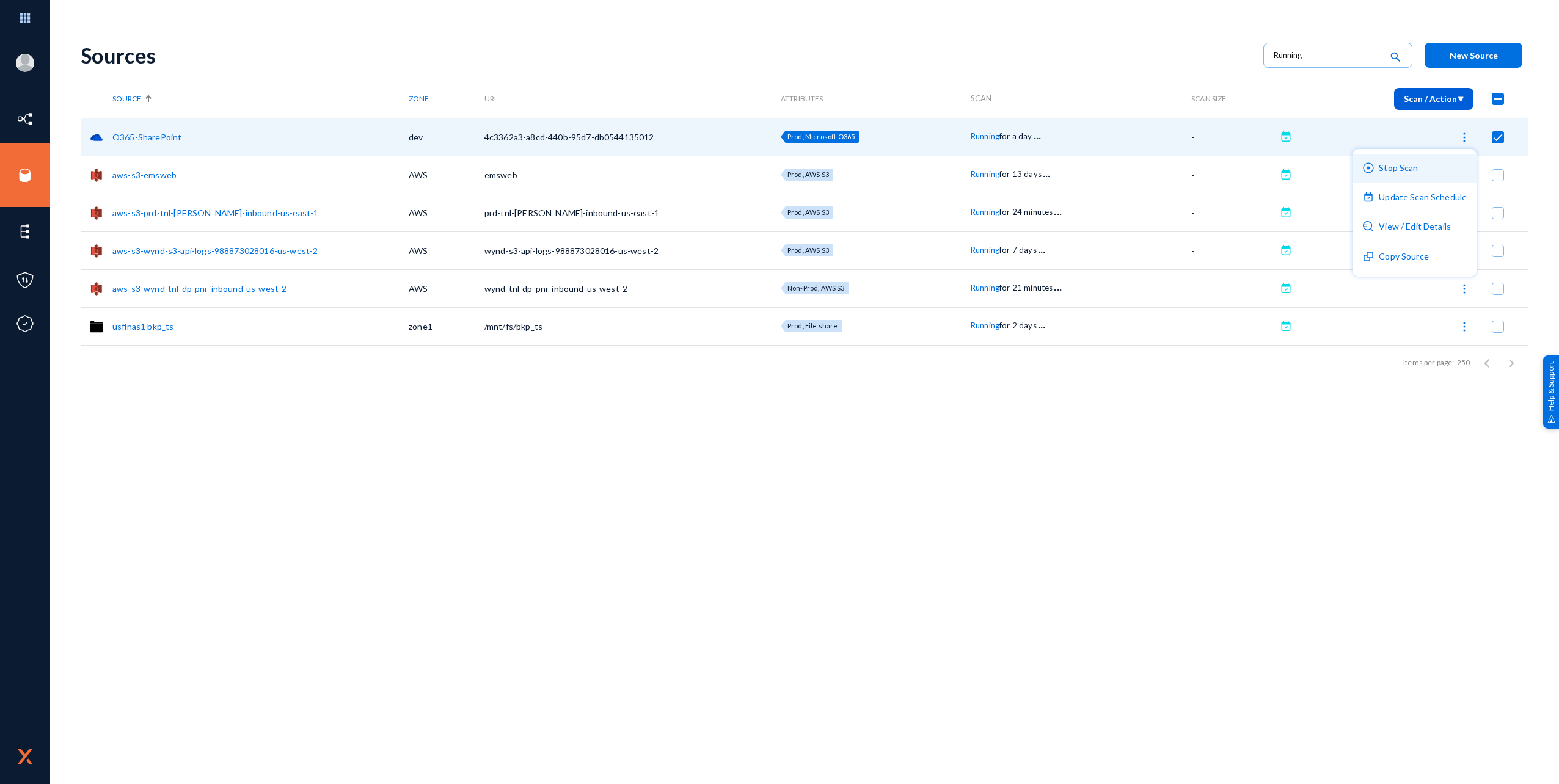
click at [1426, 171] on button "Stop Scan" at bounding box center [1414, 168] width 124 height 29
checkbox input "false"
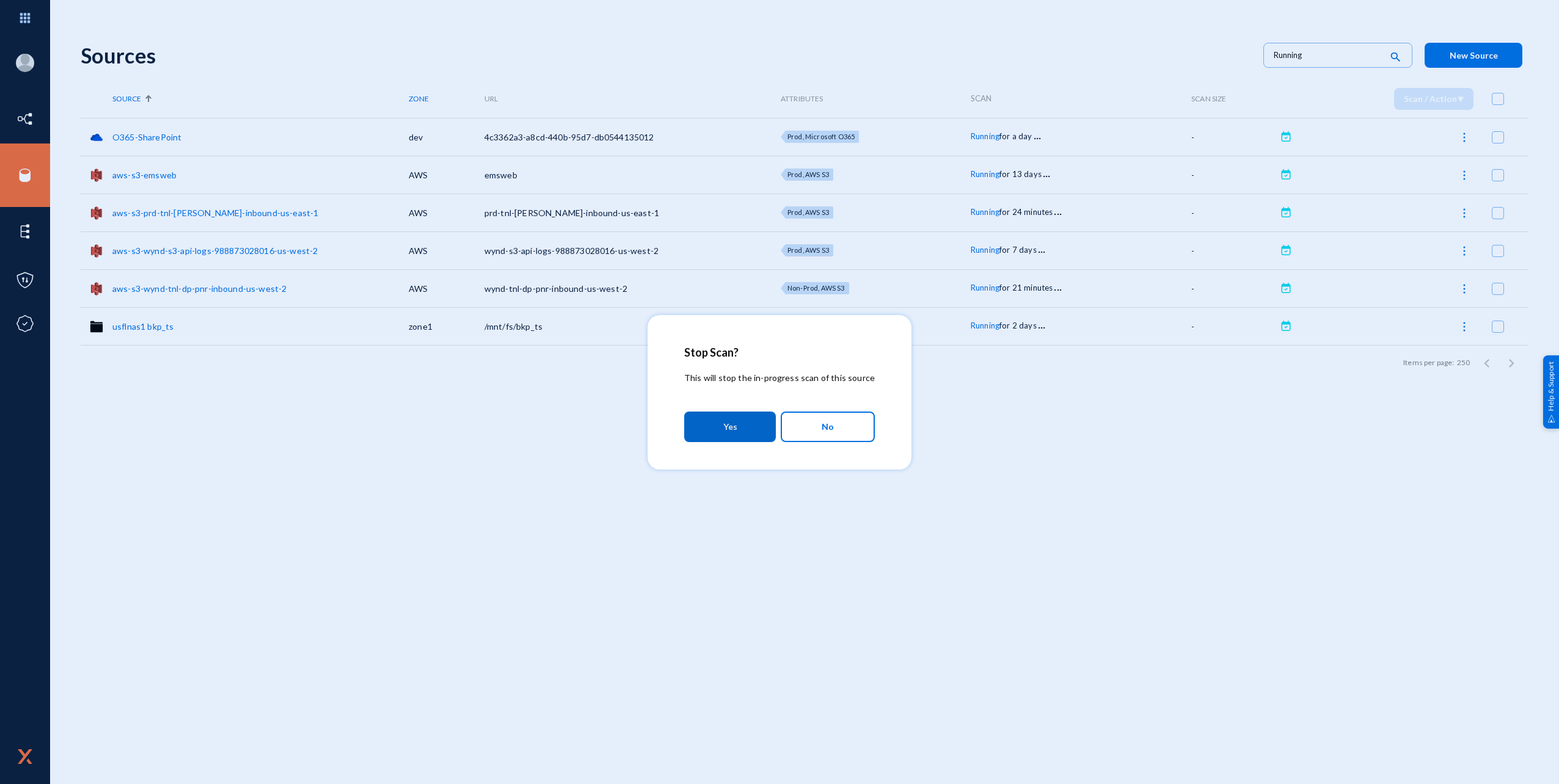
click at [741, 426] on button "Yes" at bounding box center [729, 427] width 91 height 30
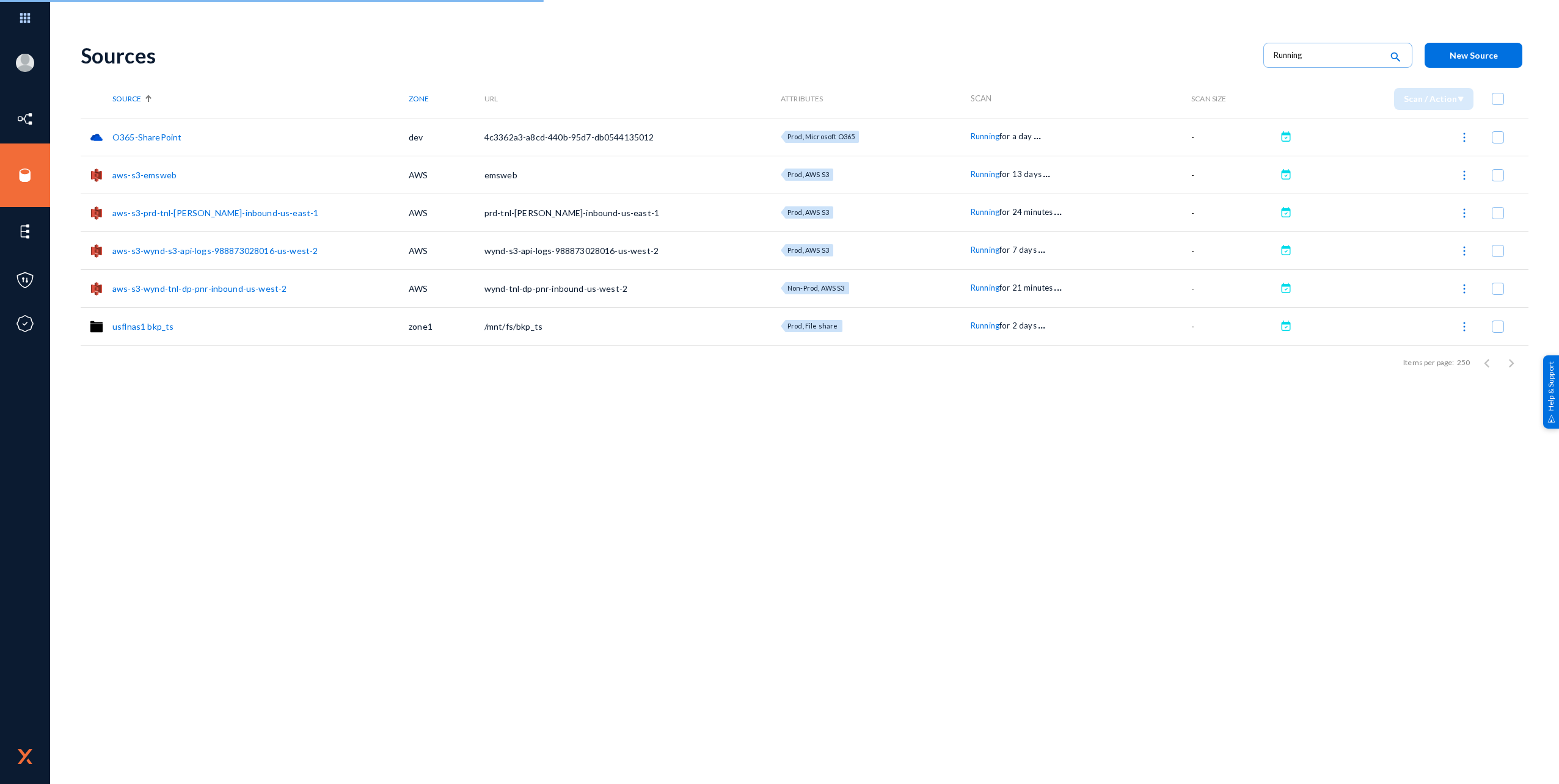
click at [1461, 178] on img at bounding box center [1464, 175] width 12 height 12
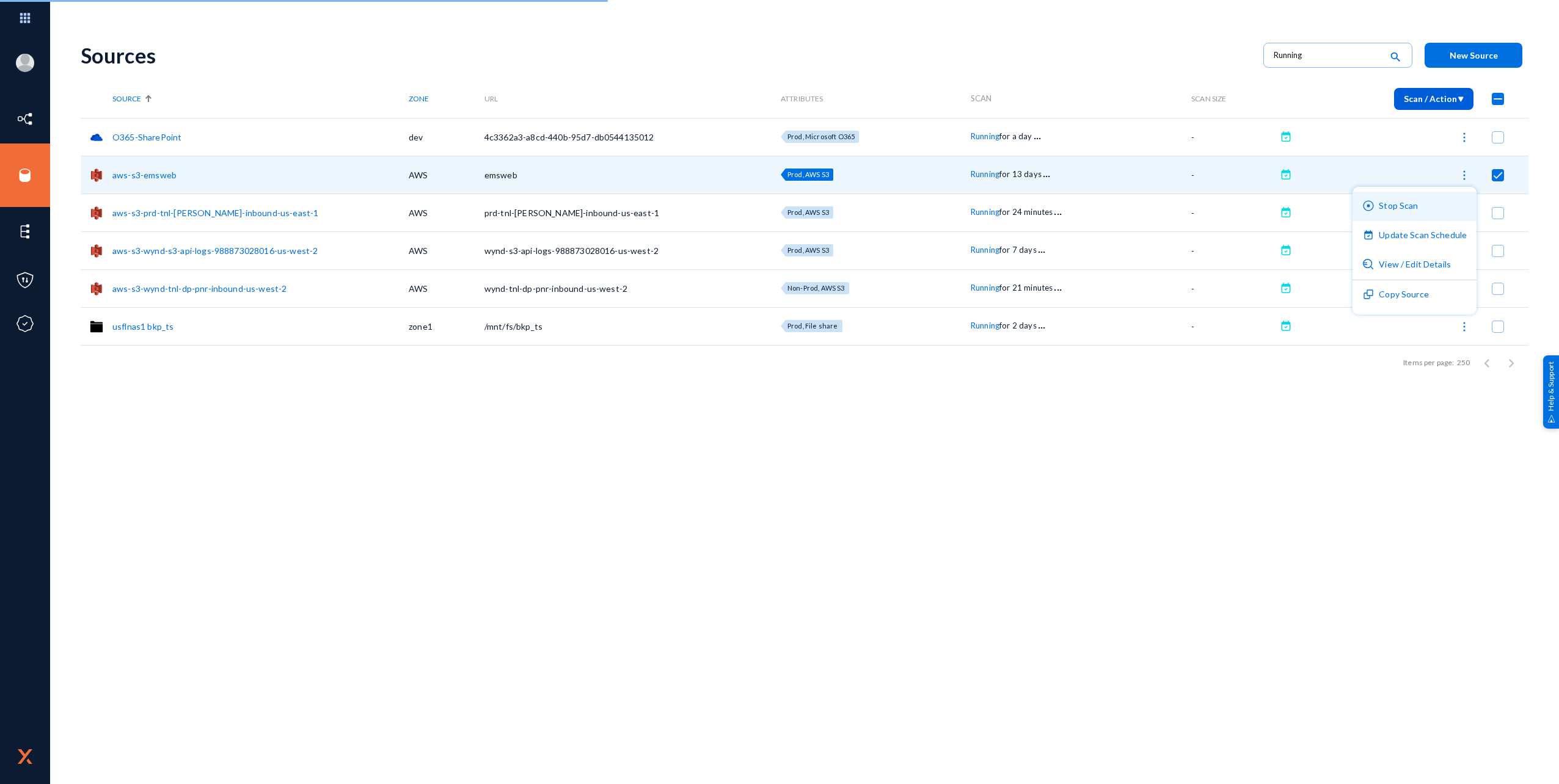
click at [1398, 203] on button "Stop Scan" at bounding box center [1414, 206] width 124 height 29
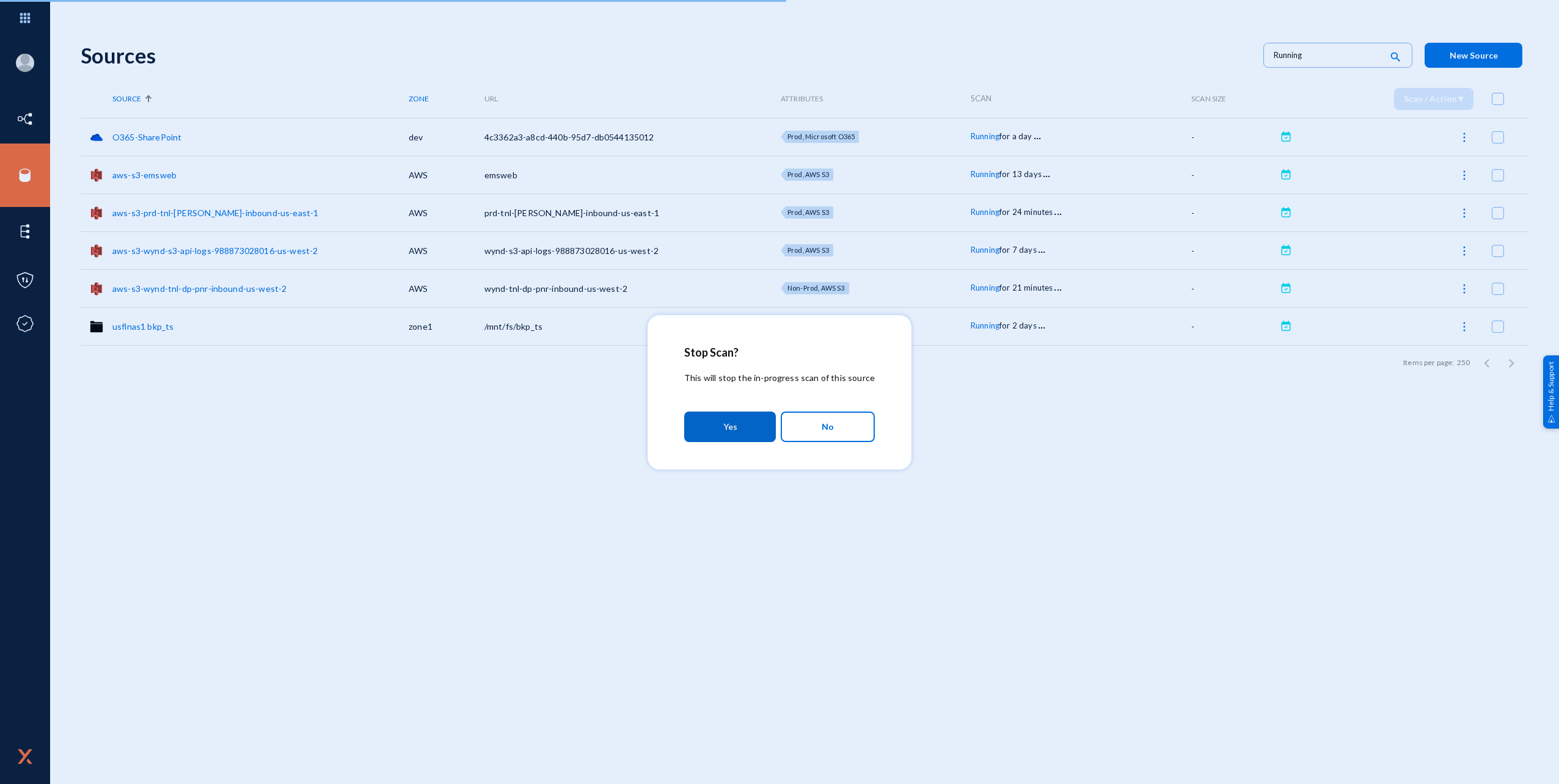
click at [819, 423] on button "No" at bounding box center [827, 427] width 94 height 30
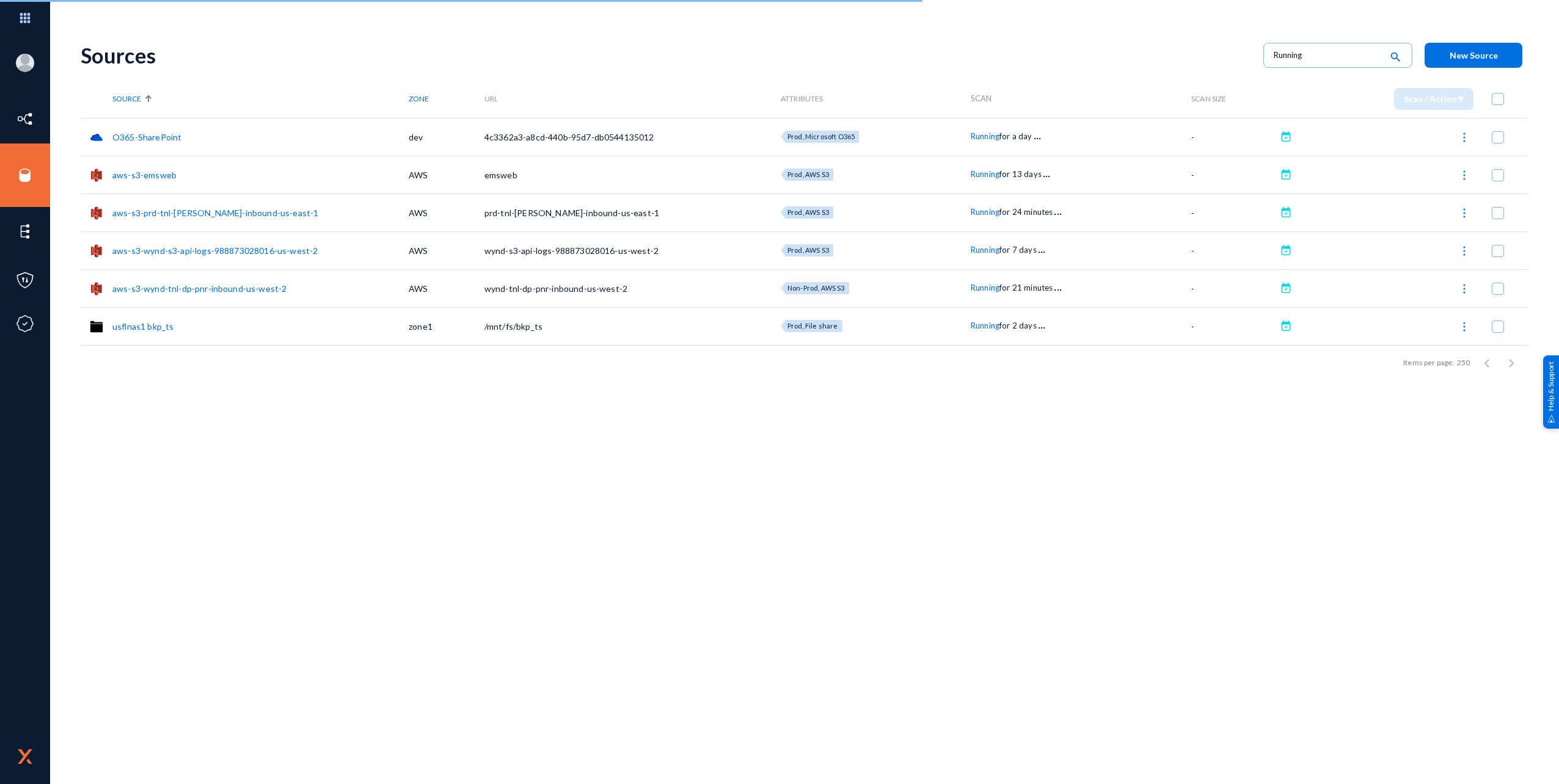
click at [1502, 176] on span at bounding box center [1497, 175] width 12 height 12
click at [1498, 181] on input "checkbox" at bounding box center [1498, 181] width 1 height 1
checkbox input "true"
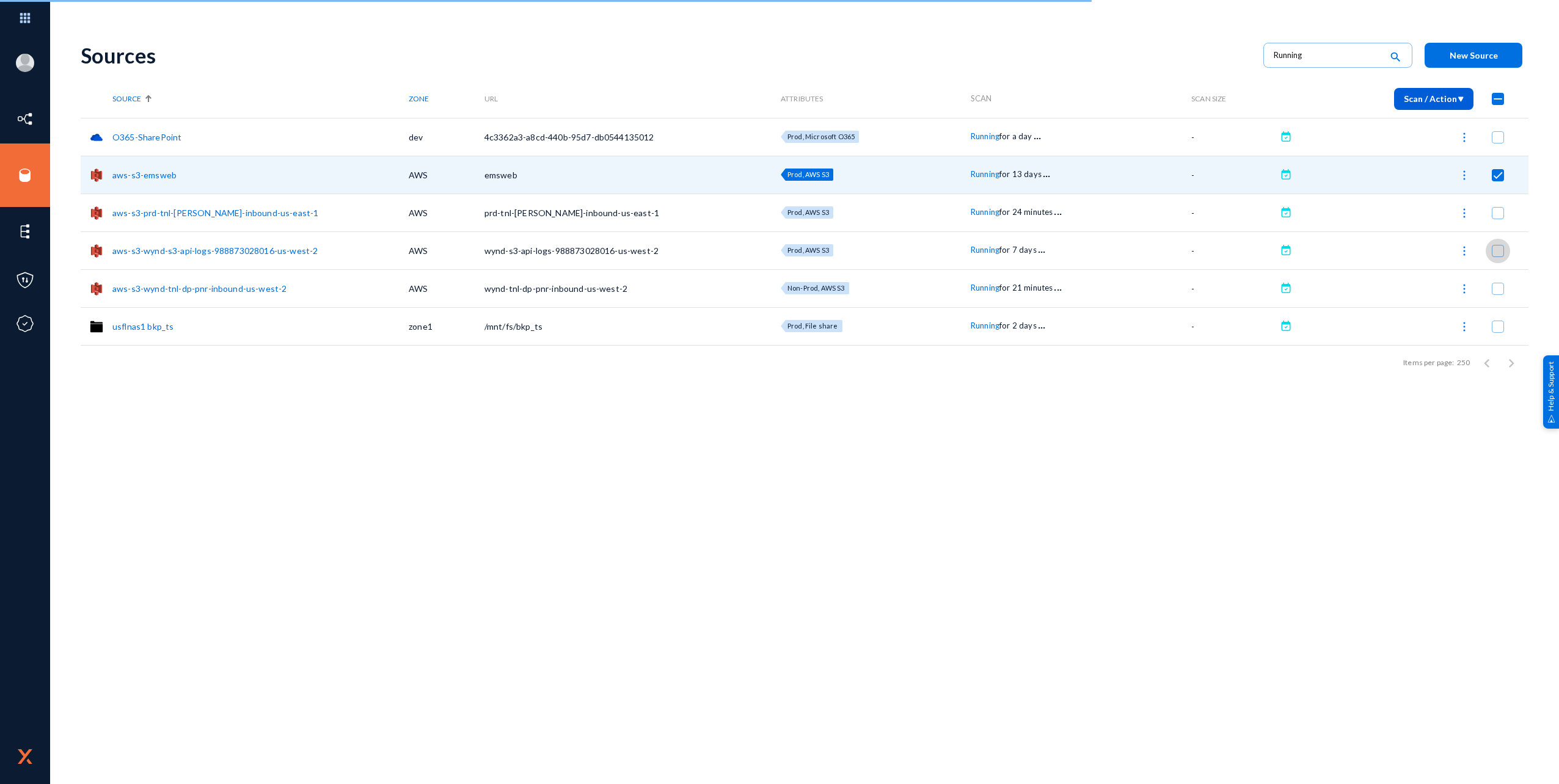
click at [1494, 256] on span at bounding box center [1497, 250] width 12 height 12
click at [1497, 256] on input "checkbox" at bounding box center [1498, 257] width 1 height 1
checkbox input "true"
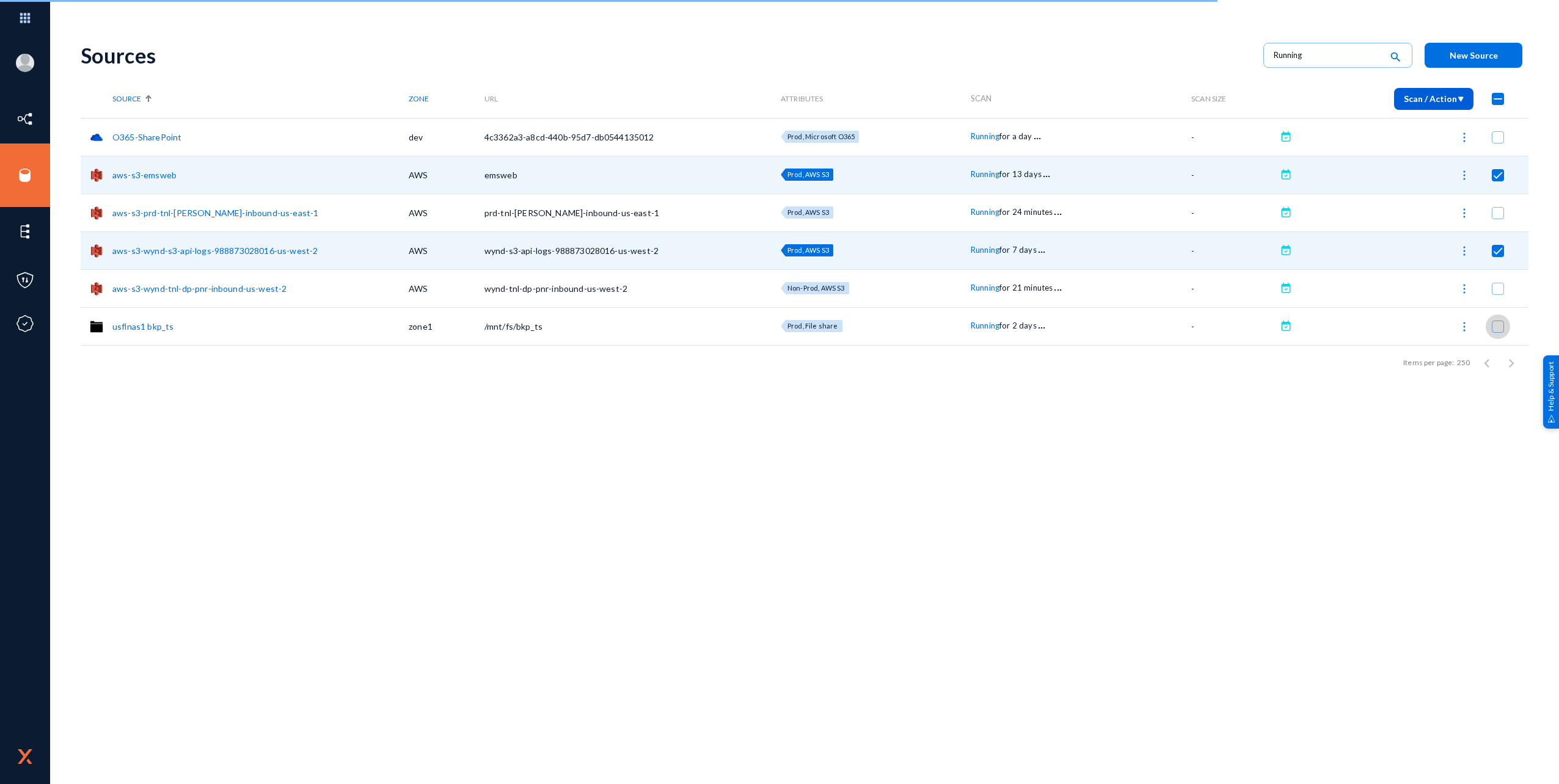
click at [1495, 330] on span at bounding box center [1497, 326] width 12 height 12
click at [1497, 332] on input "checkbox" at bounding box center [1498, 333] width 1 height 1
checkbox input "true"
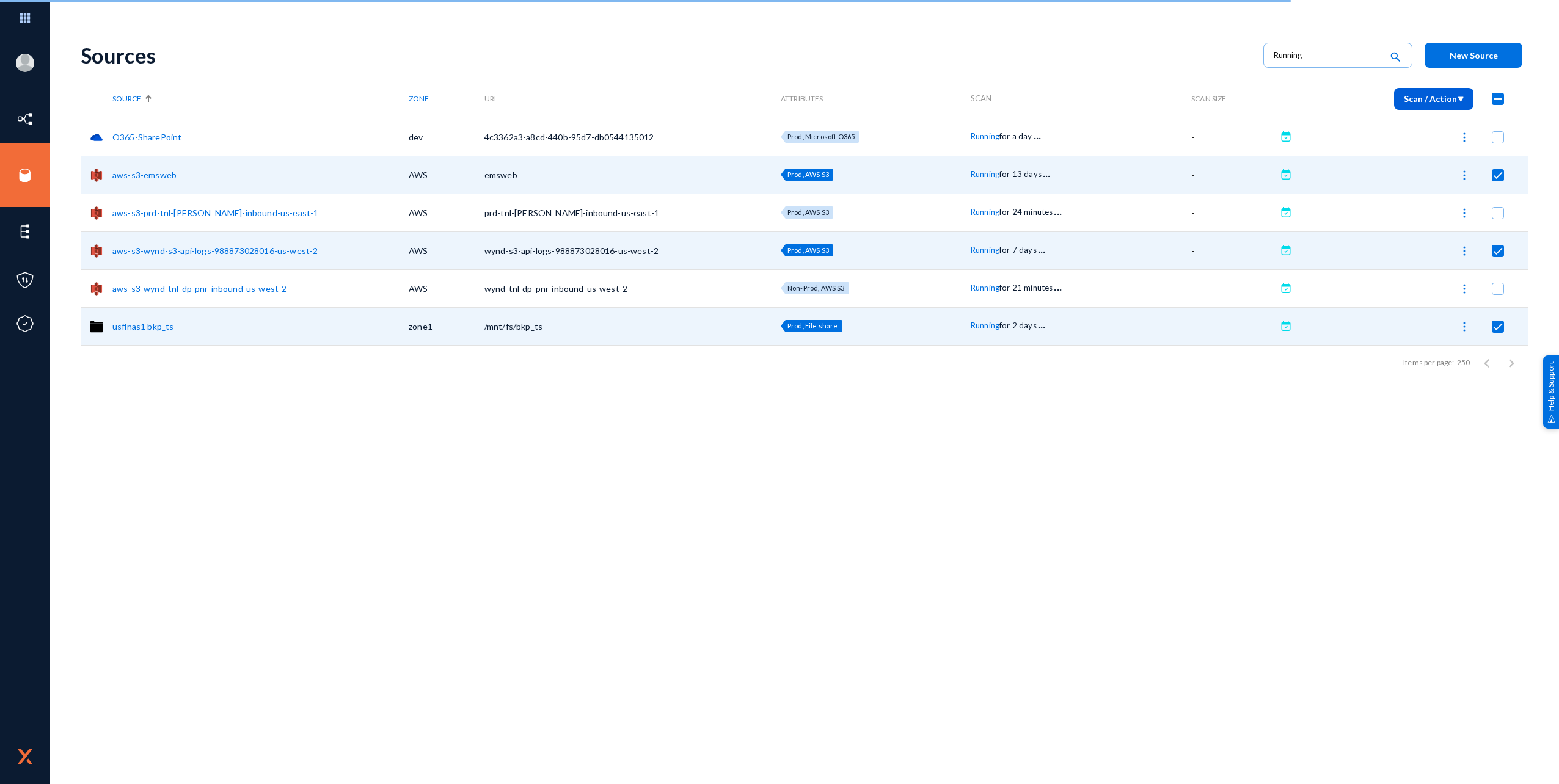
click at [1447, 100] on span "Scan / Action" at bounding box center [1433, 99] width 60 height 10
click at [1398, 132] on button "Stop Scans 3" at bounding box center [1401, 132] width 145 height 29
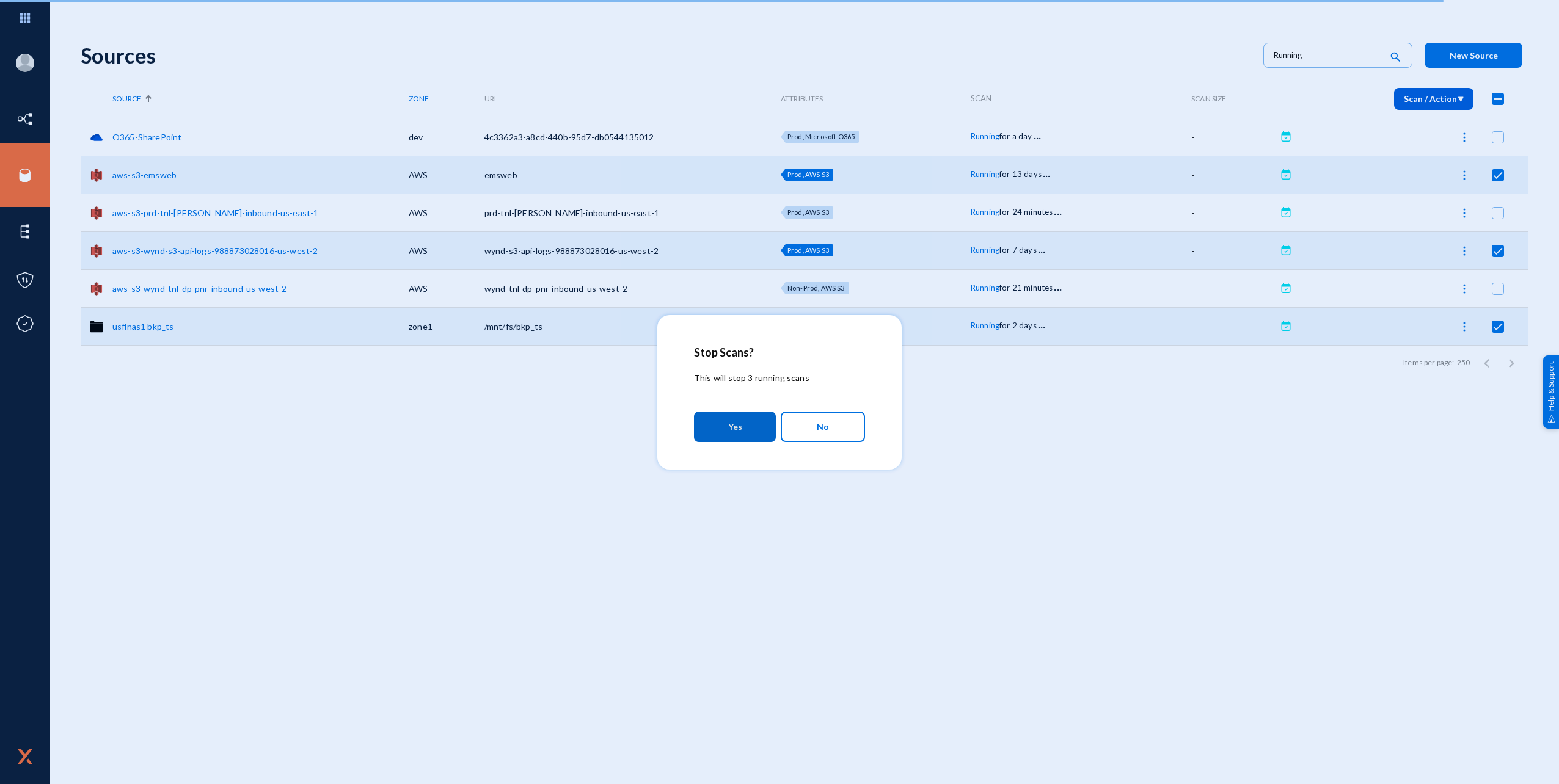
click at [720, 429] on button "Yes" at bounding box center [735, 427] width 82 height 30
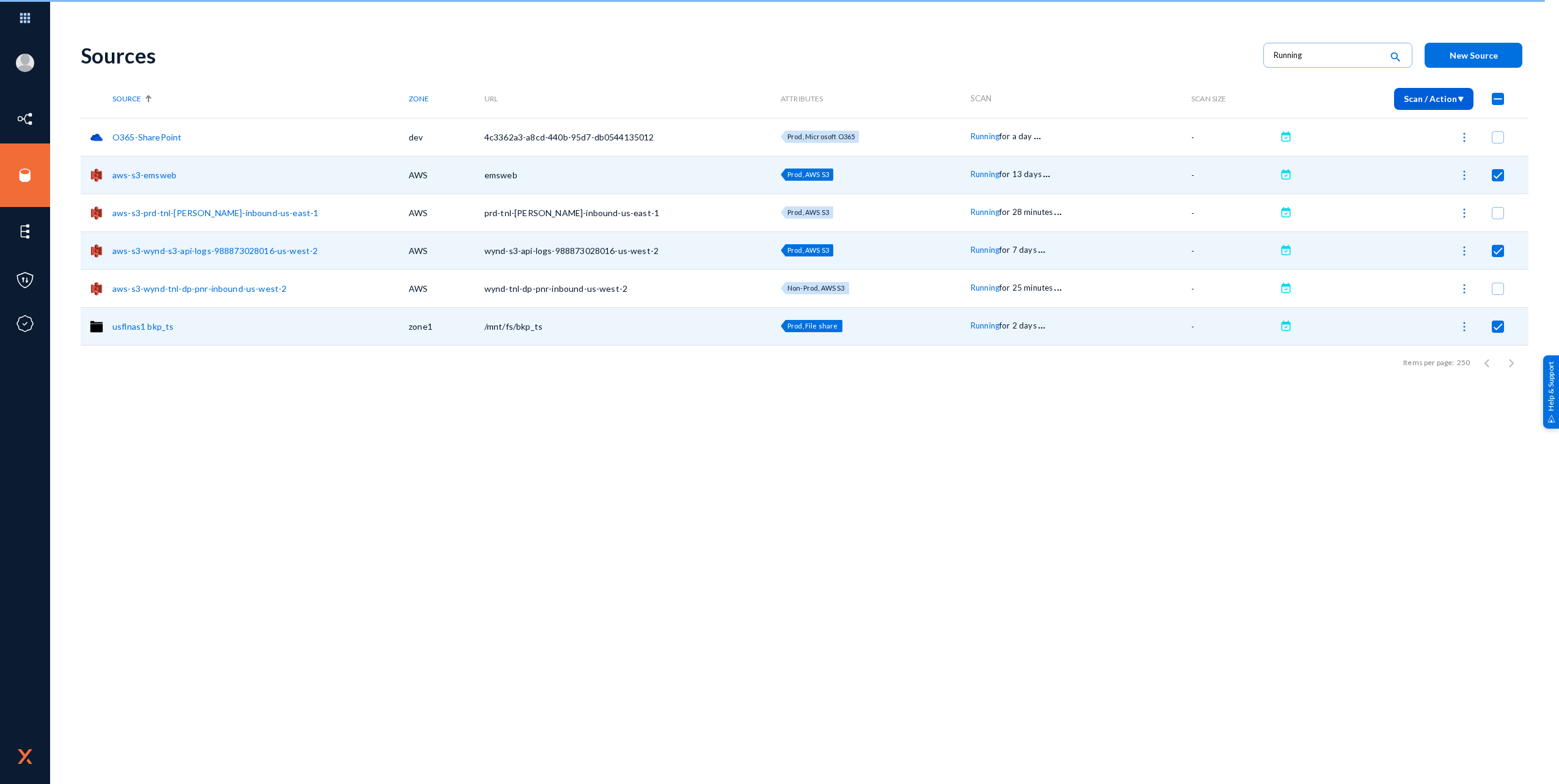
click at [1434, 92] on button "Scan / Action" at bounding box center [1433, 99] width 80 height 22
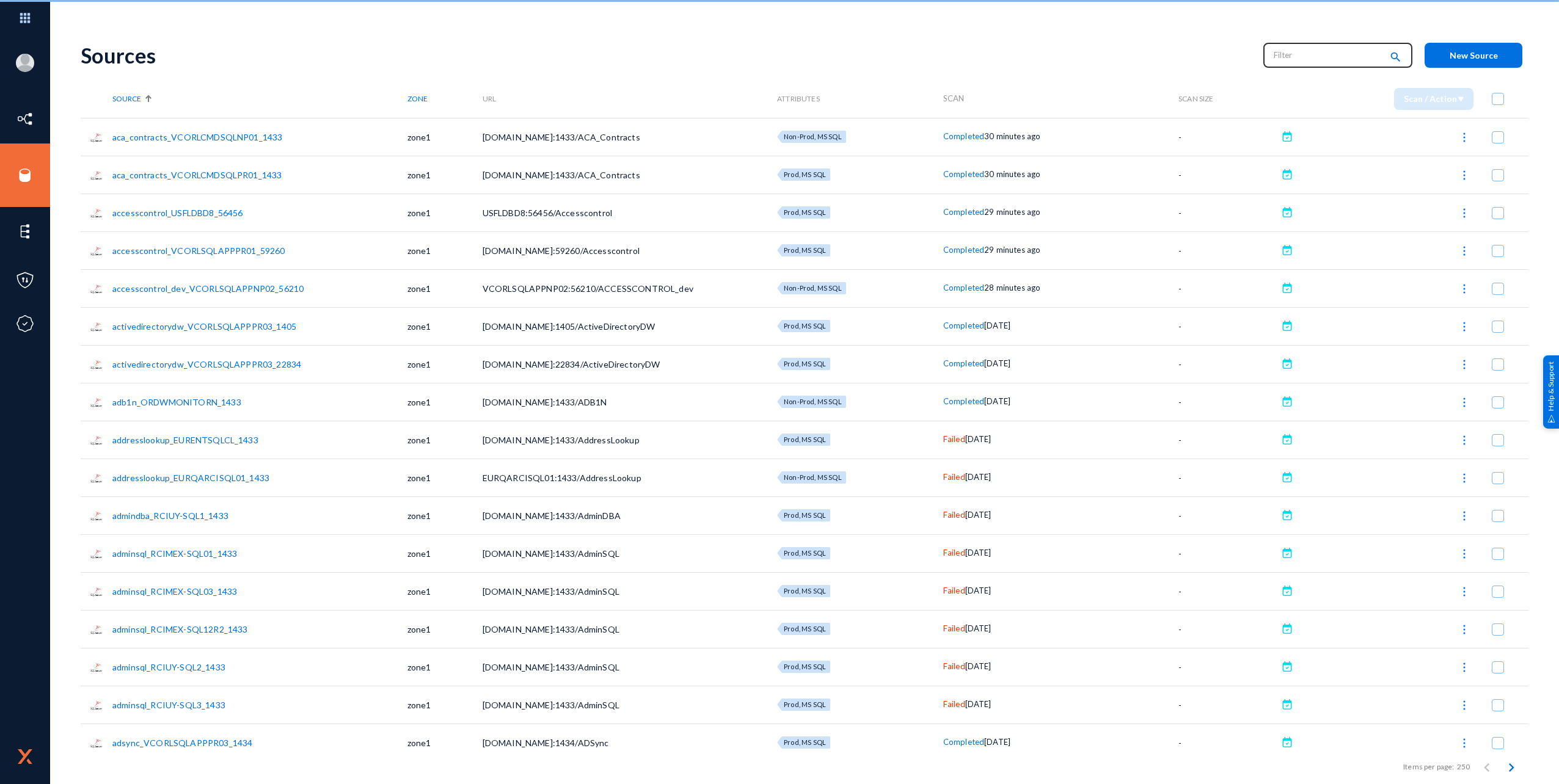
click at [1303, 56] on input "text" at bounding box center [1327, 55] width 108 height 19
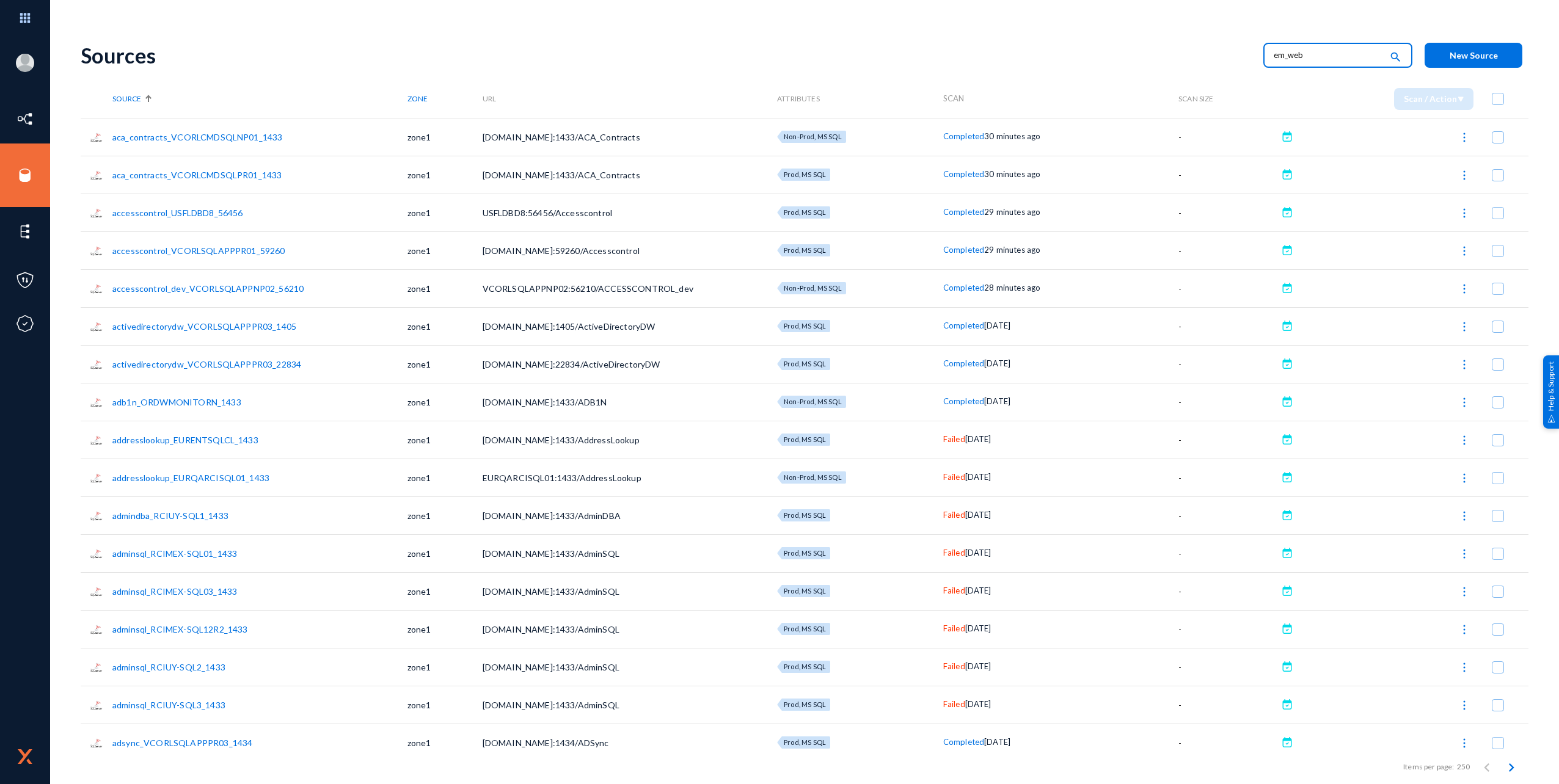
type input "em_web"
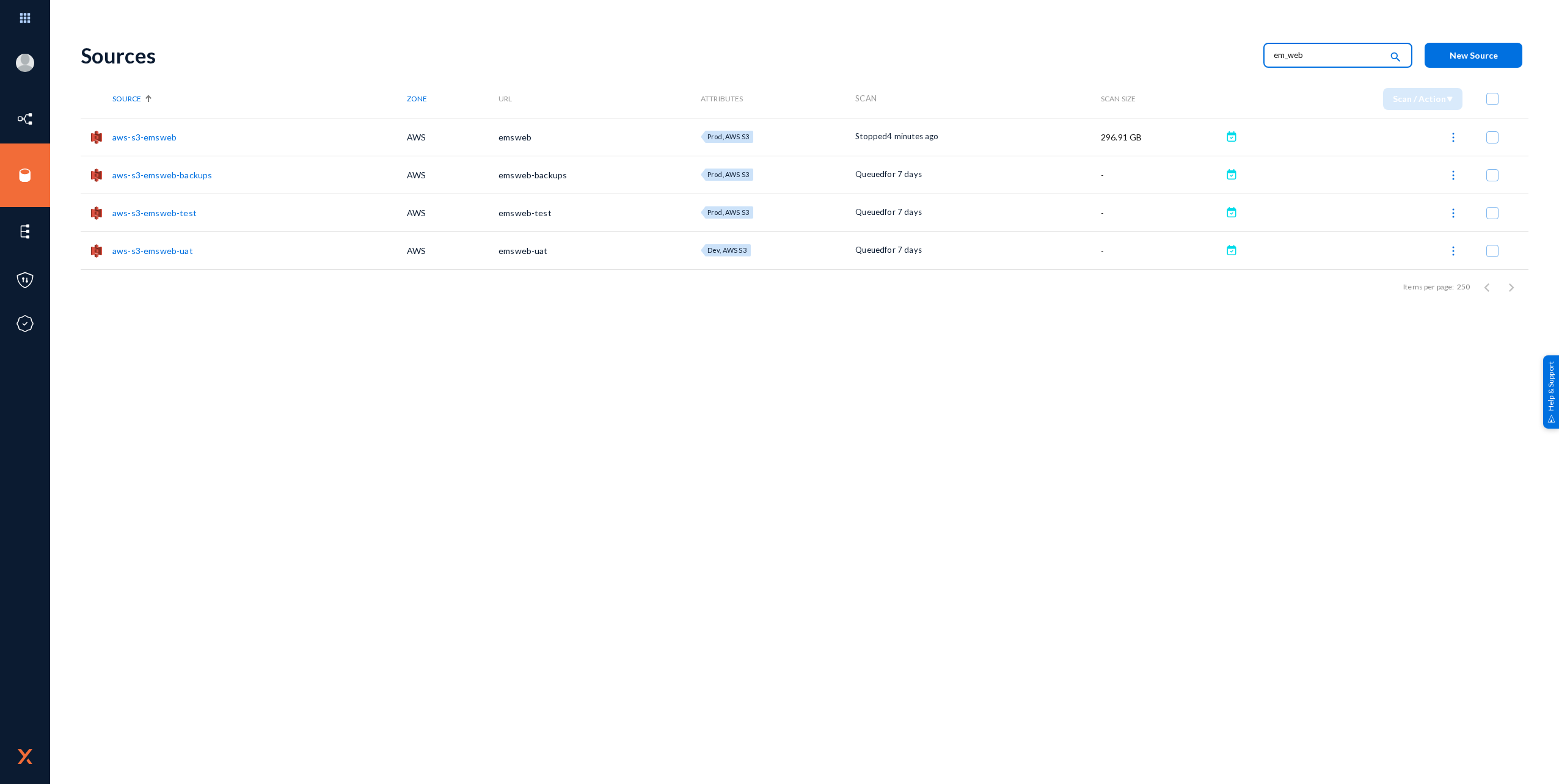
click at [1458, 139] on button at bounding box center [1453, 137] width 25 height 25
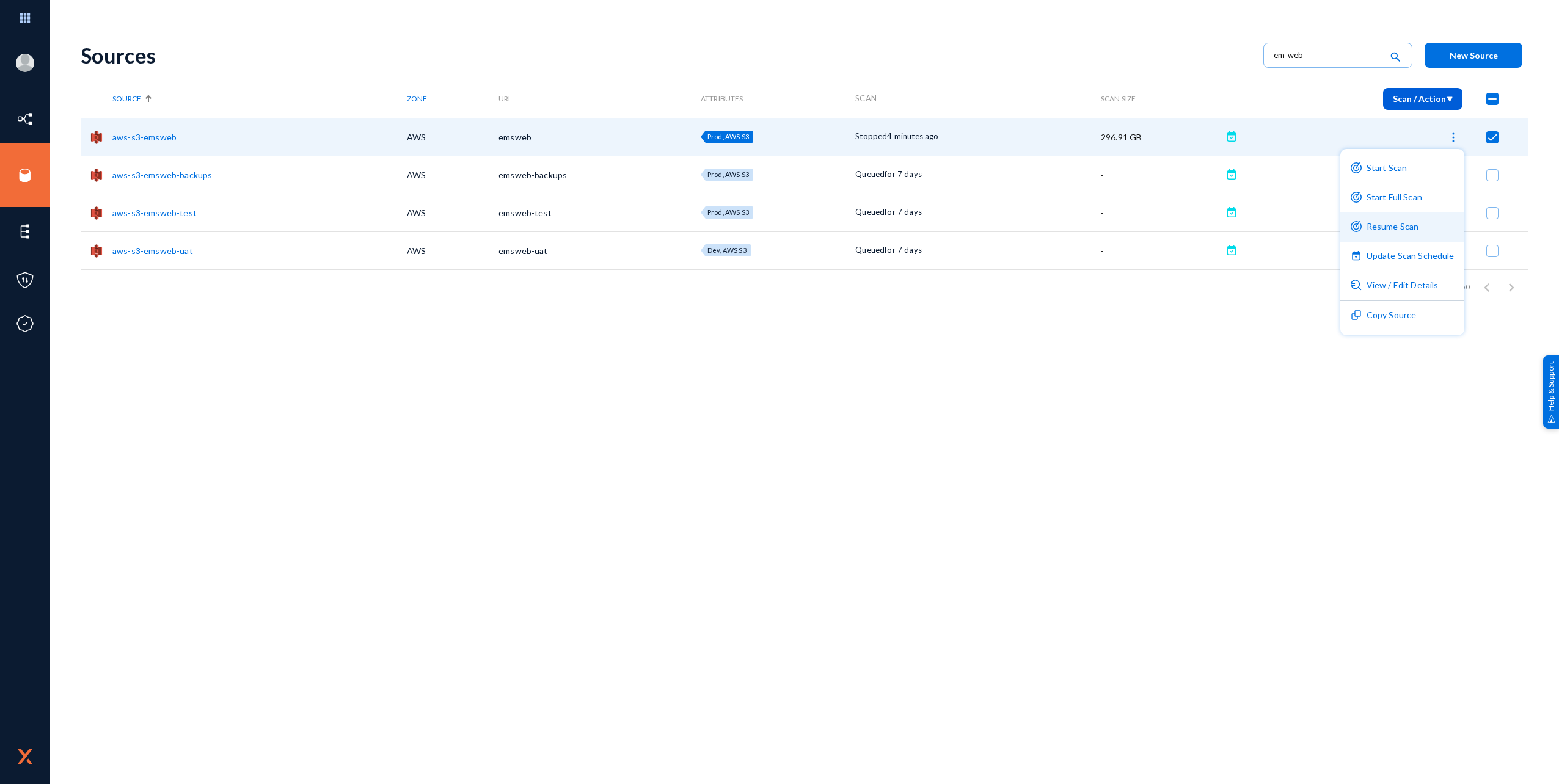
click at [1419, 225] on button "Resume Scan" at bounding box center [1402, 227] width 124 height 29
checkbox input "false"
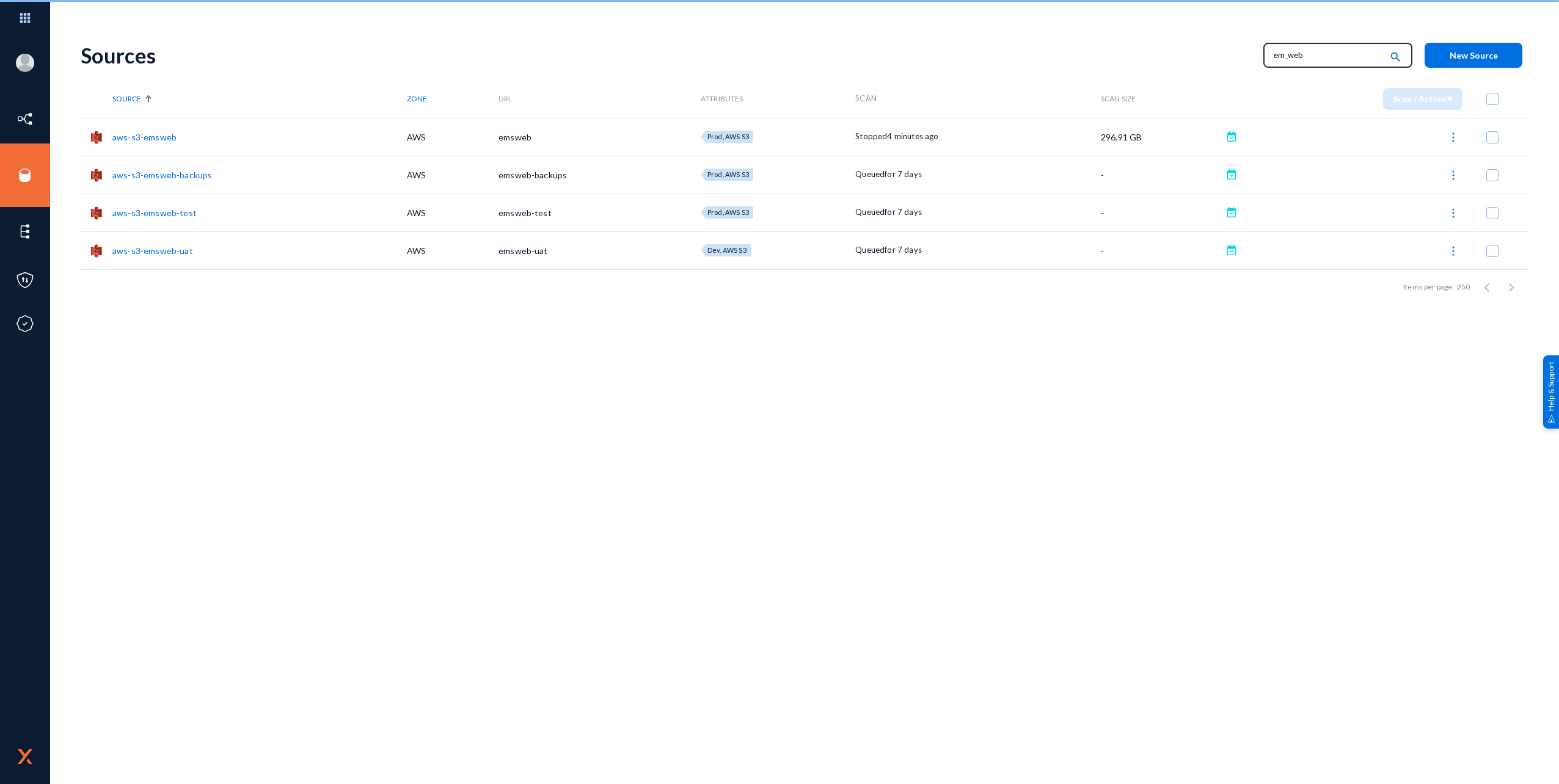
click at [1303, 59] on input "em_web" at bounding box center [1327, 55] width 108 height 19
click at [1303, 59] on input "em_web" at bounding box center [1327, 55] width 108 height 19
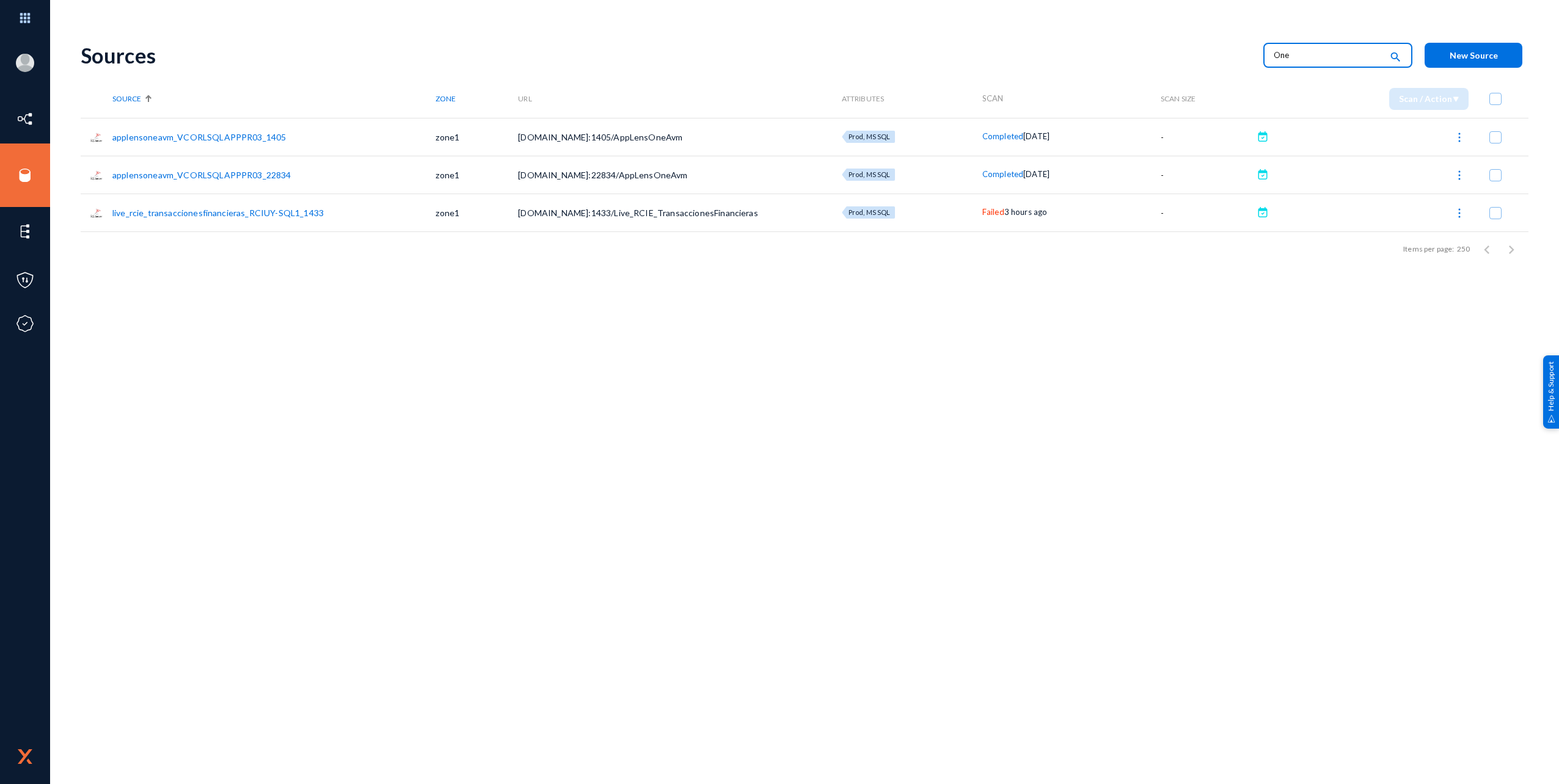
click at [1288, 54] on input "One" at bounding box center [1327, 55] width 108 height 19
type input "share"
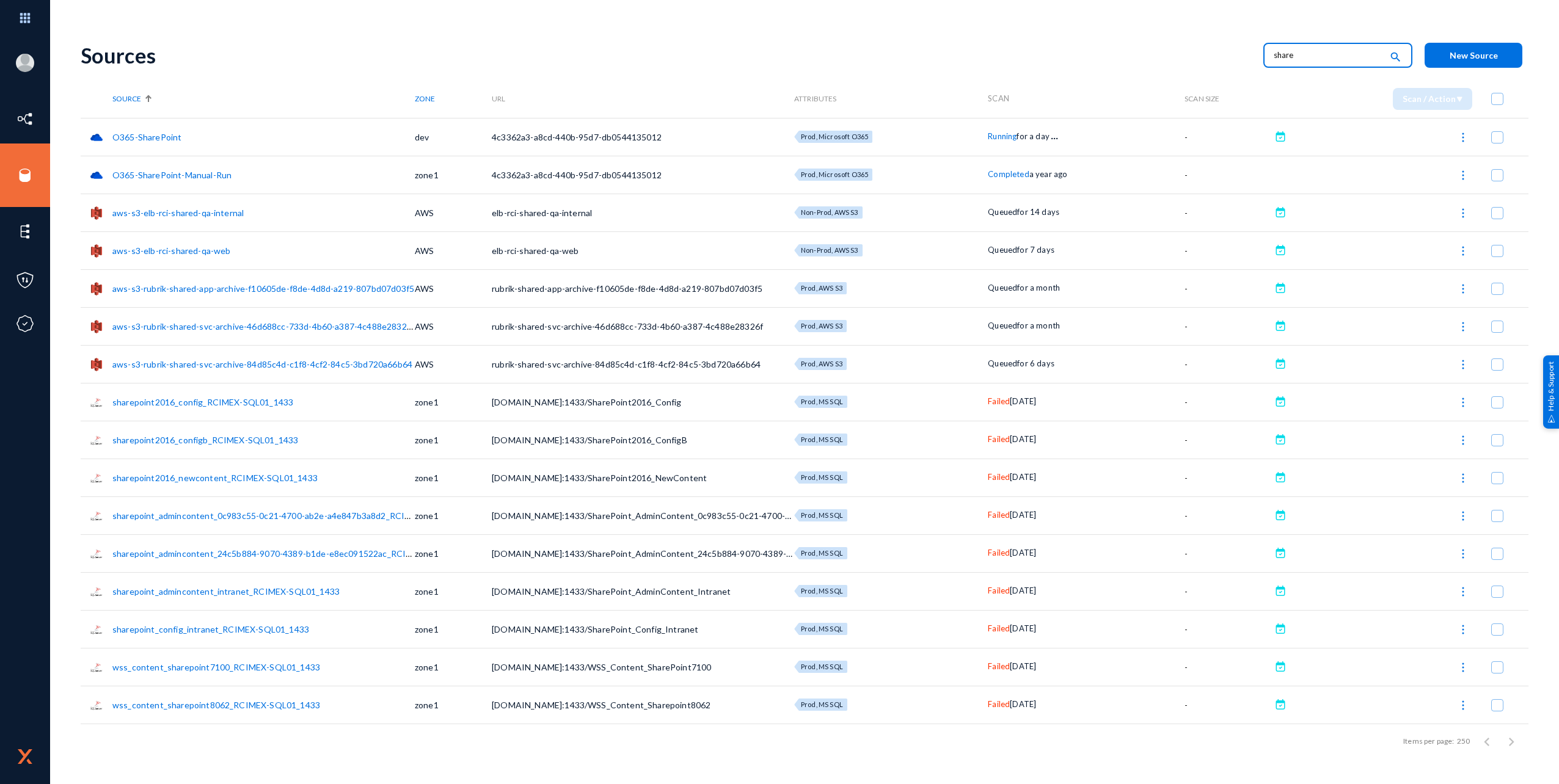
click at [1466, 132] on img at bounding box center [1463, 137] width 12 height 12
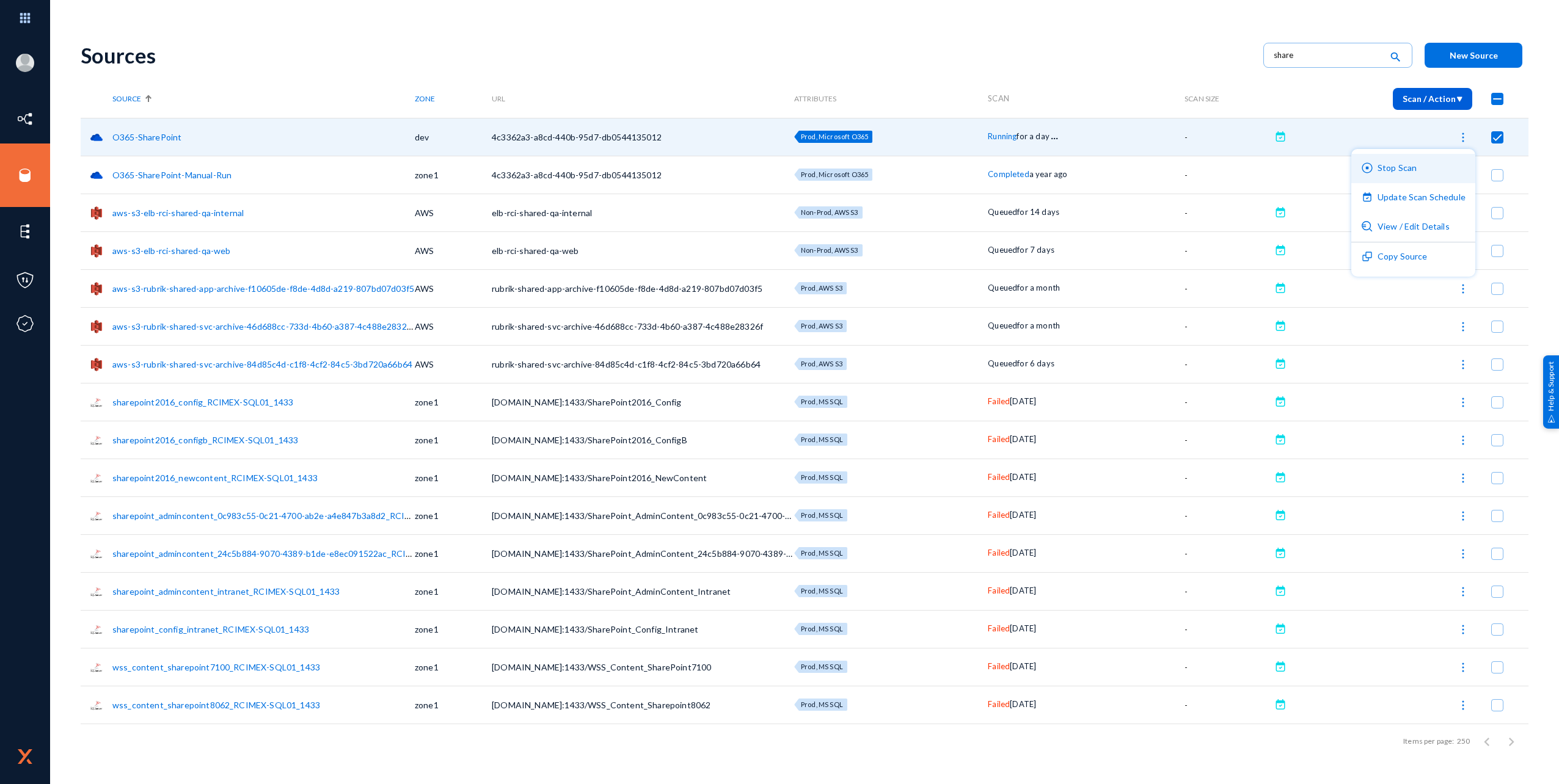
click at [1439, 167] on button "Stop Scan" at bounding box center [1413, 168] width 124 height 29
checkbox input "false"
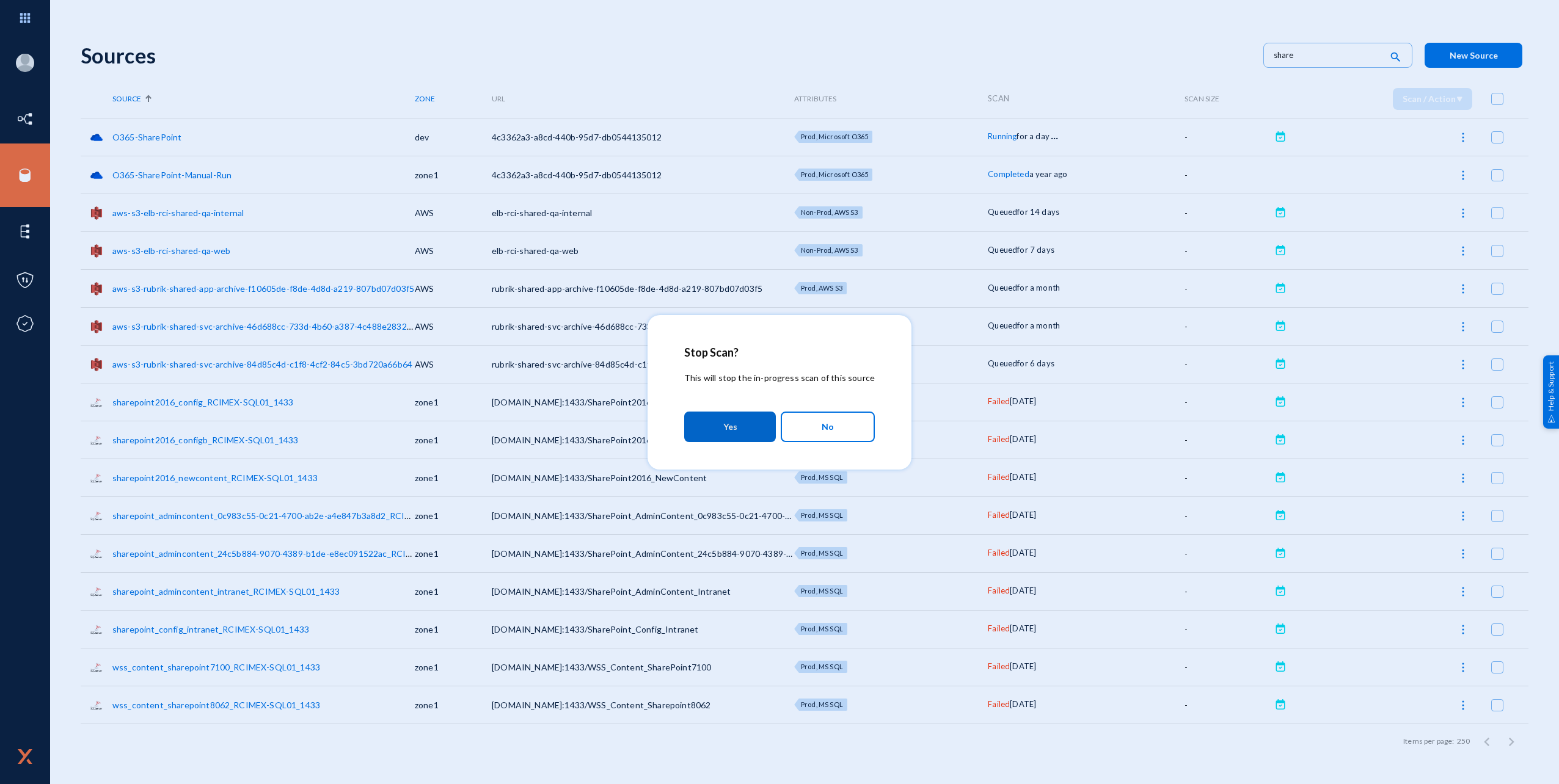
click at [752, 427] on button "Yes" at bounding box center [729, 427] width 91 height 30
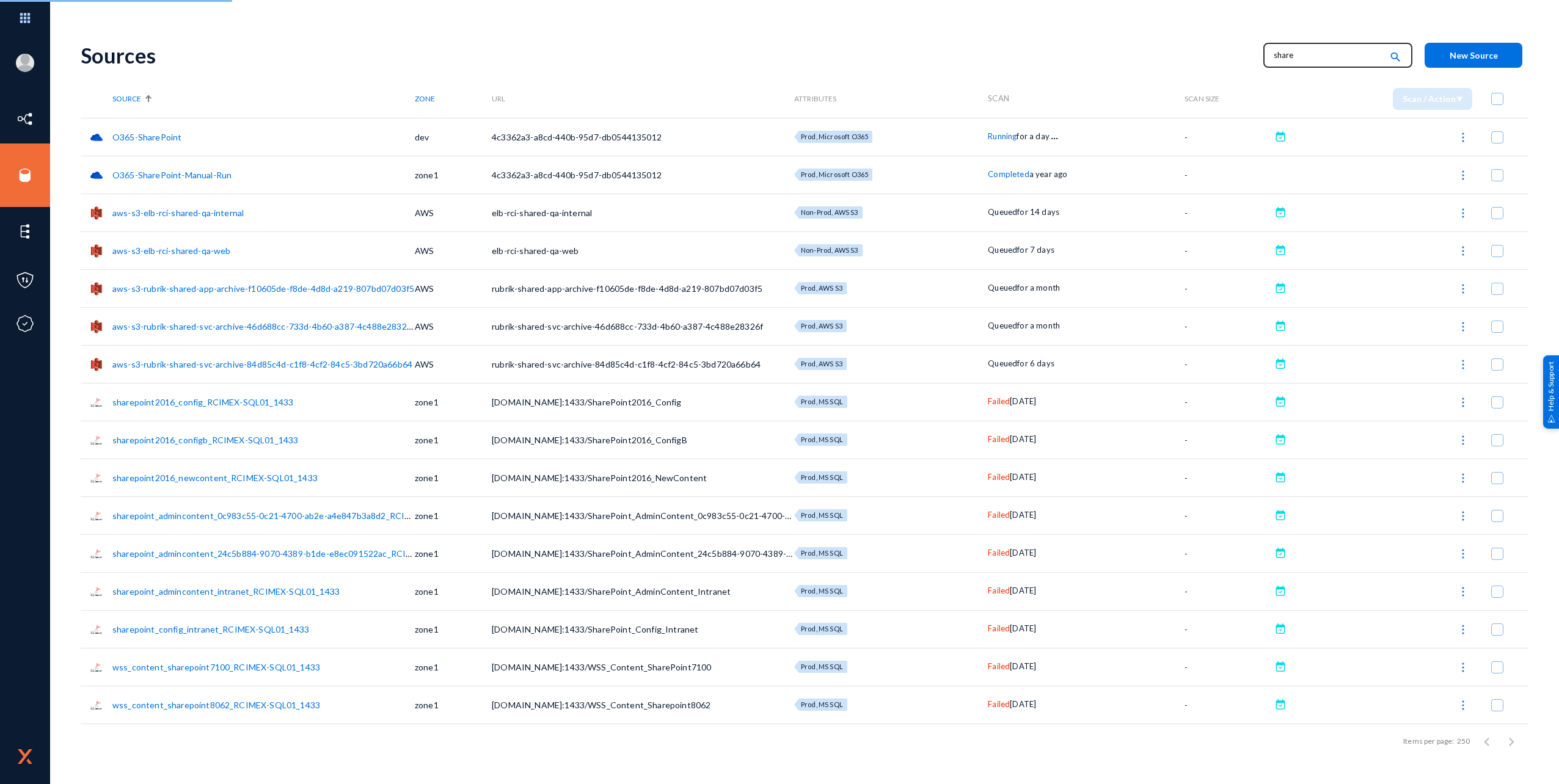
click at [1300, 50] on input "share" at bounding box center [1327, 55] width 108 height 19
click at [1300, 54] on input "share" at bounding box center [1327, 55] width 108 height 19
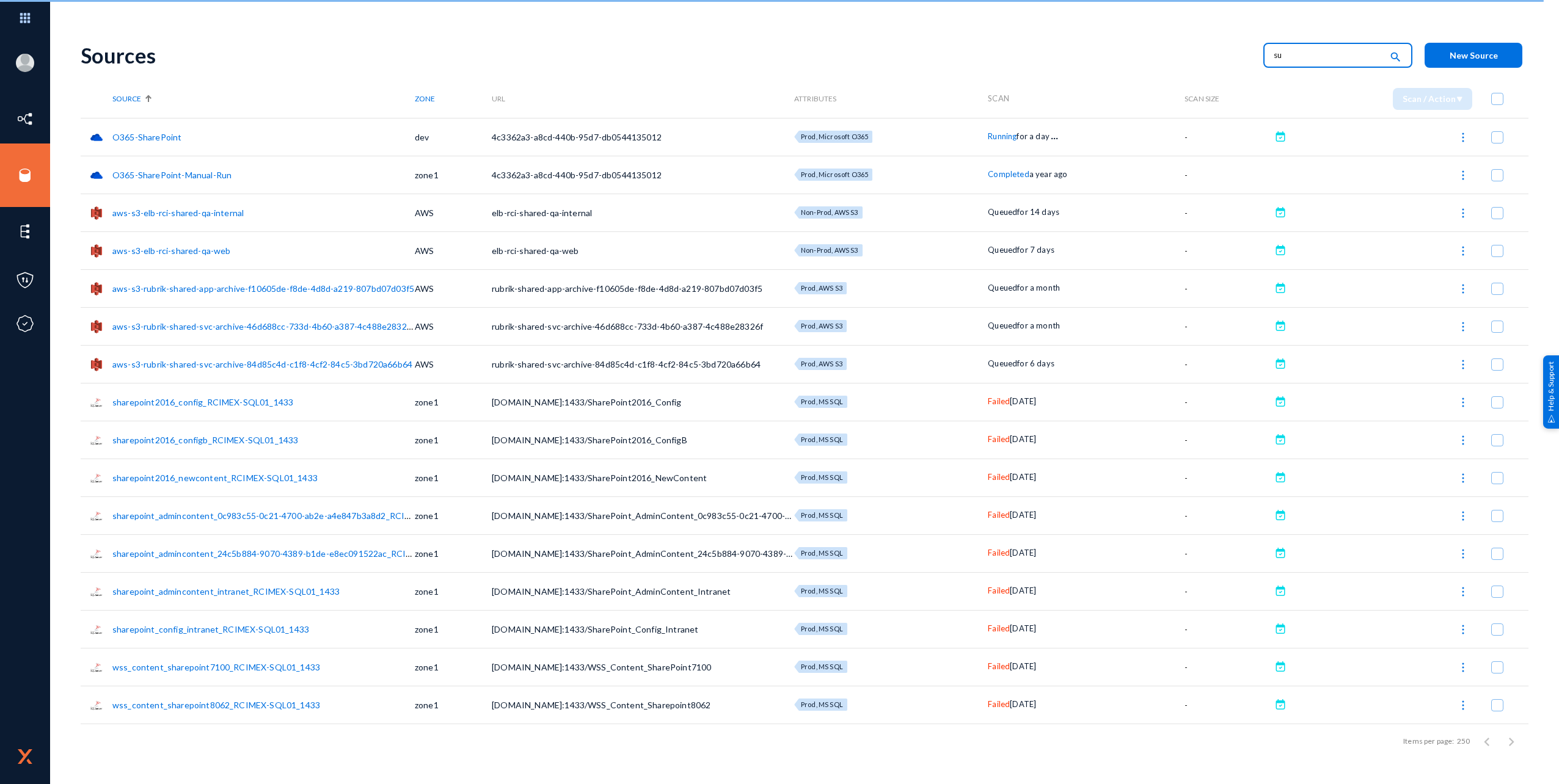
type input "s"
type input "bkp"
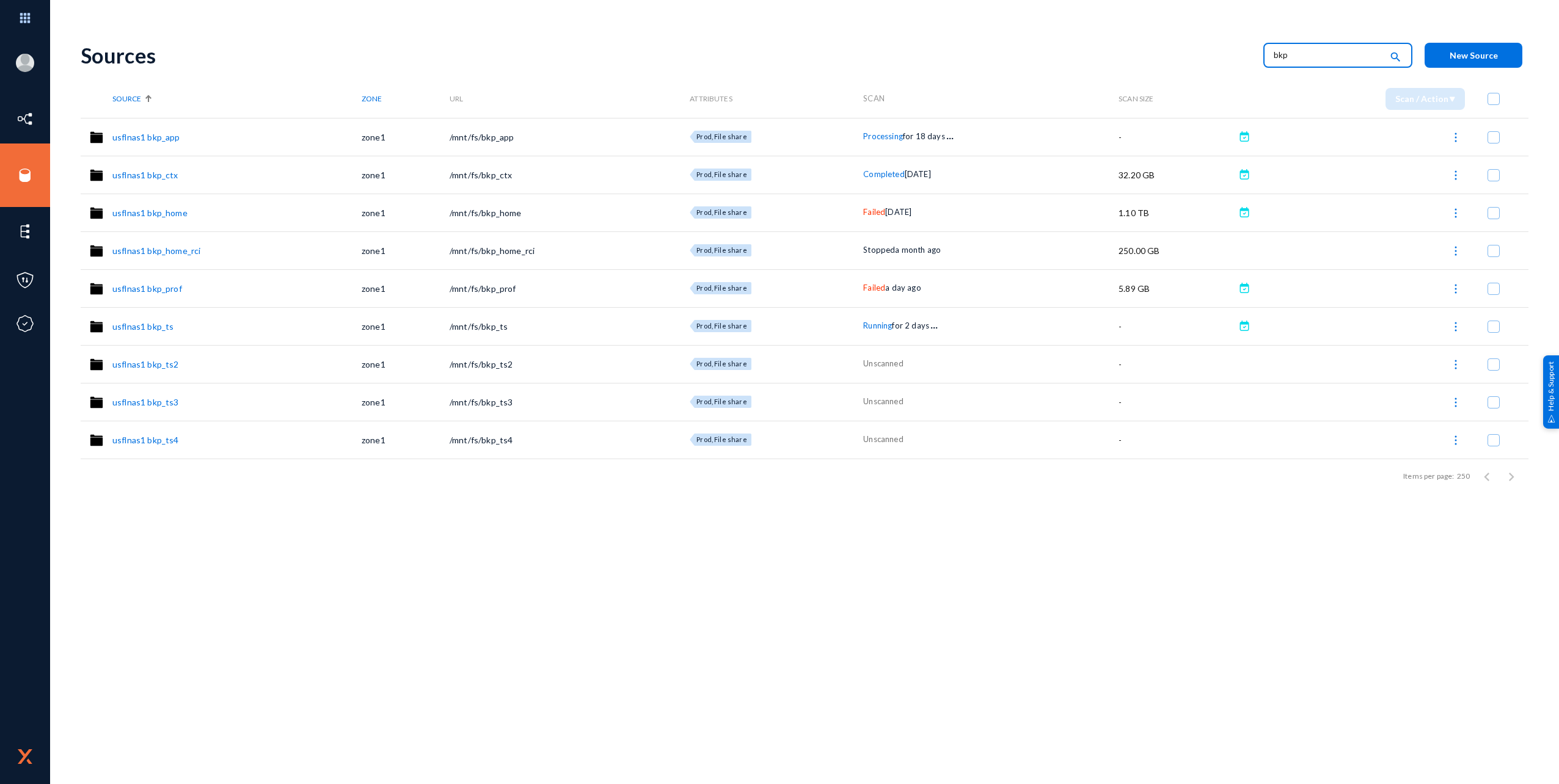
click at [868, 327] on span "Running" at bounding box center [877, 325] width 29 height 10
click at [1033, 586] on div at bounding box center [779, 392] width 1559 height 784
click at [1457, 328] on img at bounding box center [1456, 326] width 12 height 12
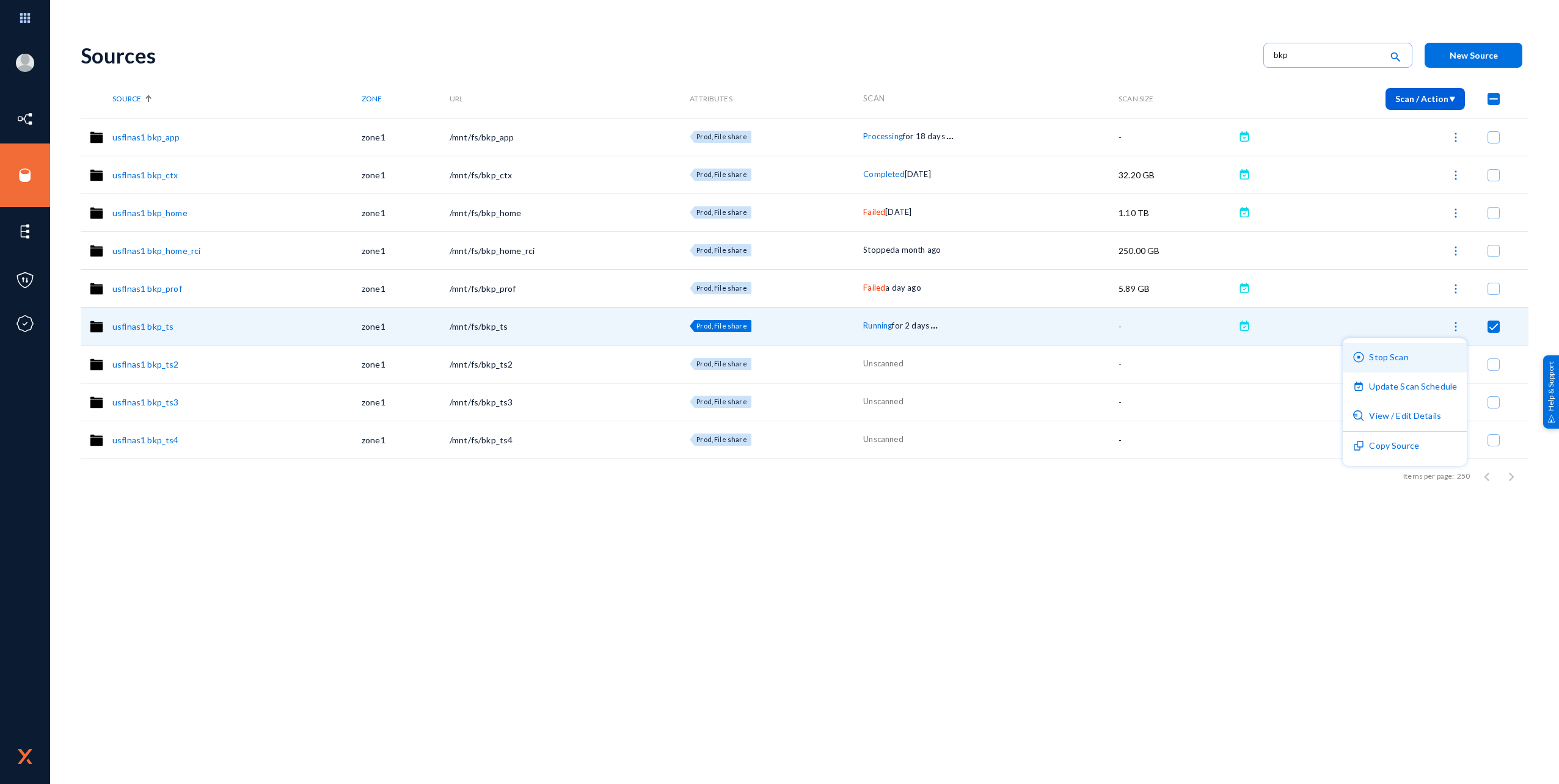
click at [1378, 363] on button "Stop Scan" at bounding box center [1404, 357] width 124 height 29
checkbox input "false"
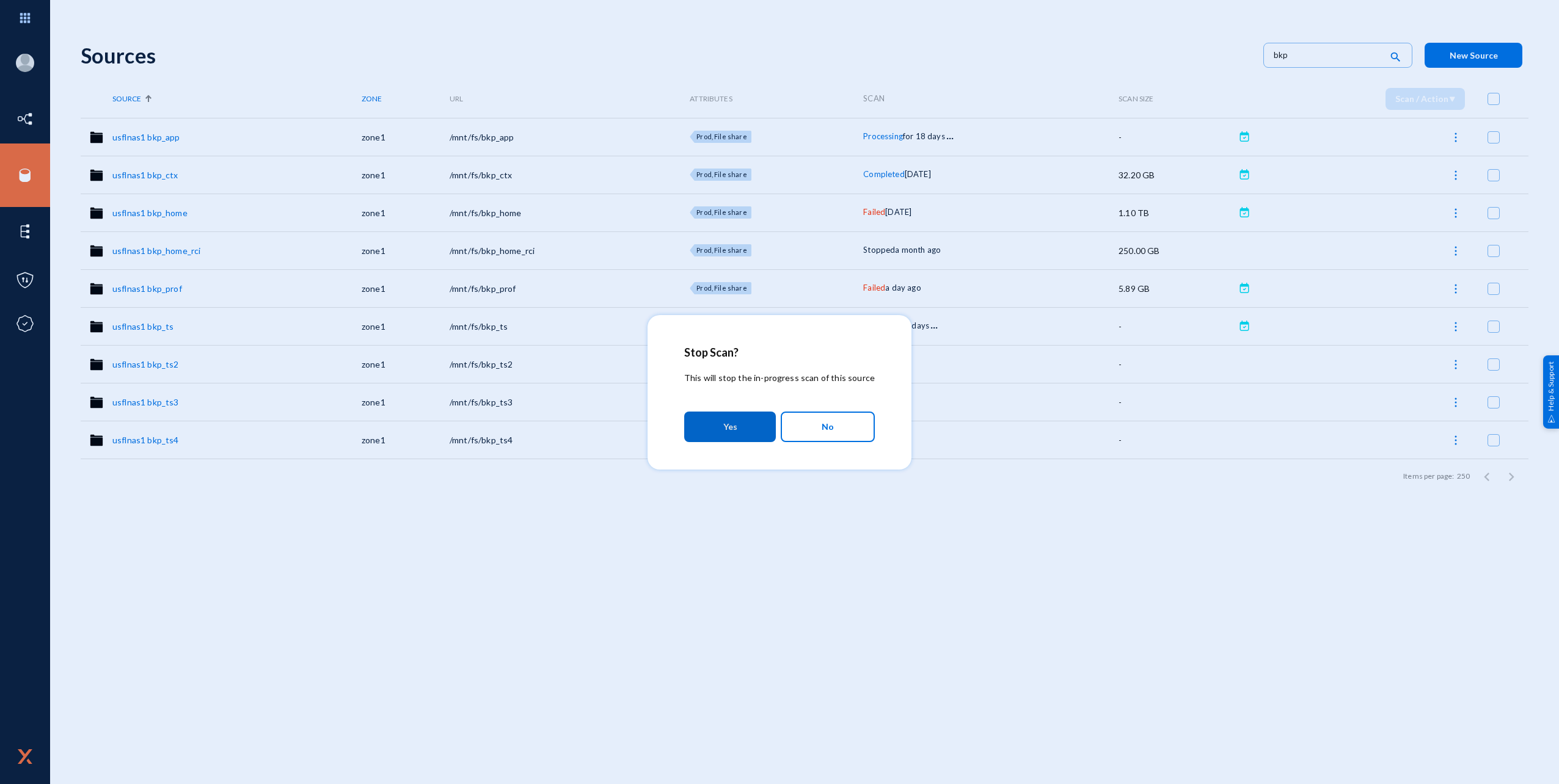
click at [733, 428] on span "Yes" at bounding box center [730, 427] width 14 height 22
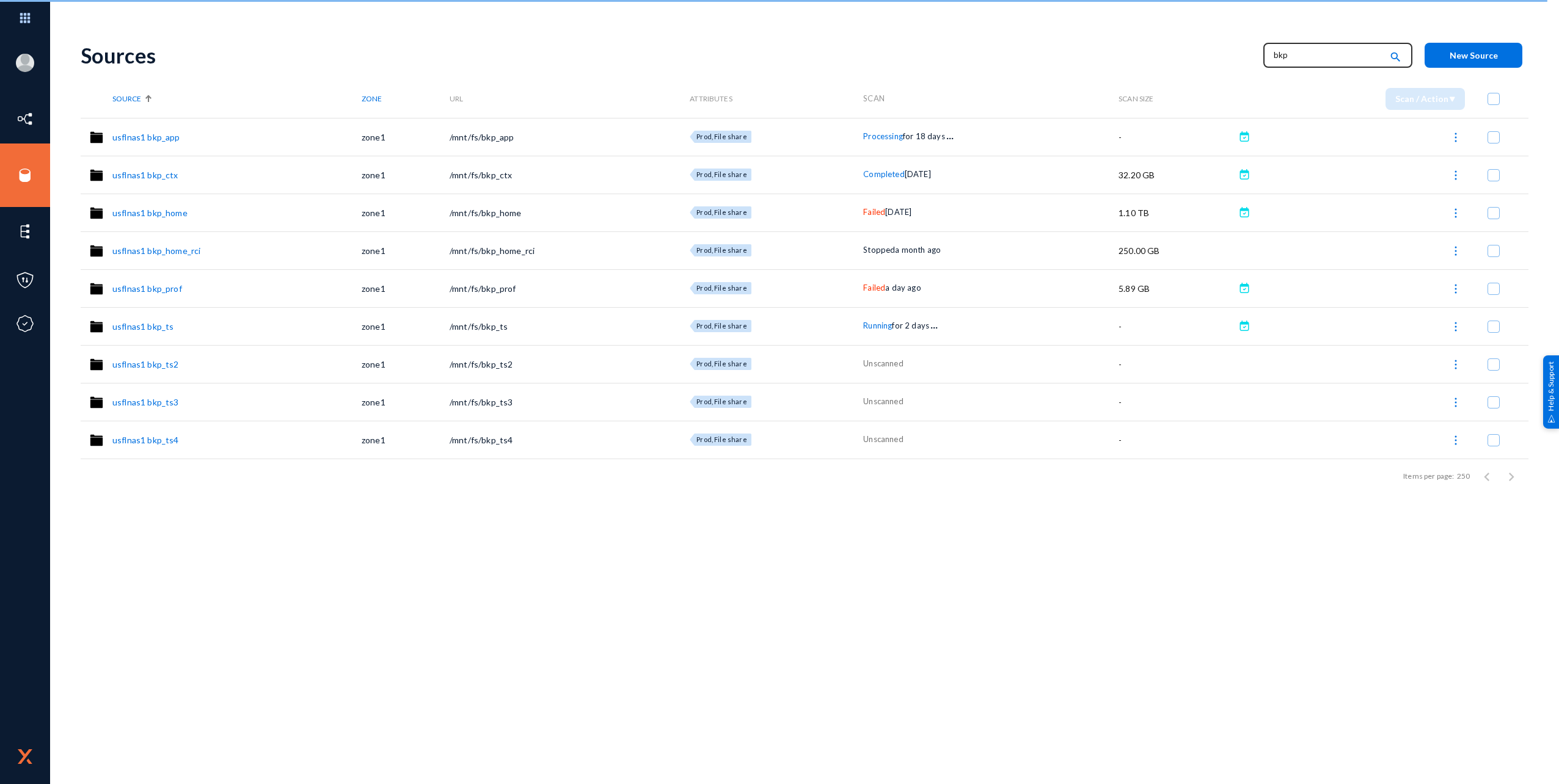
click at [1307, 43] on div "bkp search" at bounding box center [1337, 54] width 149 height 27
click at [1308, 43] on div "bkp search" at bounding box center [1337, 54] width 149 height 27
click at [1305, 55] on input "bkp" at bounding box center [1327, 55] width 108 height 19
type input "api-logs"
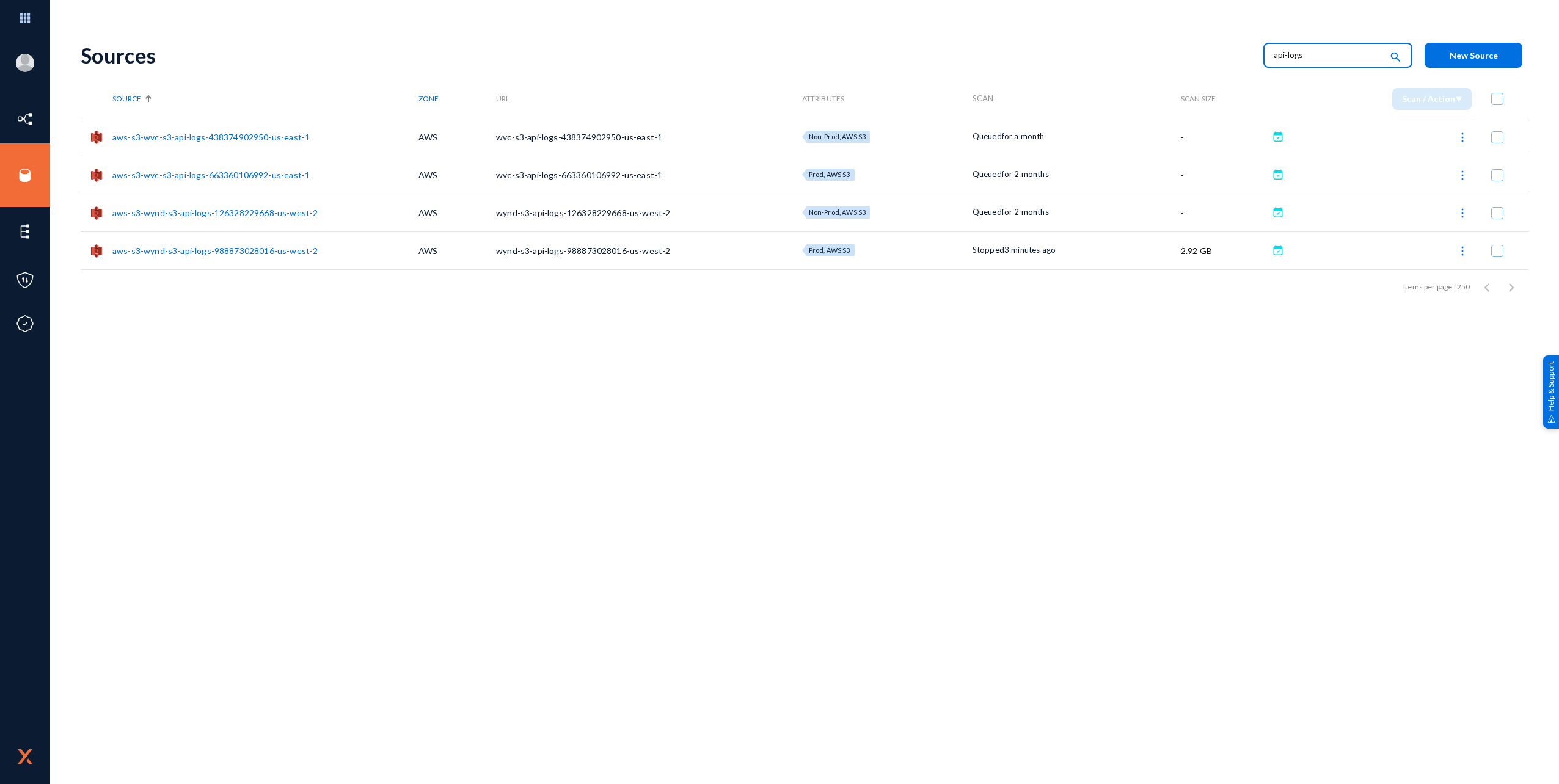
click at [1462, 252] on img at bounding box center [1462, 250] width 12 height 12
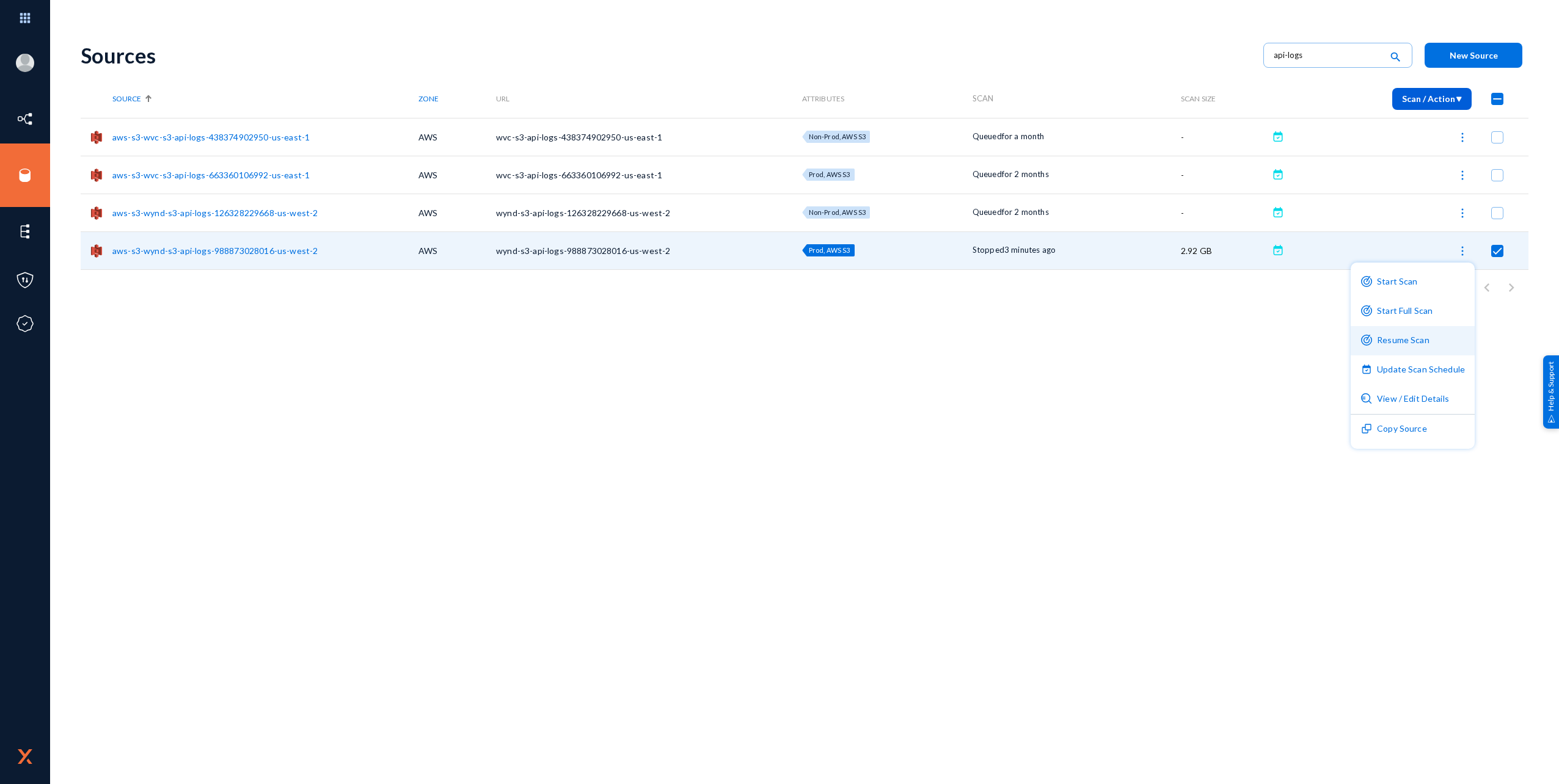
click at [1410, 330] on button "Resume Scan" at bounding box center [1413, 340] width 124 height 29
checkbox input "false"
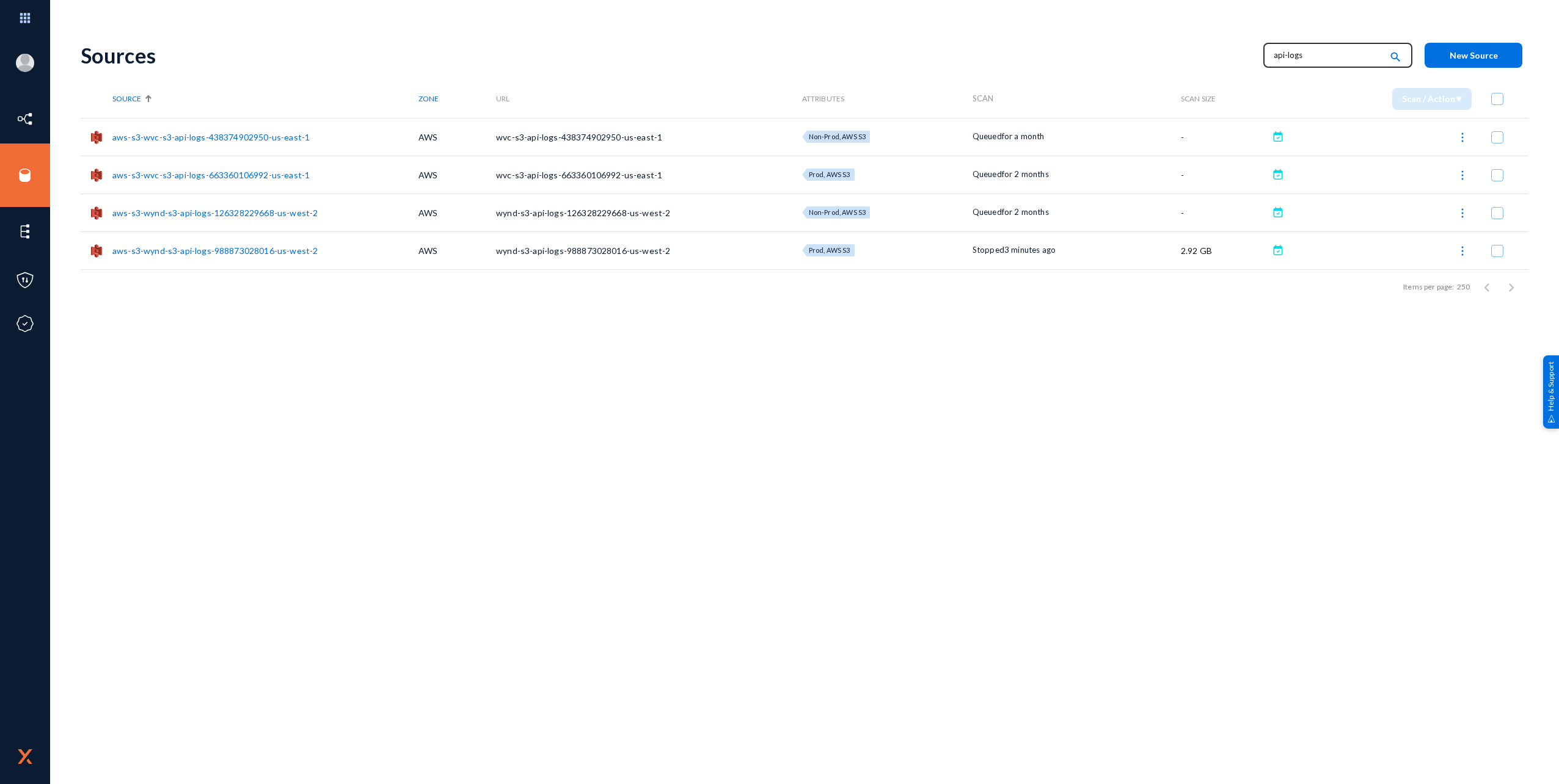
click at [1317, 53] on input "api-logs" at bounding box center [1327, 55] width 108 height 19
click at [1316, 53] on input "api-logs" at bounding box center [1327, 55] width 108 height 19
type input "share"
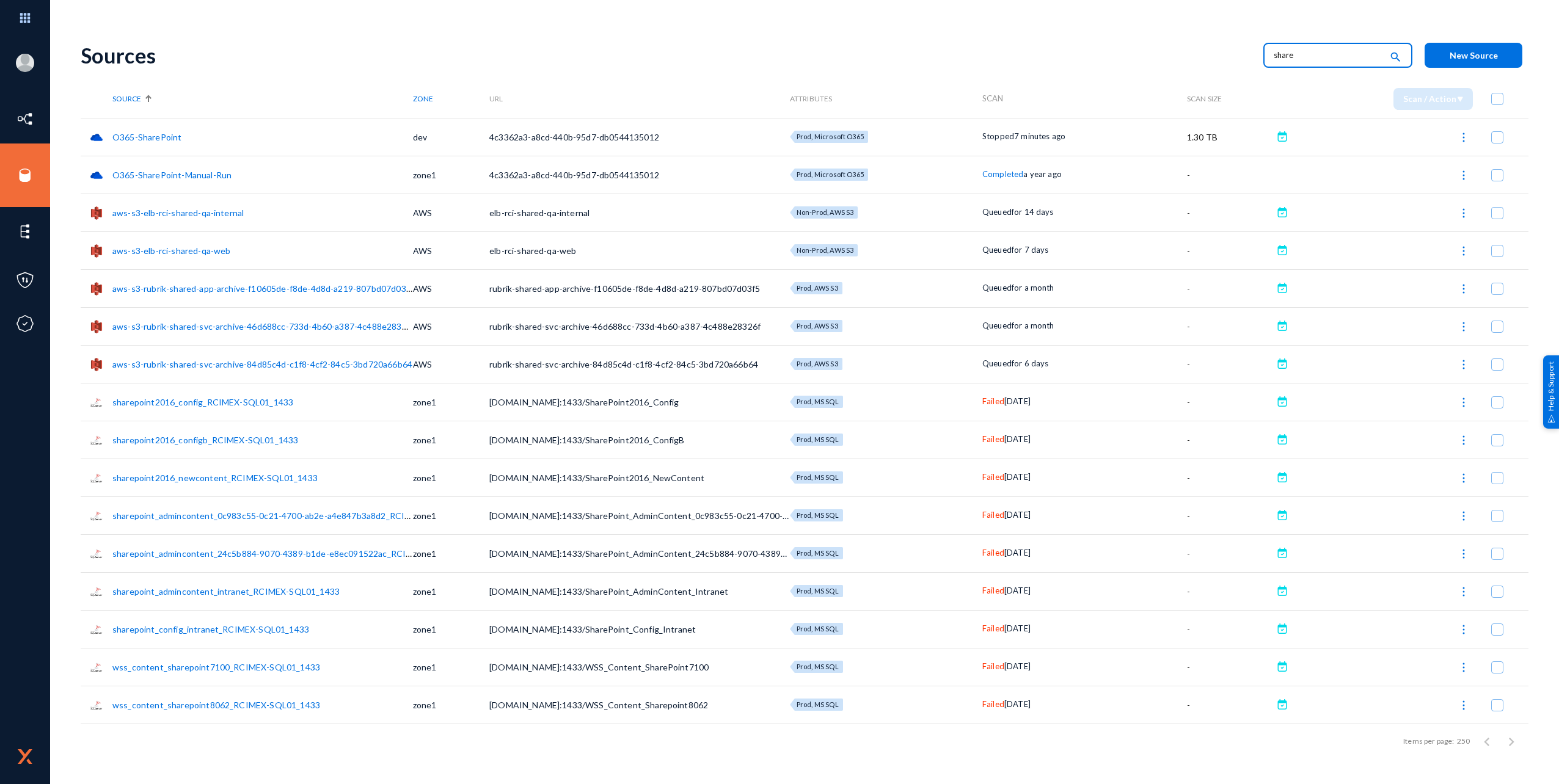
click at [1462, 132] on img at bounding box center [1463, 137] width 12 height 12
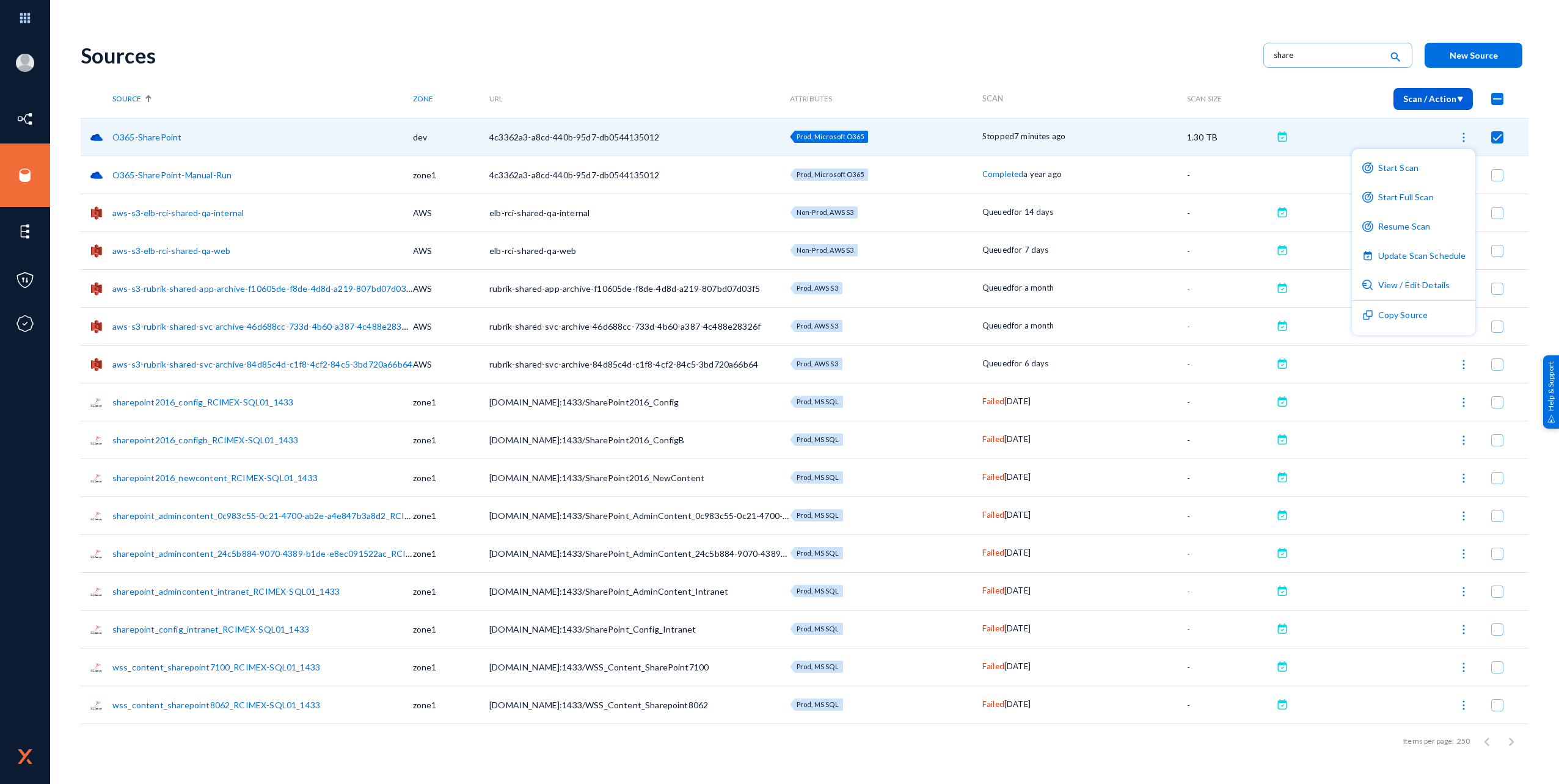
click at [1416, 221] on button "Resume Scan" at bounding box center [1413, 227] width 124 height 29
checkbox input "false"
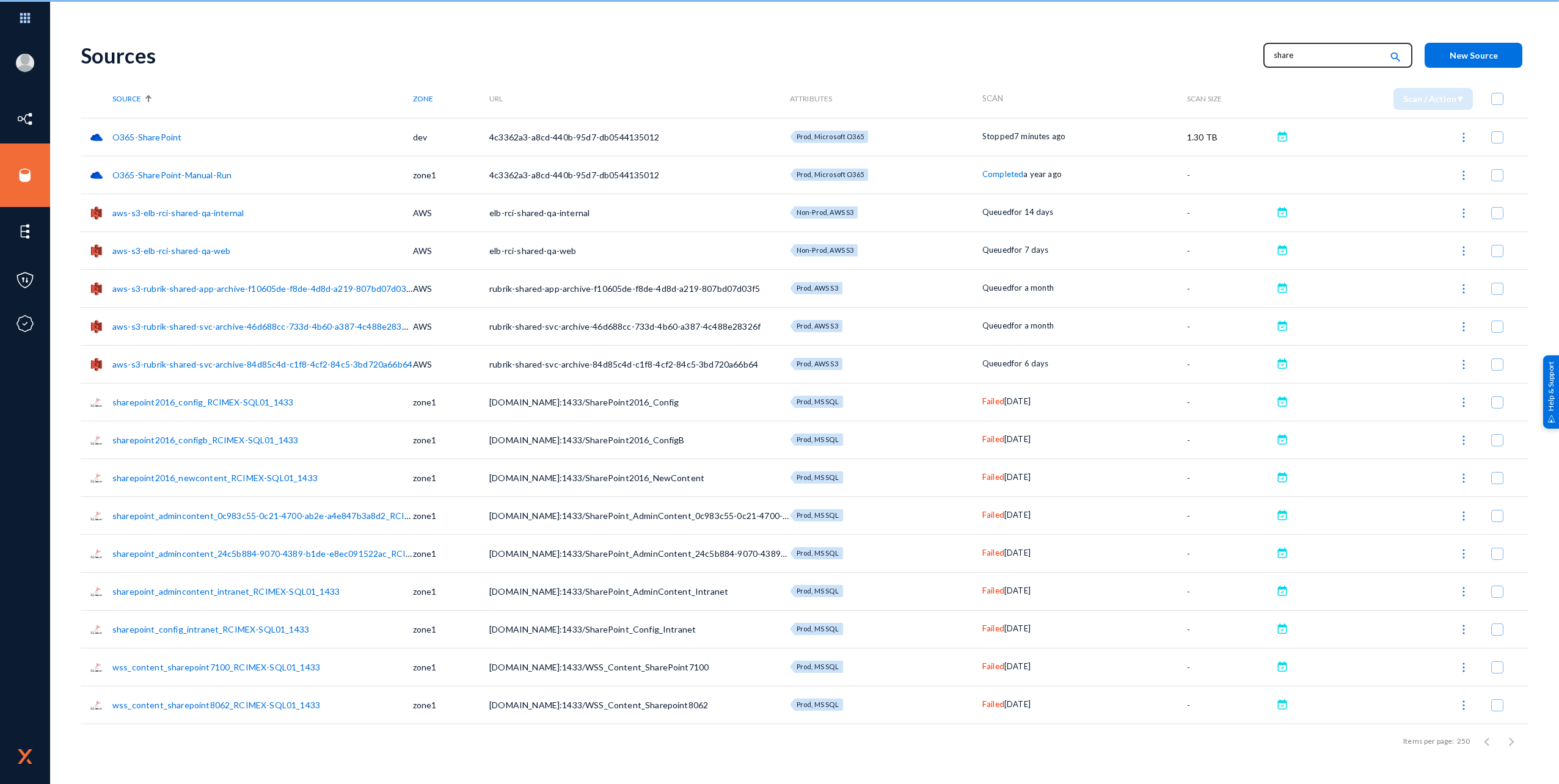
click at [1300, 59] on input "share" at bounding box center [1327, 55] width 108 height 19
click at [1300, 59] on input "share" at bounding box center [1327, 55] width 108 height 19
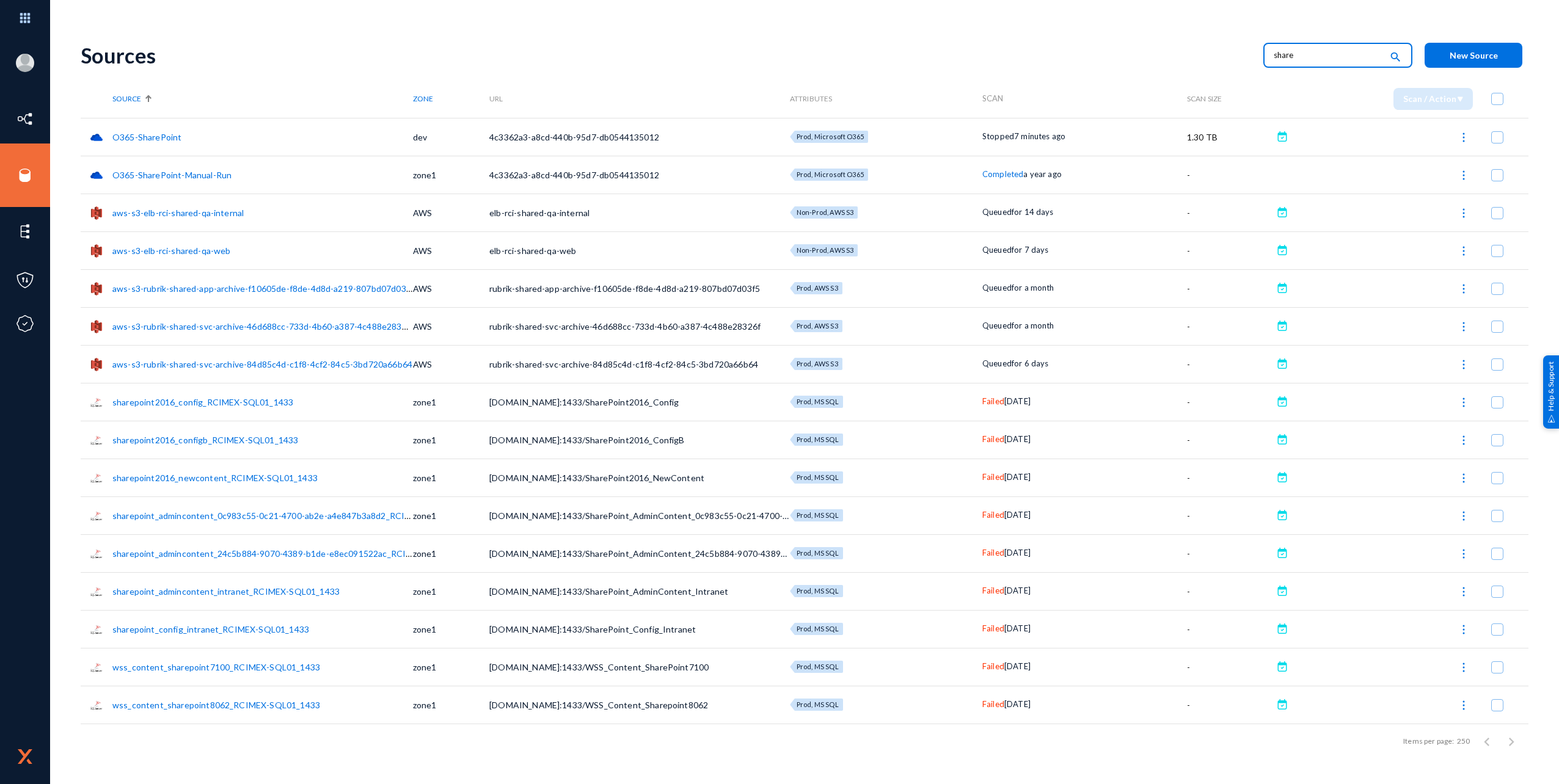
click at [1299, 57] on input "share" at bounding box center [1327, 55] width 108 height 19
type input "bkp"
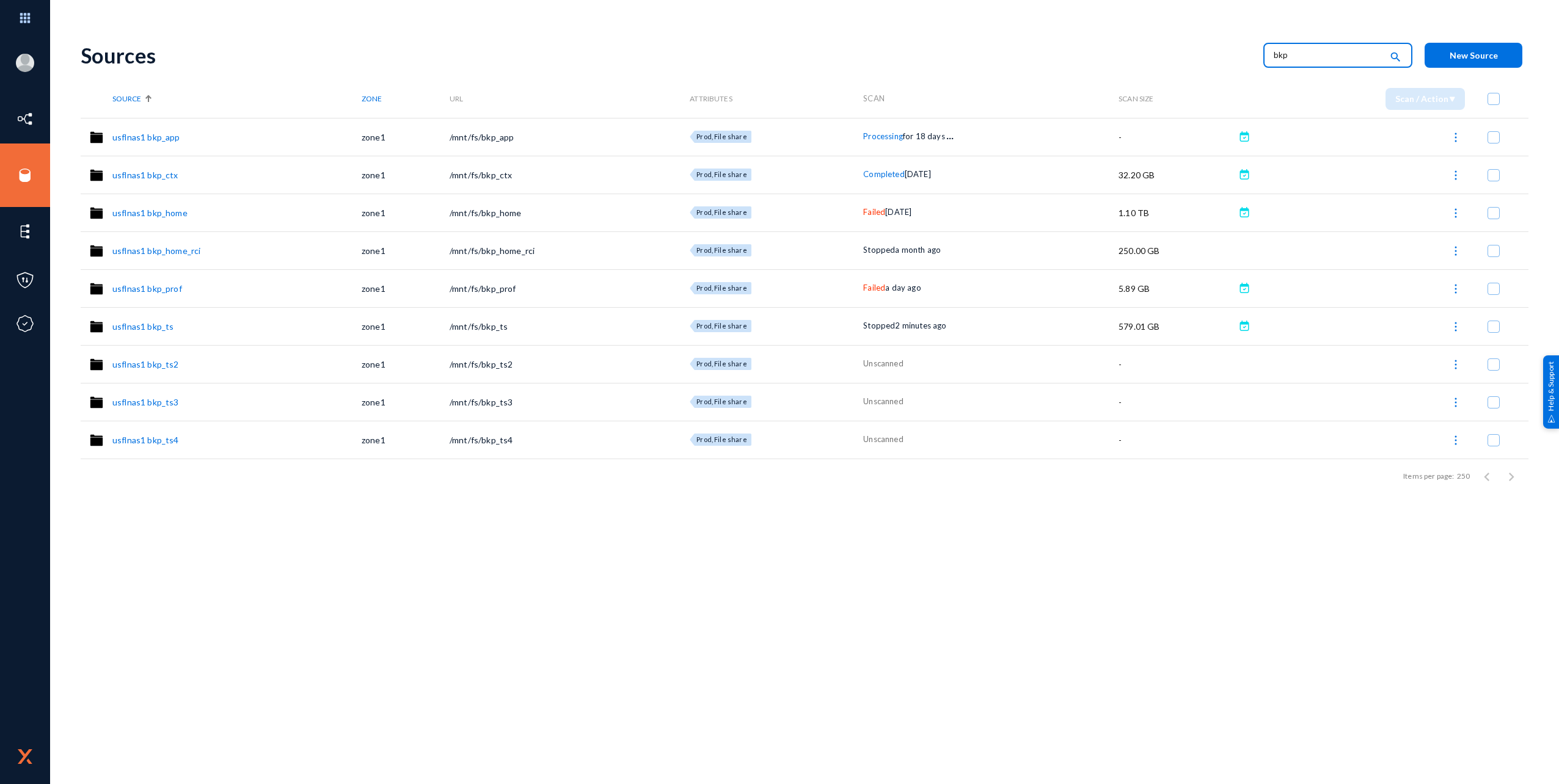
click at [1457, 326] on img at bounding box center [1456, 326] width 12 height 12
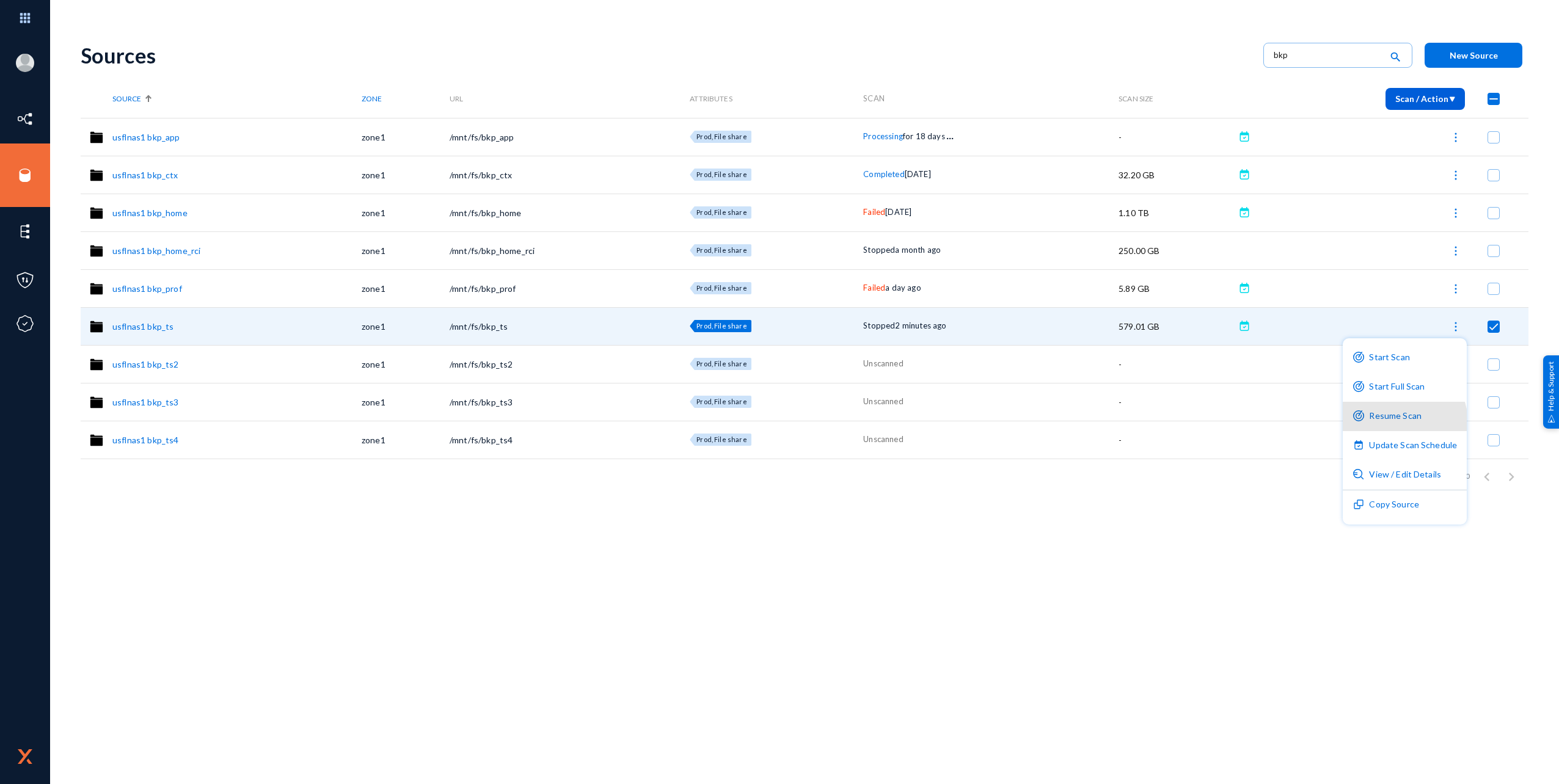
click at [1398, 421] on button "Resume Scan" at bounding box center [1404, 416] width 124 height 29
checkbox input "false"
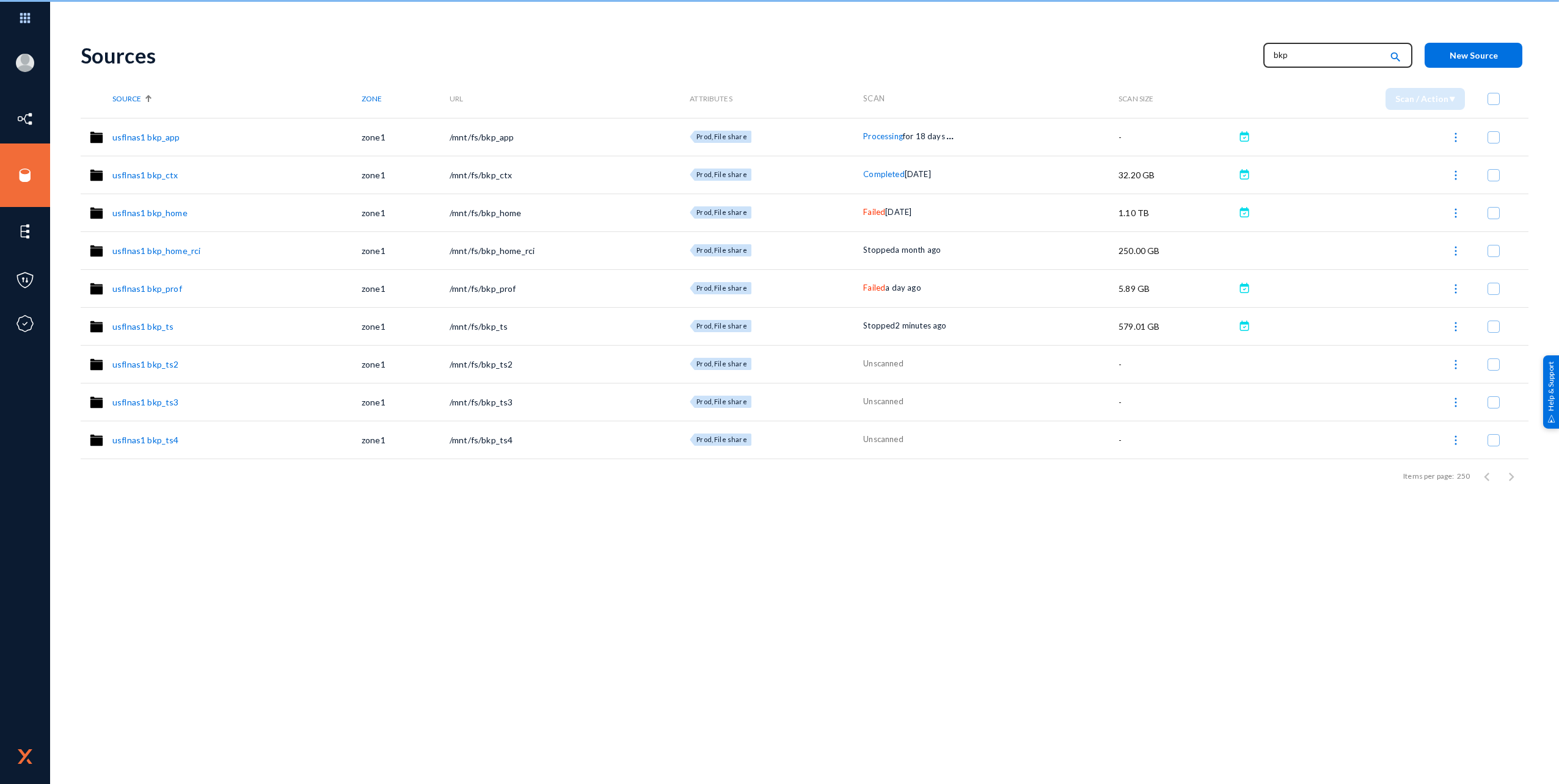
click at [1282, 50] on input "bkp" at bounding box center [1327, 55] width 108 height 19
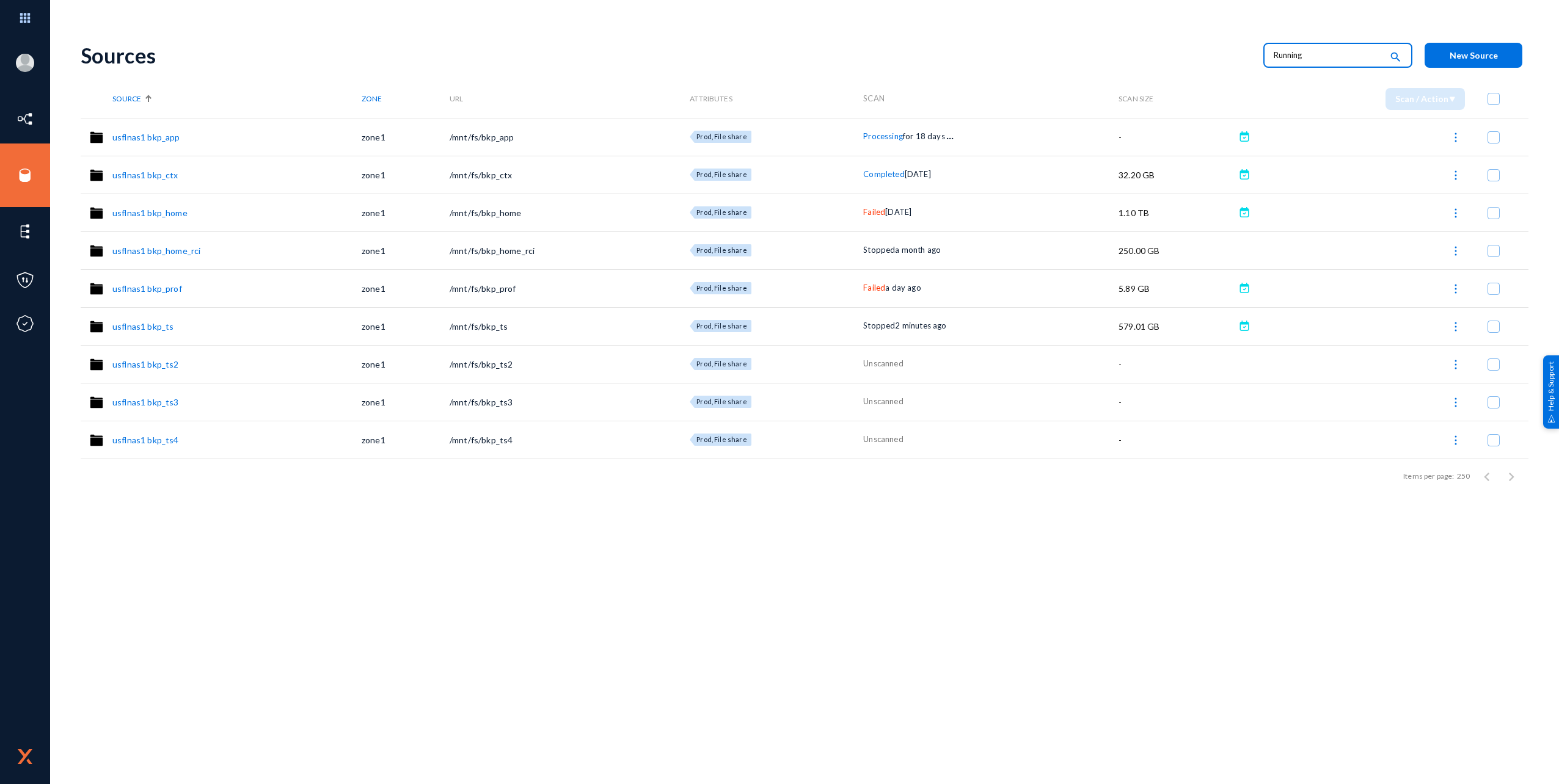
type input "Running"
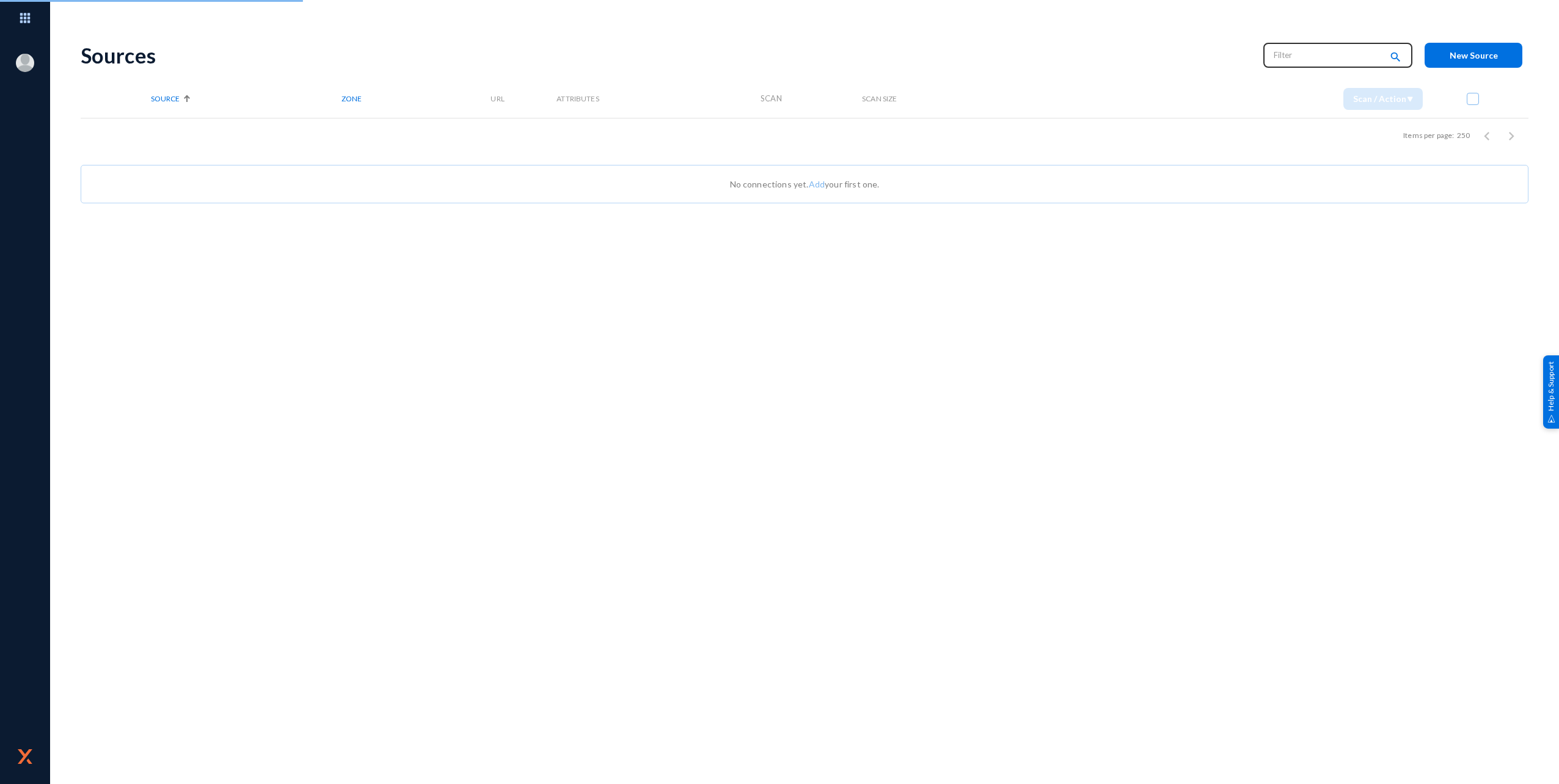
click at [1296, 55] on input "text" at bounding box center [1327, 55] width 108 height 19
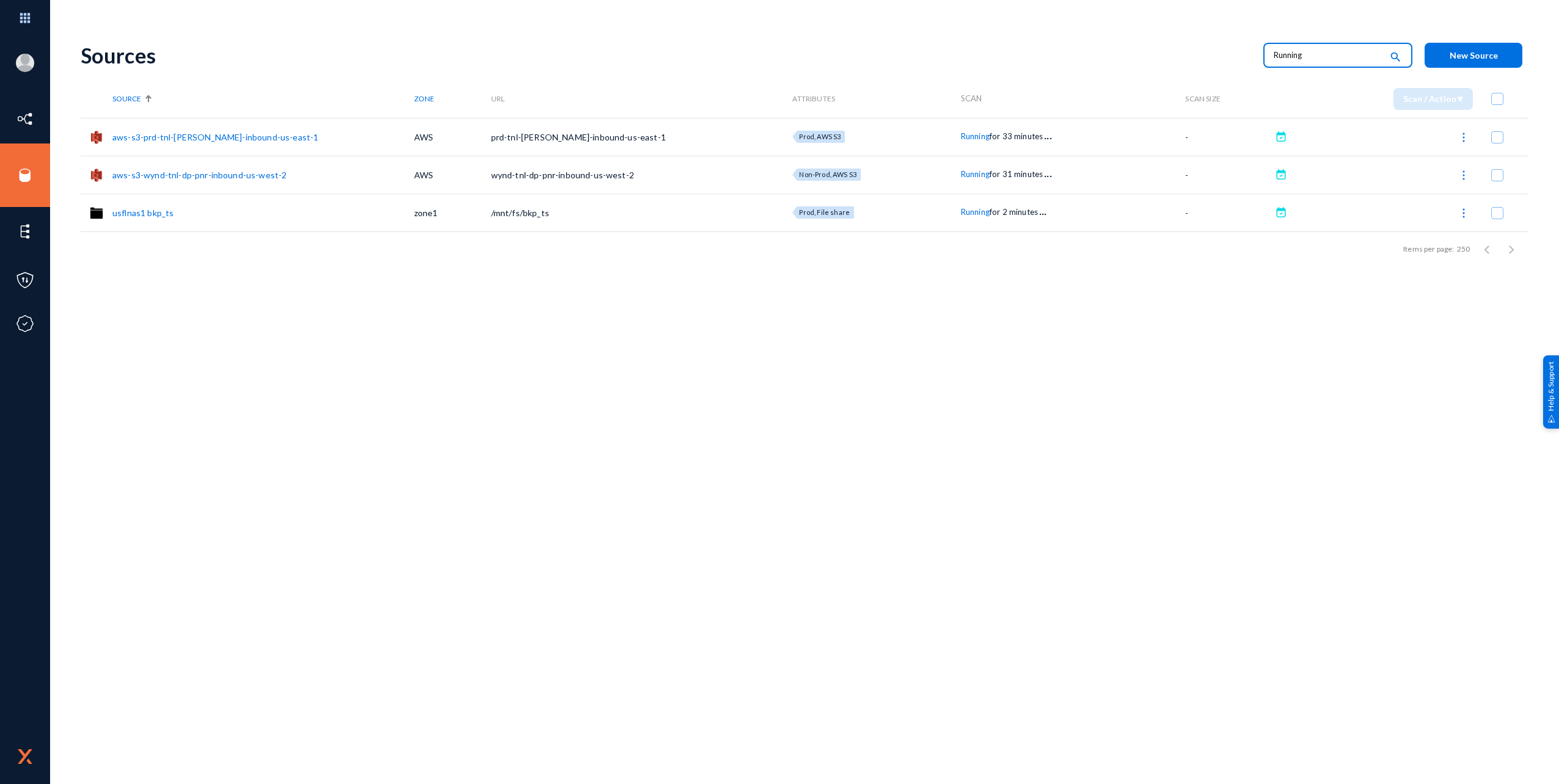
click at [1282, 53] on input "Running" at bounding box center [1327, 55] width 108 height 19
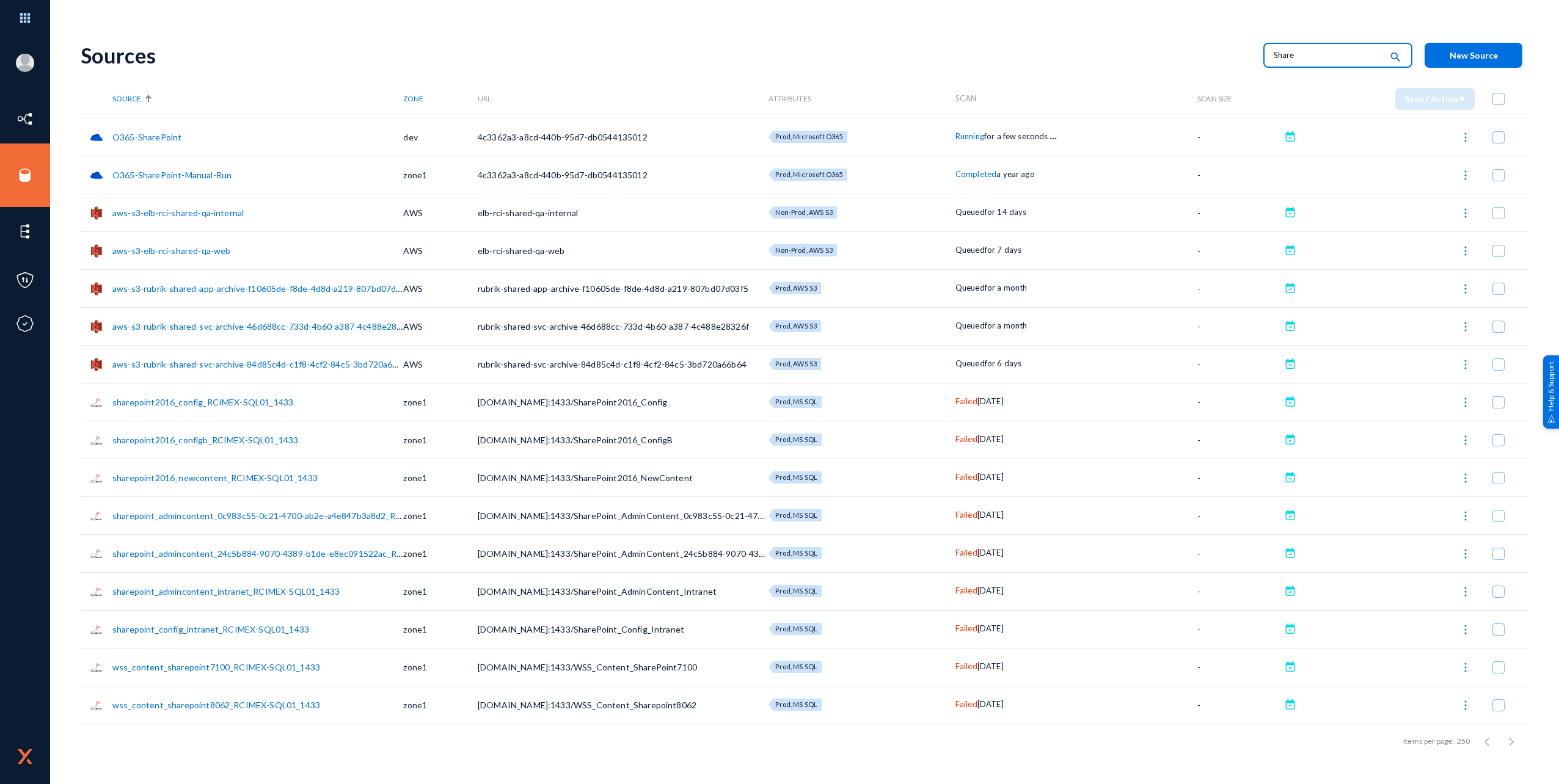
click at [1282, 55] on input "Share" at bounding box center [1327, 55] width 108 height 19
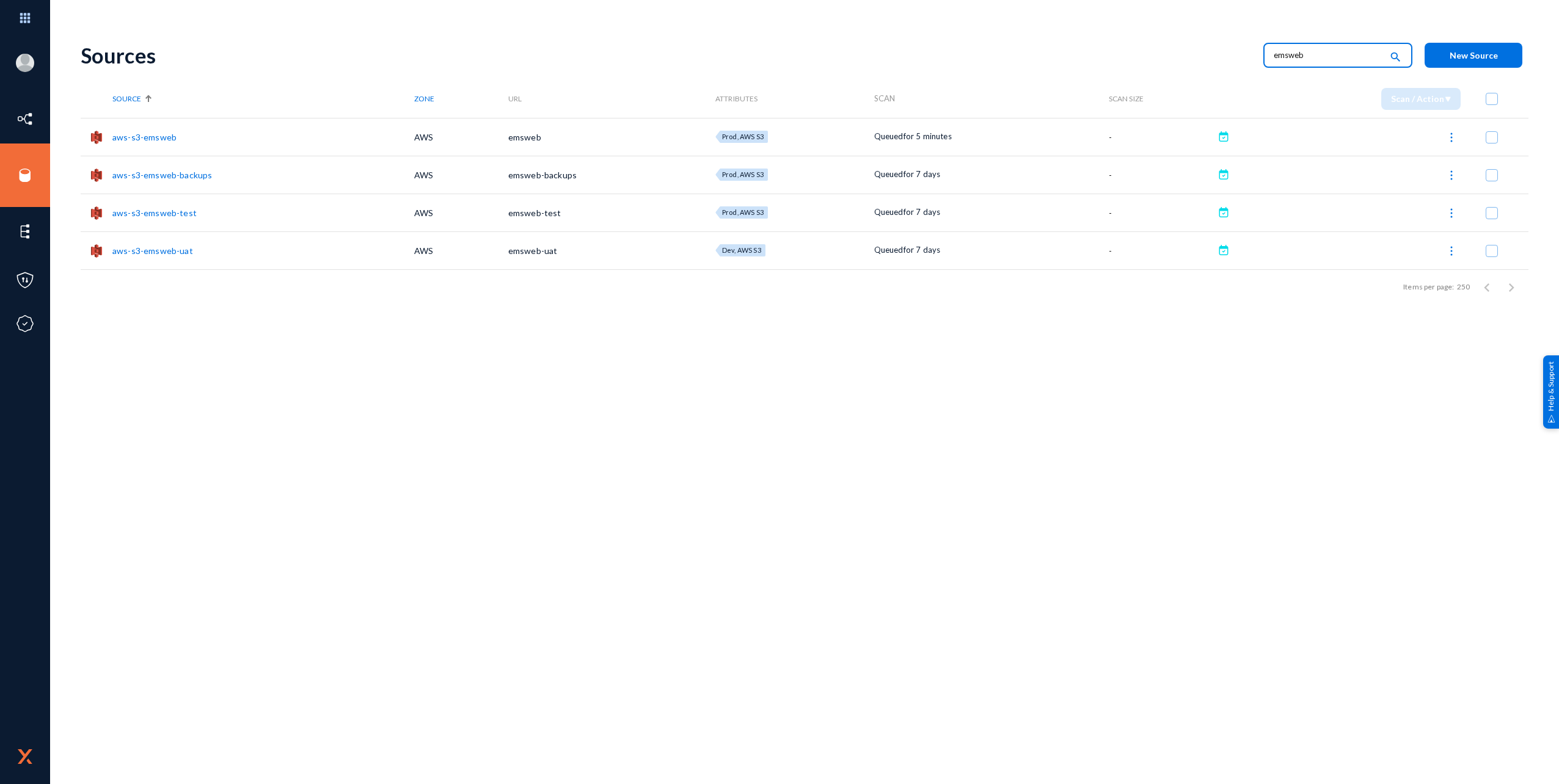
click at [1282, 56] on input "emsweb" at bounding box center [1327, 55] width 108 height 19
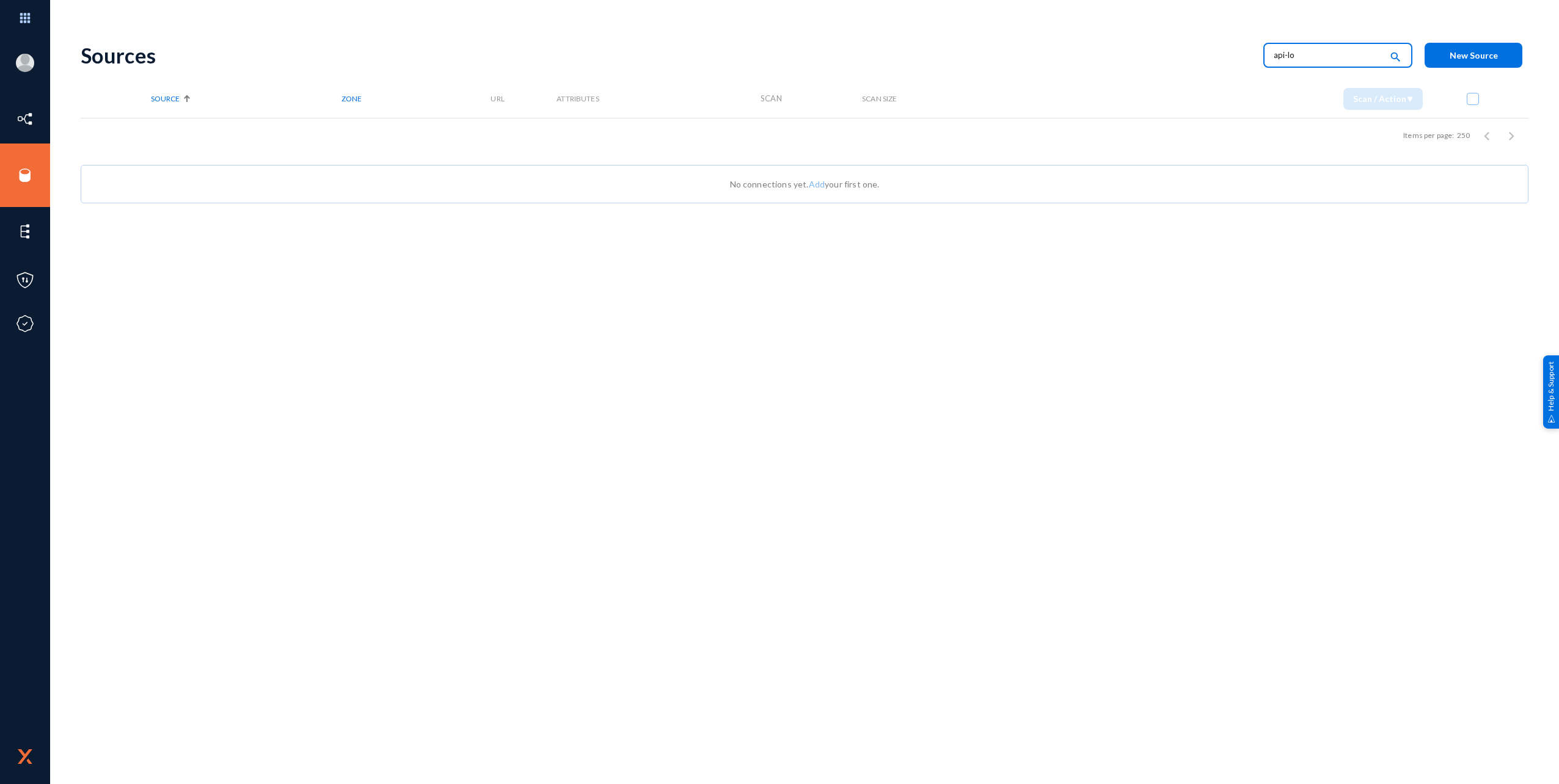
type input "api-lo"
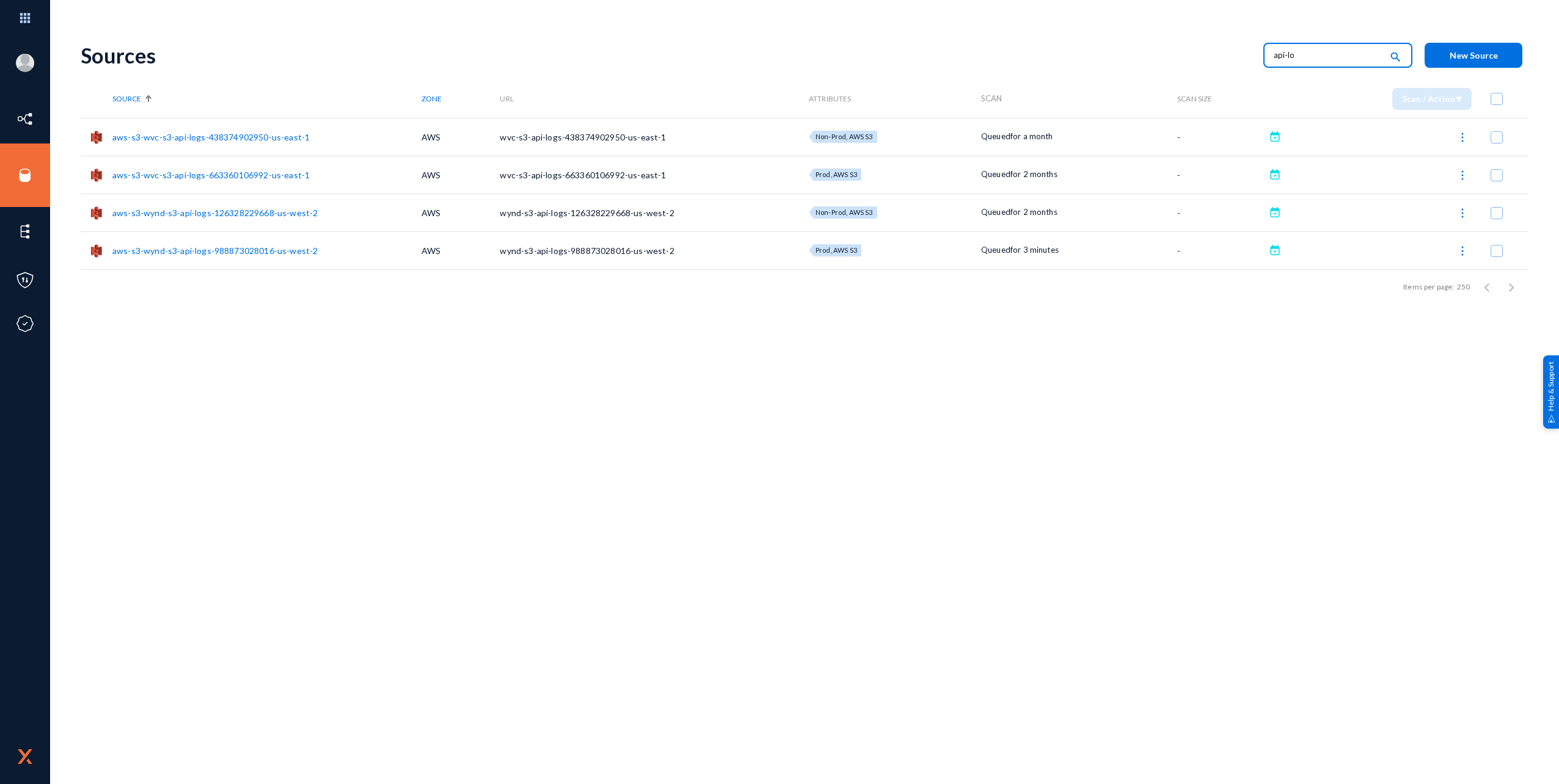
click at [332, 42] on div "Sources api-lo search New Source" at bounding box center [804, 55] width 1447 height 50
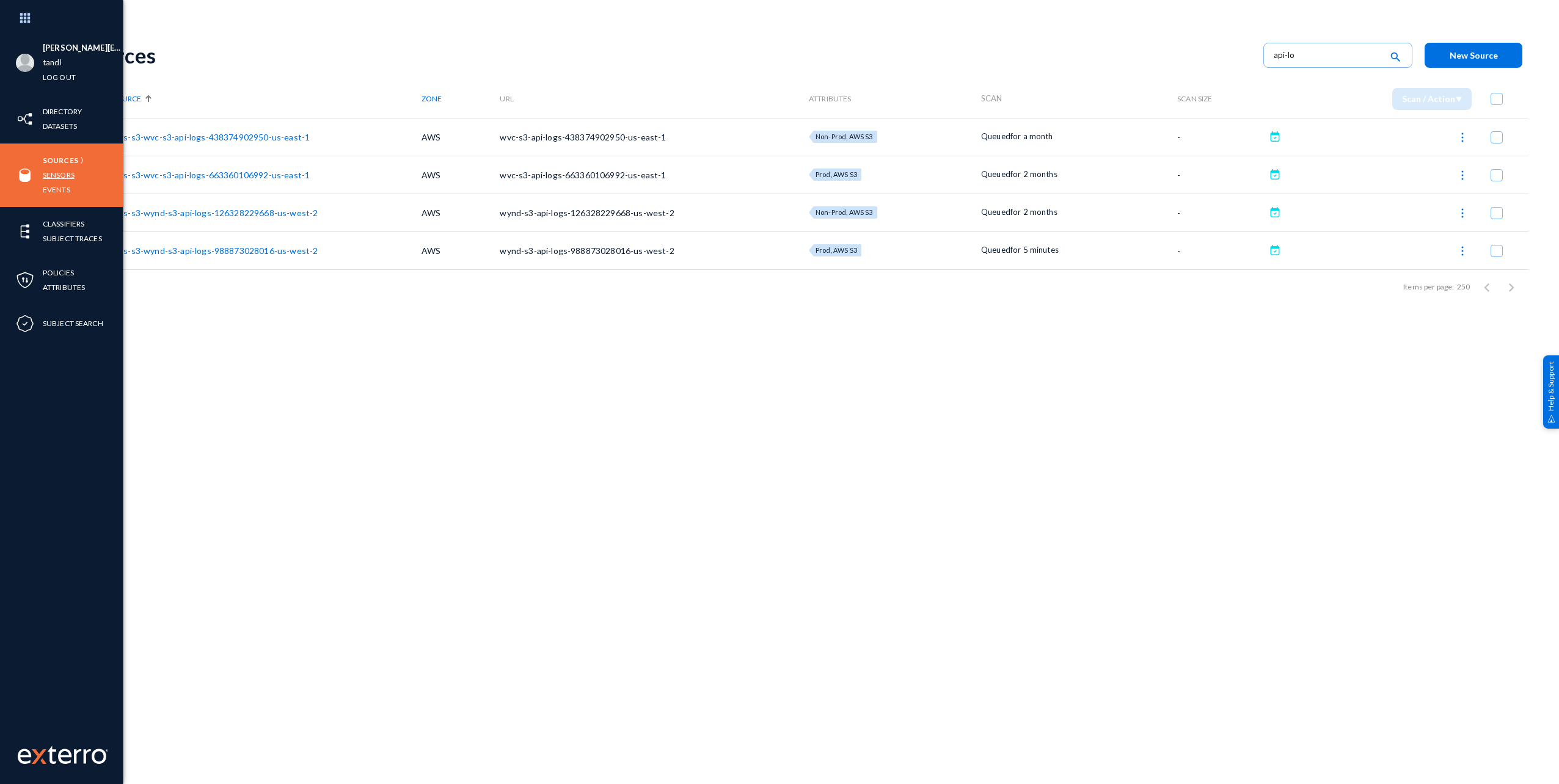
click at [53, 176] on link "Sensors" at bounding box center [59, 175] width 32 height 14
